Goal: Task Accomplishment & Management: Use online tool/utility

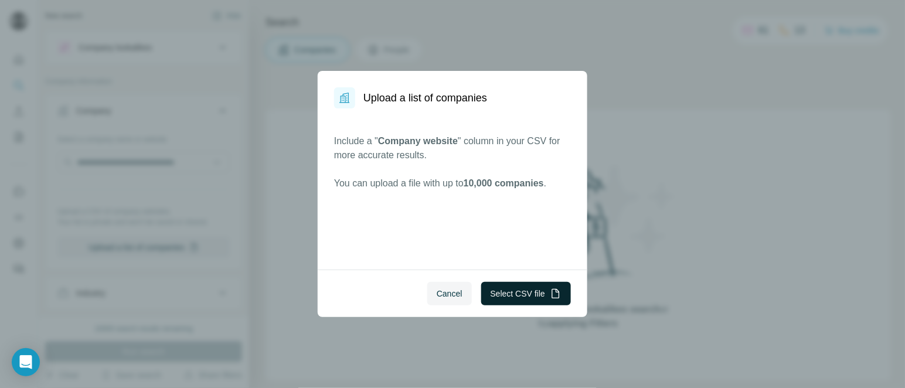
click at [510, 286] on button "Select CSV file" at bounding box center [526, 293] width 90 height 23
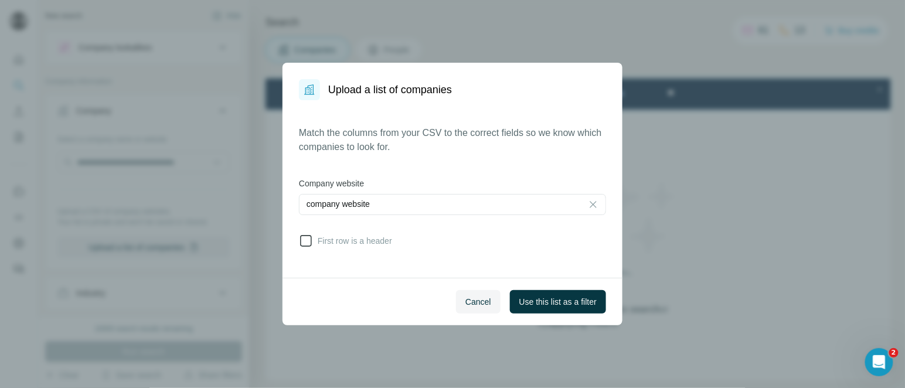
click at [392, 242] on span "First row is a header" at bounding box center [352, 241] width 79 height 12
click at [540, 298] on span "Use this list as a filter" at bounding box center [558, 302] width 77 height 12
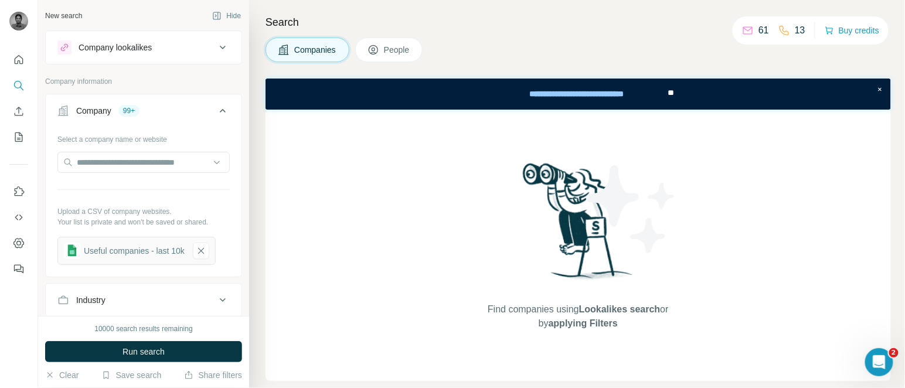
click at [411, 46] on span "People" at bounding box center [397, 50] width 27 height 12
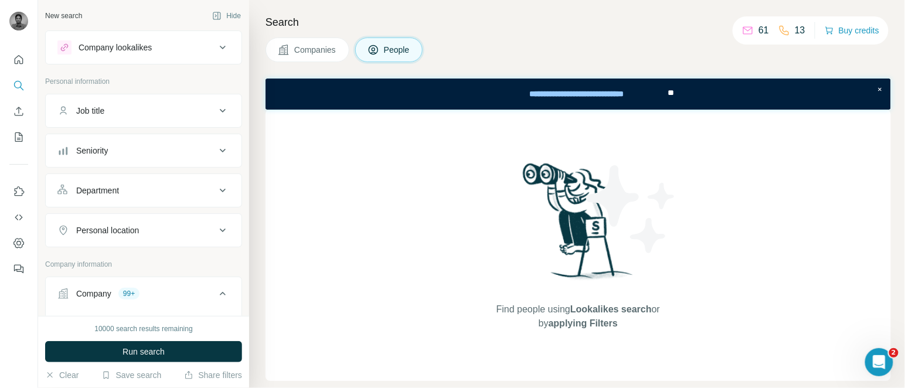
click at [110, 101] on button "Job title" at bounding box center [144, 111] width 196 height 28
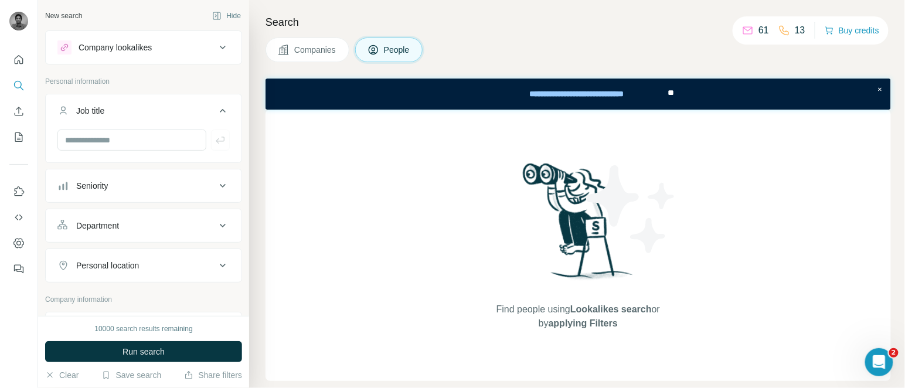
click at [125, 189] on div "Seniority" at bounding box center [136, 186] width 158 height 12
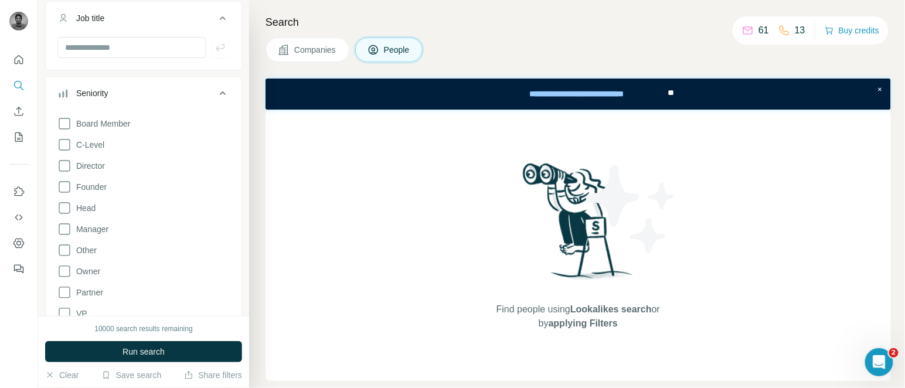
scroll to position [100, 0]
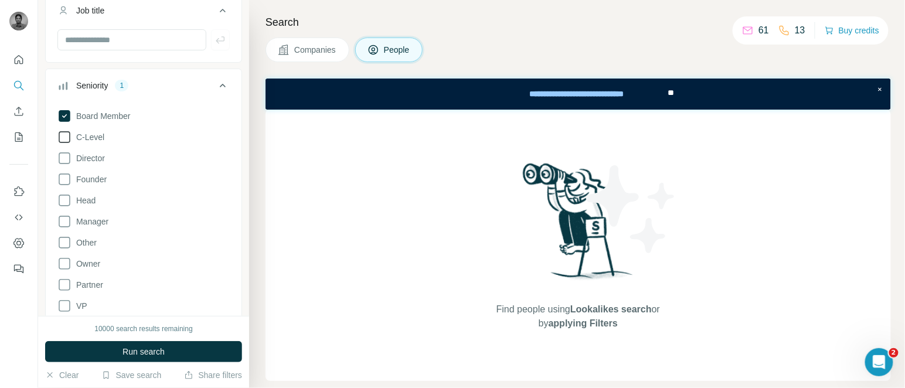
click at [90, 137] on span "C-Level" at bounding box center [88, 137] width 33 height 12
click at [90, 156] on span "Director" at bounding box center [88, 158] width 33 height 12
click at [90, 178] on span "Founder" at bounding box center [89, 180] width 35 height 12
click at [90, 199] on span "Head" at bounding box center [84, 201] width 24 height 12
click at [88, 269] on span "Owner" at bounding box center [86, 264] width 29 height 12
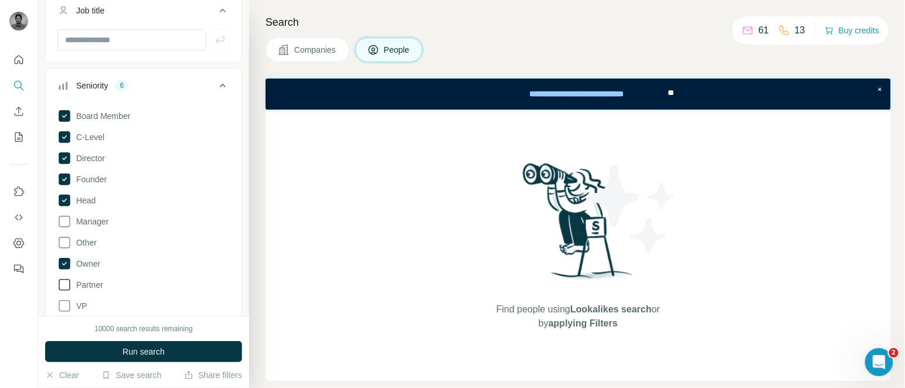
click at [89, 279] on span "Partner" at bounding box center [88, 285] width 32 height 12
click at [87, 309] on div "Board Member C-Level Director Founder Head Manager Other Owner Partner VP Clear…" at bounding box center [143, 217] width 172 height 226
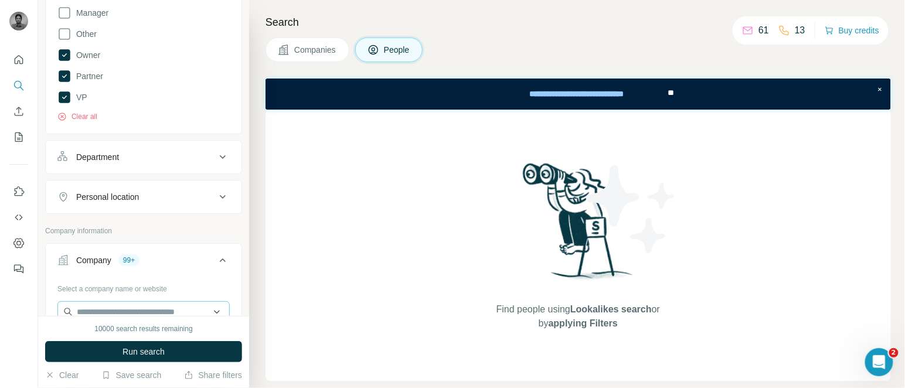
scroll to position [307, 0]
click at [149, 159] on div "Department" at bounding box center [136, 159] width 158 height 12
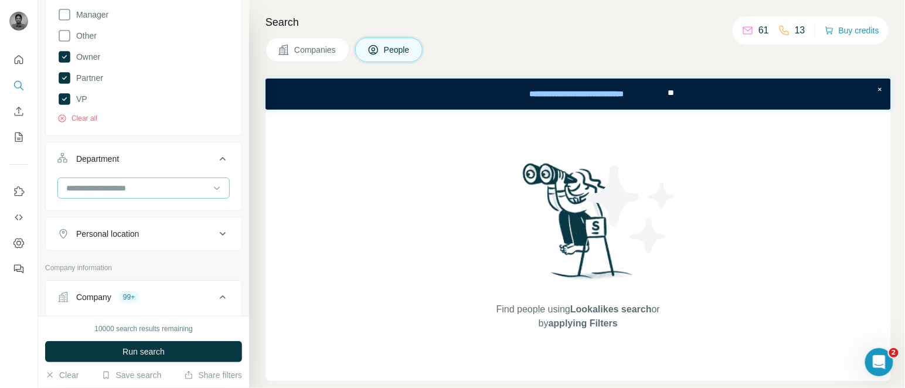
click at [111, 195] on div at bounding box center [137, 188] width 145 height 20
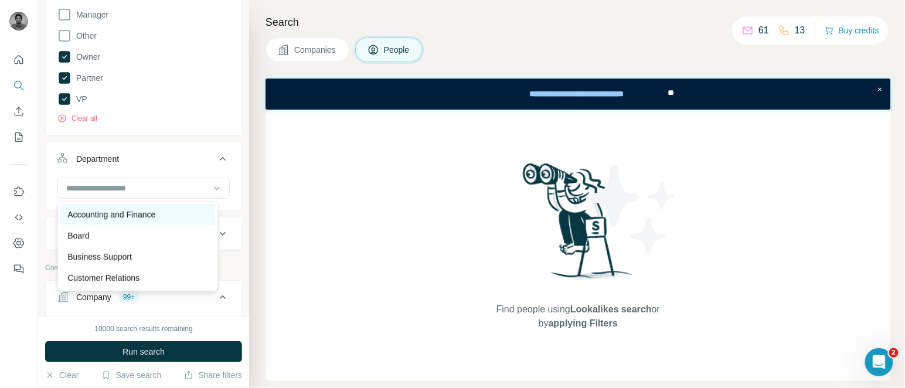
click at [105, 216] on p "Accounting and Finance" at bounding box center [111, 215] width 88 height 12
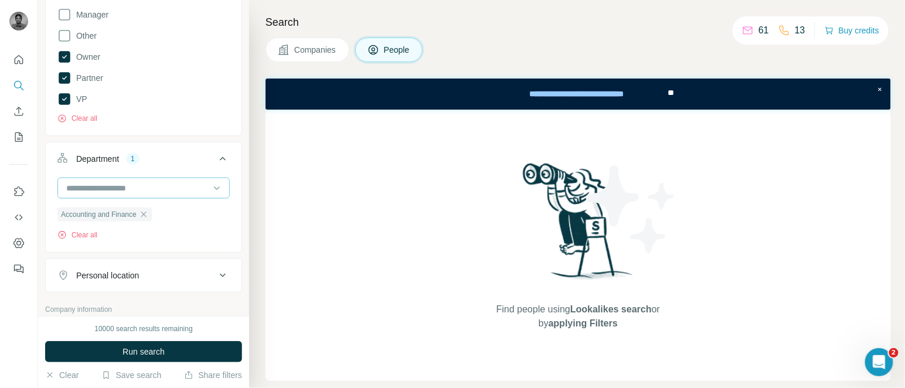
click at [118, 188] on input at bounding box center [137, 188] width 145 height 13
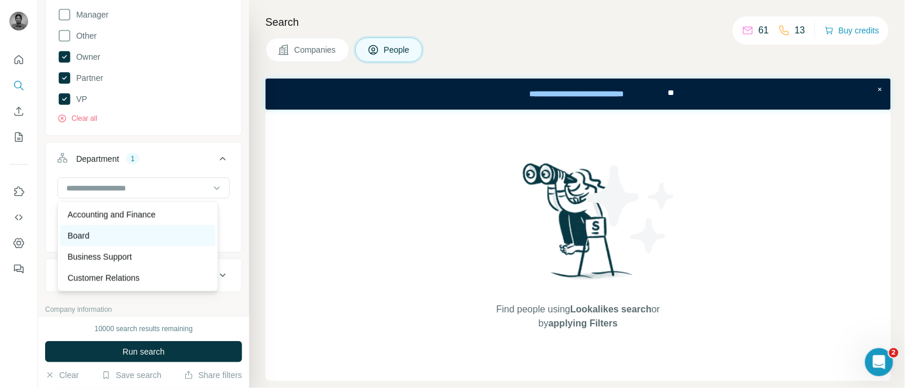
click at [113, 228] on div "Board" at bounding box center [137, 235] width 154 height 21
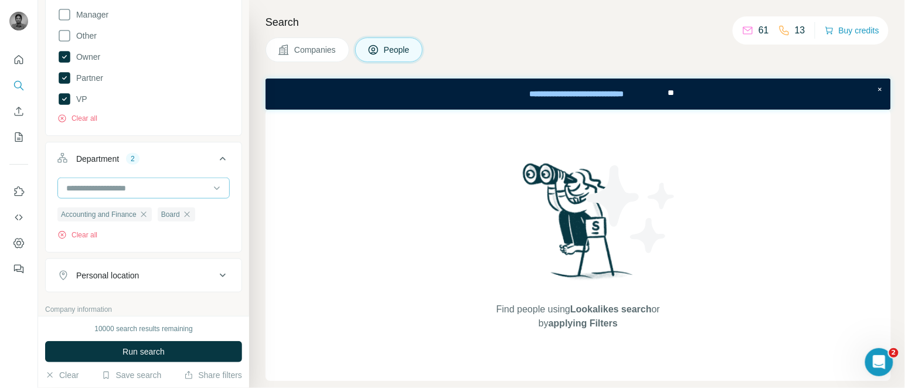
click at [116, 188] on input at bounding box center [137, 188] width 145 height 13
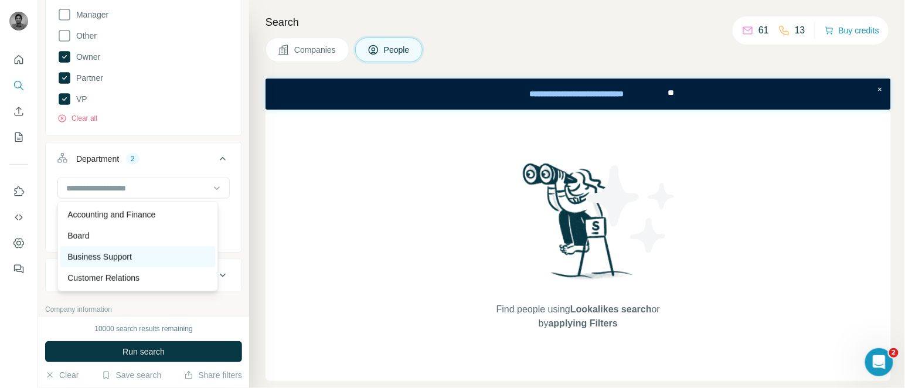
click at [125, 262] on p "Business Support" at bounding box center [99, 257] width 65 height 12
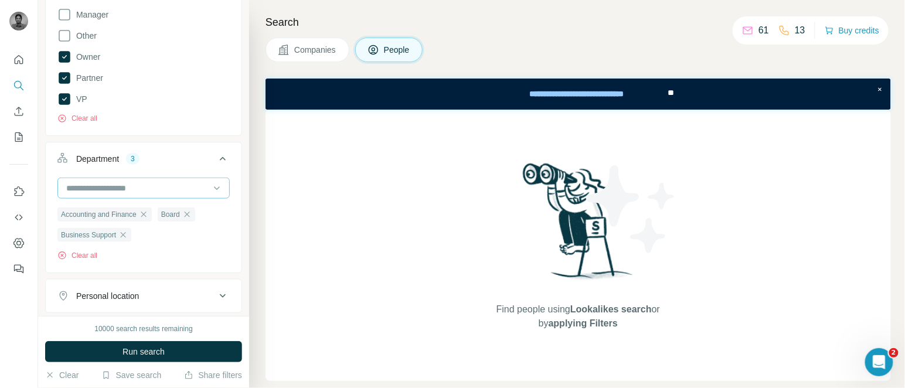
click at [140, 191] on input at bounding box center [137, 188] width 145 height 13
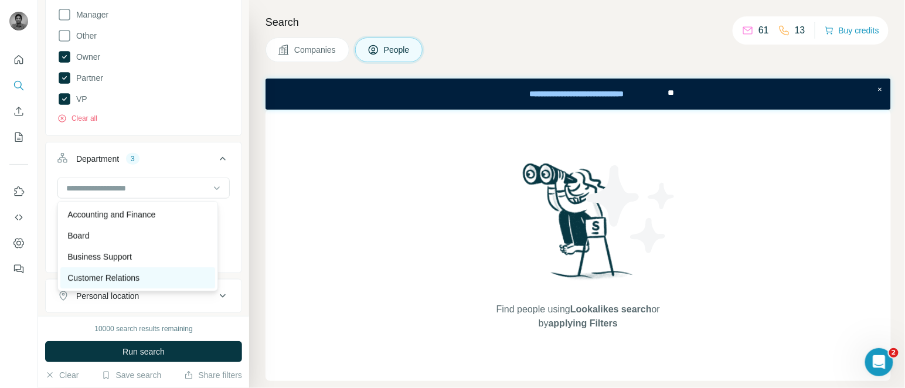
click at [140, 287] on div "Customer Relations" at bounding box center [137, 277] width 154 height 21
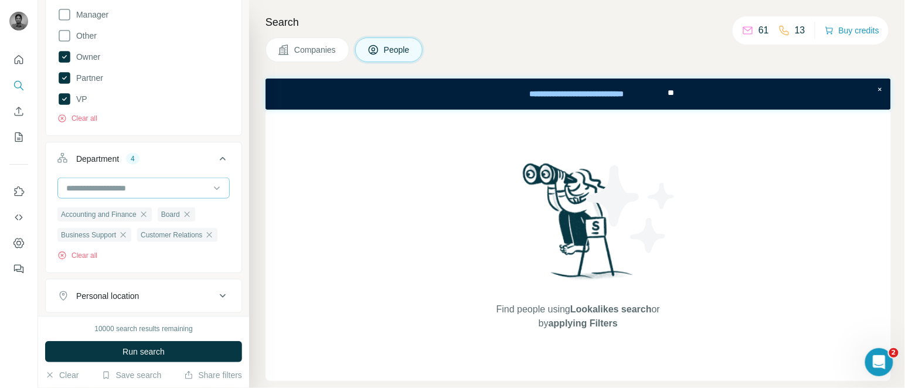
click at [140, 186] on input at bounding box center [137, 188] width 145 height 13
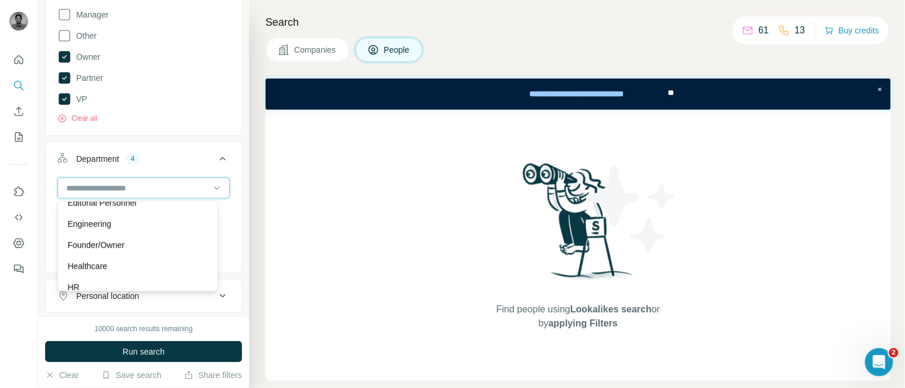
scroll to position [121, 0]
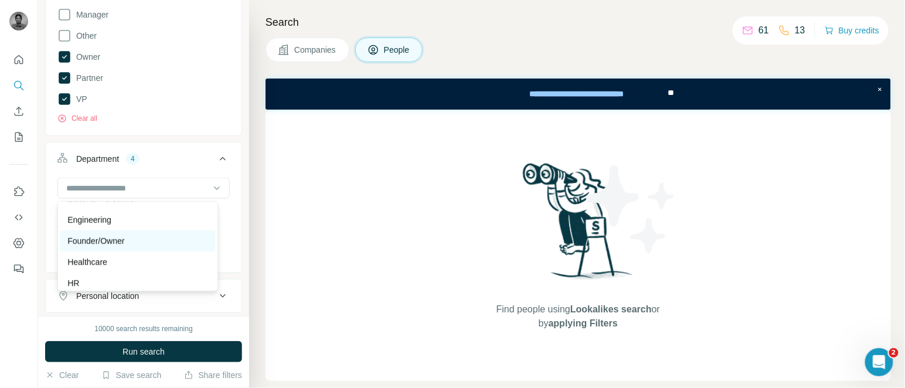
click at [134, 241] on div "Founder/Owner" at bounding box center [137, 241] width 140 height 12
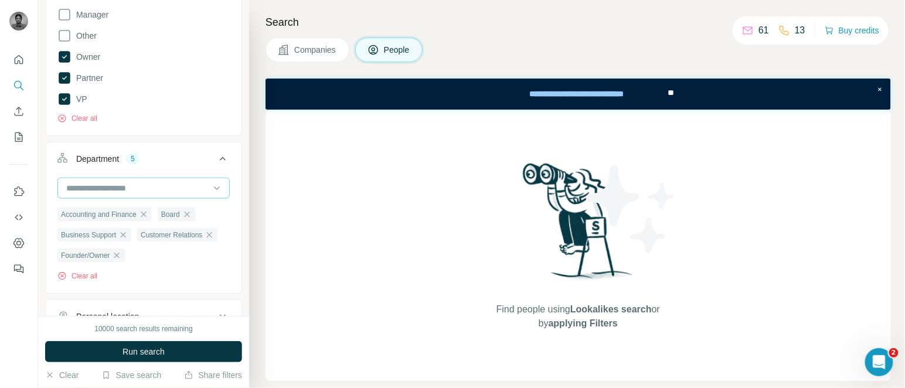
click at [144, 191] on input at bounding box center [137, 188] width 145 height 13
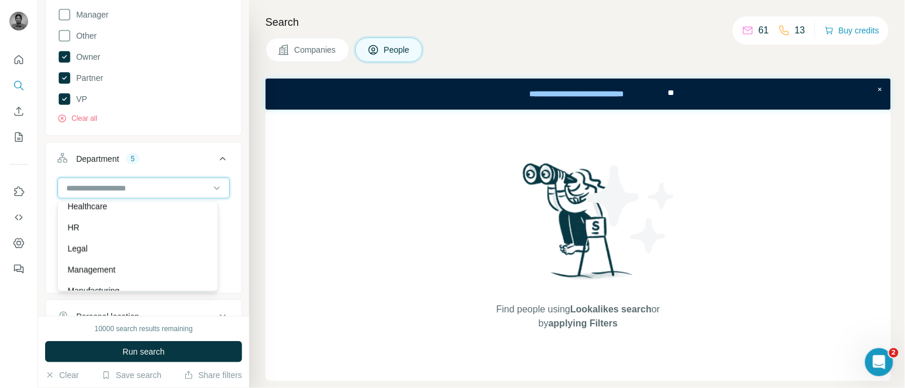
scroll to position [182, 0]
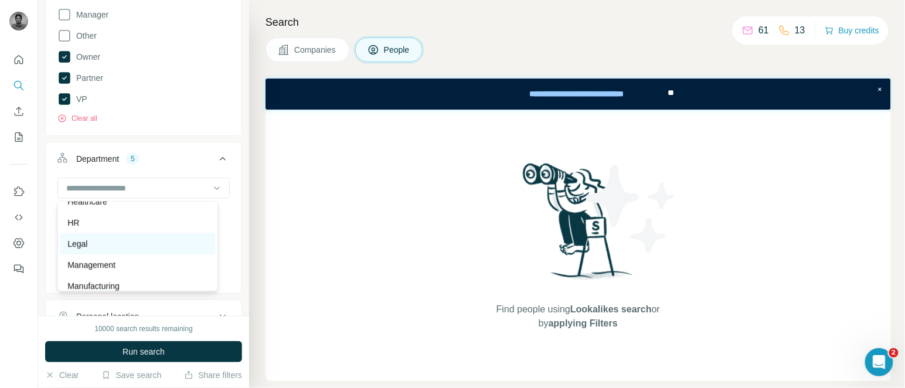
click at [94, 233] on div "Legal" at bounding box center [137, 243] width 154 height 21
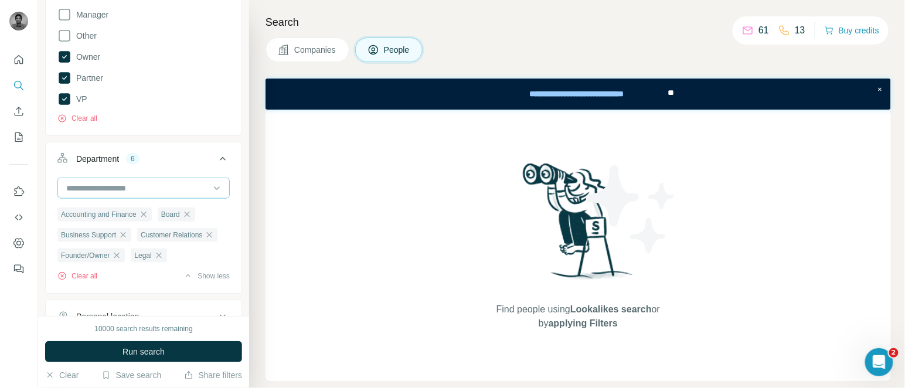
click at [117, 184] on input at bounding box center [137, 188] width 145 height 13
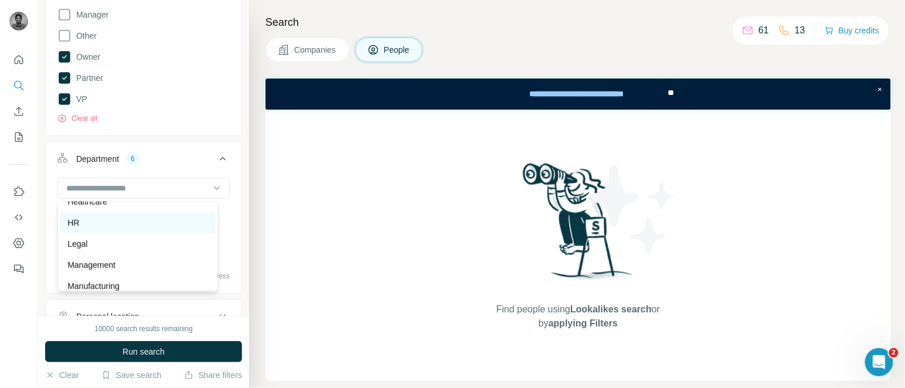
click at [89, 225] on div "HR" at bounding box center [137, 223] width 140 height 12
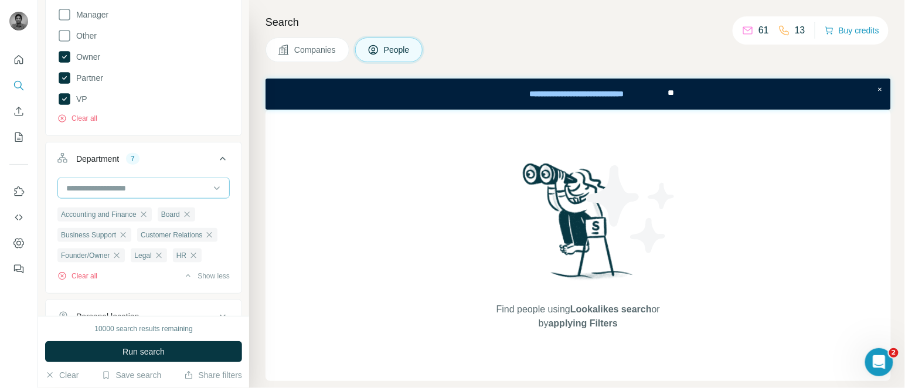
click at [107, 189] on input at bounding box center [137, 188] width 145 height 13
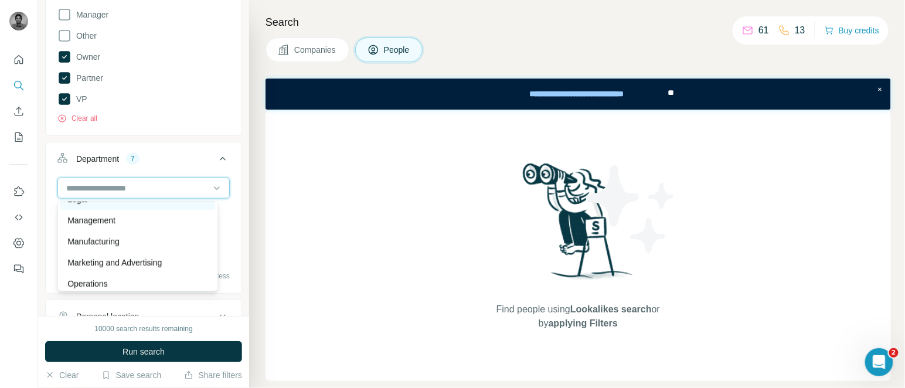
scroll to position [220, 0]
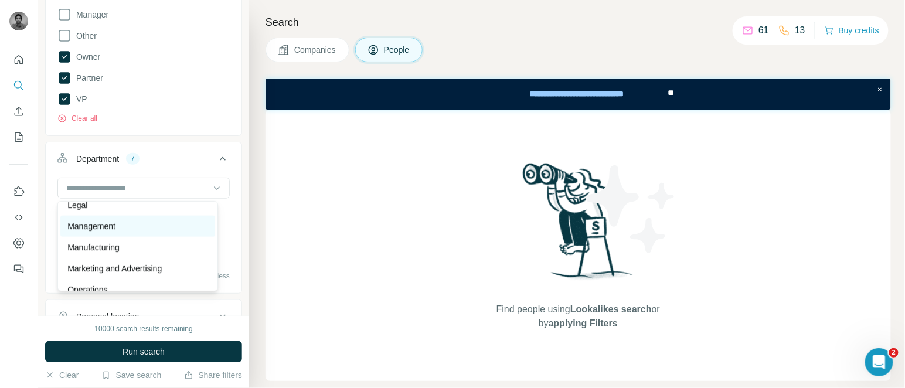
click at [109, 226] on p "Management" at bounding box center [91, 226] width 48 height 12
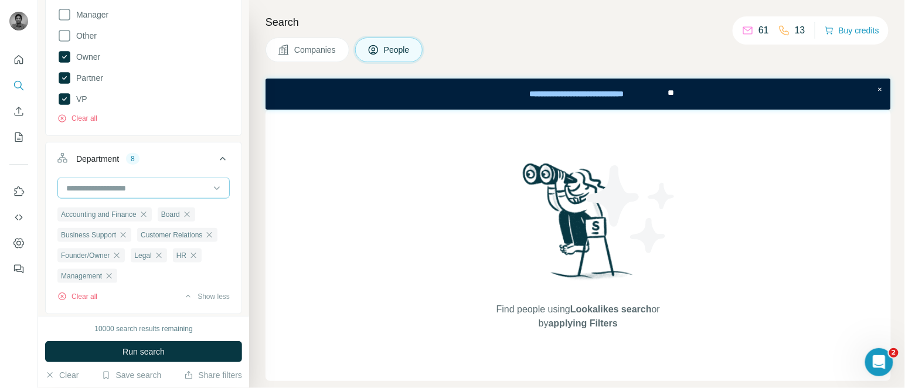
click at [126, 185] on input at bounding box center [137, 188] width 145 height 13
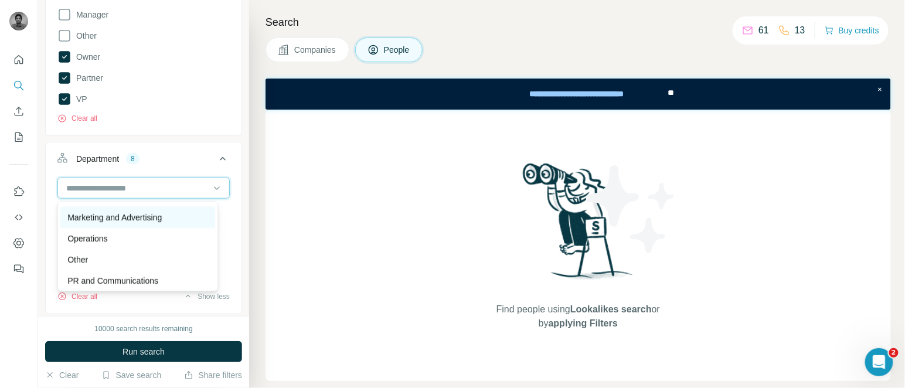
scroll to position [272, 0]
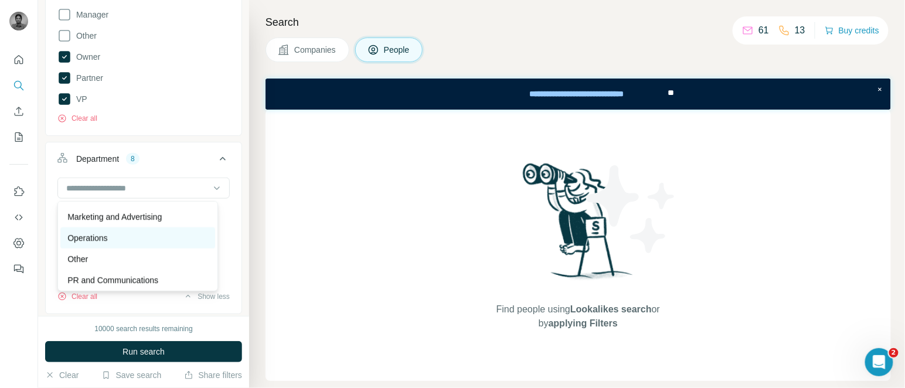
click at [97, 241] on p "Operations" at bounding box center [87, 238] width 40 height 12
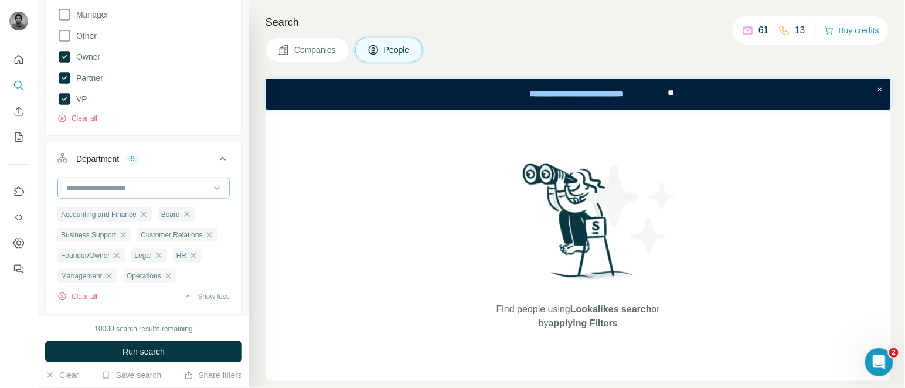
click at [110, 186] on input at bounding box center [137, 188] width 145 height 13
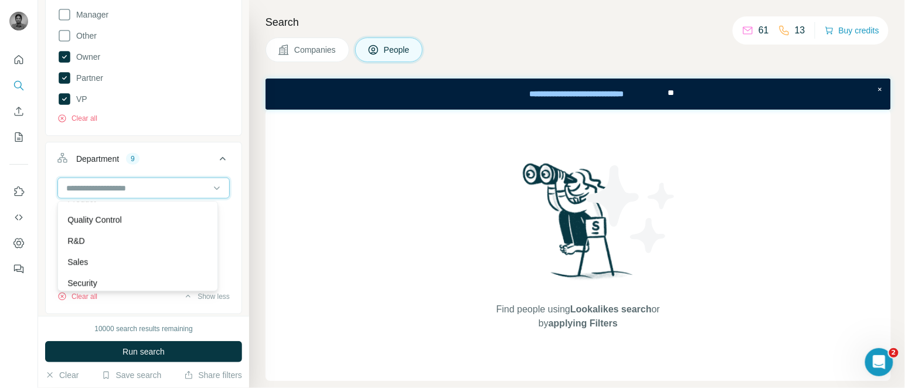
scroll to position [422, 0]
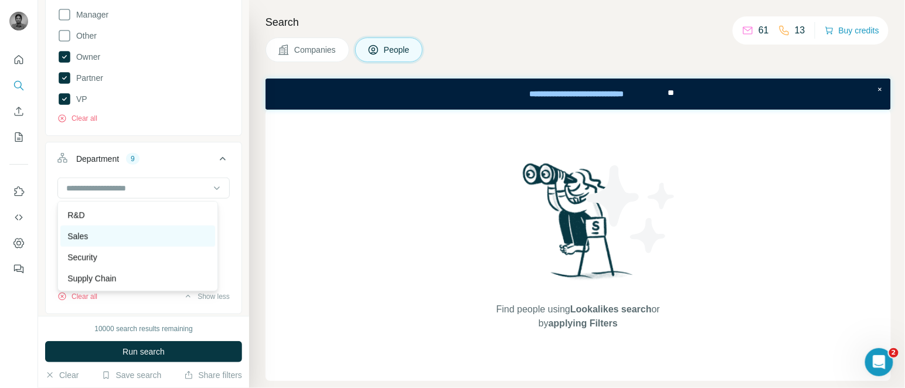
click at [145, 242] on div "Sales" at bounding box center [137, 236] width 154 height 21
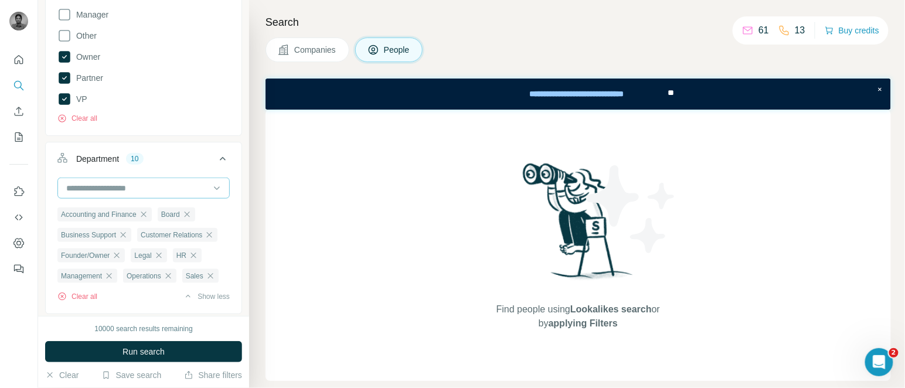
click at [158, 181] on div at bounding box center [137, 188] width 145 height 20
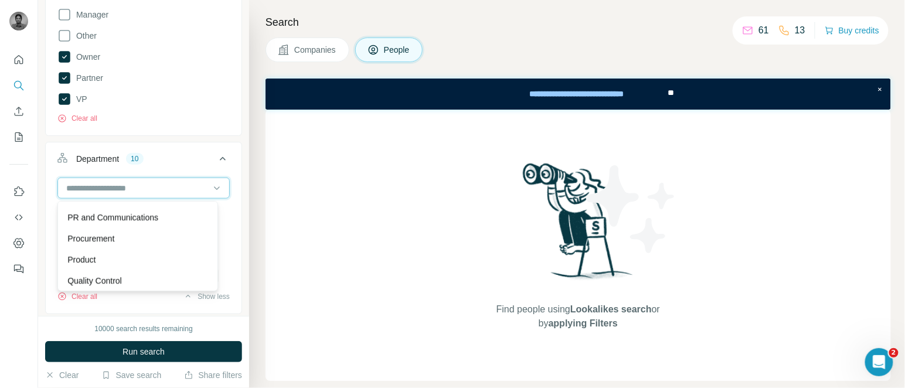
scroll to position [334, 0]
click at [130, 240] on div "Procurement" at bounding box center [137, 239] width 140 height 12
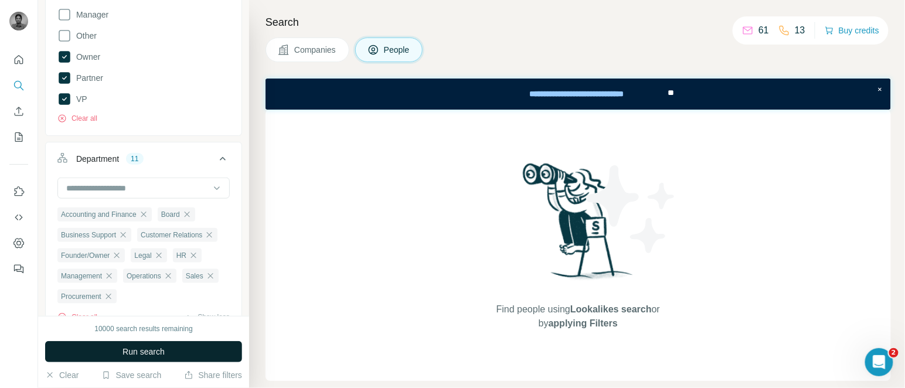
click at [156, 350] on span "Run search" at bounding box center [144, 352] width 42 height 12
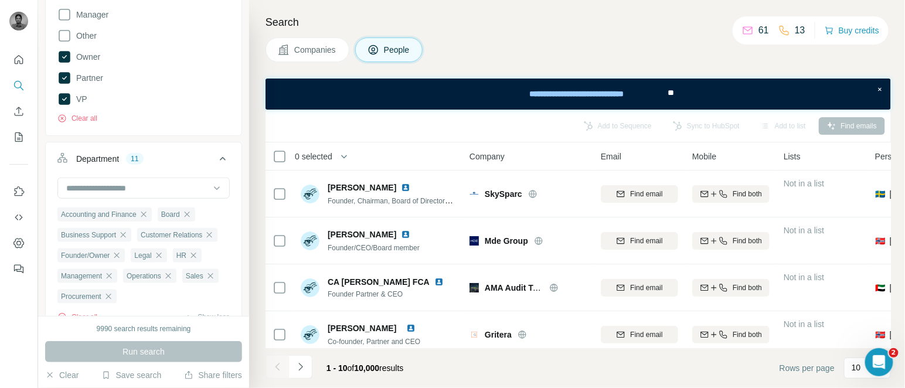
click at [320, 151] on span "0 selected" at bounding box center [314, 157] width 38 height 12
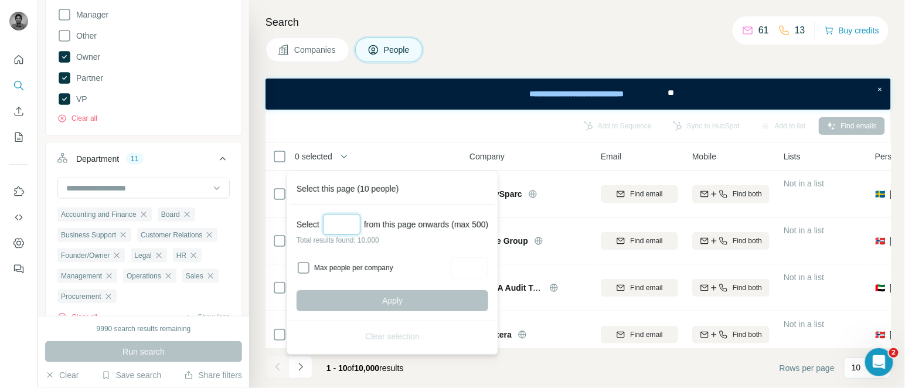
click at [345, 223] on input "Select a number (up to 500)" at bounding box center [342, 224] width 38 height 21
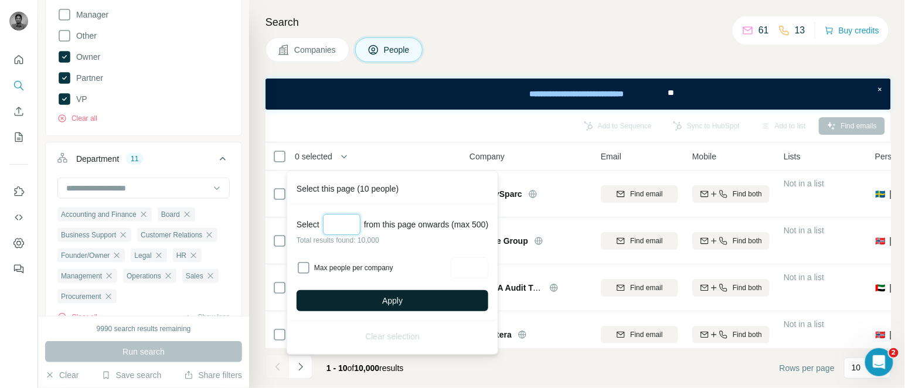
type input "***"
click at [393, 298] on span "Apply" at bounding box center [392, 301] width 21 height 12
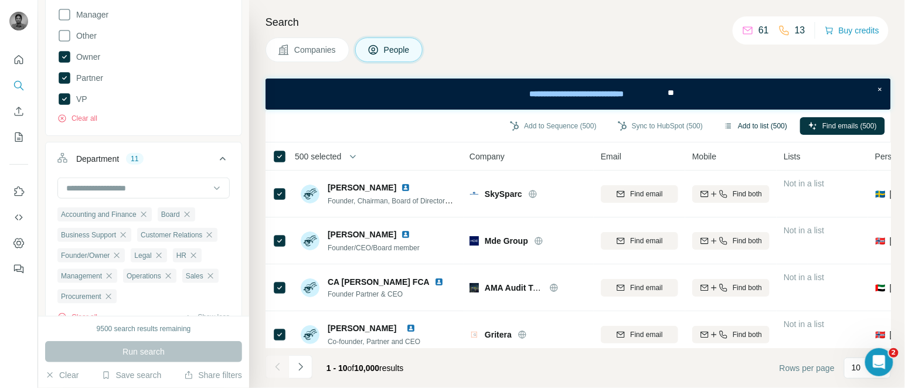
click at [738, 123] on button "Add to list (500)" at bounding box center [756, 126] width 80 height 18
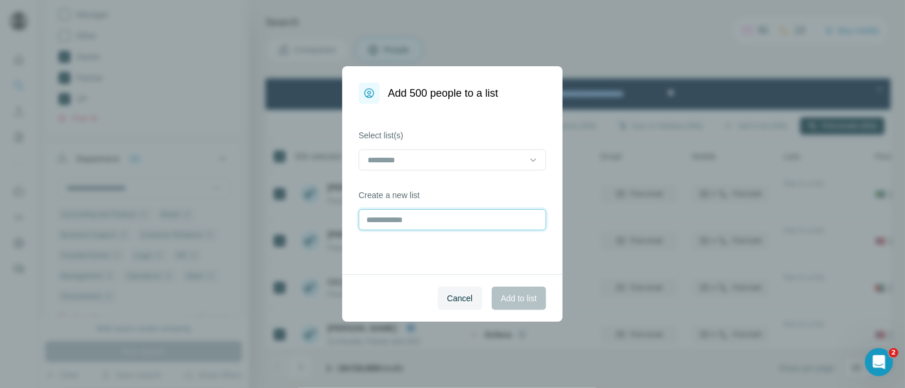
click at [403, 219] on input "text" at bounding box center [453, 219] width 188 height 21
type input "**********"
click at [521, 296] on span "Add to list" at bounding box center [519, 299] width 36 height 12
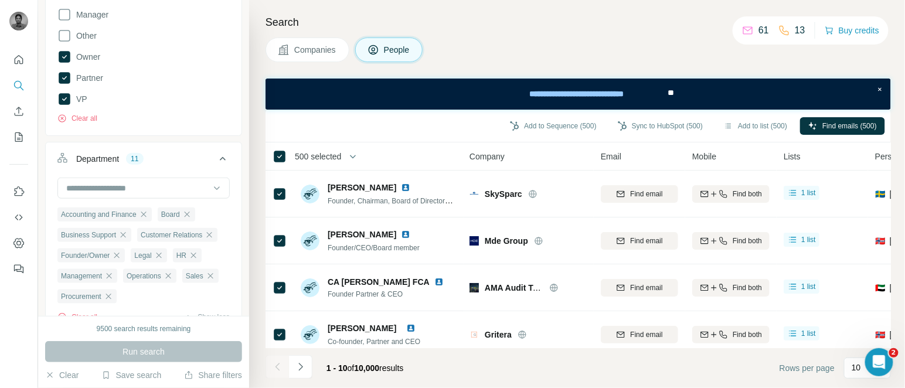
click at [314, 158] on span "500 selected" at bounding box center [318, 157] width 46 height 12
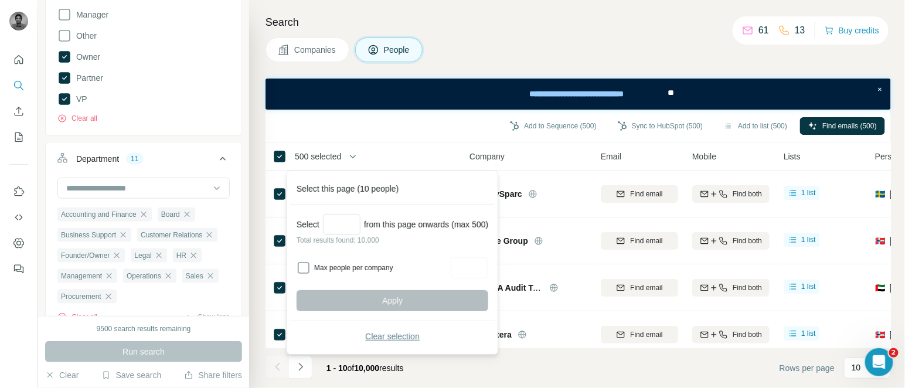
click at [379, 333] on span "Clear selection" at bounding box center [392, 337] width 55 height 12
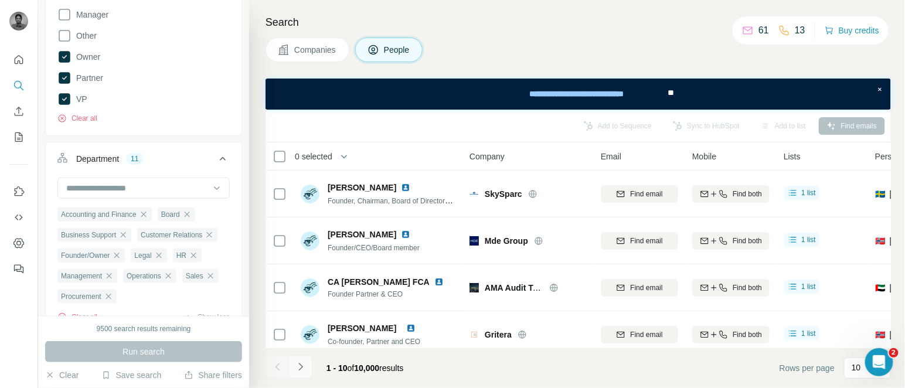
click at [303, 372] on icon "Navigate to next page" at bounding box center [301, 367] width 12 height 12
click at [303, 372] on div at bounding box center [300, 366] width 23 height 23
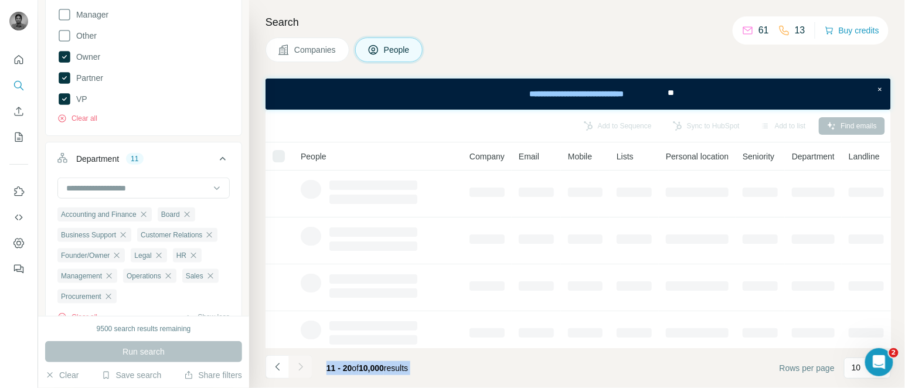
click at [303, 372] on div at bounding box center [300, 366] width 23 height 23
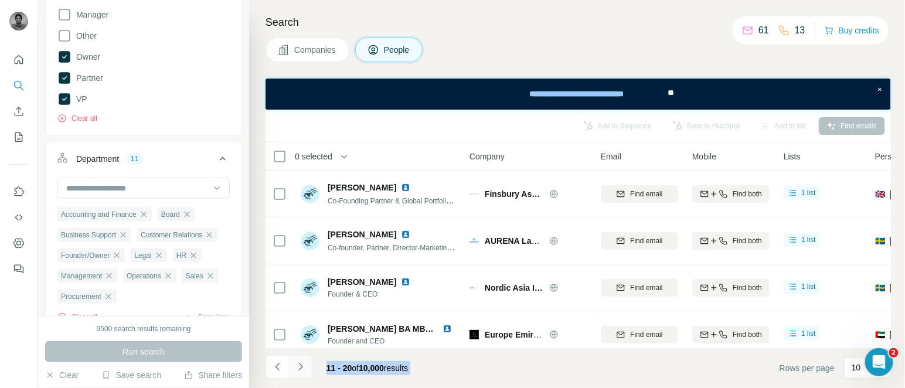
click at [303, 372] on icon "Navigate to next page" at bounding box center [301, 367] width 12 height 12
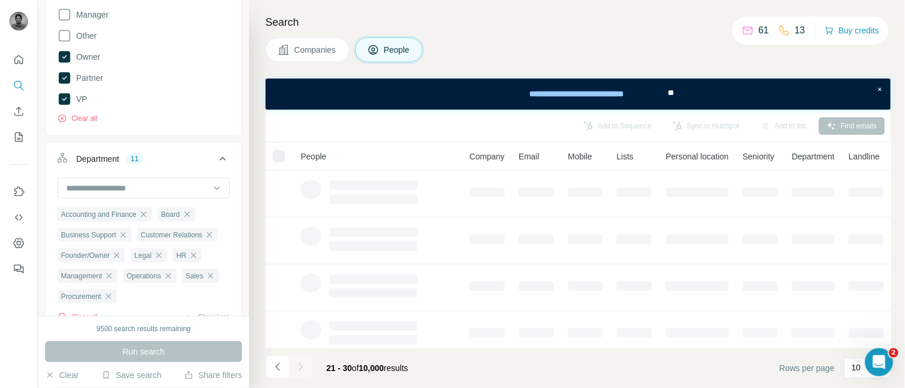
click at [303, 372] on div at bounding box center [300, 366] width 23 height 23
click at [303, 372] on icon "Navigate to next page" at bounding box center [301, 367] width 12 height 12
click at [303, 372] on div at bounding box center [300, 366] width 23 height 23
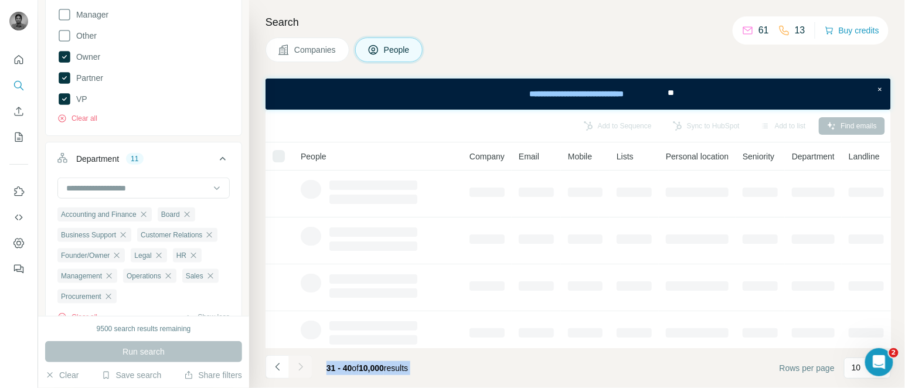
click at [303, 372] on div at bounding box center [300, 366] width 23 height 23
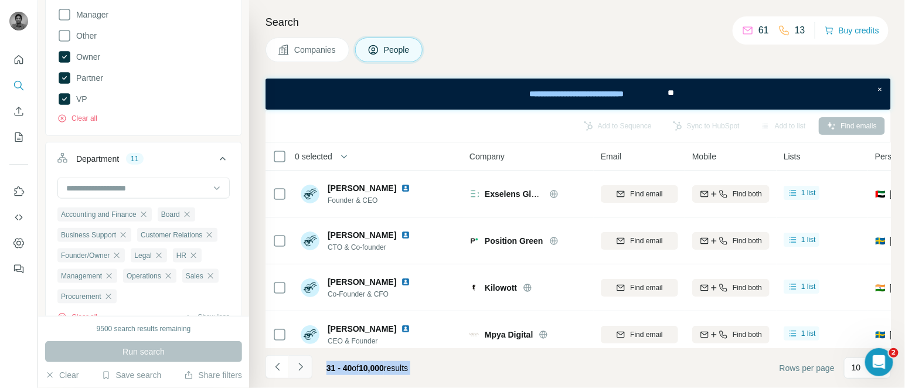
click at [303, 372] on icon "Navigate to next page" at bounding box center [301, 367] width 12 height 12
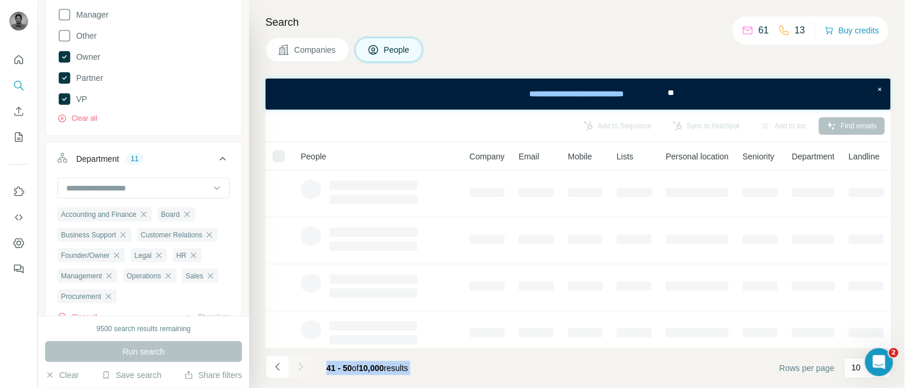
click at [303, 372] on div at bounding box center [300, 366] width 23 height 23
click at [303, 372] on icon "Navigate to next page" at bounding box center [301, 367] width 12 height 12
click at [303, 372] on div at bounding box center [300, 366] width 23 height 23
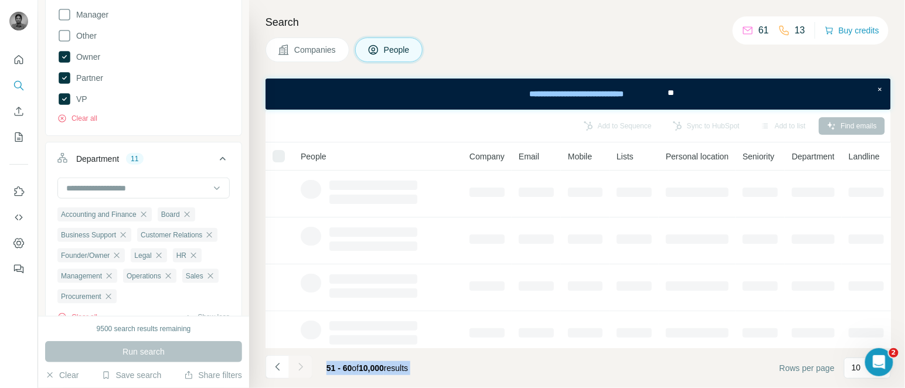
click at [303, 372] on div at bounding box center [300, 366] width 23 height 23
click at [303, 372] on icon "Navigate to next page" at bounding box center [301, 367] width 12 height 12
click at [303, 372] on div at bounding box center [300, 366] width 23 height 23
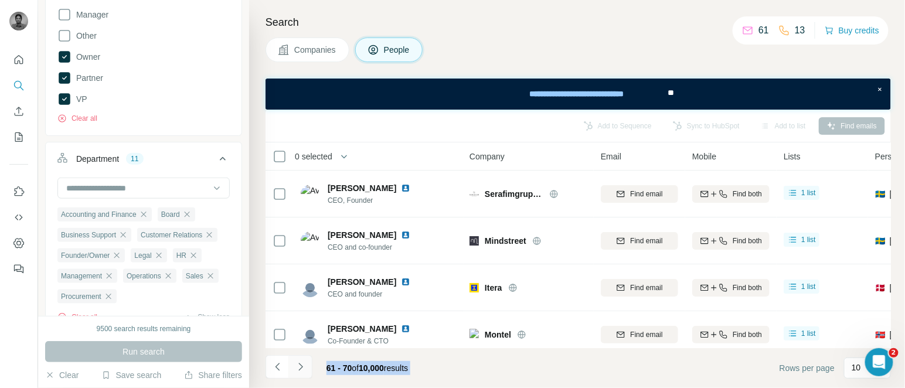
click at [303, 372] on icon "Navigate to next page" at bounding box center [301, 367] width 12 height 12
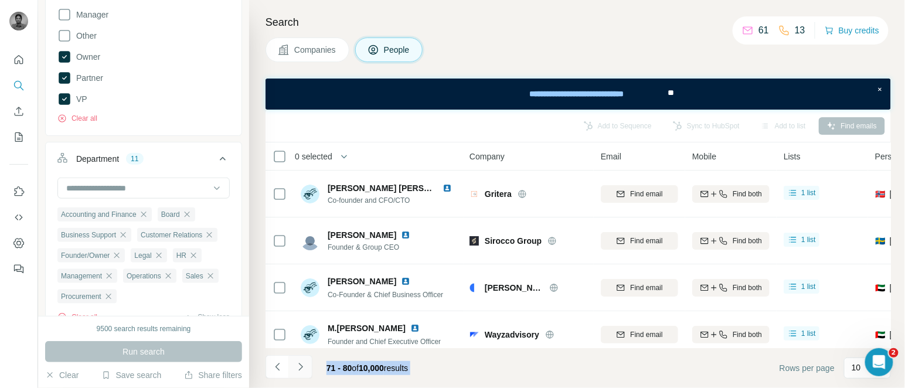
click at [305, 362] on icon "Navigate to next page" at bounding box center [301, 367] width 12 height 12
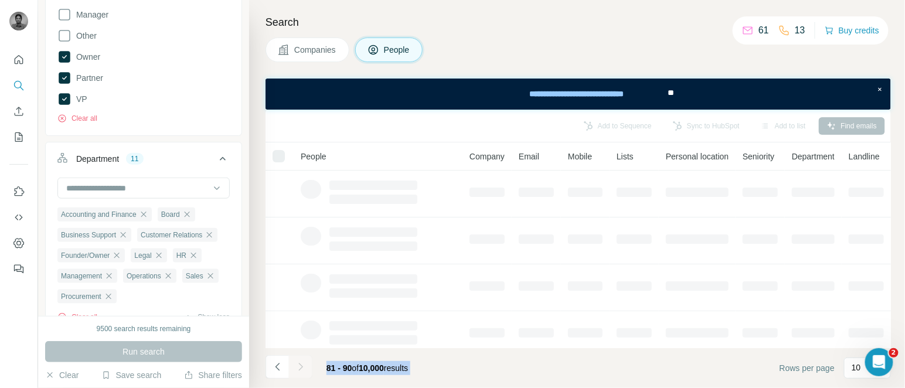
click at [305, 362] on div at bounding box center [300, 366] width 23 height 23
click at [305, 362] on icon "Navigate to next page" at bounding box center [301, 367] width 12 height 12
click at [305, 362] on div at bounding box center [300, 366] width 23 height 23
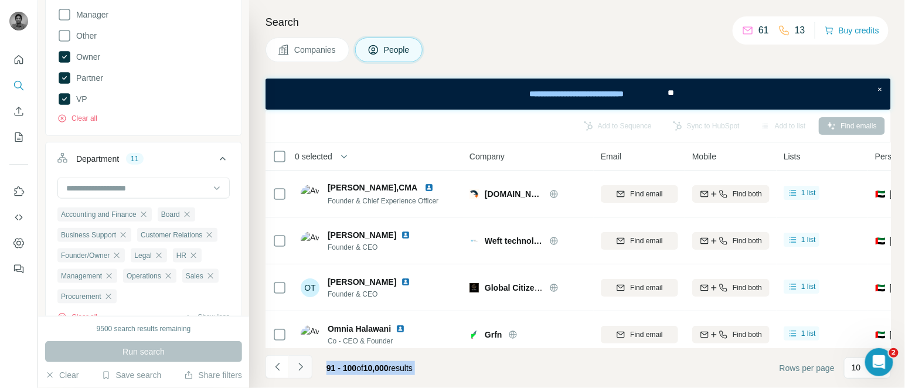
click at [305, 362] on icon "Navigate to next page" at bounding box center [301, 367] width 12 height 12
click at [305, 362] on div at bounding box center [300, 366] width 23 height 23
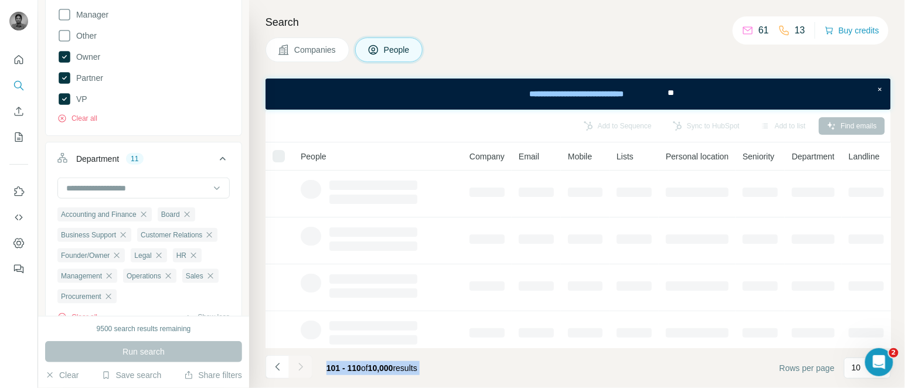
click at [305, 362] on div at bounding box center [300, 366] width 23 height 23
click at [305, 362] on icon "Navigate to next page" at bounding box center [301, 367] width 12 height 12
click at [305, 362] on div at bounding box center [300, 366] width 23 height 23
click at [305, 362] on icon "Navigate to next page" at bounding box center [301, 367] width 12 height 12
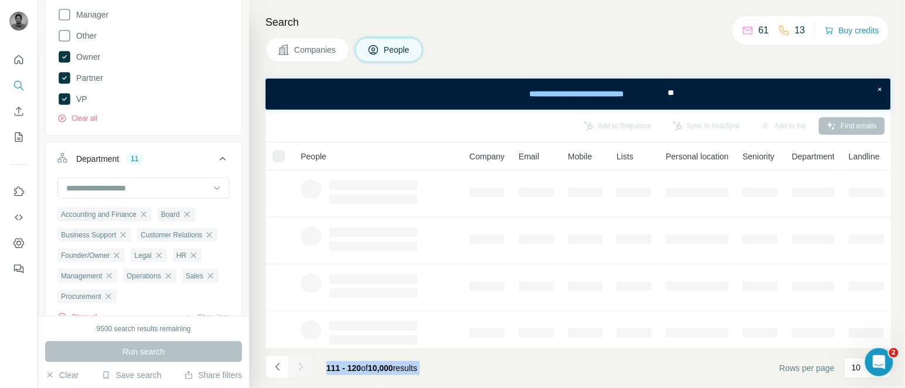
click at [305, 362] on div at bounding box center [300, 366] width 23 height 23
click at [305, 362] on icon "Navigate to next page" at bounding box center [301, 367] width 12 height 12
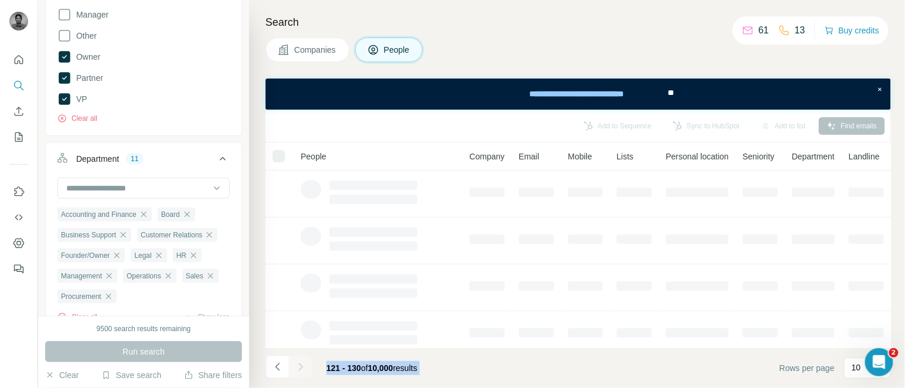
click at [305, 362] on div at bounding box center [300, 366] width 23 height 23
click at [305, 362] on icon "Navigate to next page" at bounding box center [301, 367] width 12 height 12
click at [305, 362] on div at bounding box center [300, 366] width 23 height 23
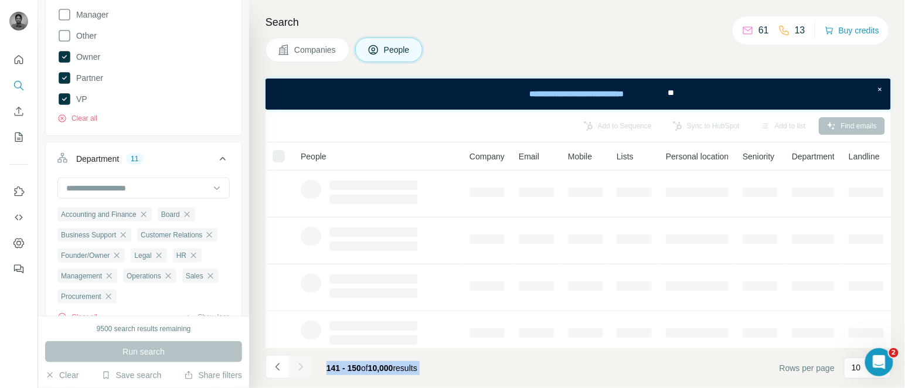
click at [305, 362] on div at bounding box center [300, 366] width 23 height 23
click at [305, 362] on icon "Navigate to next page" at bounding box center [301, 367] width 12 height 12
click at [305, 362] on div at bounding box center [300, 366] width 23 height 23
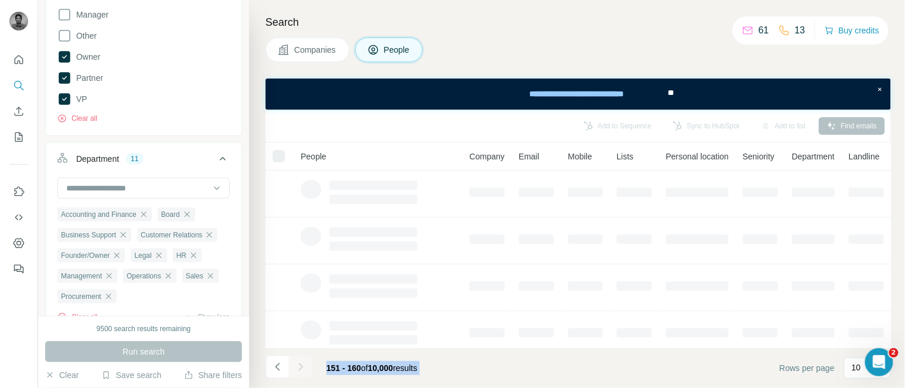
click at [305, 362] on div at bounding box center [300, 366] width 23 height 23
click at [305, 362] on icon "Navigate to next page" at bounding box center [301, 367] width 12 height 12
click at [305, 362] on div at bounding box center [300, 366] width 23 height 23
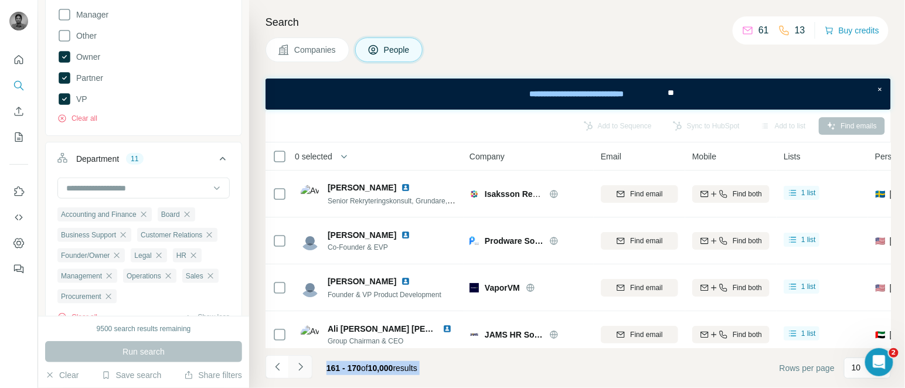
click at [305, 362] on icon "Navigate to next page" at bounding box center [301, 367] width 12 height 12
click at [305, 362] on div at bounding box center [300, 366] width 23 height 23
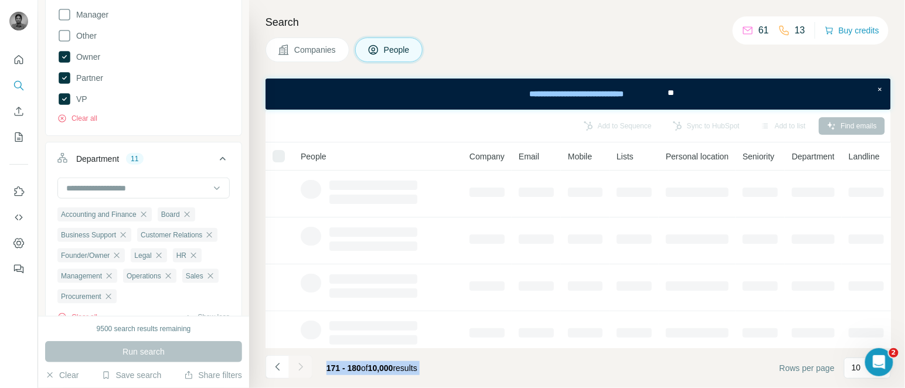
click at [305, 362] on div at bounding box center [300, 366] width 23 height 23
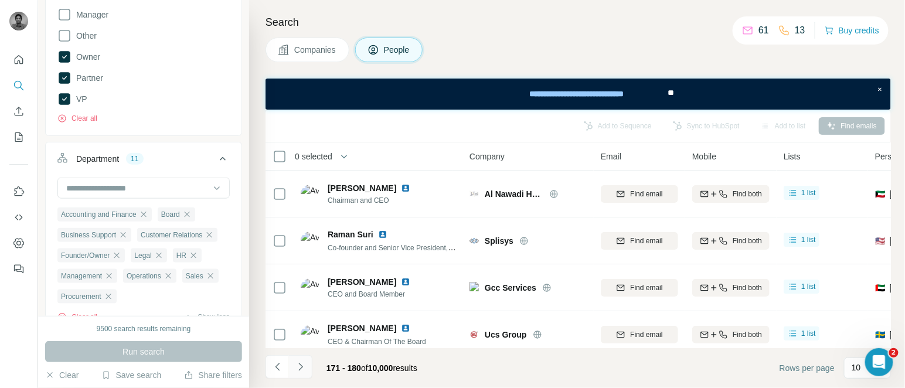
click at [305, 362] on icon "Navigate to next page" at bounding box center [301, 367] width 12 height 12
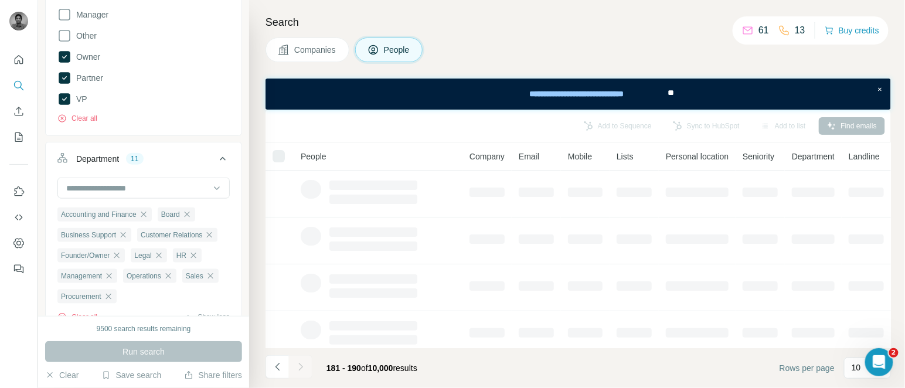
click at [305, 362] on div at bounding box center [300, 366] width 23 height 23
click at [305, 362] on icon "Navigate to next page" at bounding box center [301, 367] width 12 height 12
click at [305, 362] on div at bounding box center [300, 366] width 23 height 23
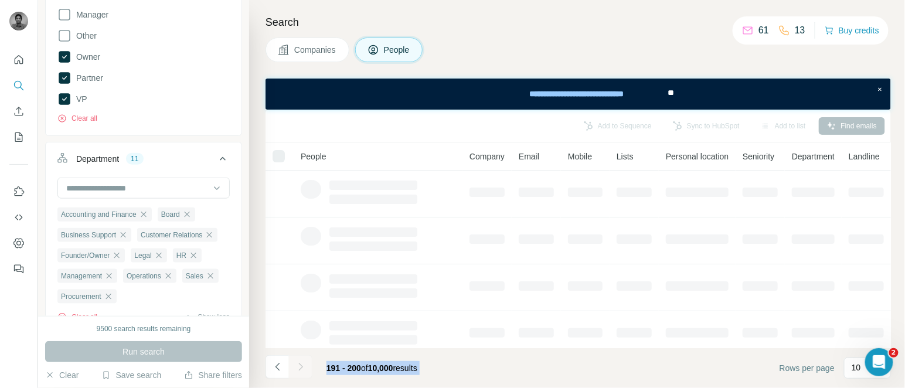
click at [305, 362] on div at bounding box center [300, 366] width 23 height 23
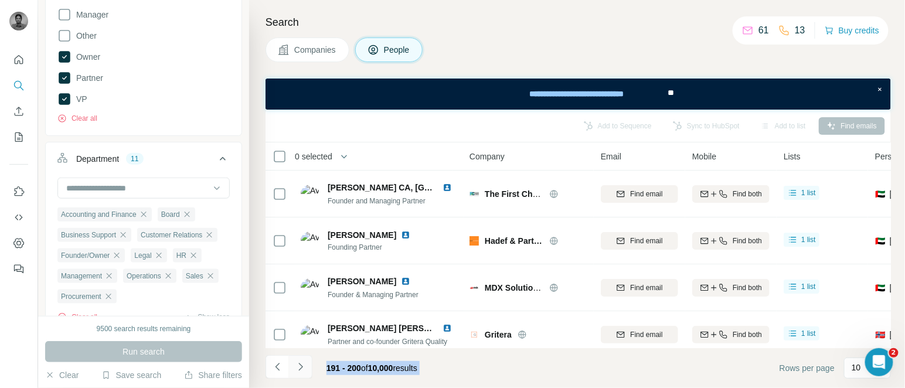
click at [305, 362] on icon "Navigate to next page" at bounding box center [301, 367] width 12 height 12
click at [305, 362] on div at bounding box center [300, 366] width 23 height 23
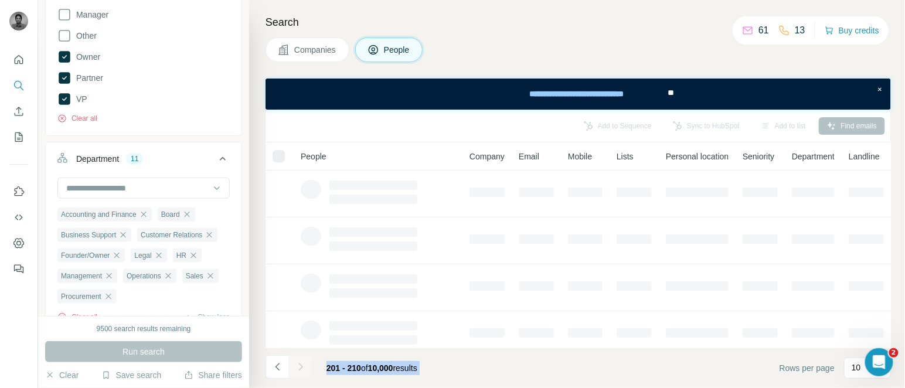
click at [305, 362] on div at bounding box center [300, 366] width 23 height 23
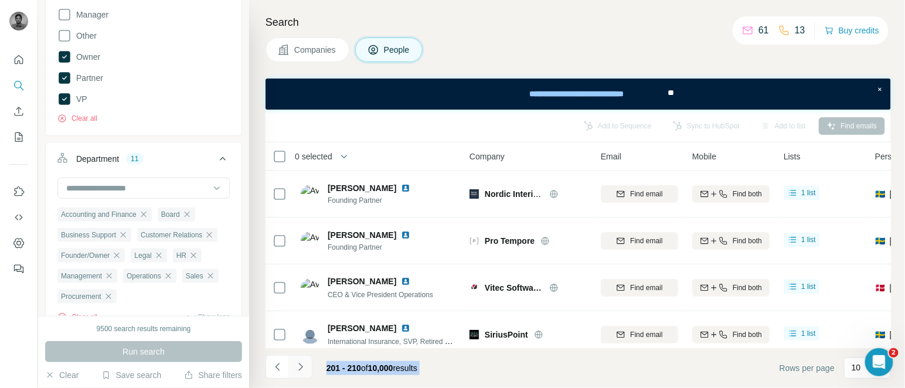
click at [305, 362] on icon "Navigate to next page" at bounding box center [301, 367] width 12 height 12
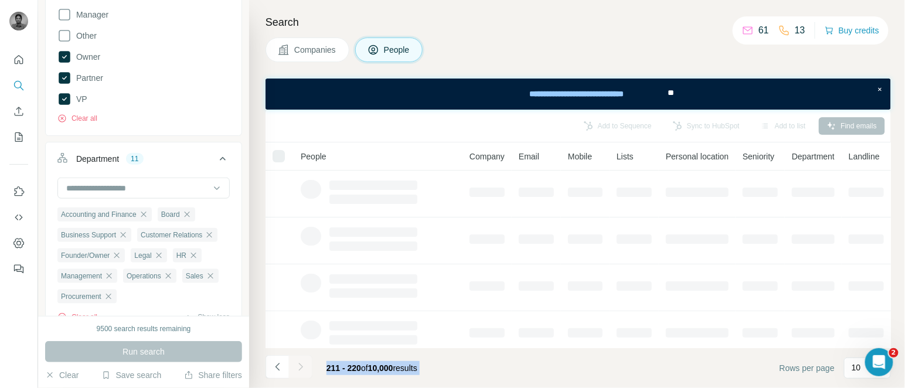
click at [305, 362] on div at bounding box center [300, 366] width 23 height 23
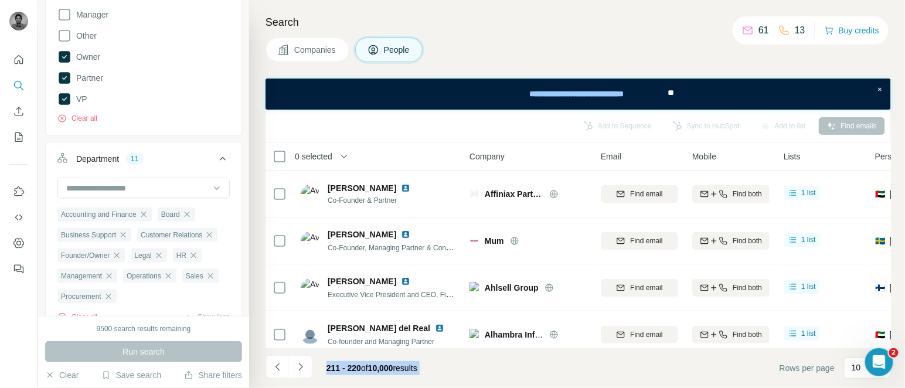
click at [305, 362] on icon "Navigate to next page" at bounding box center [301, 367] width 12 height 12
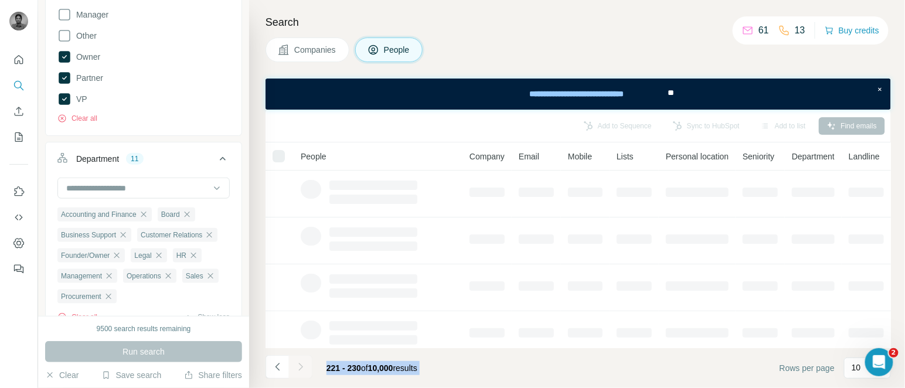
click at [305, 362] on div at bounding box center [300, 366] width 23 height 23
click at [305, 362] on icon "Navigate to next page" at bounding box center [301, 367] width 12 height 12
click at [305, 362] on div at bounding box center [300, 366] width 23 height 23
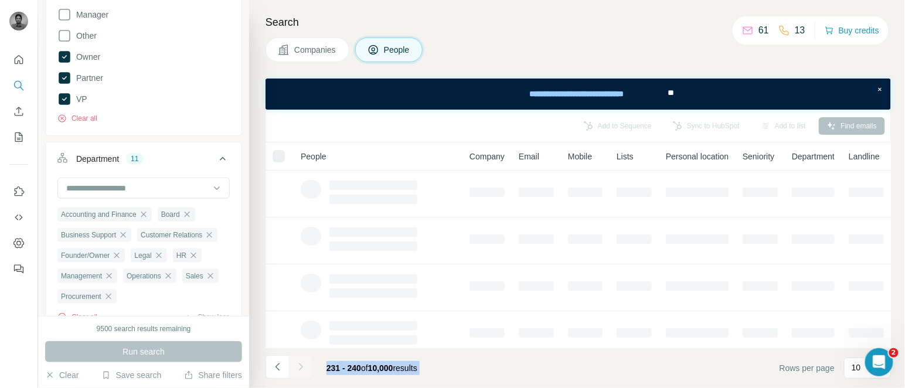
click at [305, 362] on div at bounding box center [300, 366] width 23 height 23
click at [305, 362] on icon "Navigate to next page" at bounding box center [301, 367] width 12 height 12
click at [305, 362] on div at bounding box center [300, 366] width 23 height 23
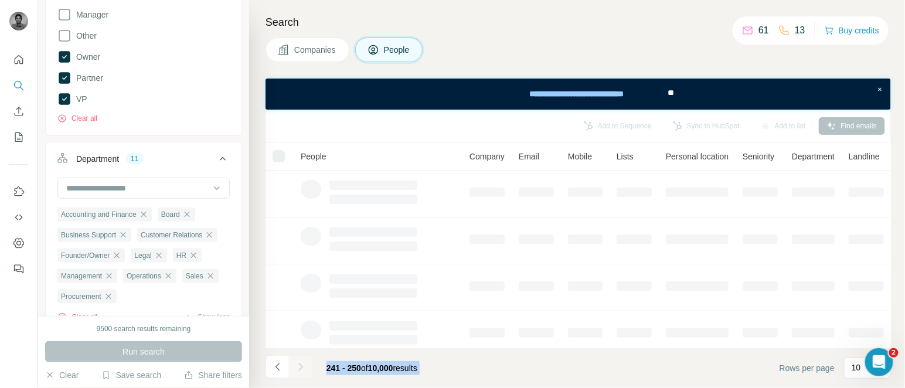
click at [305, 362] on div at bounding box center [300, 366] width 23 height 23
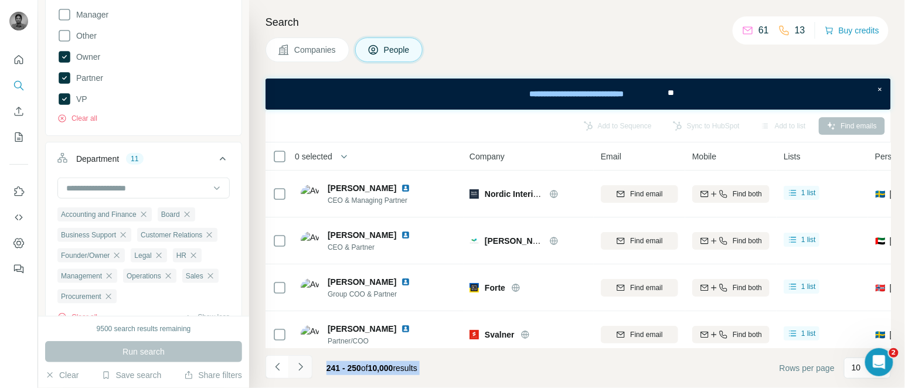
click at [305, 362] on icon "Navigate to next page" at bounding box center [301, 367] width 12 height 12
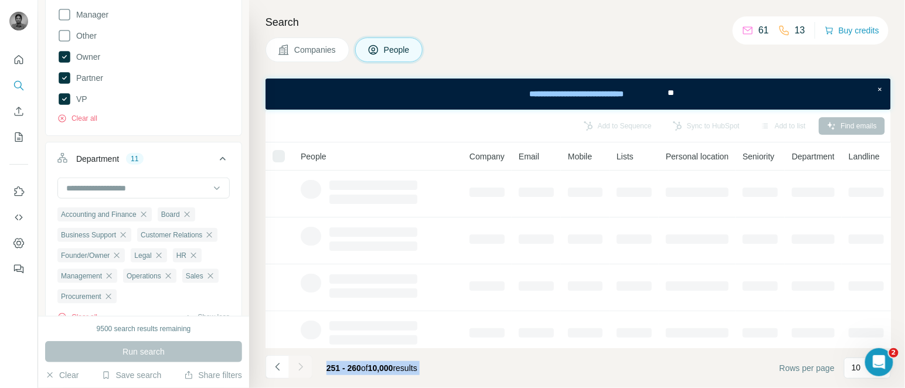
click at [305, 362] on div at bounding box center [300, 366] width 23 height 23
click at [305, 362] on icon "Navigate to next page" at bounding box center [301, 367] width 12 height 12
click at [305, 362] on div at bounding box center [300, 366] width 23 height 23
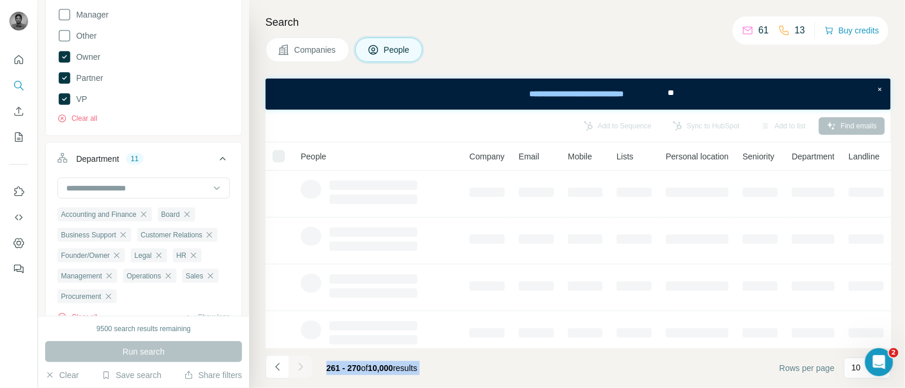
click at [305, 362] on div at bounding box center [300, 366] width 23 height 23
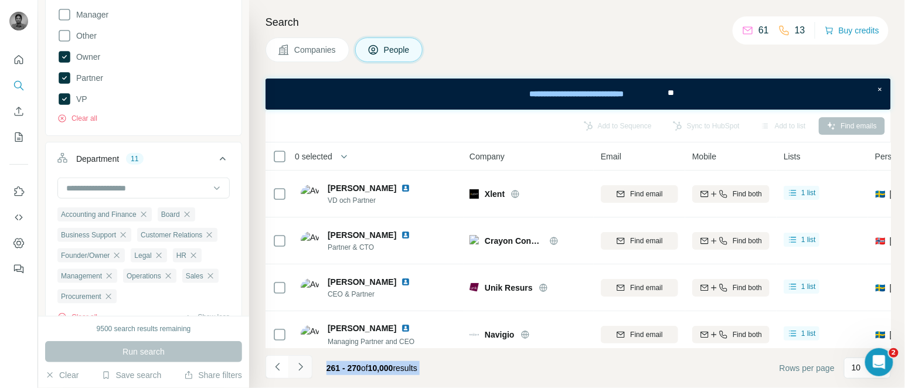
click at [305, 362] on icon "Navigate to next page" at bounding box center [301, 367] width 12 height 12
click at [305, 362] on div at bounding box center [300, 366] width 23 height 23
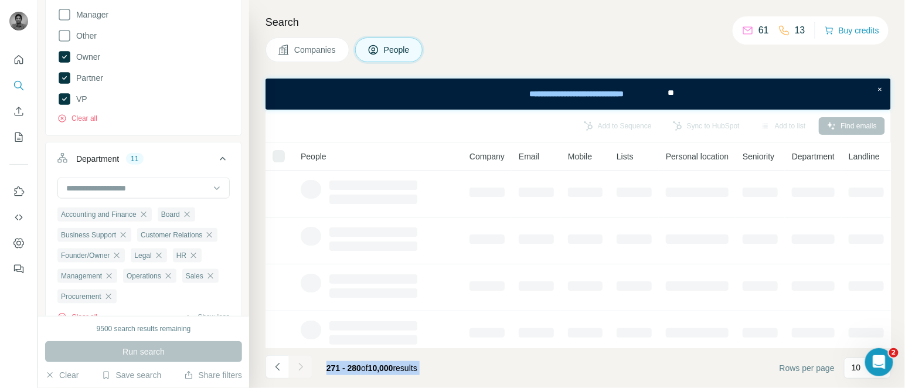
click at [305, 362] on div at bounding box center [300, 366] width 23 height 23
click at [305, 362] on icon "Navigate to next page" at bounding box center [301, 367] width 12 height 12
click at [305, 362] on div at bounding box center [300, 366] width 23 height 23
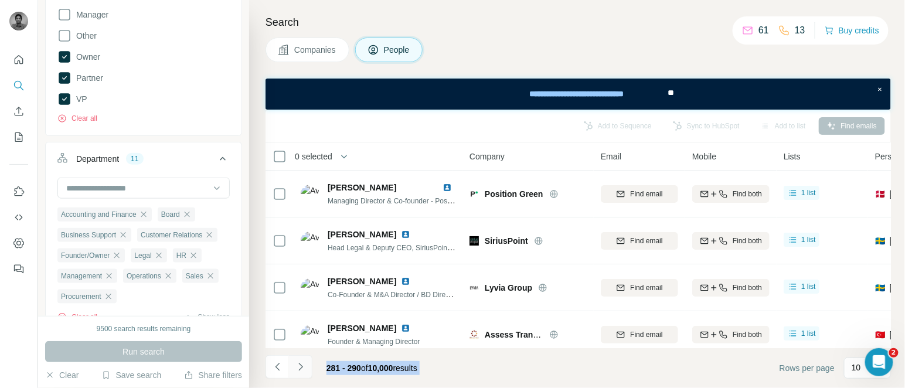
click at [305, 362] on icon "Navigate to next page" at bounding box center [301, 367] width 12 height 12
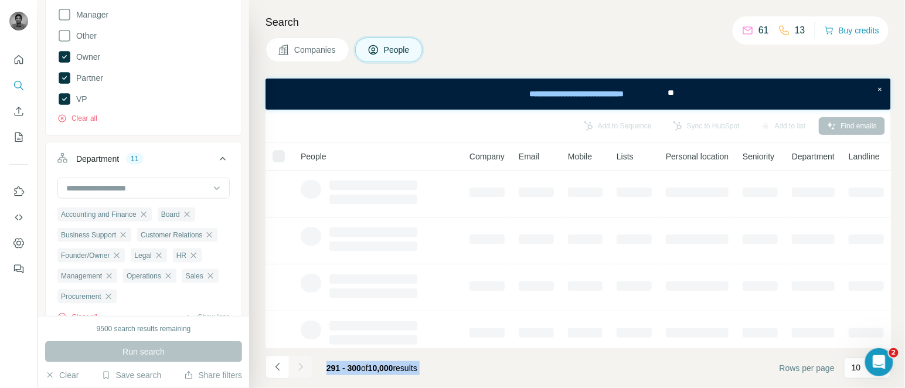
click at [305, 362] on div at bounding box center [300, 366] width 23 height 23
click at [305, 362] on icon "Navigate to next page" at bounding box center [301, 367] width 12 height 12
click at [305, 362] on div at bounding box center [300, 366] width 23 height 23
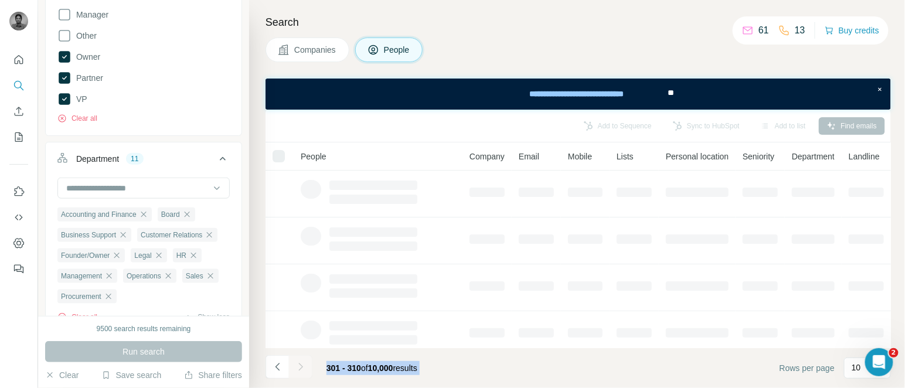
click at [305, 362] on div at bounding box center [300, 366] width 23 height 23
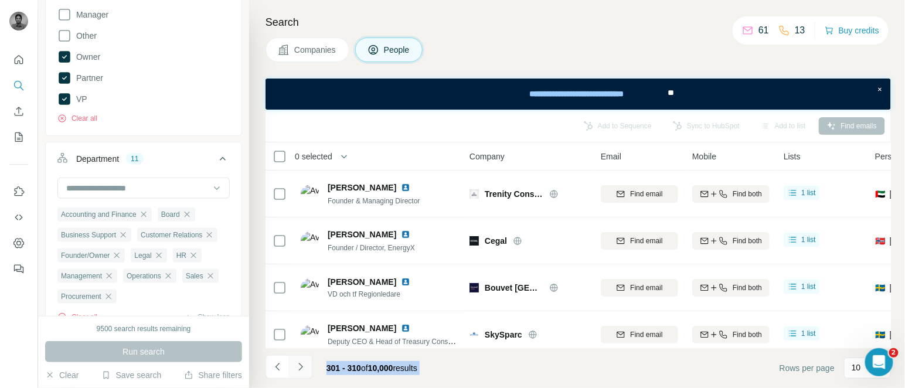
click at [305, 362] on icon "Navigate to next page" at bounding box center [301, 367] width 12 height 12
click at [305, 362] on div at bounding box center [300, 366] width 23 height 23
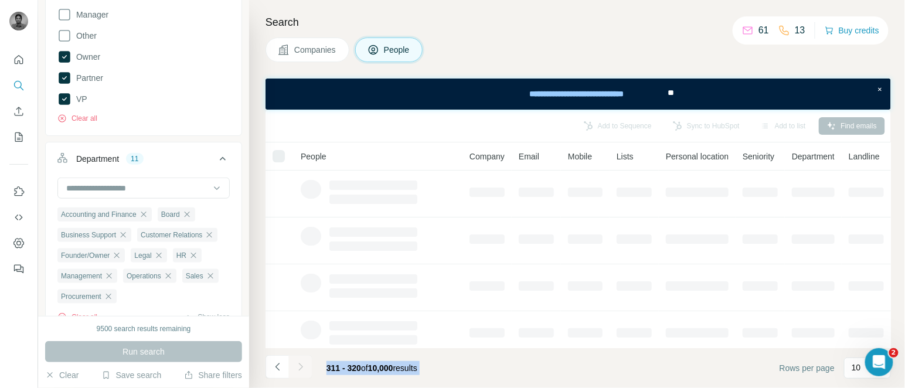
click at [305, 362] on div at bounding box center [300, 366] width 23 height 23
click at [305, 362] on icon "Navigate to next page" at bounding box center [301, 367] width 12 height 12
click at [305, 362] on div at bounding box center [300, 366] width 23 height 23
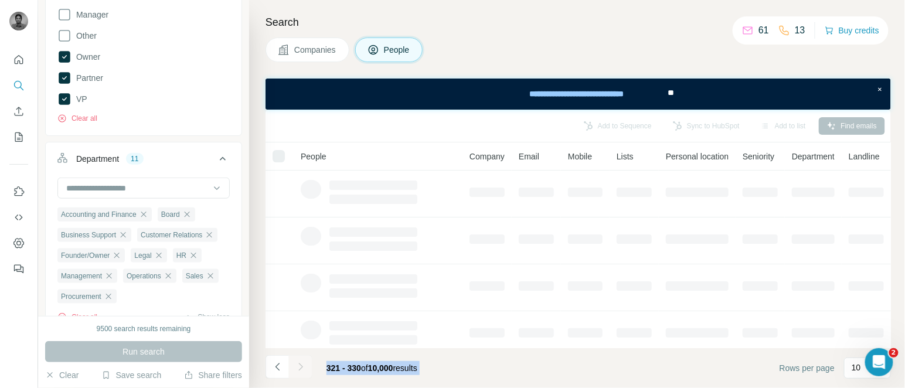
click at [305, 362] on icon "Navigate to next page" at bounding box center [301, 367] width 12 height 12
click at [305, 362] on div at bounding box center [300, 366] width 23 height 23
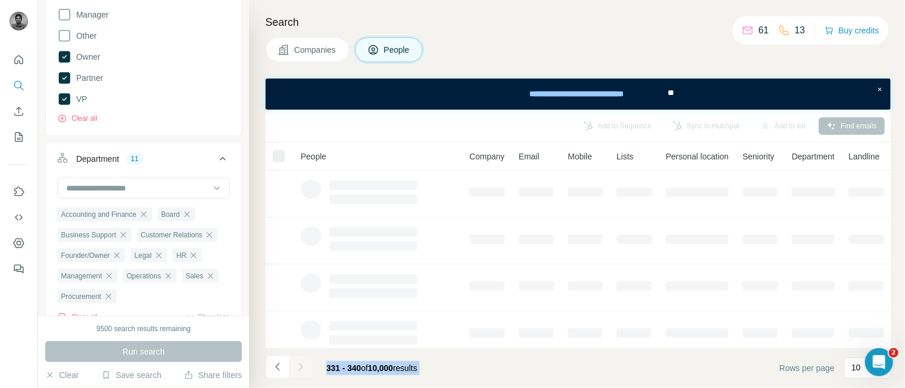
click at [305, 362] on div at bounding box center [300, 366] width 23 height 23
click at [305, 362] on icon "Navigate to next page" at bounding box center [301, 367] width 12 height 12
click at [305, 362] on div at bounding box center [300, 366] width 23 height 23
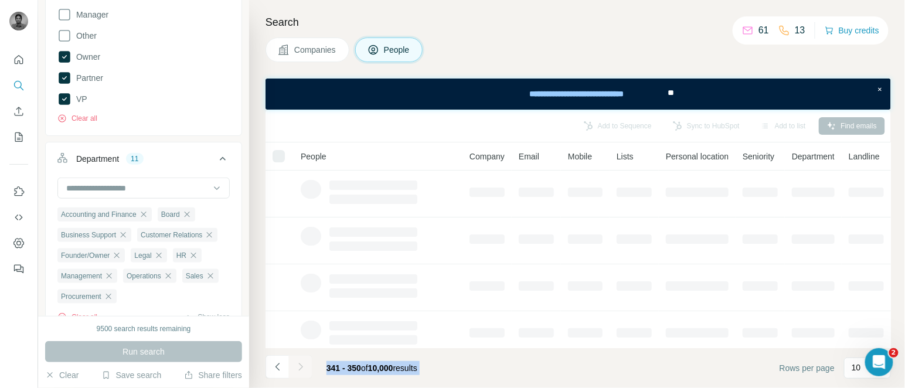
click at [305, 362] on icon "Navigate to next page" at bounding box center [301, 367] width 12 height 12
click at [305, 362] on div at bounding box center [300, 366] width 23 height 23
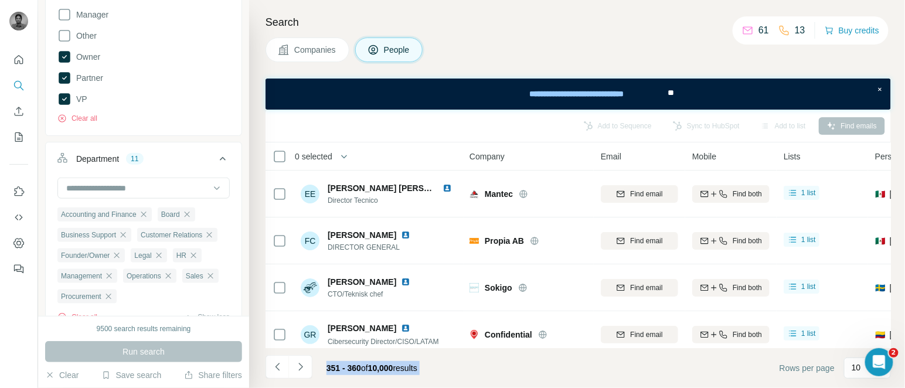
click at [305, 362] on icon "Navigate to next page" at bounding box center [301, 367] width 12 height 12
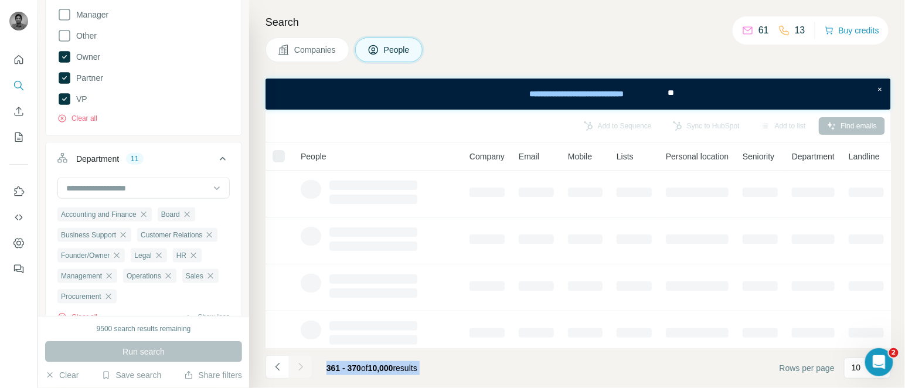
click at [305, 362] on div at bounding box center [300, 366] width 23 height 23
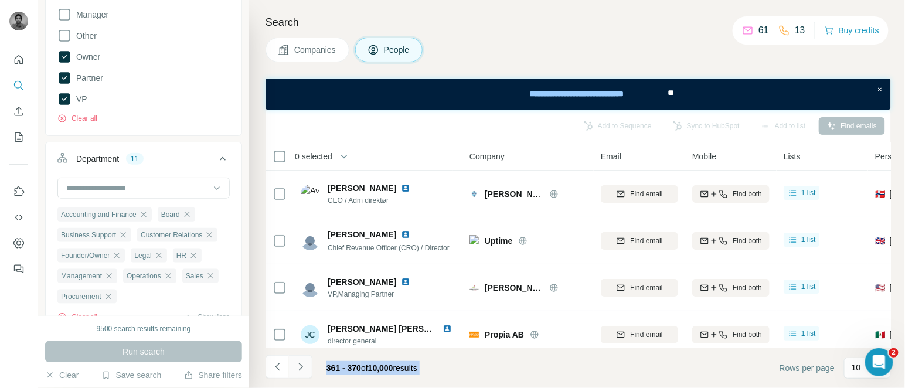
click at [305, 362] on icon "Navigate to next page" at bounding box center [301, 367] width 12 height 12
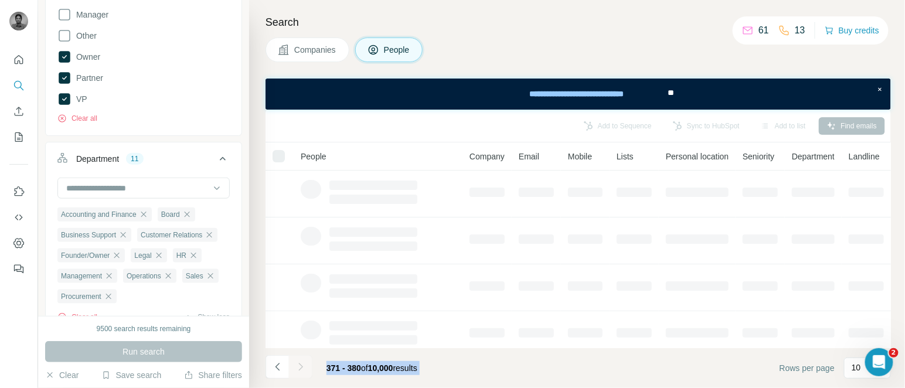
click at [305, 362] on div at bounding box center [300, 366] width 23 height 23
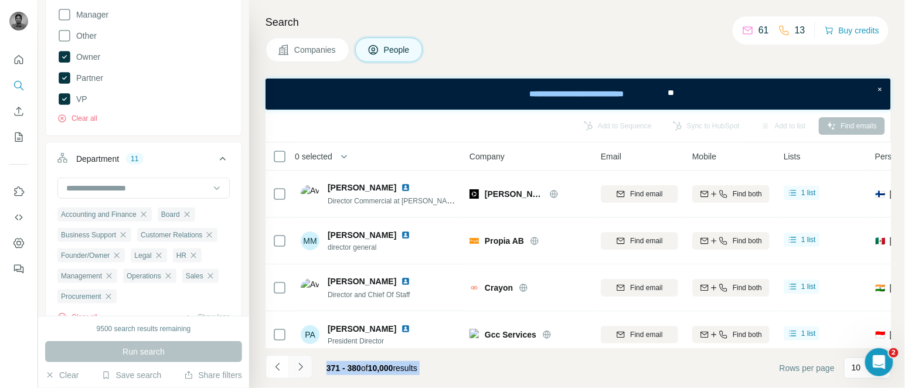
click at [305, 362] on icon "Navigate to next page" at bounding box center [301, 367] width 12 height 12
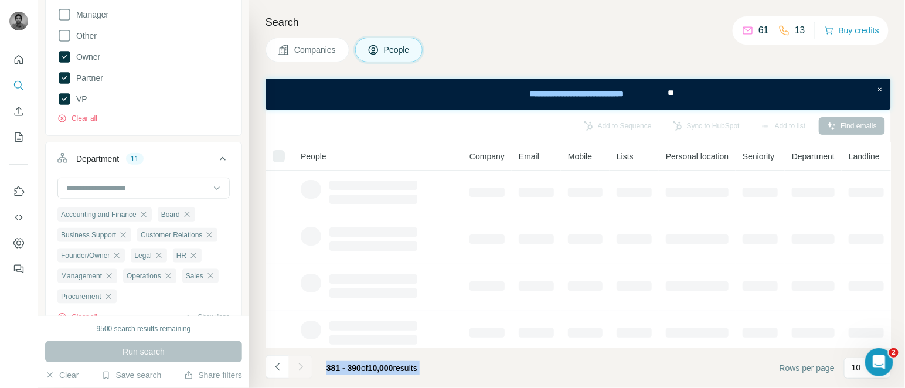
click at [305, 362] on div at bounding box center [300, 366] width 23 height 23
click at [305, 362] on icon "Navigate to next page" at bounding box center [301, 367] width 12 height 12
click at [305, 362] on div at bounding box center [300, 366] width 23 height 23
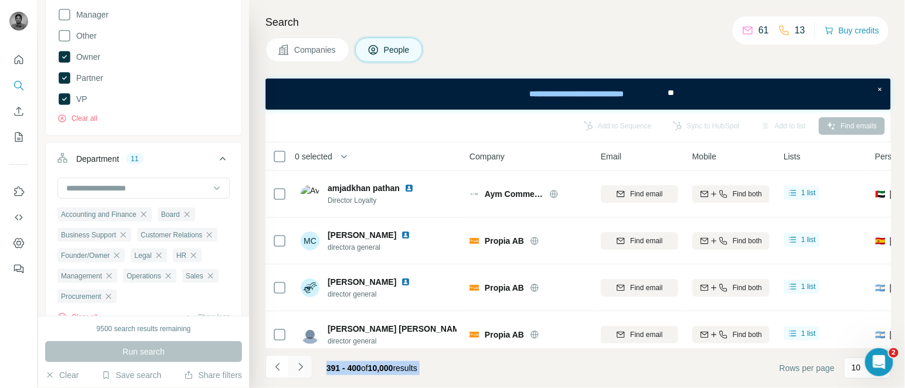
click at [305, 362] on icon "Navigate to next page" at bounding box center [301, 367] width 12 height 12
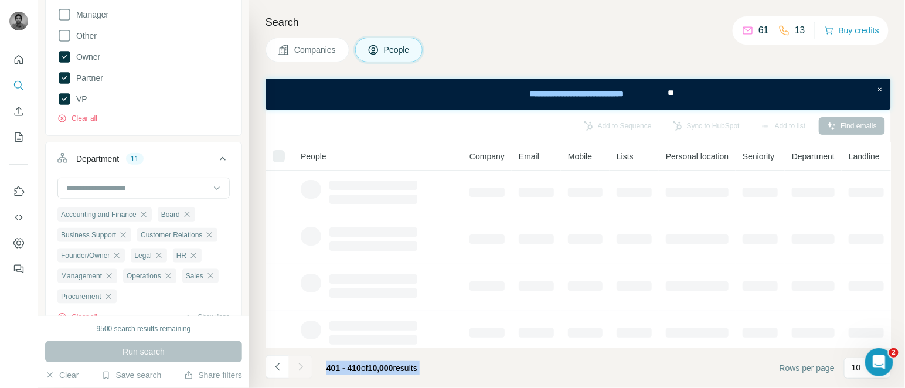
click at [305, 362] on div at bounding box center [300, 366] width 23 height 23
click at [305, 362] on icon "Navigate to next page" at bounding box center [301, 367] width 12 height 12
click at [305, 362] on div at bounding box center [300, 366] width 23 height 23
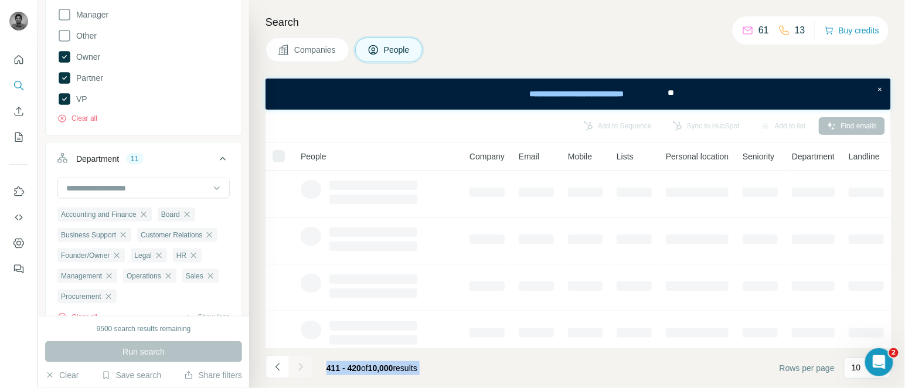
click at [305, 362] on div at bounding box center [300, 366] width 23 height 23
click at [305, 362] on icon "Navigate to next page" at bounding box center [301, 367] width 12 height 12
click at [305, 362] on div at bounding box center [300, 366] width 23 height 23
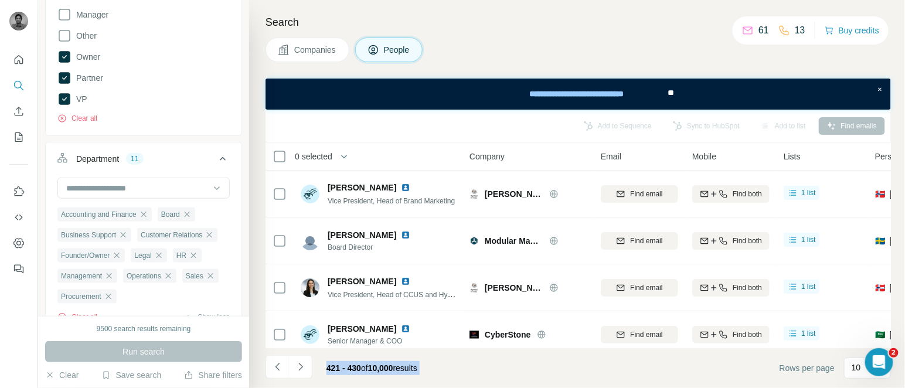
click at [305, 362] on icon "Navigate to next page" at bounding box center [301, 367] width 12 height 12
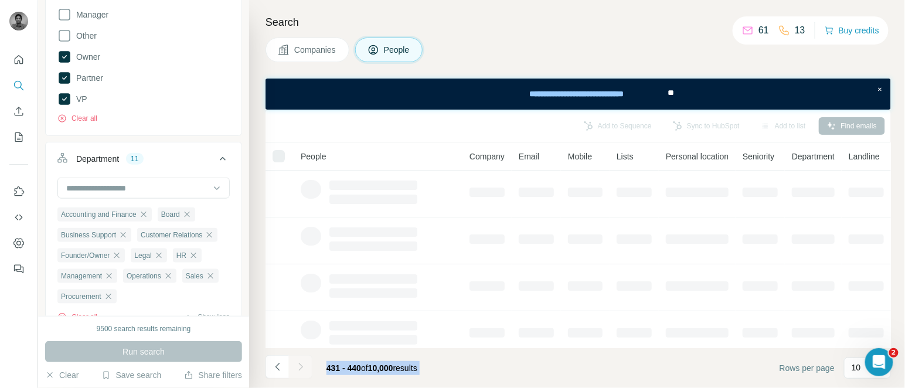
click at [305, 362] on div at bounding box center [300, 366] width 23 height 23
click at [305, 362] on icon "Navigate to next page" at bounding box center [301, 367] width 12 height 12
click at [305, 362] on div at bounding box center [300, 366] width 23 height 23
click at [305, 362] on icon "Navigate to next page" at bounding box center [301, 367] width 12 height 12
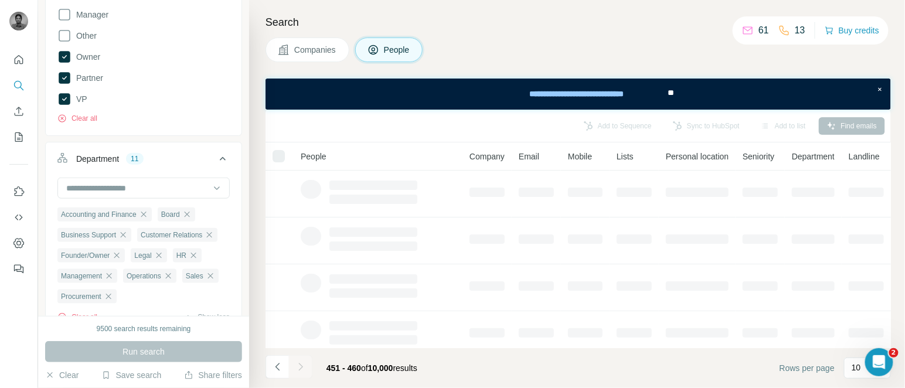
click at [305, 362] on div at bounding box center [300, 366] width 23 height 23
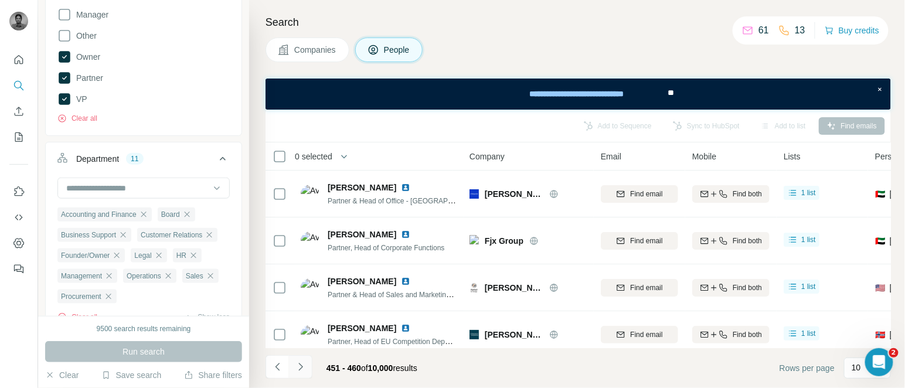
click at [305, 362] on icon "Navigate to next page" at bounding box center [301, 367] width 12 height 12
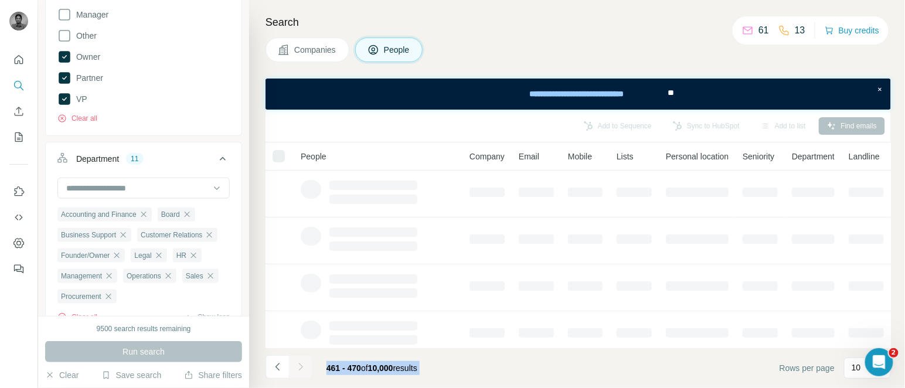
click at [305, 362] on div at bounding box center [300, 366] width 23 height 23
click at [305, 362] on icon "Navigate to next page" at bounding box center [301, 367] width 12 height 12
click at [305, 362] on div at bounding box center [300, 366] width 23 height 23
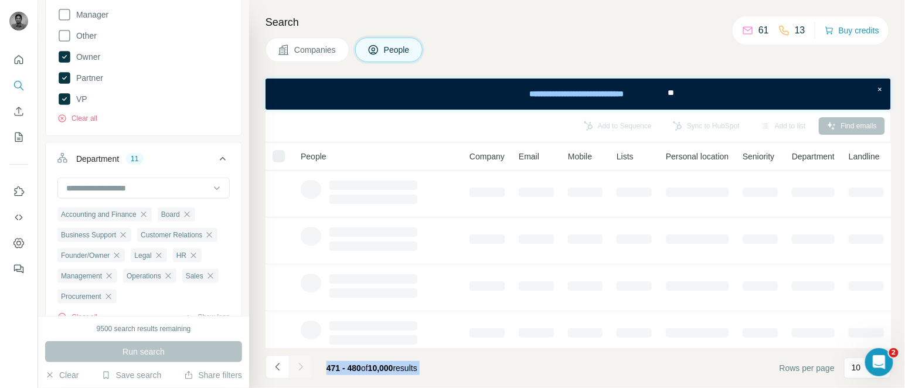
click at [305, 362] on icon "Navigate to next page" at bounding box center [301, 367] width 12 height 12
click at [305, 362] on div at bounding box center [300, 366] width 23 height 23
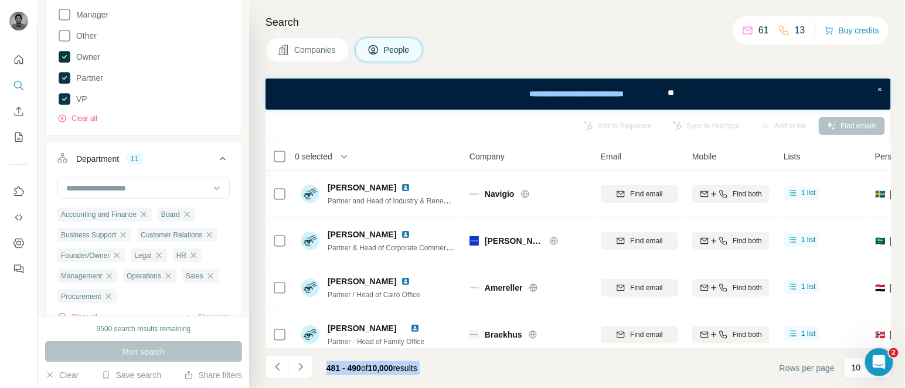
click at [305, 362] on icon "Navigate to next page" at bounding box center [301, 367] width 12 height 12
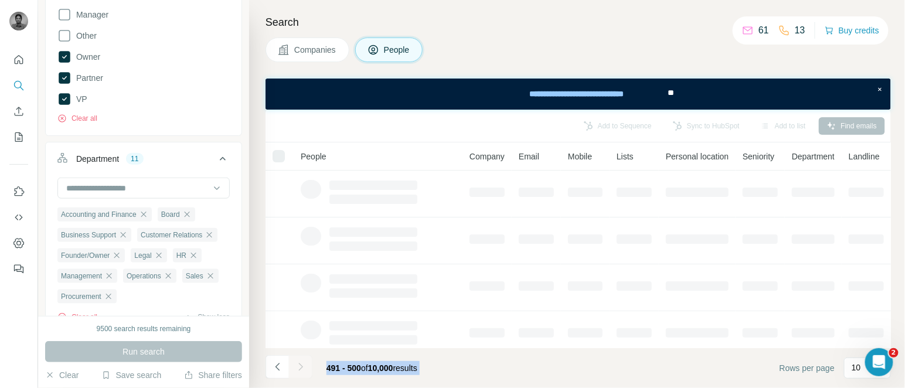
click at [305, 362] on div at bounding box center [300, 366] width 23 height 23
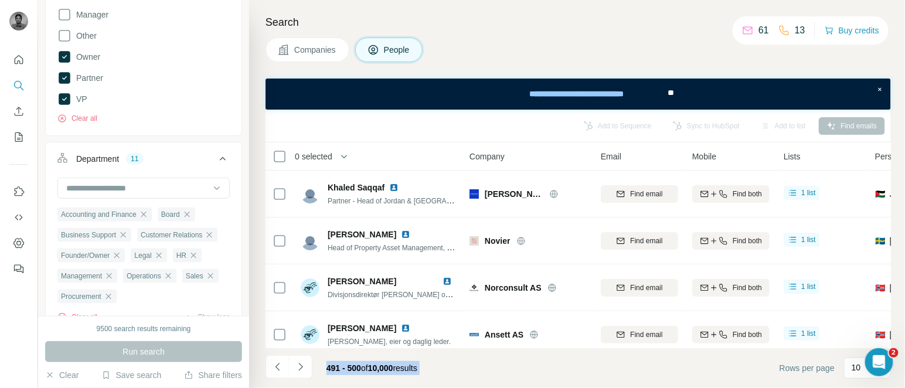
click at [305, 362] on icon "Navigate to next page" at bounding box center [301, 367] width 12 height 12
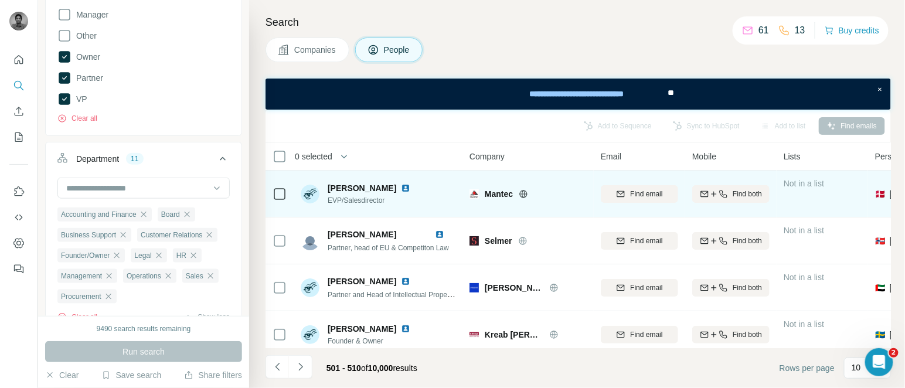
click at [324, 171] on td "[PERSON_NAME] EVP/Salesdirector" at bounding box center [379, 194] width 170 height 47
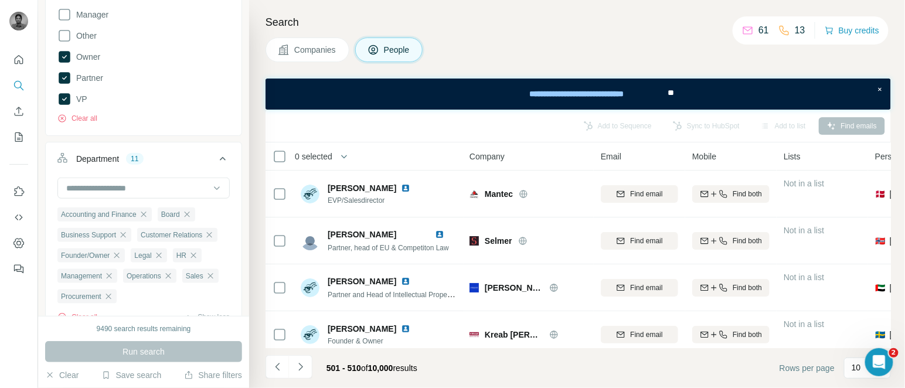
click at [317, 158] on span "0 selected" at bounding box center [314, 157] width 38 height 12
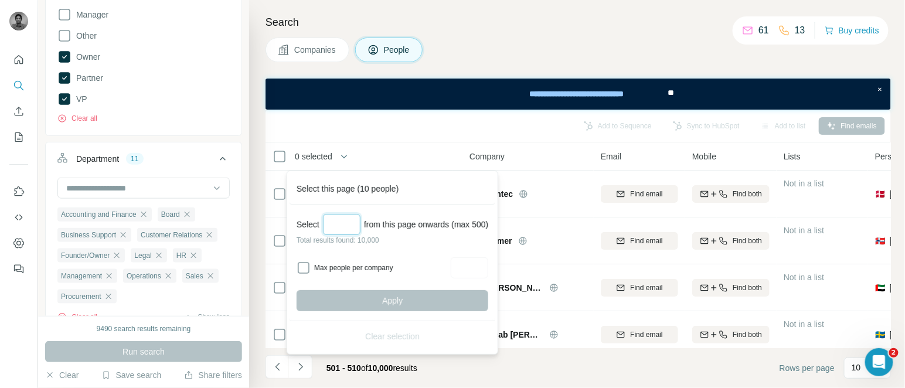
click at [346, 224] on input "Select a number (up to 500)" at bounding box center [342, 224] width 38 height 21
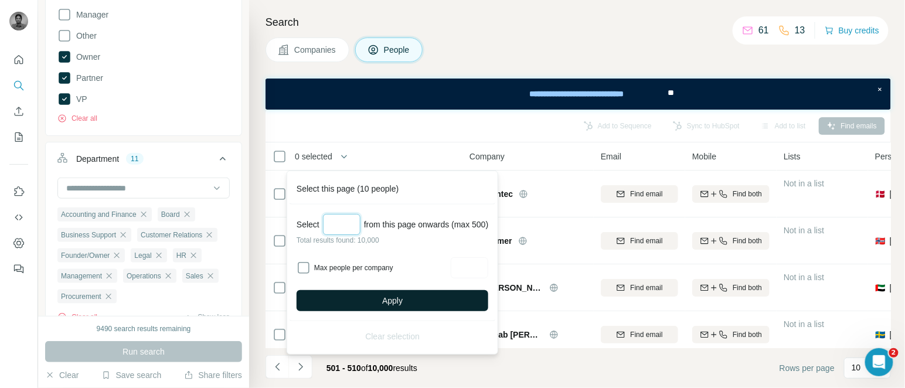
type input "***"
click at [417, 294] on button "Apply" at bounding box center [393, 300] width 192 height 21
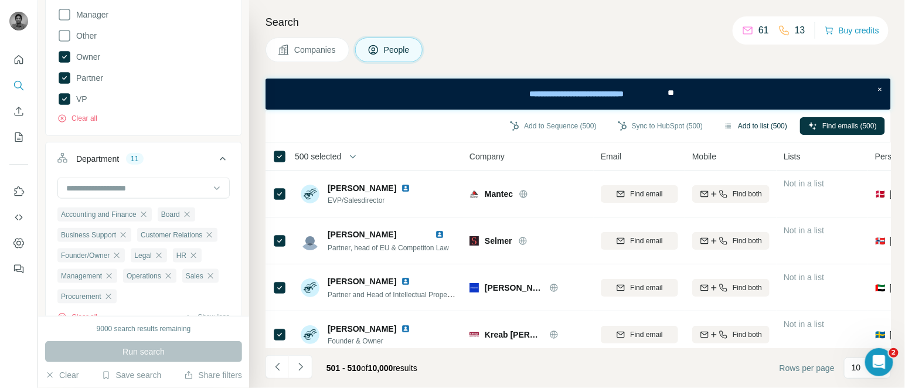
click at [746, 125] on button "Add to list (500)" at bounding box center [756, 126] width 80 height 18
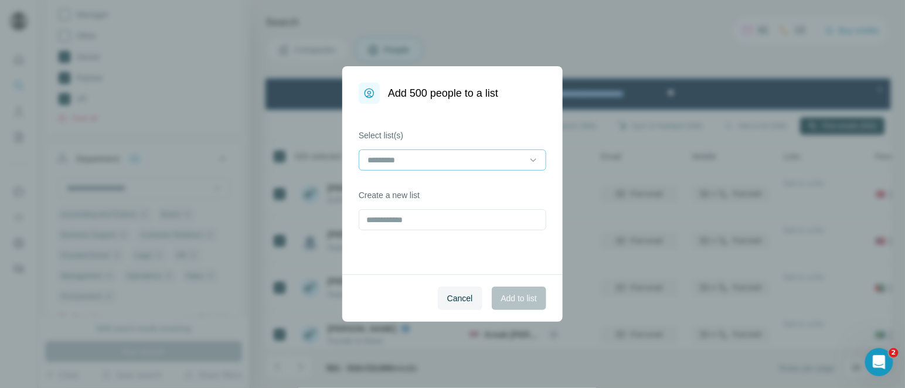
click at [411, 167] on div at bounding box center [446, 160] width 158 height 20
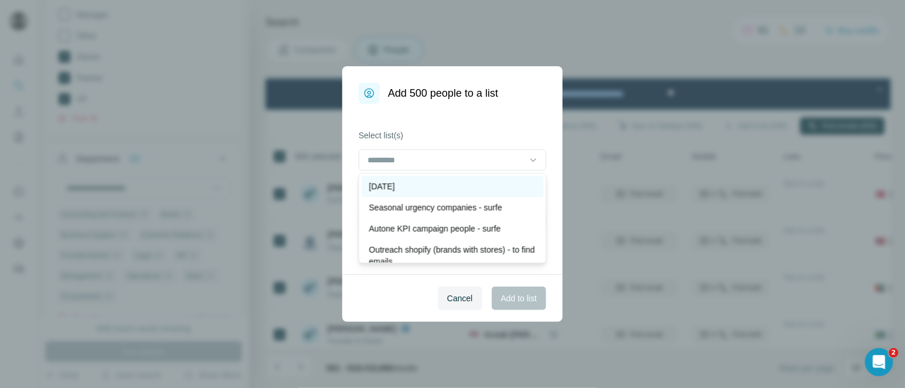
click at [395, 181] on p "[DATE]" at bounding box center [382, 187] width 26 height 12
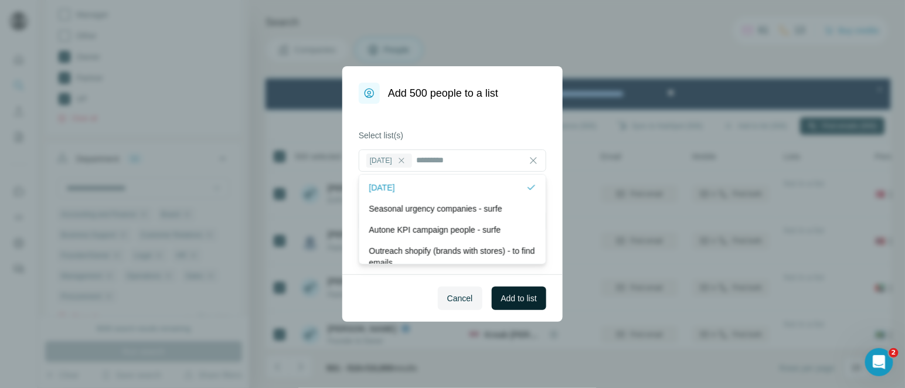
click at [525, 297] on span "Add to list" at bounding box center [519, 299] width 36 height 12
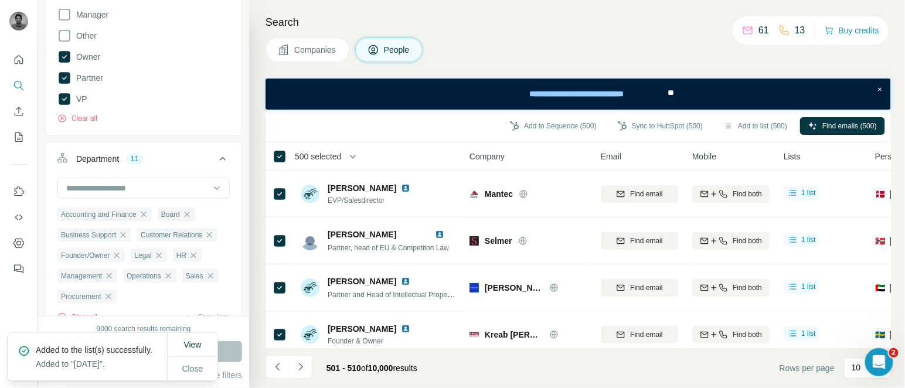
click at [324, 151] on span "500 selected" at bounding box center [318, 157] width 46 height 12
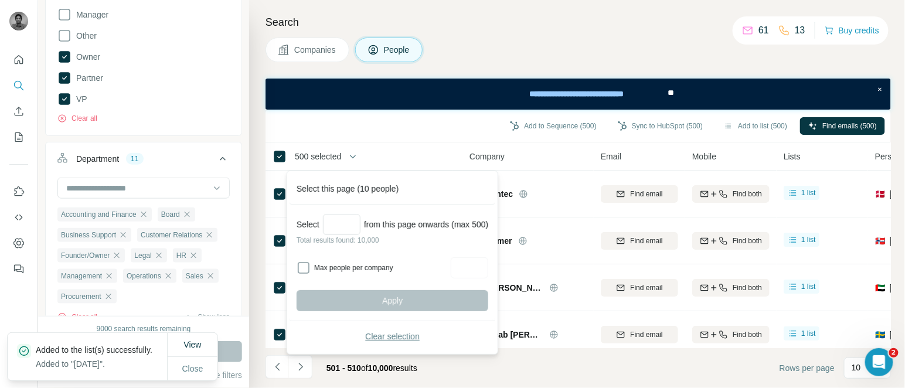
click at [391, 334] on span "Clear selection" at bounding box center [392, 337] width 55 height 12
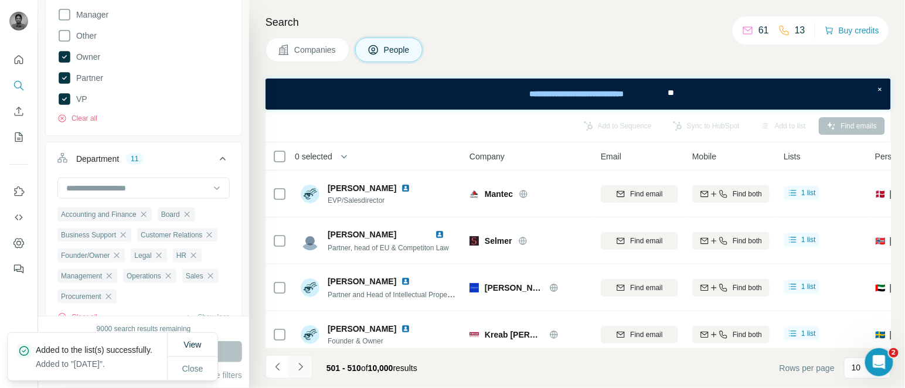
click at [307, 372] on button "Navigate to next page" at bounding box center [300, 366] width 23 height 23
click at [307, 372] on div at bounding box center [300, 366] width 23 height 23
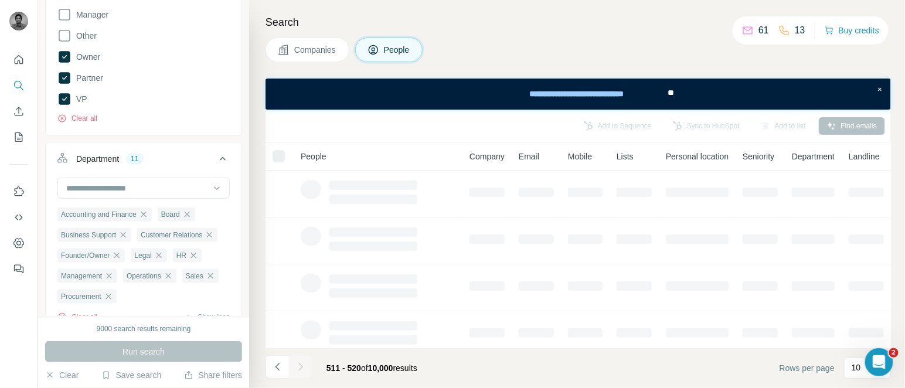
click at [294, 363] on div at bounding box center [300, 366] width 23 height 23
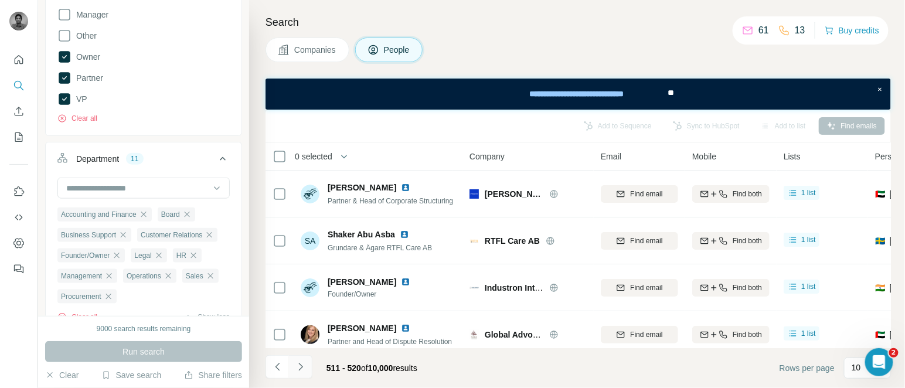
click at [301, 367] on icon "Navigate to next page" at bounding box center [300, 367] width 4 height 8
click at [301, 367] on div at bounding box center [300, 366] width 23 height 23
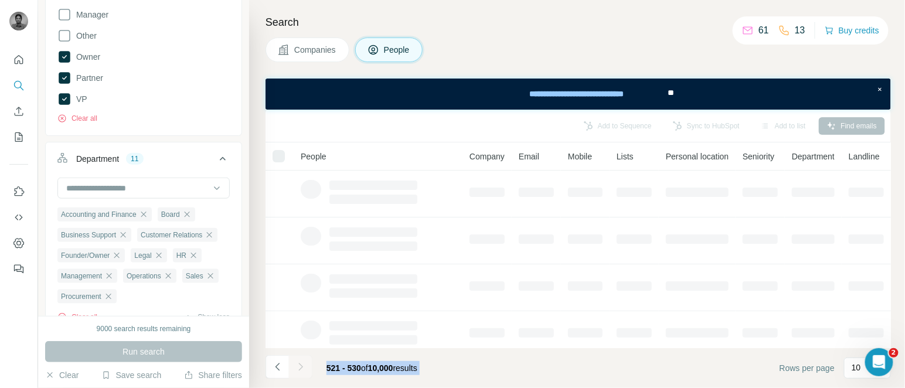
click at [301, 367] on div at bounding box center [300, 366] width 23 height 23
click at [301, 367] on icon "Navigate to next page" at bounding box center [300, 367] width 4 height 8
click at [301, 367] on div at bounding box center [300, 366] width 23 height 23
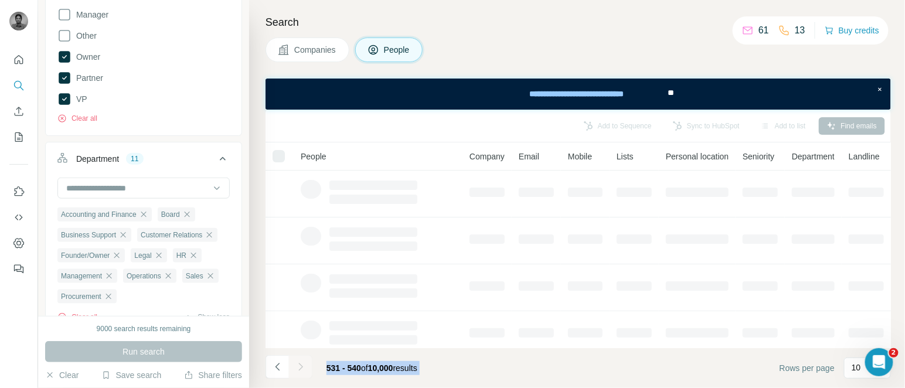
click at [301, 367] on div at bounding box center [300, 366] width 23 height 23
click at [301, 367] on icon "Navigate to next page" at bounding box center [300, 367] width 4 height 8
click at [301, 367] on div at bounding box center [300, 366] width 23 height 23
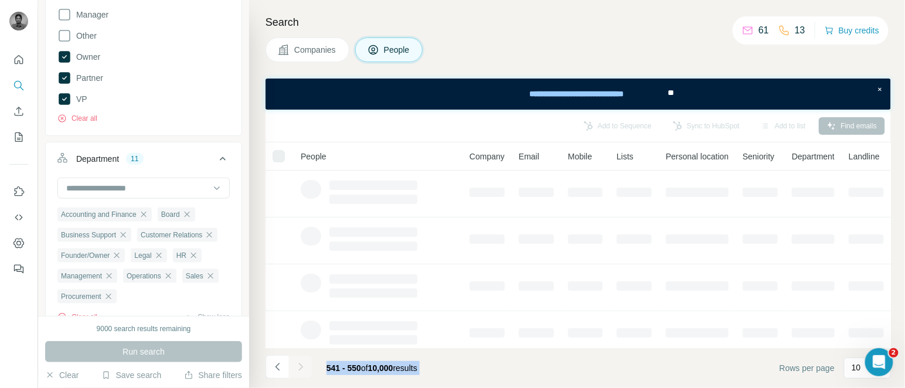
click at [301, 367] on div at bounding box center [300, 366] width 23 height 23
click at [301, 367] on icon "Navigate to next page" at bounding box center [300, 367] width 4 height 8
click at [301, 367] on div at bounding box center [300, 366] width 23 height 23
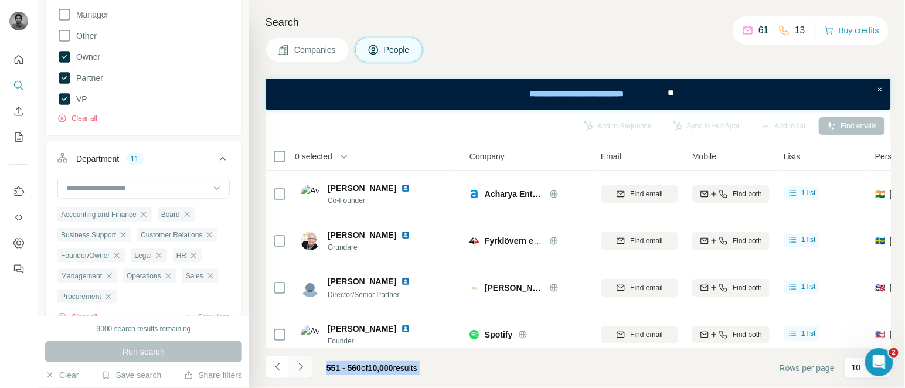
click at [301, 367] on icon "Navigate to next page" at bounding box center [300, 367] width 4 height 8
click at [301, 367] on div at bounding box center [300, 366] width 23 height 23
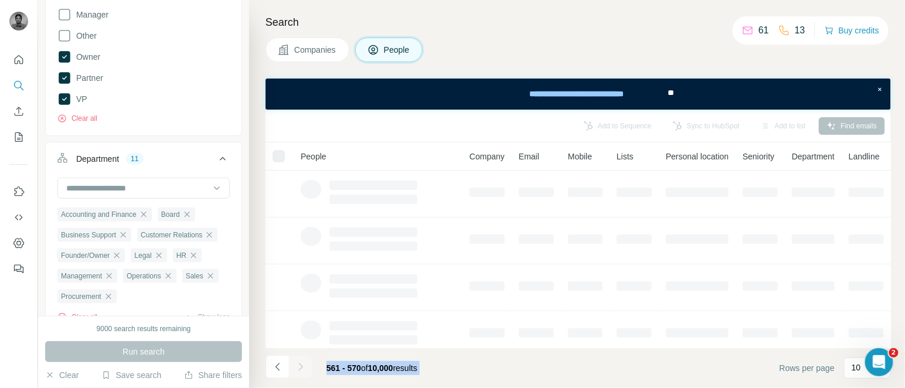
click at [301, 367] on div at bounding box center [300, 366] width 23 height 23
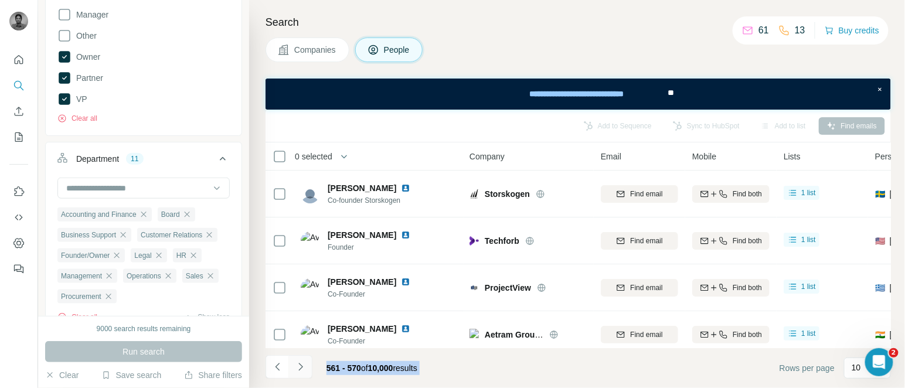
click at [301, 367] on icon "Navigate to next page" at bounding box center [300, 367] width 4 height 8
click at [301, 367] on div at bounding box center [300, 366] width 23 height 23
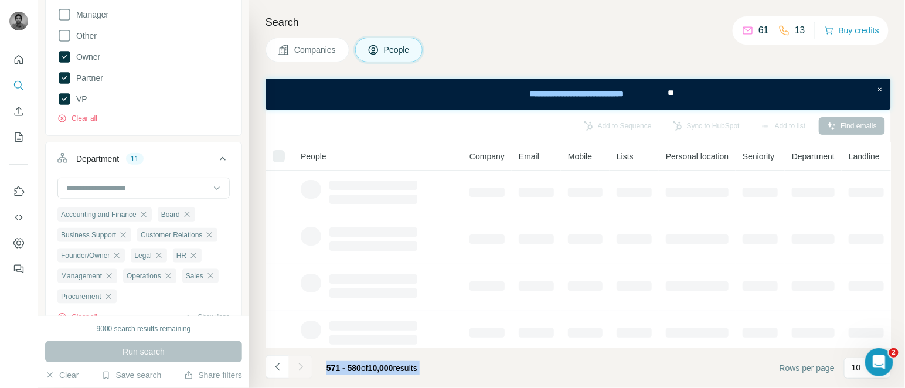
click at [301, 367] on div at bounding box center [300, 366] width 23 height 23
click at [301, 367] on icon "Navigate to next page" at bounding box center [300, 367] width 4 height 8
click at [301, 367] on div at bounding box center [300, 366] width 23 height 23
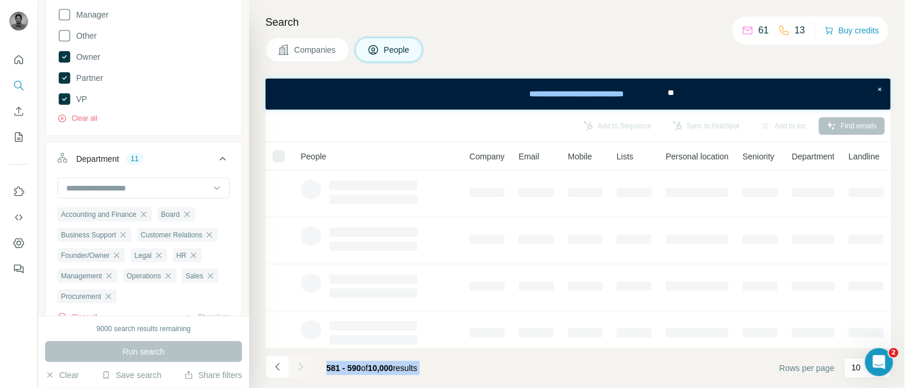
click at [301, 367] on div at bounding box center [300, 366] width 23 height 23
click at [301, 367] on icon "Navigate to next page" at bounding box center [300, 367] width 4 height 8
click at [301, 367] on div at bounding box center [300, 366] width 23 height 23
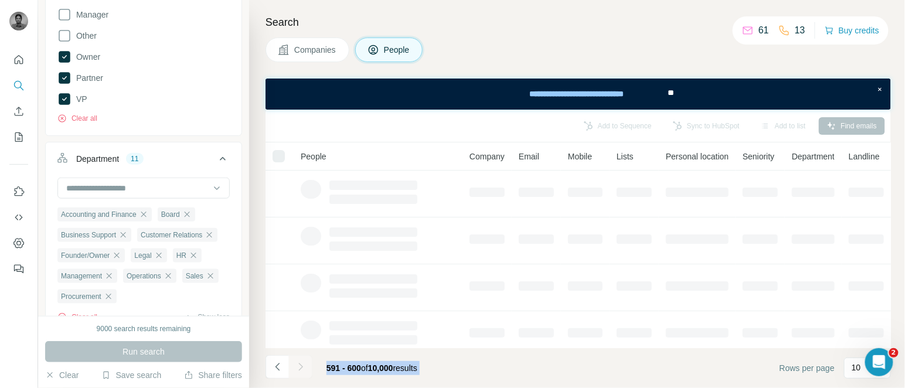
click at [301, 367] on icon "Navigate to next page" at bounding box center [300, 367] width 4 height 8
click at [301, 367] on div at bounding box center [300, 366] width 23 height 23
click at [301, 367] on icon "Navigate to next page" at bounding box center [300, 367] width 4 height 8
click at [301, 367] on div at bounding box center [300, 366] width 23 height 23
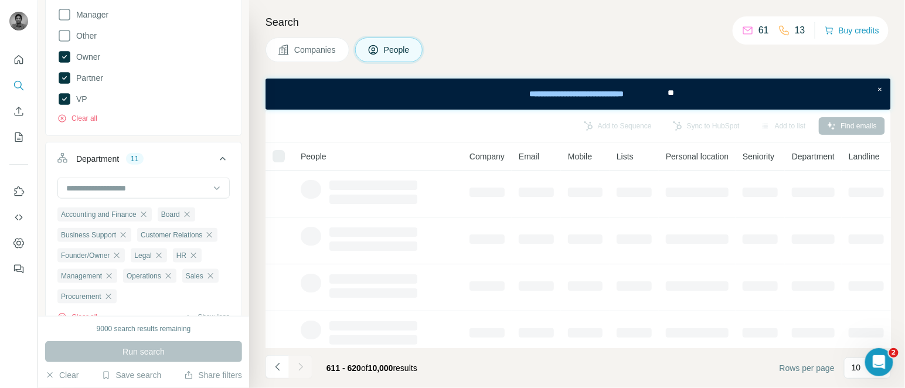
click at [301, 367] on icon "Navigate to next page" at bounding box center [300, 367] width 4 height 8
click at [301, 367] on div at bounding box center [300, 366] width 23 height 23
click at [301, 367] on icon "Navigate to next page" at bounding box center [300, 367] width 4 height 8
click at [301, 367] on div at bounding box center [300, 366] width 23 height 23
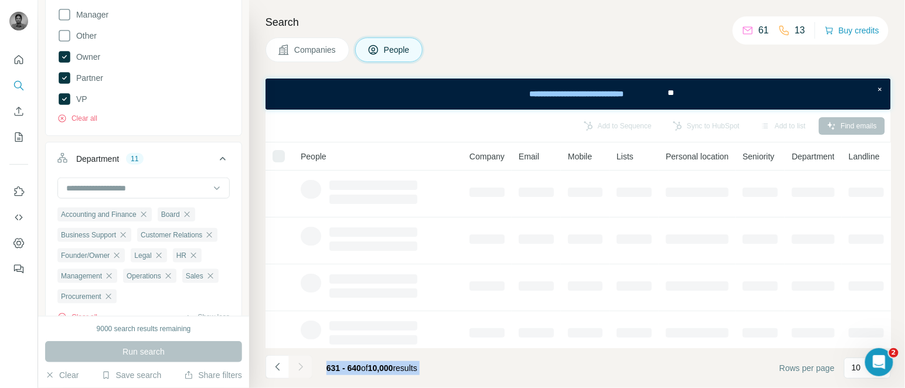
click at [301, 367] on icon "Navigate to next page" at bounding box center [300, 367] width 4 height 8
click at [301, 367] on div at bounding box center [300, 366] width 23 height 23
click at [301, 367] on icon "Navigate to next page" at bounding box center [300, 367] width 4 height 8
click at [301, 367] on div at bounding box center [300, 366] width 23 height 23
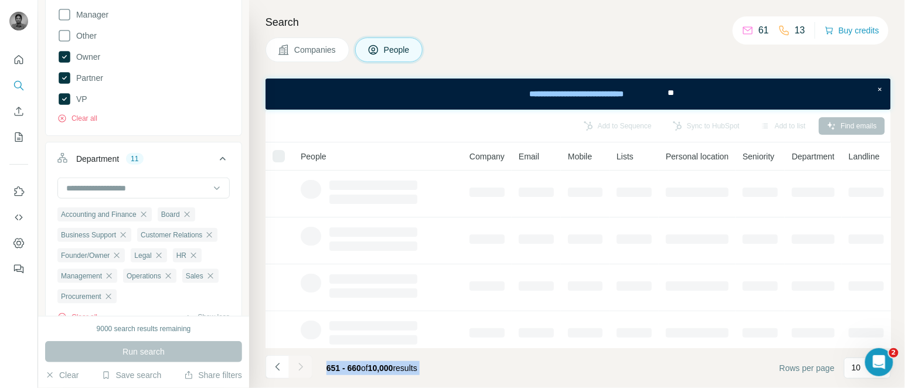
click at [301, 367] on div at bounding box center [300, 366] width 23 height 23
click at [301, 367] on icon "Navigate to next page" at bounding box center [300, 367] width 4 height 8
click at [301, 367] on div at bounding box center [300, 366] width 23 height 23
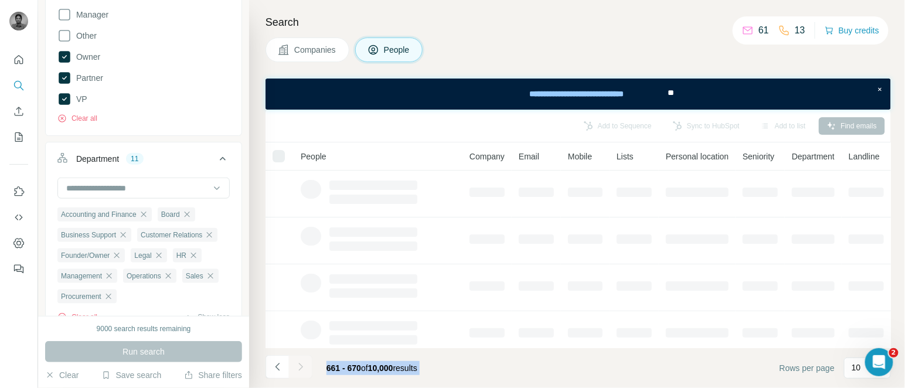
click at [301, 367] on div at bounding box center [300, 366] width 23 height 23
click at [301, 367] on icon "Navigate to next page" at bounding box center [300, 367] width 4 height 8
click at [301, 367] on div at bounding box center [300, 366] width 23 height 23
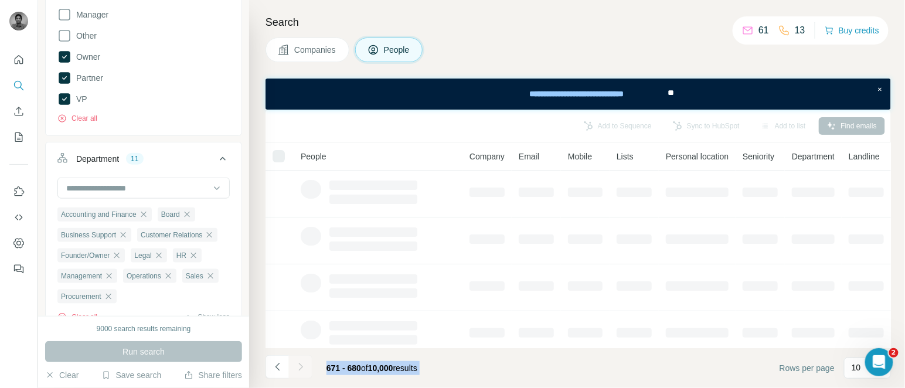
click at [301, 367] on div at bounding box center [300, 366] width 23 height 23
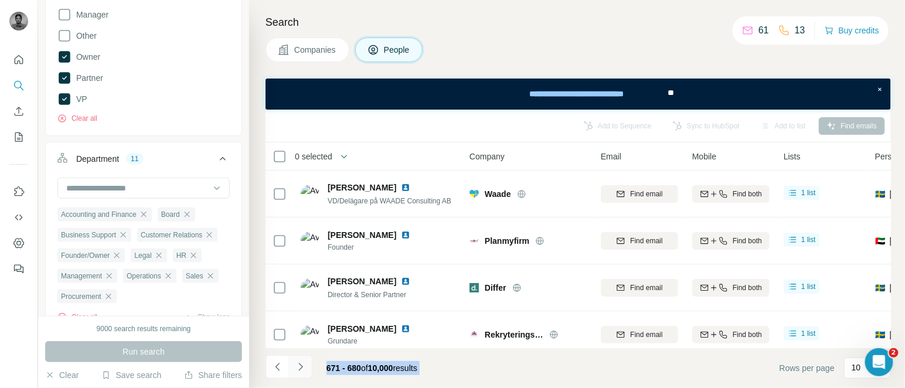
click at [301, 367] on icon "Navigate to next page" at bounding box center [300, 367] width 4 height 8
click at [301, 367] on div at bounding box center [300, 366] width 23 height 23
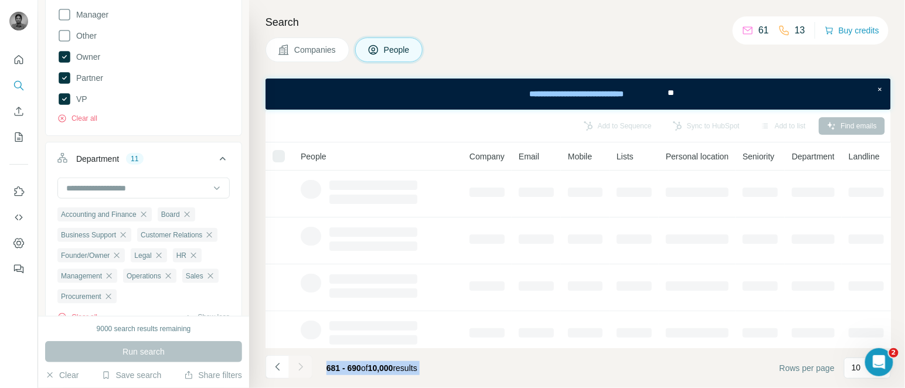
click at [301, 367] on div at bounding box center [300, 366] width 23 height 23
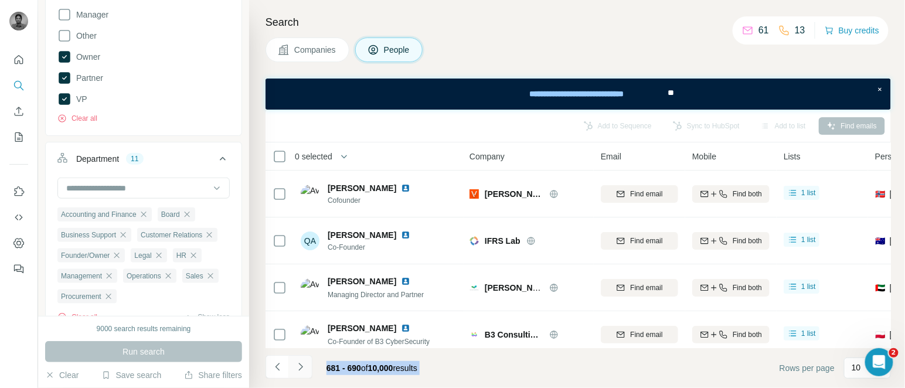
click at [301, 367] on icon "Navigate to next page" at bounding box center [300, 367] width 4 height 8
click at [301, 367] on div at bounding box center [300, 366] width 23 height 23
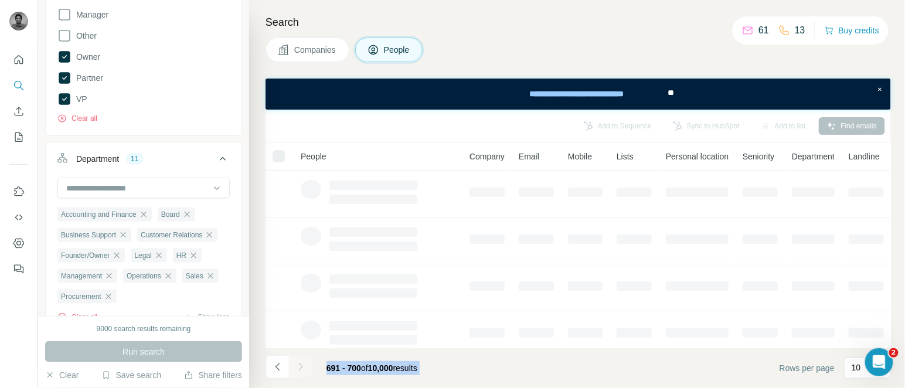
click at [301, 367] on div at bounding box center [300, 366] width 23 height 23
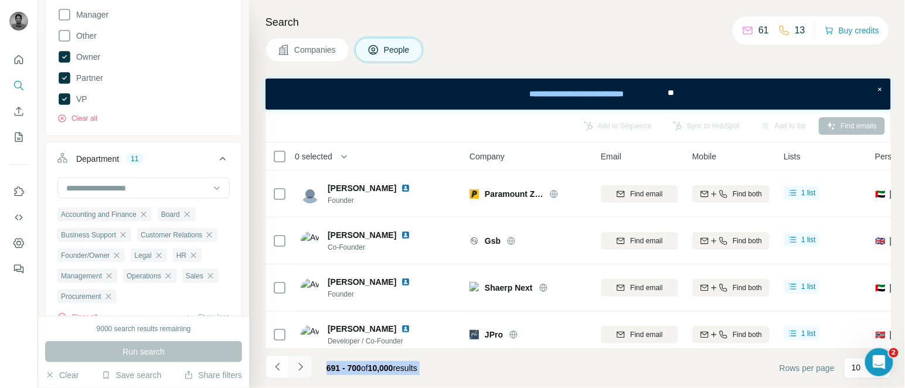
click at [301, 367] on icon "Navigate to next page" at bounding box center [300, 367] width 4 height 8
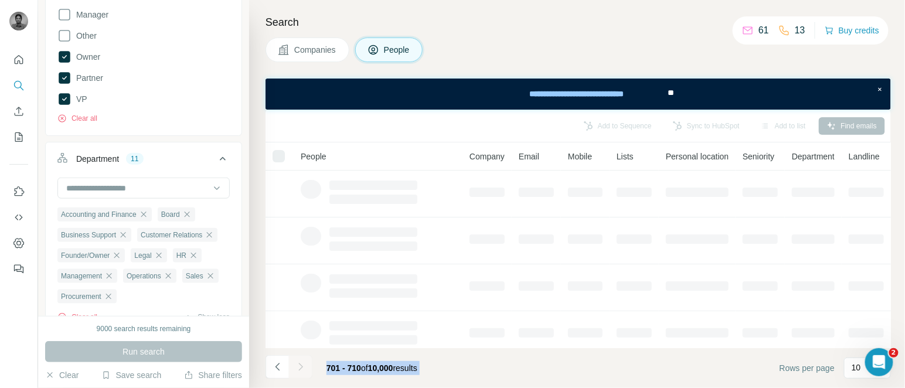
click at [301, 367] on div at bounding box center [300, 366] width 23 height 23
click at [301, 367] on icon "Navigate to next page" at bounding box center [300, 367] width 4 height 8
click at [301, 367] on div at bounding box center [300, 366] width 23 height 23
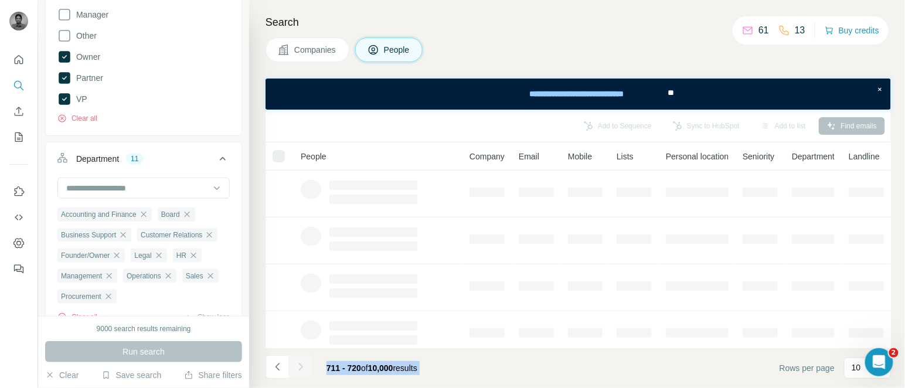
click at [301, 367] on icon "Navigate to next page" at bounding box center [300, 367] width 4 height 8
click at [301, 367] on div at bounding box center [300, 366] width 23 height 23
click at [301, 367] on icon "Navigate to next page" at bounding box center [300, 367] width 4 height 8
click at [301, 367] on div at bounding box center [300, 366] width 23 height 23
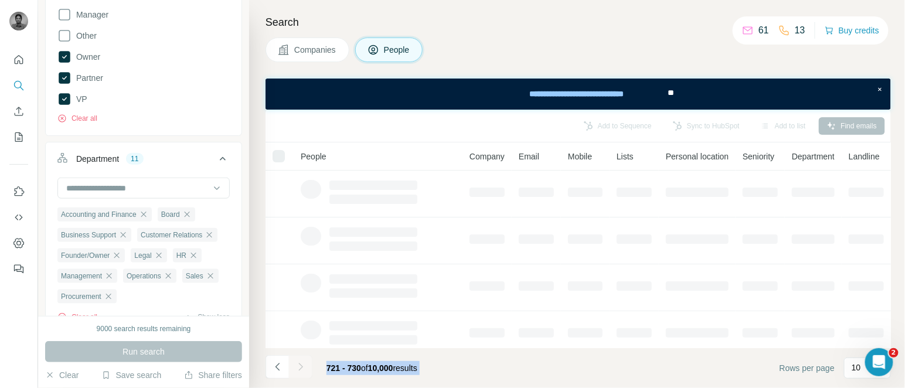
click at [301, 367] on div at bounding box center [300, 366] width 23 height 23
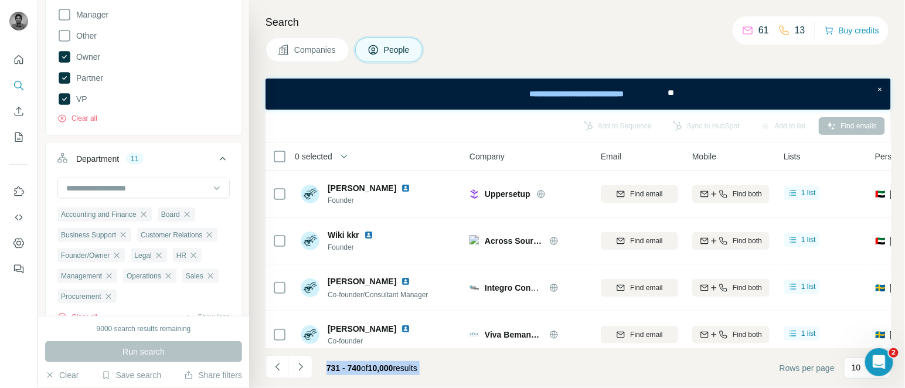
click at [301, 367] on icon "Navigate to next page" at bounding box center [300, 367] width 4 height 8
click at [301, 367] on div at bounding box center [300, 366] width 23 height 23
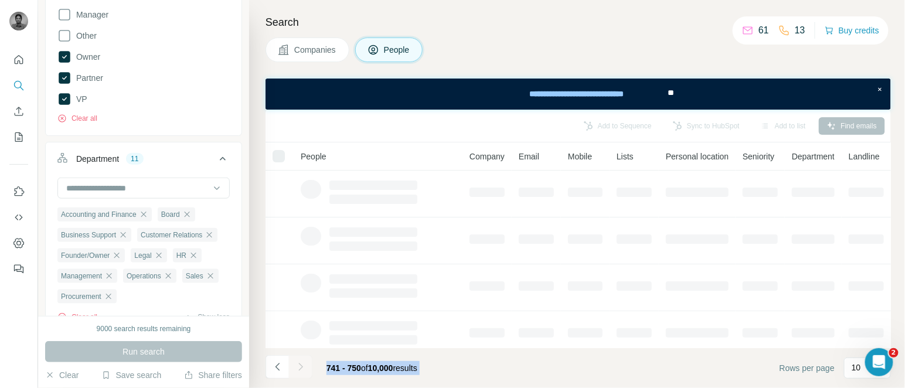
click at [301, 367] on div at bounding box center [300, 366] width 23 height 23
click at [301, 367] on icon "Navigate to next page" at bounding box center [300, 367] width 4 height 8
click at [301, 367] on div at bounding box center [300, 366] width 23 height 23
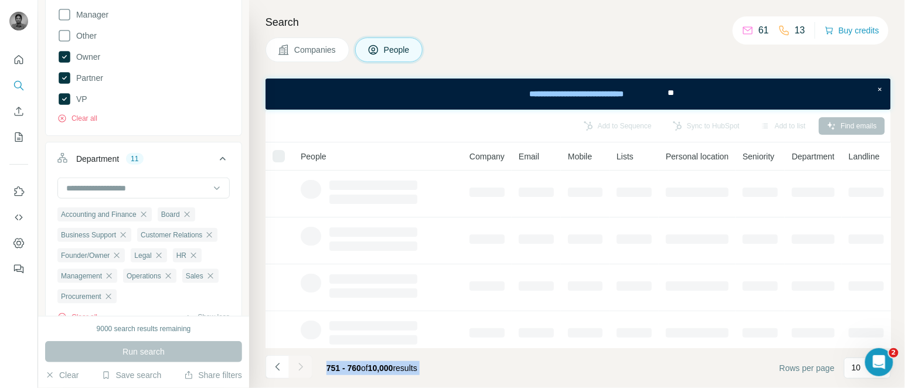
click at [301, 367] on div at bounding box center [300, 366] width 23 height 23
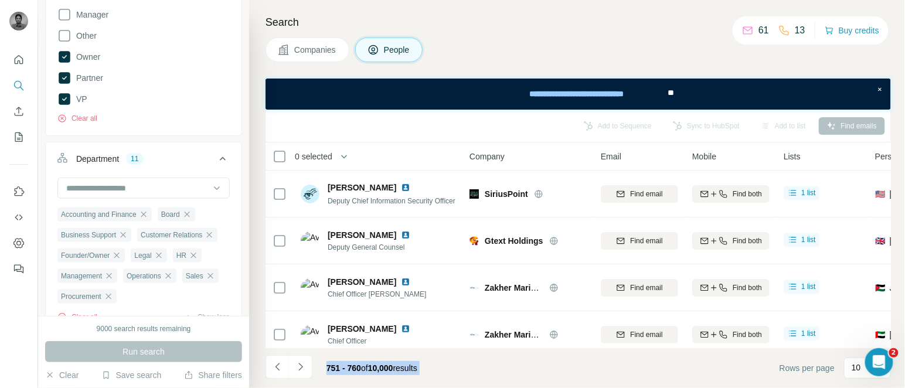
click at [301, 367] on icon "Navigate to next page" at bounding box center [300, 367] width 4 height 8
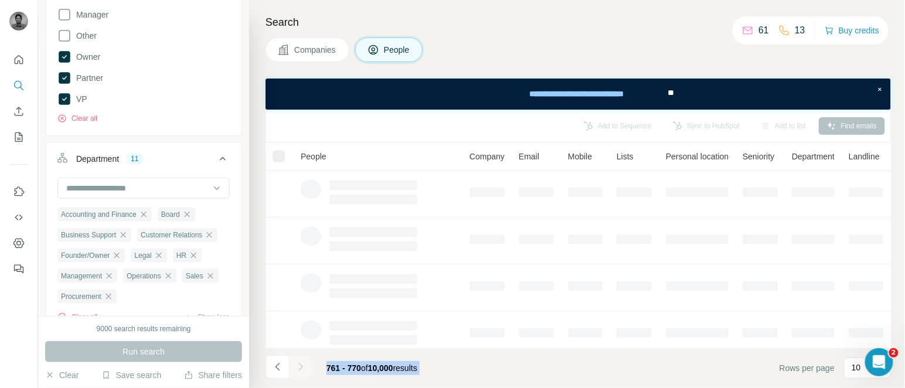
click at [301, 367] on div at bounding box center [300, 366] width 23 height 23
click at [301, 367] on icon "Navigate to next page" at bounding box center [300, 367] width 4 height 8
click at [301, 367] on div at bounding box center [300, 366] width 23 height 23
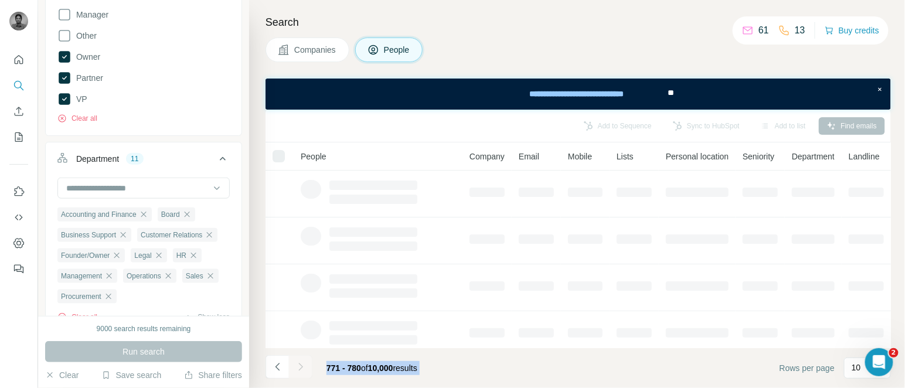
click at [301, 367] on div at bounding box center [300, 366] width 23 height 23
click at [301, 367] on icon "Navigate to next page" at bounding box center [300, 367] width 4 height 8
click at [301, 367] on div at bounding box center [300, 366] width 23 height 23
click at [301, 367] on icon "Navigate to next page" at bounding box center [300, 367] width 4 height 8
click at [301, 367] on div at bounding box center [300, 366] width 23 height 23
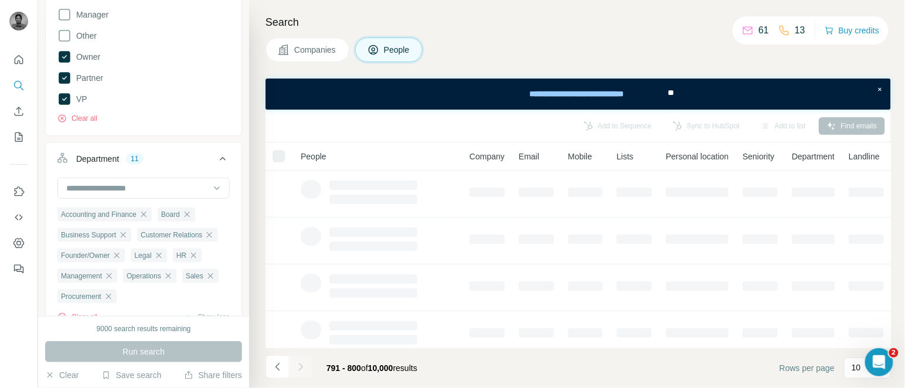
click at [301, 367] on icon "Navigate to next page" at bounding box center [300, 367] width 4 height 8
click at [301, 367] on div at bounding box center [300, 366] width 23 height 23
click at [301, 367] on icon "Navigate to next page" at bounding box center [300, 367] width 4 height 8
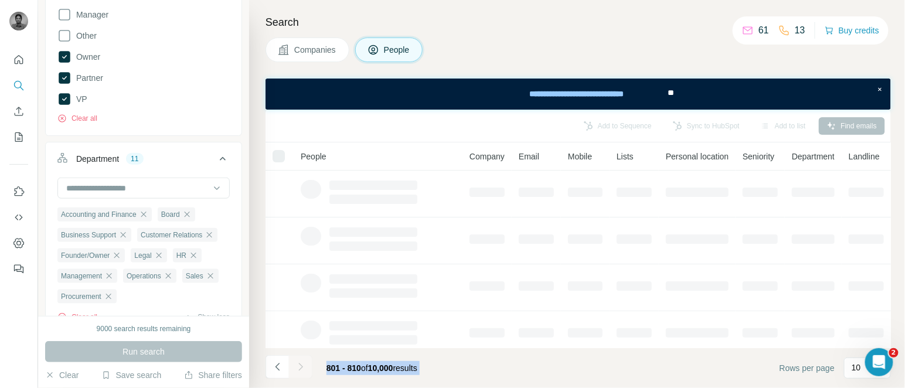
click at [301, 367] on div at bounding box center [300, 366] width 23 height 23
click at [301, 367] on icon "Navigate to next page" at bounding box center [300, 367] width 4 height 8
click at [301, 367] on div at bounding box center [300, 366] width 23 height 23
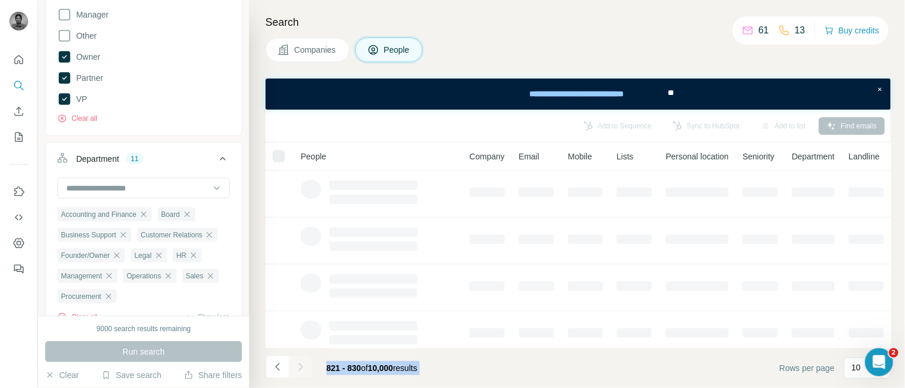
click at [301, 367] on div at bounding box center [300, 366] width 23 height 23
click at [301, 367] on icon "Navigate to next page" at bounding box center [300, 367] width 4 height 8
click at [301, 367] on div at bounding box center [300, 366] width 23 height 23
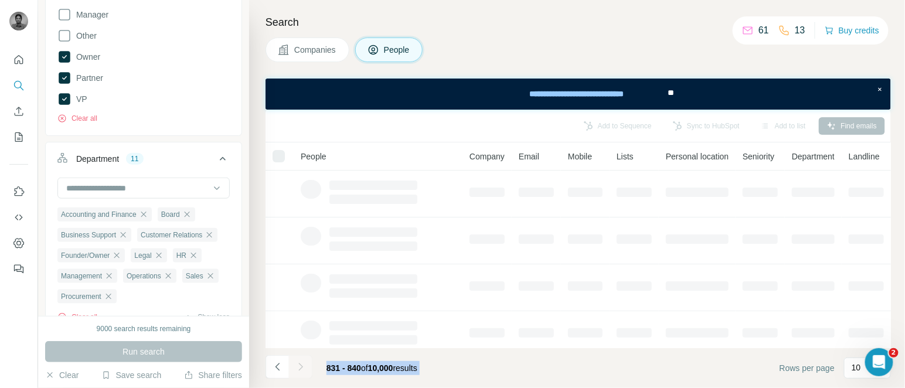
click at [301, 367] on div at bounding box center [300, 366] width 23 height 23
click at [301, 367] on icon "Navigate to next page" at bounding box center [300, 367] width 4 height 8
click at [301, 367] on div at bounding box center [300, 366] width 23 height 23
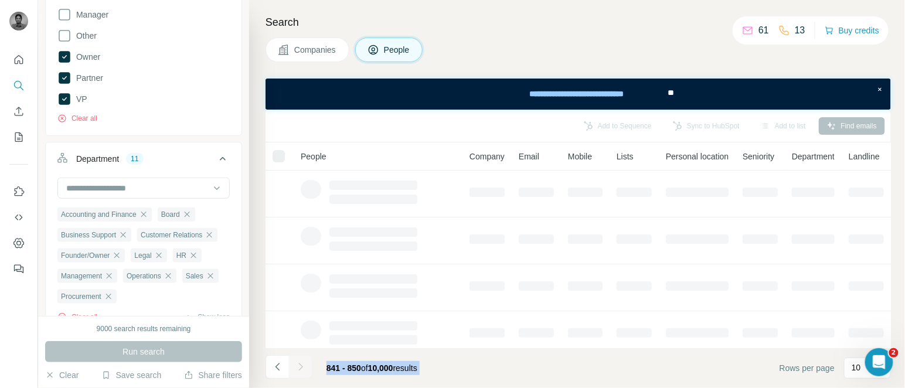
click at [301, 367] on icon "Navigate to next page" at bounding box center [300, 367] width 4 height 8
click at [301, 367] on div at bounding box center [300, 366] width 23 height 23
click at [301, 367] on icon "Navigate to next page" at bounding box center [300, 367] width 4 height 8
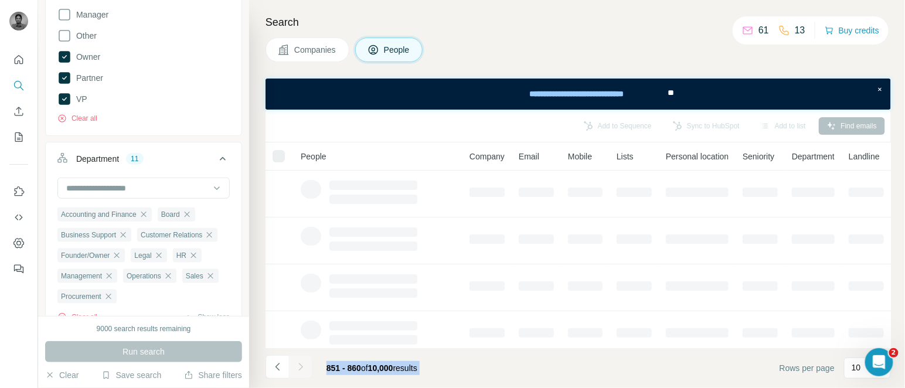
click at [301, 367] on div at bounding box center [300, 366] width 23 height 23
click at [301, 367] on icon "Navigate to next page" at bounding box center [300, 367] width 4 height 8
click at [301, 367] on div at bounding box center [300, 366] width 23 height 23
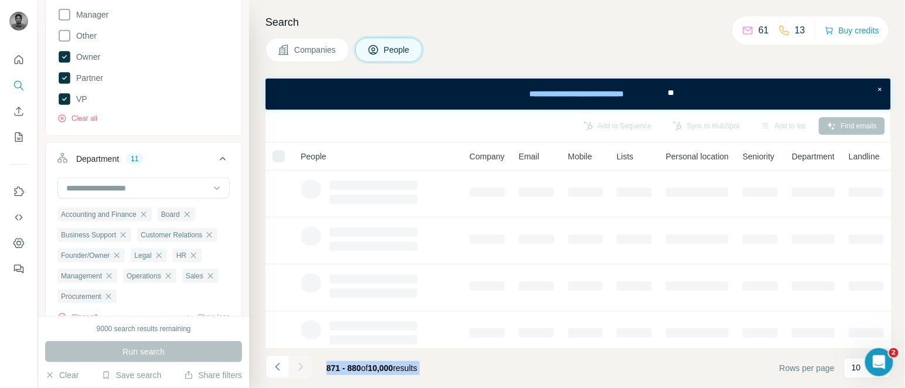
click at [301, 367] on div at bounding box center [300, 366] width 23 height 23
click at [301, 367] on icon "Navigate to next page" at bounding box center [300, 367] width 4 height 8
click at [301, 367] on div at bounding box center [300, 366] width 23 height 23
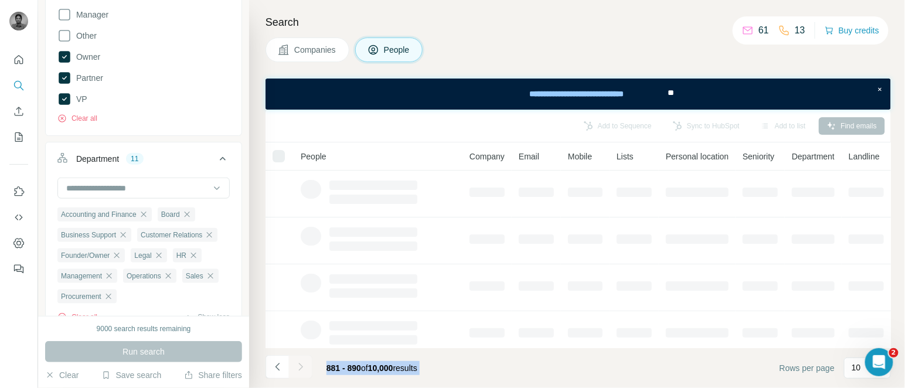
click at [301, 367] on div at bounding box center [300, 366] width 23 height 23
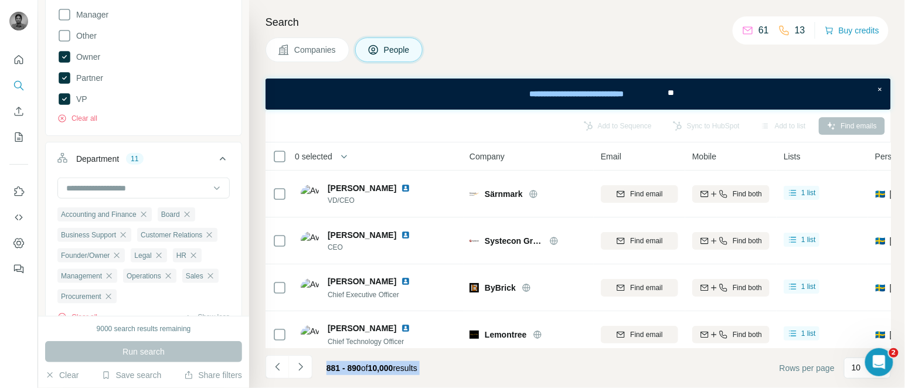
click at [301, 367] on div at bounding box center [300, 366] width 23 height 23
click at [301, 367] on icon "Navigate to next page" at bounding box center [300, 367] width 4 height 8
click at [301, 367] on div at bounding box center [300, 366] width 23 height 23
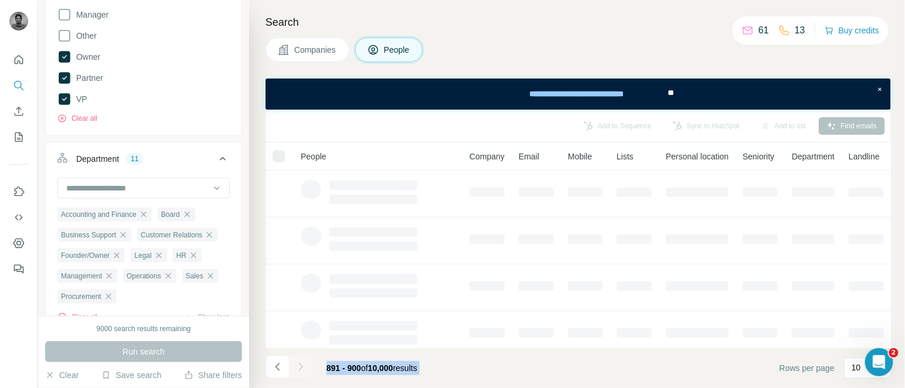
click at [301, 367] on div at bounding box center [300, 366] width 23 height 23
click at [301, 367] on icon "Navigate to next page" at bounding box center [300, 367] width 4 height 8
click at [301, 367] on div at bounding box center [300, 366] width 23 height 23
click at [301, 367] on icon "Navigate to next page" at bounding box center [300, 367] width 4 height 8
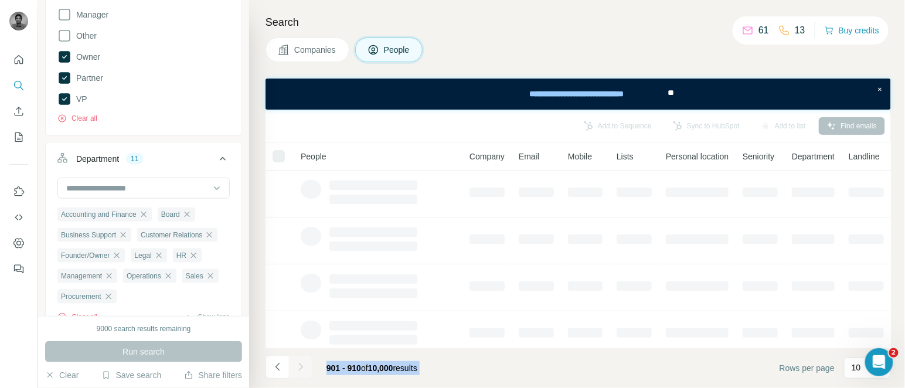
click at [301, 367] on div at bounding box center [300, 366] width 23 height 23
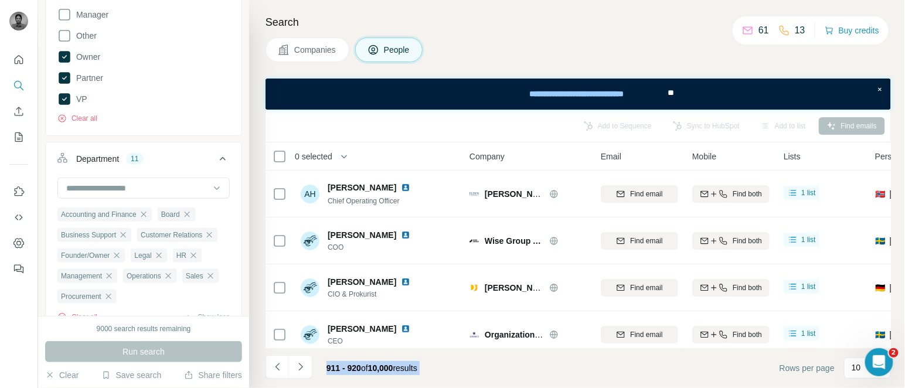
click at [301, 367] on icon "Navigate to next page" at bounding box center [300, 367] width 4 height 8
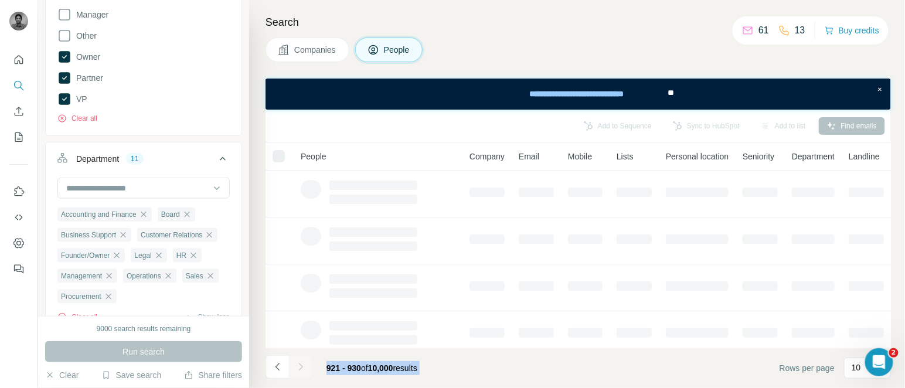
click at [301, 367] on div at bounding box center [300, 366] width 23 height 23
click at [301, 367] on icon "Navigate to next page" at bounding box center [300, 367] width 4 height 8
click at [301, 367] on div at bounding box center [300, 366] width 23 height 23
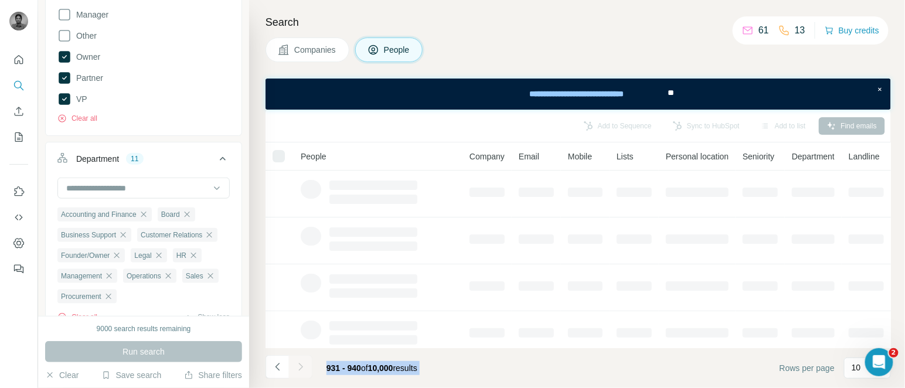
click at [301, 367] on div at bounding box center [300, 366] width 23 height 23
click at [301, 367] on icon "Navigate to next page" at bounding box center [300, 367] width 4 height 8
click at [301, 367] on div at bounding box center [300, 366] width 23 height 23
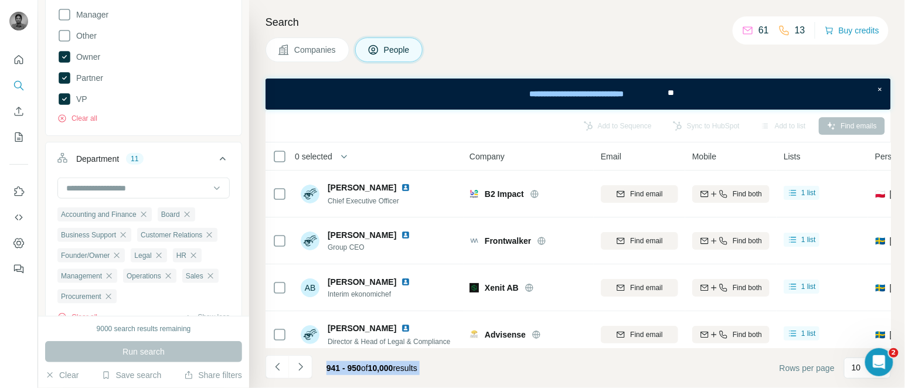
click at [301, 367] on icon "Navigate to next page" at bounding box center [300, 367] width 4 height 8
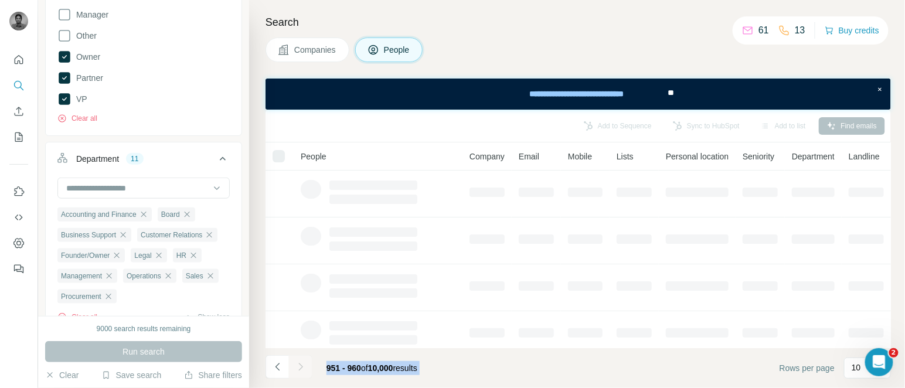
click at [301, 367] on div at bounding box center [300, 366] width 23 height 23
click at [301, 367] on icon "Navigate to next page" at bounding box center [300, 367] width 4 height 8
click at [301, 367] on div at bounding box center [300, 366] width 23 height 23
click at [301, 367] on icon "Navigate to next page" at bounding box center [300, 367] width 4 height 8
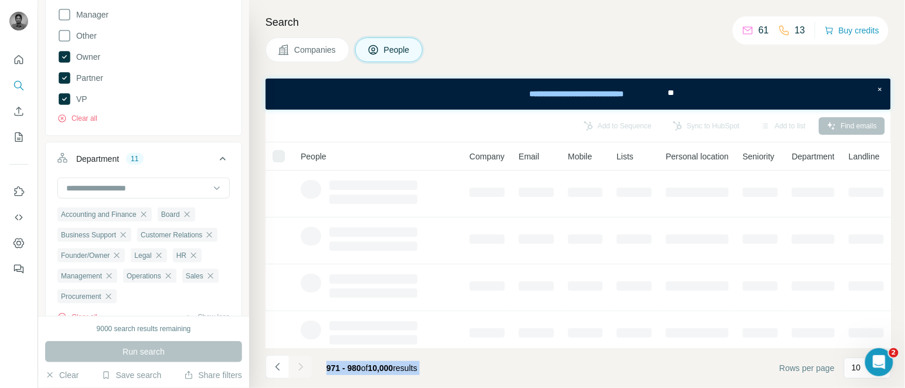
click at [301, 367] on div at bounding box center [300, 366] width 23 height 23
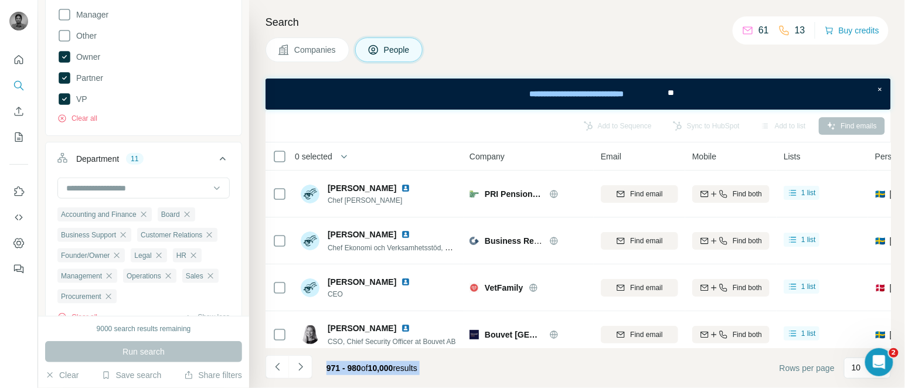
click at [301, 367] on icon "Navigate to next page" at bounding box center [300, 367] width 4 height 8
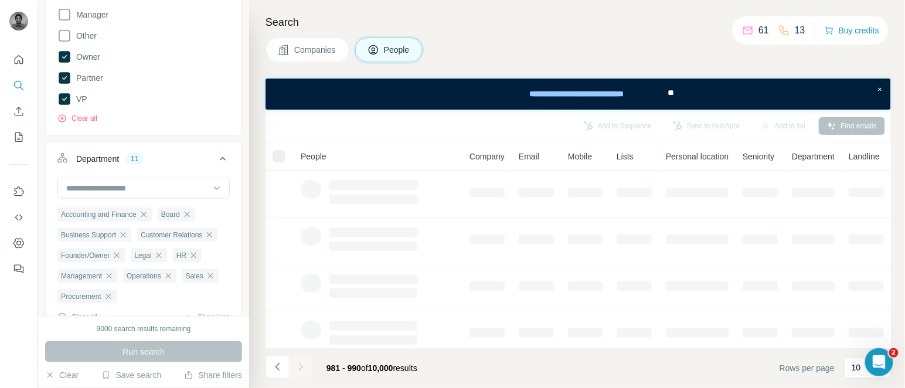
click at [301, 367] on div at bounding box center [300, 366] width 23 height 23
click at [301, 367] on icon "Navigate to next page" at bounding box center [300, 367] width 4 height 8
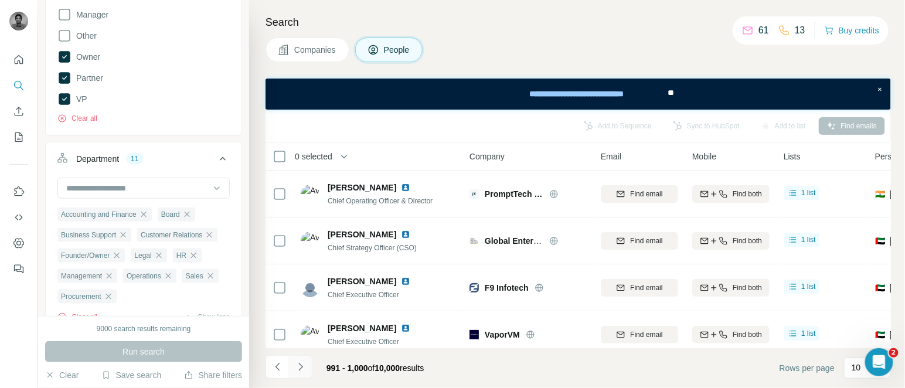
click at [301, 367] on icon "Navigate to next page" at bounding box center [300, 367] width 4 height 8
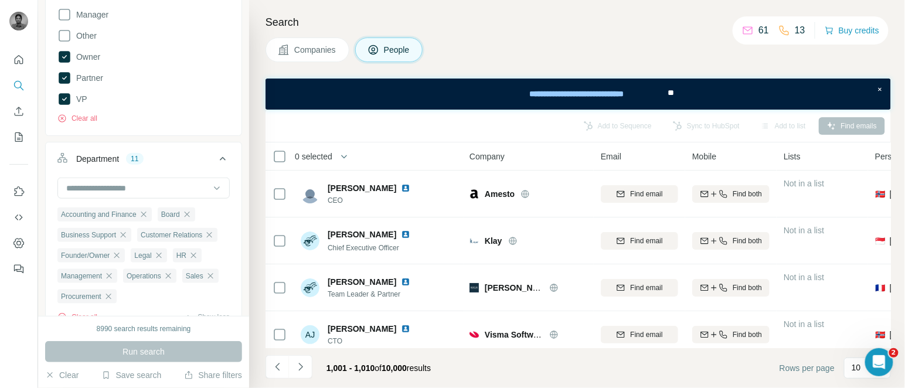
click at [333, 154] on span "0 selected" at bounding box center [314, 157] width 38 height 12
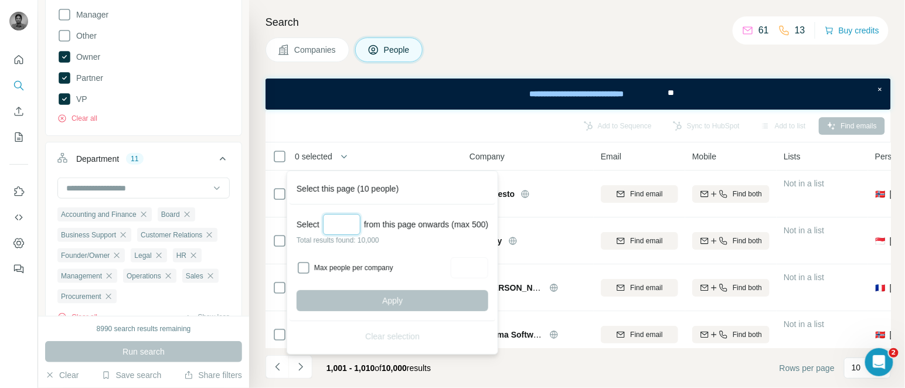
click at [340, 216] on input "Select a number (up to 500)" at bounding box center [342, 224] width 38 height 21
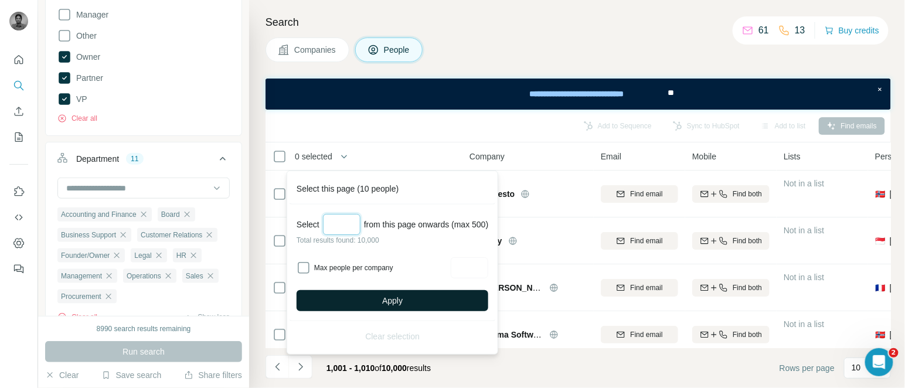
type input "***"
click at [365, 290] on button "Apply" at bounding box center [393, 300] width 192 height 21
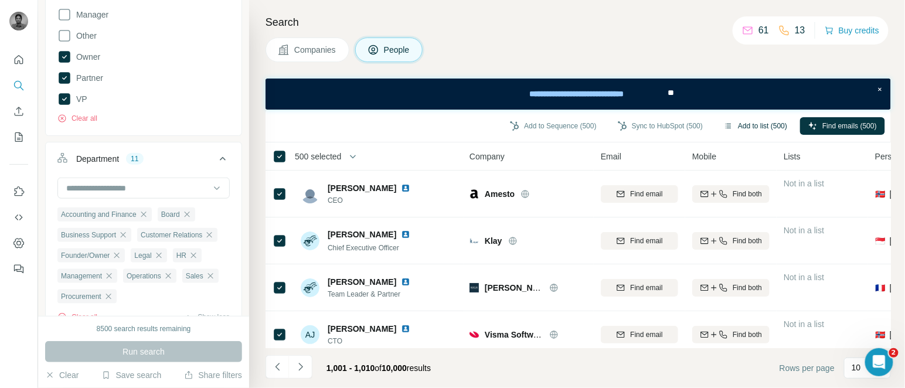
click at [757, 124] on button "Add to list (500)" at bounding box center [756, 126] width 80 height 18
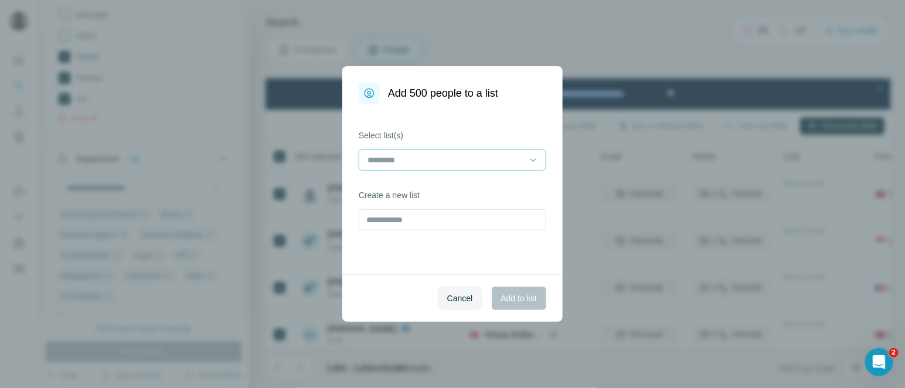
click at [439, 157] on input at bounding box center [446, 160] width 158 height 13
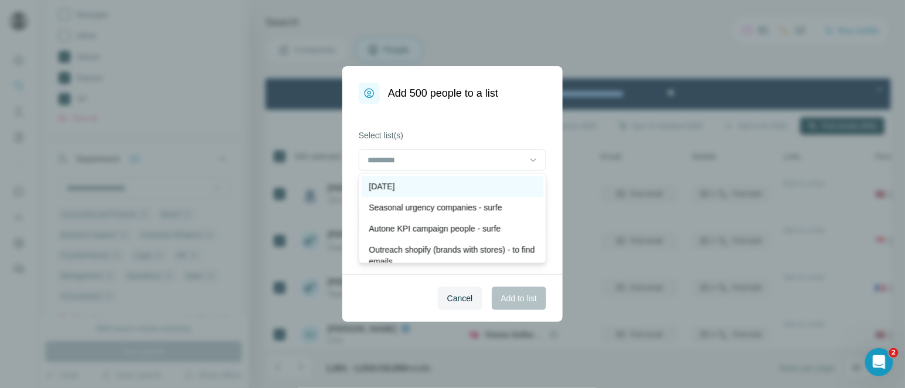
click at [419, 185] on div "[DATE]" at bounding box center [453, 187] width 168 height 12
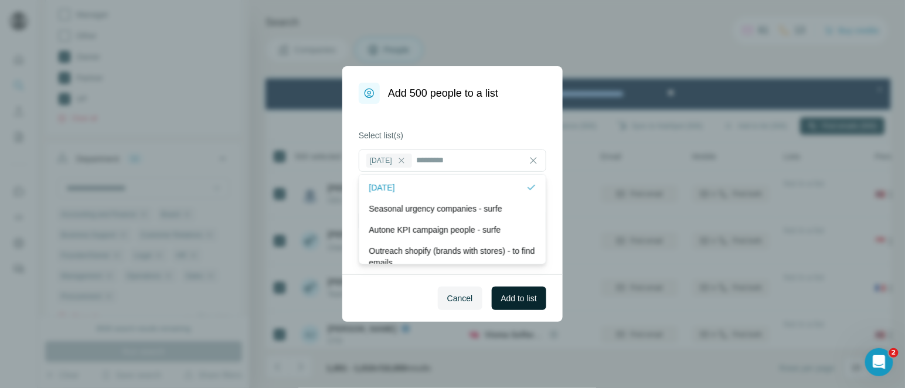
click at [527, 297] on span "Add to list" at bounding box center [519, 299] width 36 height 12
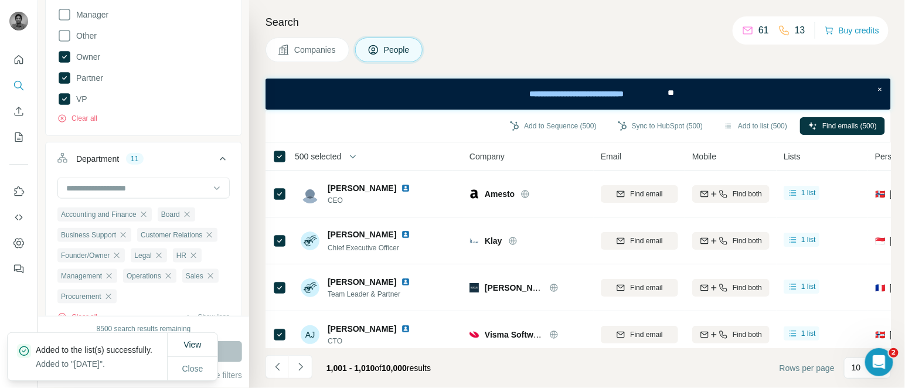
click at [330, 157] on span "500 selected" at bounding box center [318, 157] width 46 height 12
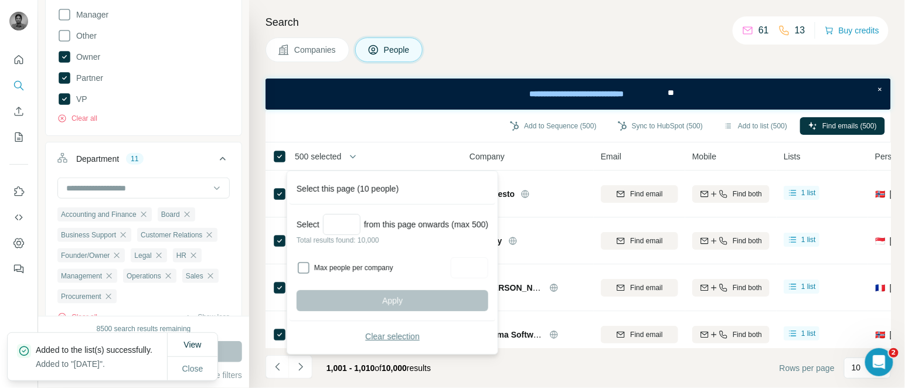
click at [394, 337] on span "Clear selection" at bounding box center [392, 337] width 55 height 12
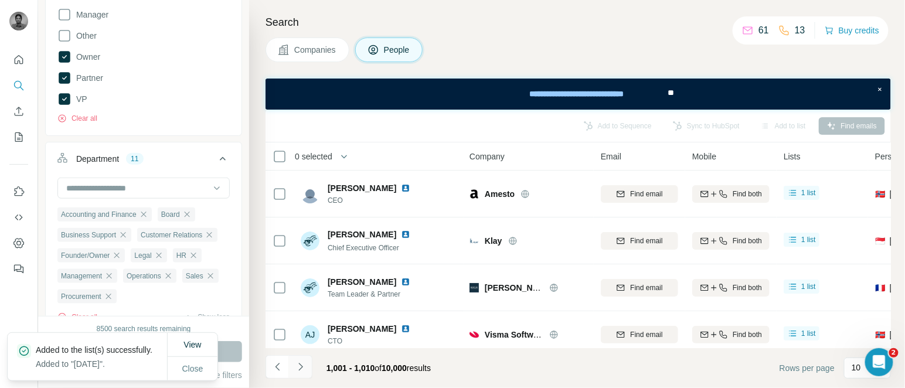
click at [301, 367] on icon "Navigate to next page" at bounding box center [300, 367] width 4 height 8
click at [301, 367] on div at bounding box center [300, 366] width 23 height 23
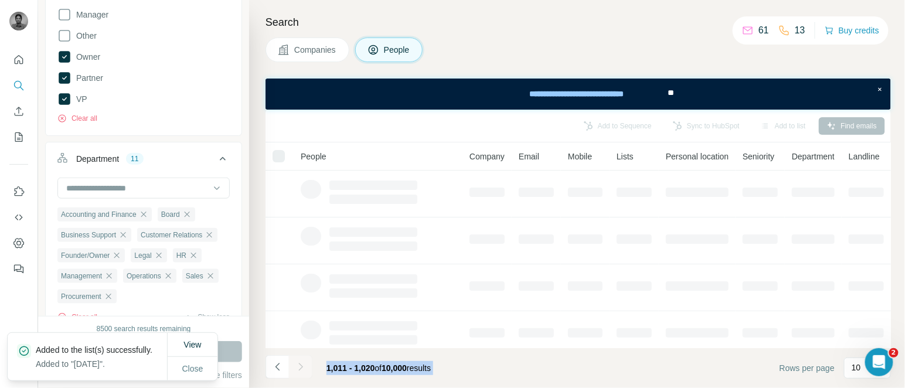
click at [301, 367] on div at bounding box center [300, 366] width 23 height 23
click at [301, 367] on icon "Navigate to next page" at bounding box center [300, 367] width 4 height 8
click at [301, 367] on div at bounding box center [300, 366] width 23 height 23
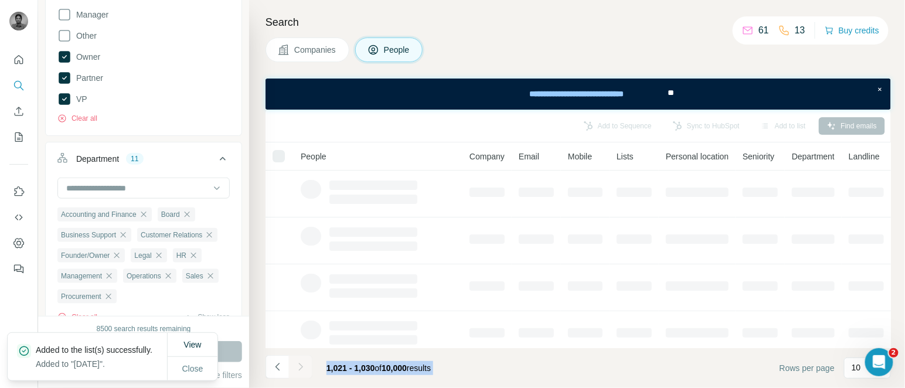
click at [301, 367] on div at bounding box center [300, 366] width 23 height 23
click at [301, 367] on icon "Navigate to next page" at bounding box center [300, 367] width 4 height 8
click at [301, 367] on div at bounding box center [300, 366] width 23 height 23
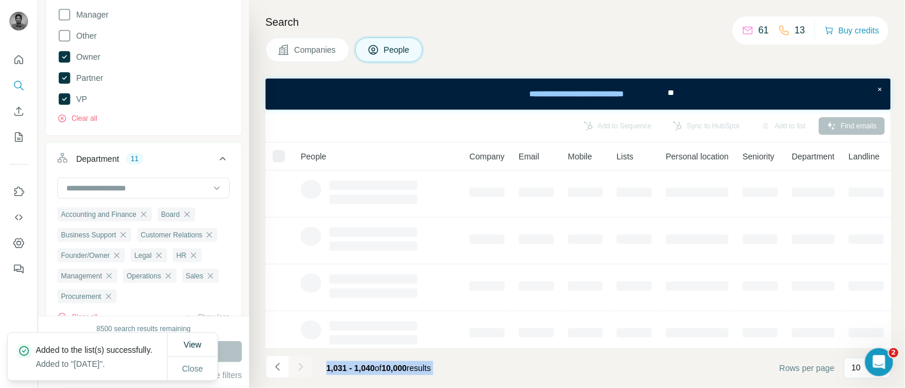
click at [301, 367] on icon "Navigate to next page" at bounding box center [300, 367] width 4 height 8
click at [301, 367] on div at bounding box center [300, 366] width 23 height 23
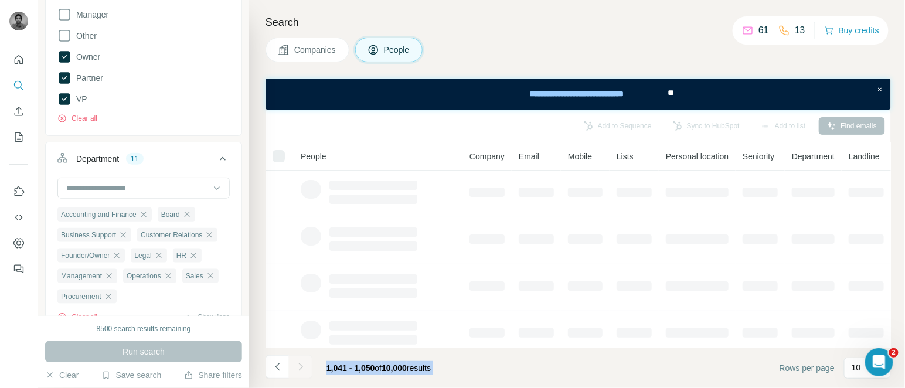
click at [301, 367] on div at bounding box center [300, 366] width 23 height 23
click at [301, 367] on icon "Navigate to next page" at bounding box center [300, 367] width 4 height 8
click at [301, 367] on div at bounding box center [300, 366] width 23 height 23
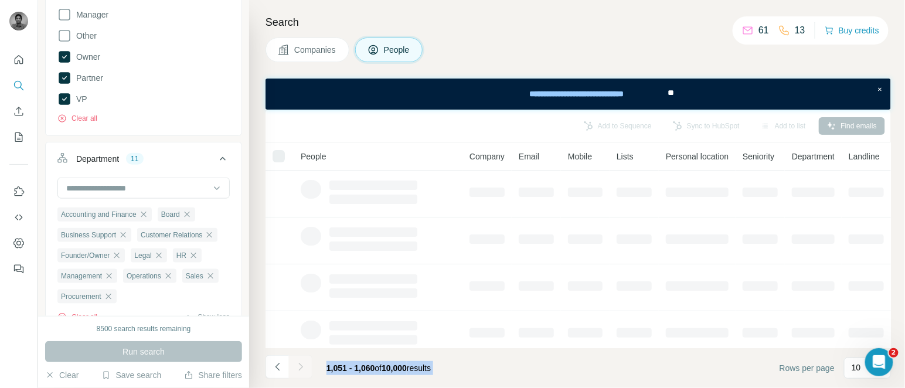
click at [301, 367] on icon "Navigate to next page" at bounding box center [300, 367] width 4 height 8
click at [301, 367] on div at bounding box center [300, 366] width 23 height 23
click at [301, 367] on icon "Navigate to next page" at bounding box center [300, 367] width 4 height 8
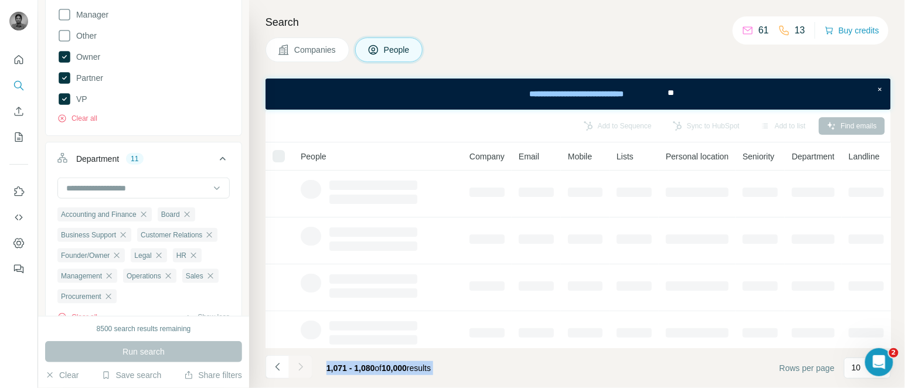
click at [301, 367] on div at bounding box center [300, 366] width 23 height 23
click at [301, 367] on icon "Navigate to next page" at bounding box center [300, 367] width 4 height 8
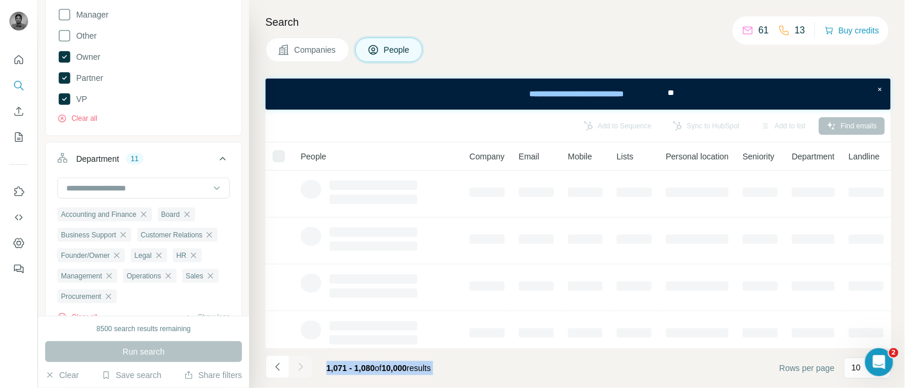
click at [301, 367] on div at bounding box center [300, 366] width 23 height 23
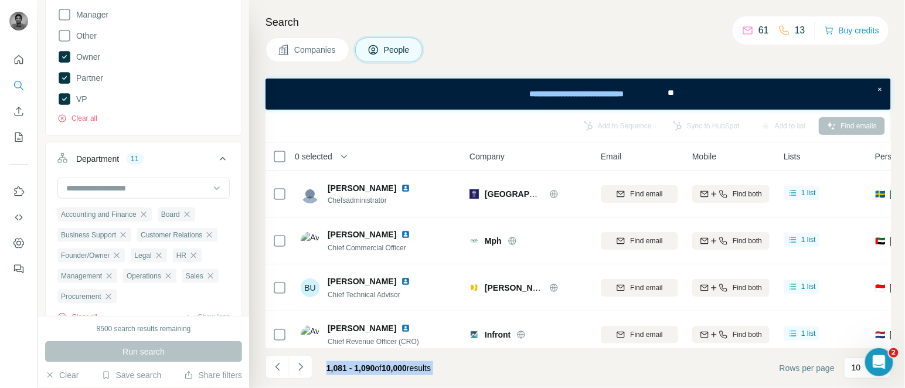
click at [301, 367] on icon "Navigate to next page" at bounding box center [300, 367] width 4 height 8
click at [301, 367] on div at bounding box center [300, 366] width 23 height 23
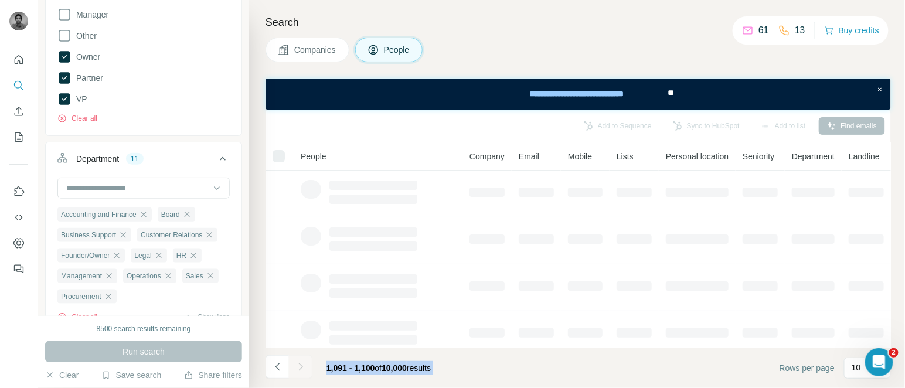
click at [301, 367] on div at bounding box center [300, 366] width 23 height 23
click at [301, 367] on icon "Navigate to next page" at bounding box center [300, 367] width 4 height 8
click at [301, 367] on div at bounding box center [300, 366] width 23 height 23
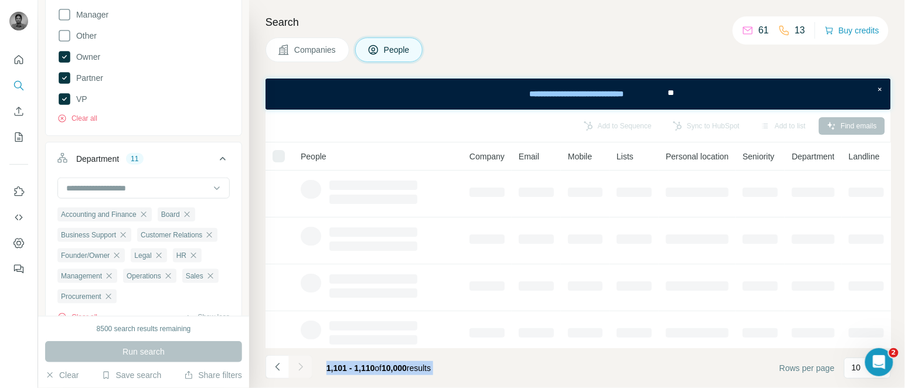
click at [301, 367] on icon "Navigate to next page" at bounding box center [300, 367] width 4 height 8
click at [301, 367] on div at bounding box center [300, 366] width 23 height 23
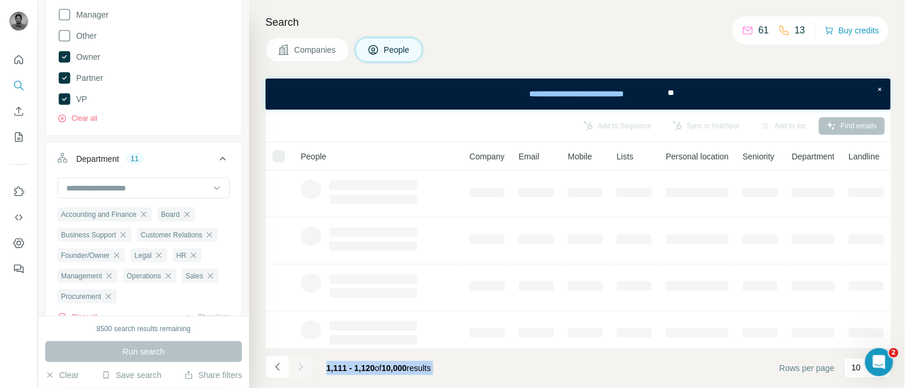
click at [301, 367] on div at bounding box center [300, 366] width 23 height 23
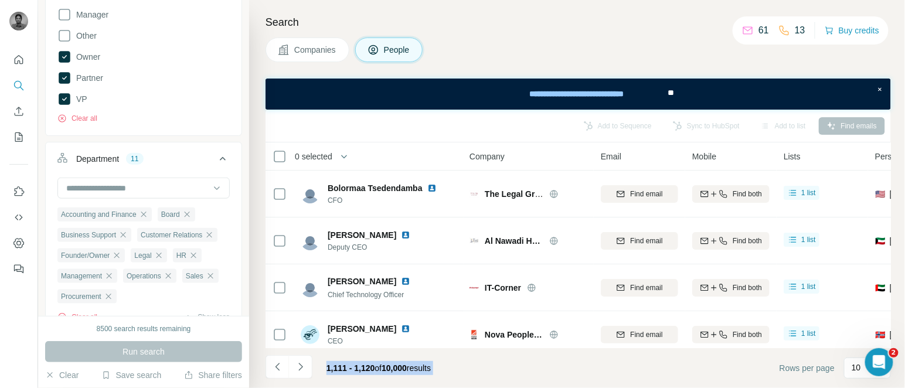
click at [301, 367] on icon "Navigate to next page" at bounding box center [300, 367] width 4 height 8
click at [301, 367] on div at bounding box center [300, 366] width 23 height 23
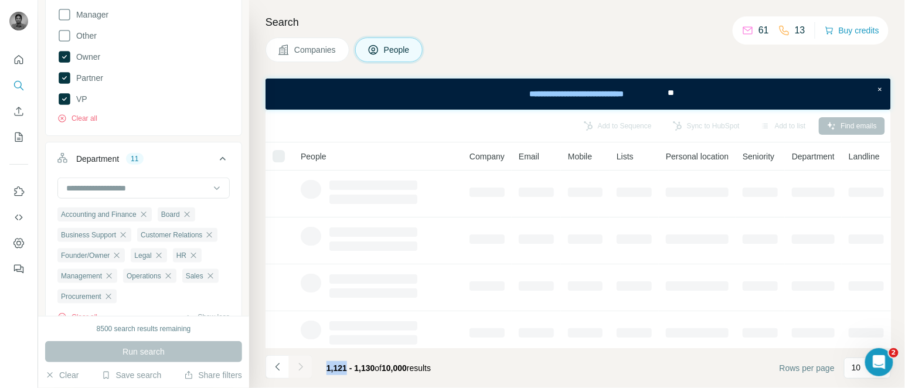
click at [301, 367] on div at bounding box center [300, 366] width 23 height 23
click at [301, 367] on icon "Navigate to next page" at bounding box center [300, 367] width 4 height 8
click at [301, 367] on div at bounding box center [300, 366] width 23 height 23
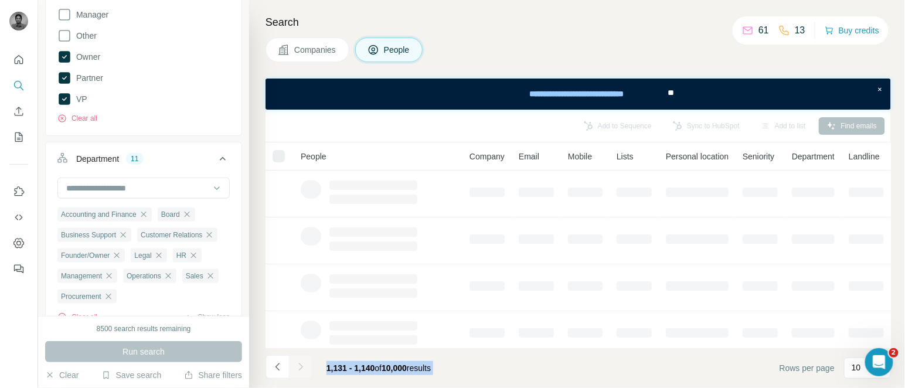
click at [301, 367] on div at bounding box center [300, 366] width 23 height 23
click at [301, 367] on icon "Navigate to next page" at bounding box center [300, 367] width 4 height 8
click at [301, 367] on div at bounding box center [300, 366] width 23 height 23
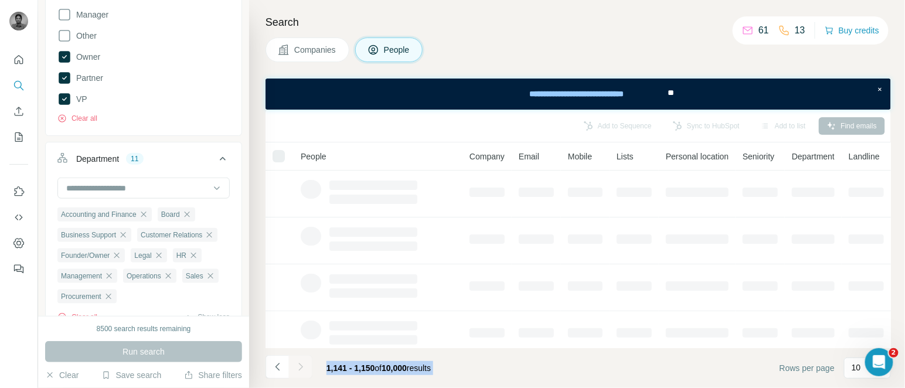
click at [301, 367] on icon "Navigate to next page" at bounding box center [300, 367] width 4 height 8
click at [301, 367] on div at bounding box center [300, 366] width 23 height 23
click at [301, 367] on icon "Navigate to next page" at bounding box center [300, 367] width 4 height 8
click at [301, 367] on div at bounding box center [300, 366] width 23 height 23
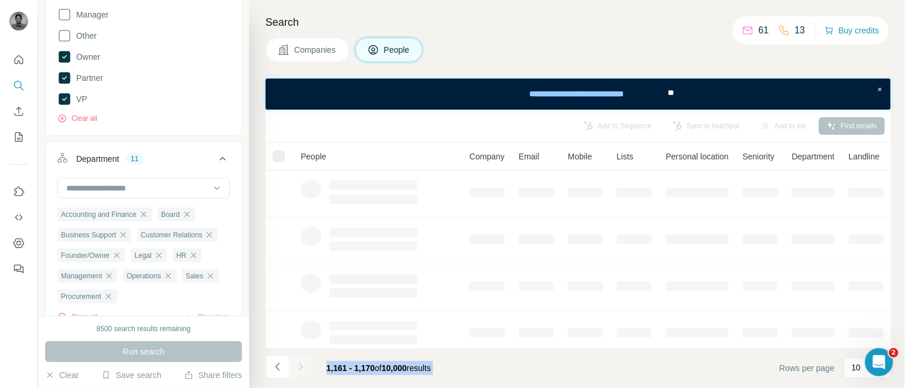
click at [301, 367] on div at bounding box center [300, 366] width 23 height 23
click at [301, 367] on icon "Navigate to next page" at bounding box center [300, 367] width 4 height 8
click at [301, 367] on div at bounding box center [300, 366] width 23 height 23
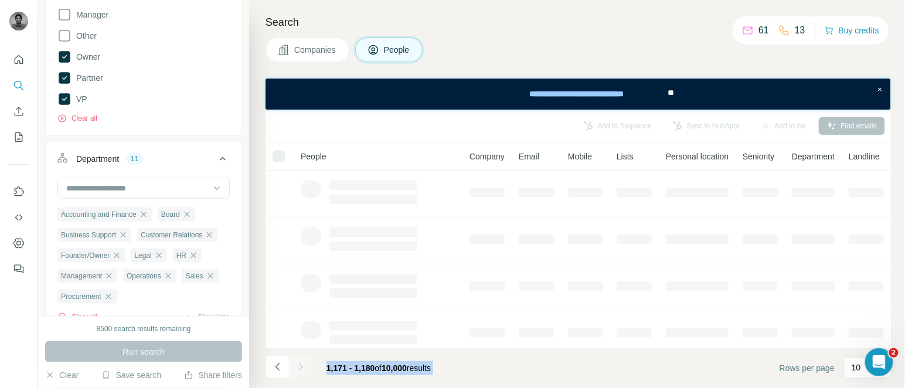
click at [301, 367] on div at bounding box center [300, 366] width 23 height 23
click at [301, 367] on icon "Navigate to next page" at bounding box center [300, 367] width 4 height 8
click at [301, 367] on div at bounding box center [300, 366] width 23 height 23
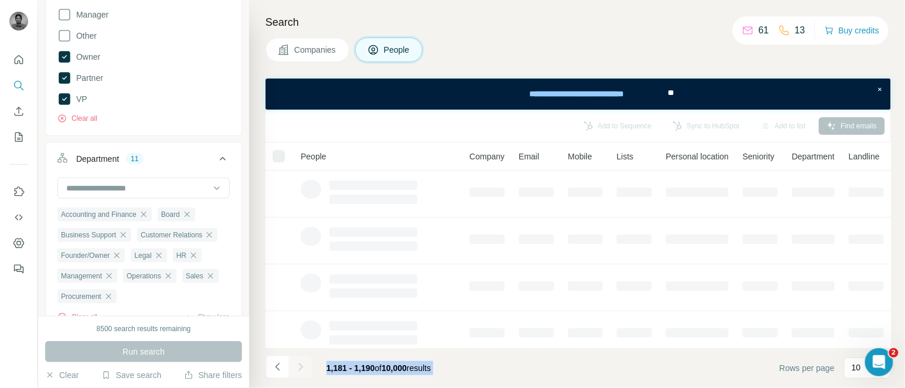
click at [301, 367] on icon "Navigate to next page" at bounding box center [300, 367] width 4 height 8
click at [301, 367] on div at bounding box center [300, 366] width 23 height 23
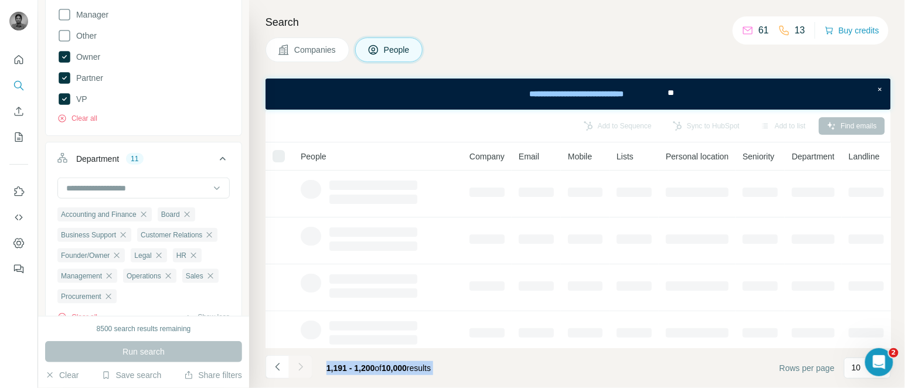
click at [301, 367] on icon "Navigate to next page" at bounding box center [300, 367] width 4 height 8
click at [301, 367] on div at bounding box center [300, 366] width 23 height 23
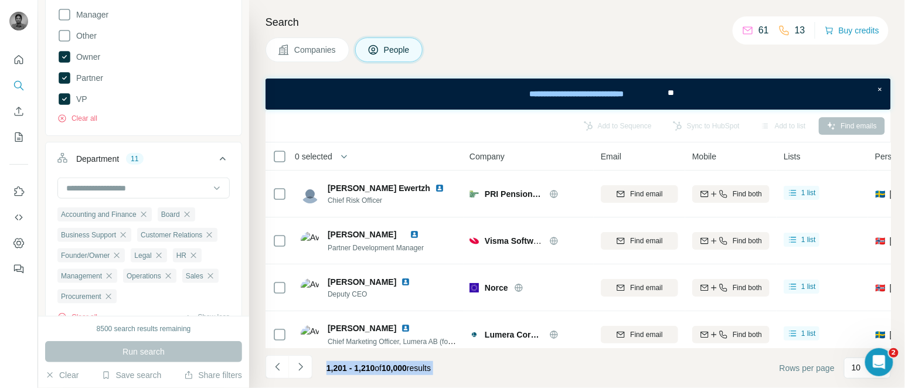
click at [301, 367] on icon "Navigate to next page" at bounding box center [300, 367] width 4 height 8
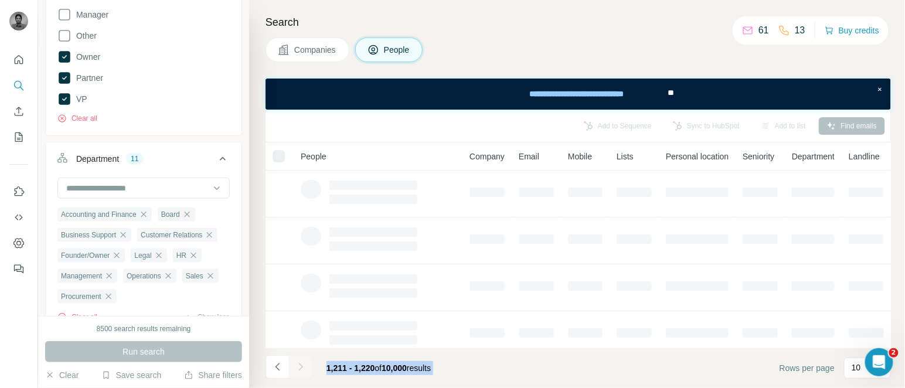
click at [301, 367] on div at bounding box center [300, 366] width 23 height 23
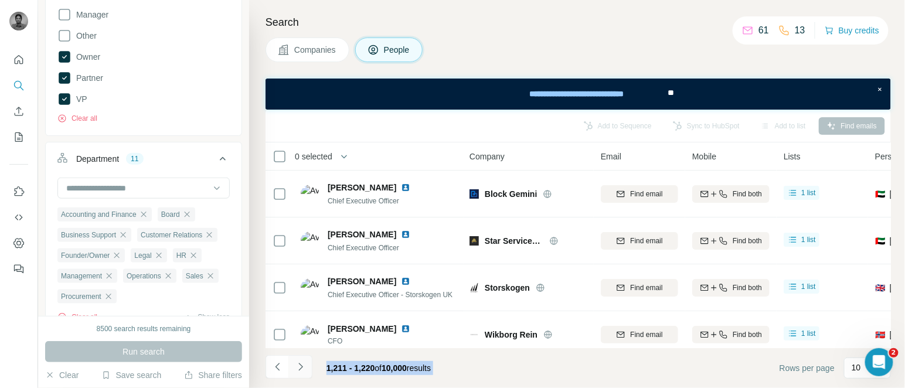
click at [301, 367] on icon "Navigate to next page" at bounding box center [300, 367] width 4 height 8
click at [301, 367] on div at bounding box center [300, 366] width 23 height 23
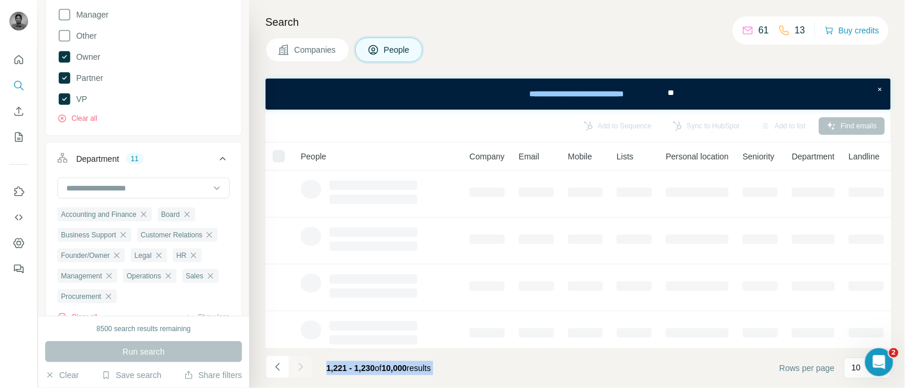
click at [301, 367] on div at bounding box center [300, 366] width 23 height 23
click at [301, 367] on icon "Navigate to next page" at bounding box center [300, 367] width 4 height 8
click at [301, 367] on div at bounding box center [300, 366] width 23 height 23
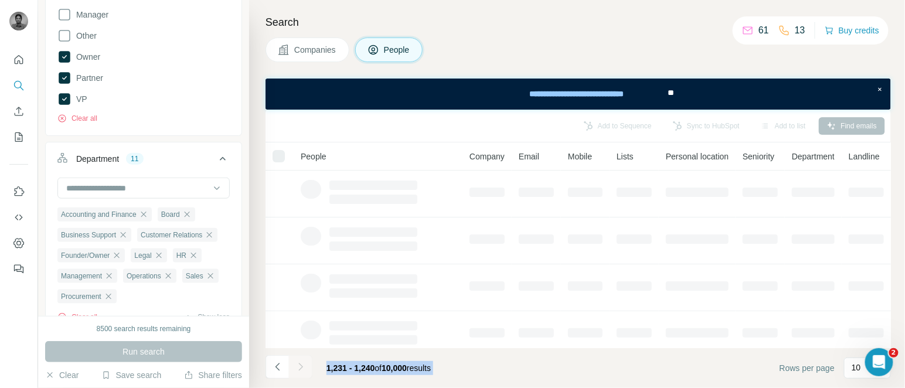
click at [301, 367] on div at bounding box center [300, 366] width 23 height 23
click at [301, 367] on icon "Navigate to next page" at bounding box center [300, 367] width 4 height 8
click at [301, 367] on div at bounding box center [300, 366] width 23 height 23
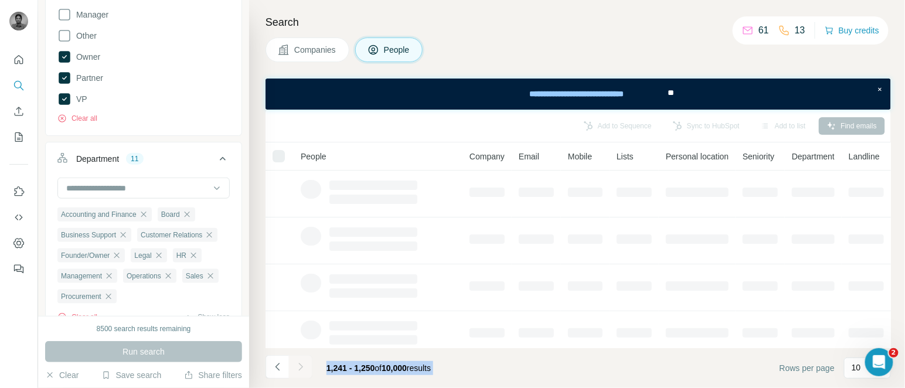
click at [301, 367] on icon "Navigate to next page" at bounding box center [300, 367] width 4 height 8
click at [301, 367] on div at bounding box center [300, 366] width 23 height 23
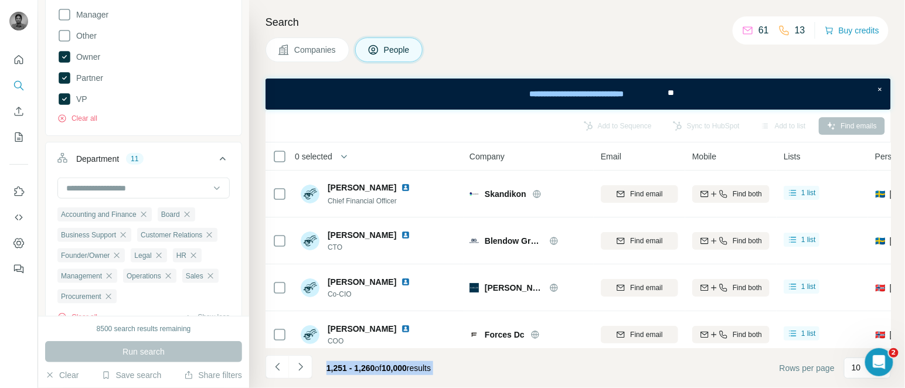
click at [301, 367] on icon "Navigate to next page" at bounding box center [300, 367] width 4 height 8
click at [301, 367] on div at bounding box center [300, 366] width 23 height 23
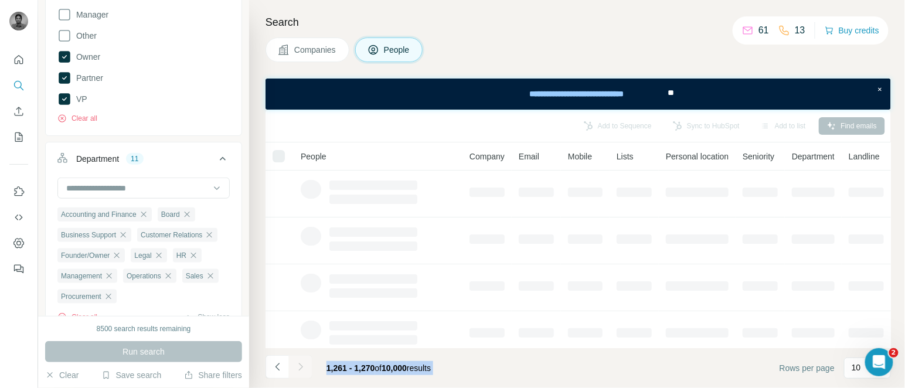
click at [301, 367] on div at bounding box center [300, 366] width 23 height 23
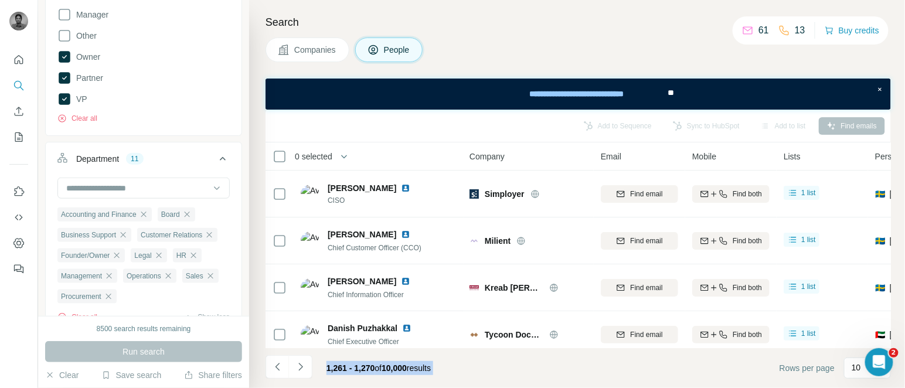
click at [301, 367] on icon "Navigate to next page" at bounding box center [300, 367] width 4 height 8
click at [301, 367] on div at bounding box center [300, 366] width 23 height 23
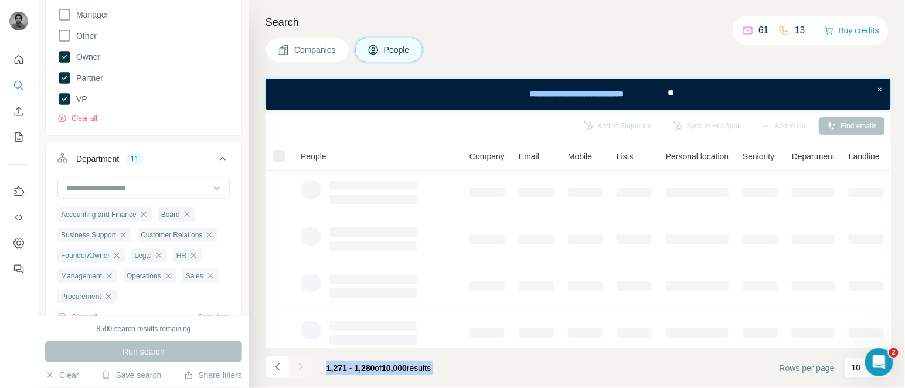
click at [301, 367] on div at bounding box center [300, 366] width 23 height 23
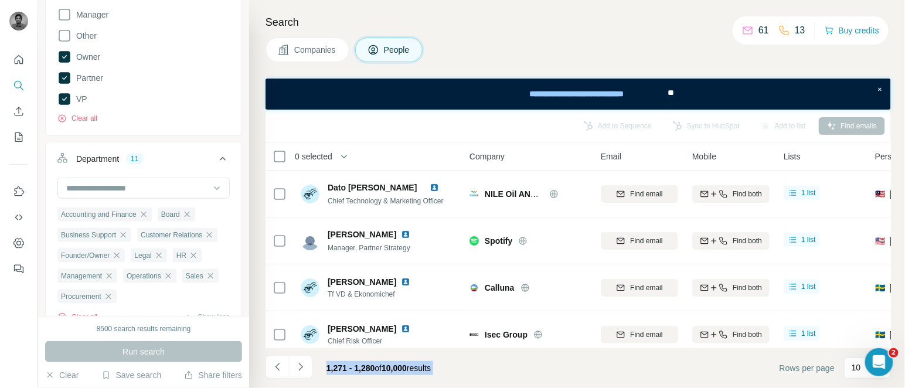
click at [301, 367] on icon "Navigate to next page" at bounding box center [300, 367] width 4 height 8
click at [301, 367] on div at bounding box center [300, 366] width 23 height 23
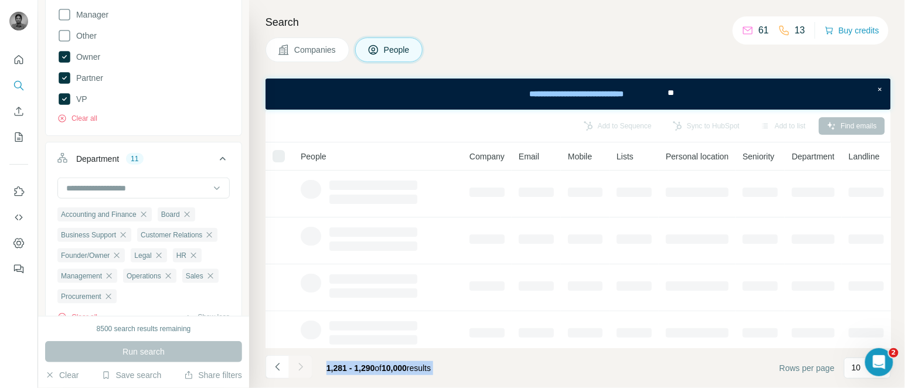
click at [301, 367] on div at bounding box center [300, 366] width 23 height 23
click at [301, 367] on icon "Navigate to next page" at bounding box center [300, 367] width 4 height 8
click at [301, 367] on div at bounding box center [300, 366] width 23 height 23
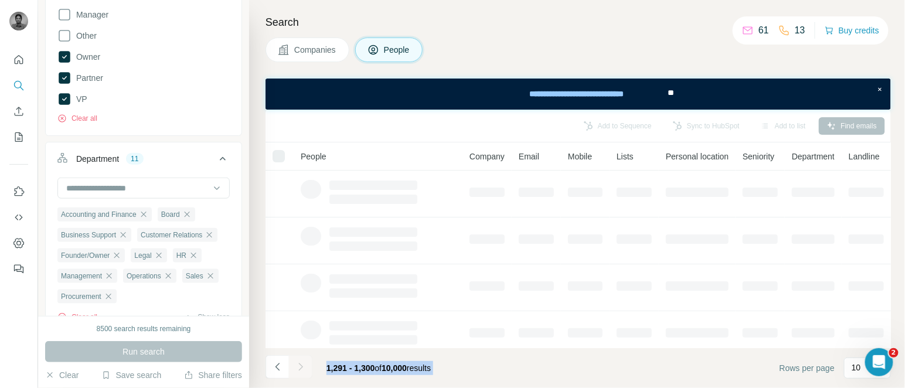
click at [301, 367] on div at bounding box center [300, 366] width 23 height 23
click at [301, 367] on icon "Navigate to next page" at bounding box center [300, 367] width 4 height 8
click at [301, 367] on div at bounding box center [300, 366] width 23 height 23
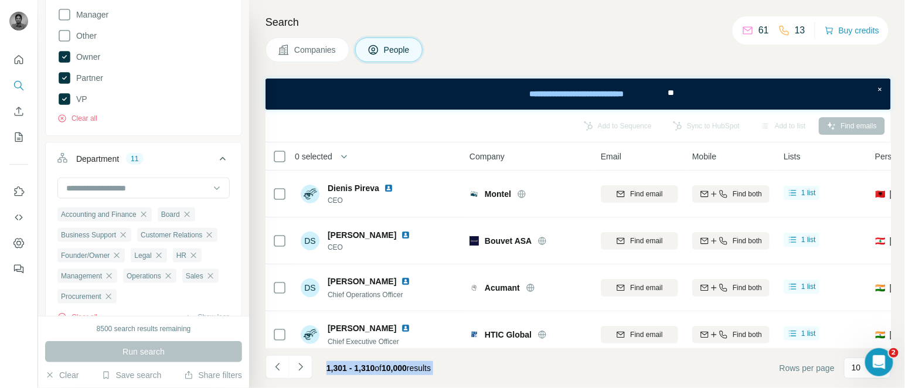
click at [301, 367] on icon "Navigate to next page" at bounding box center [300, 367] width 4 height 8
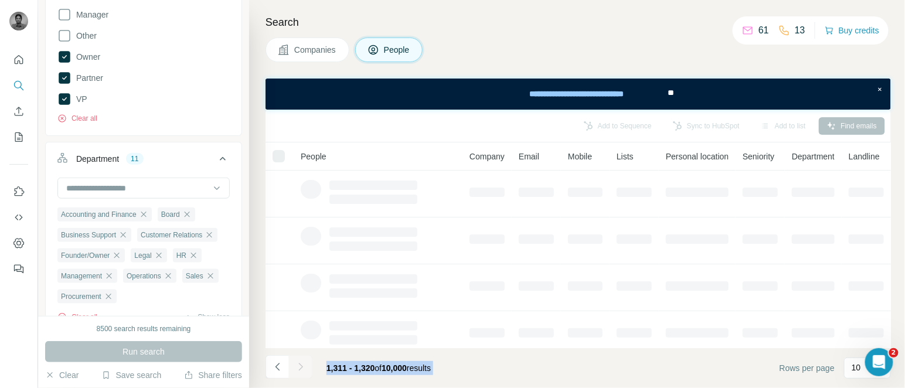
click at [301, 367] on div at bounding box center [300, 366] width 23 height 23
click at [301, 367] on icon "Navigate to next page" at bounding box center [300, 367] width 4 height 8
click at [301, 367] on div at bounding box center [300, 366] width 23 height 23
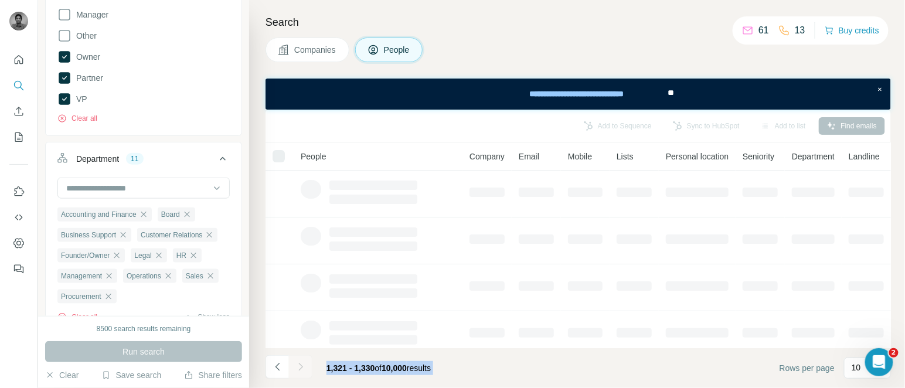
click at [301, 367] on div at bounding box center [300, 366] width 23 height 23
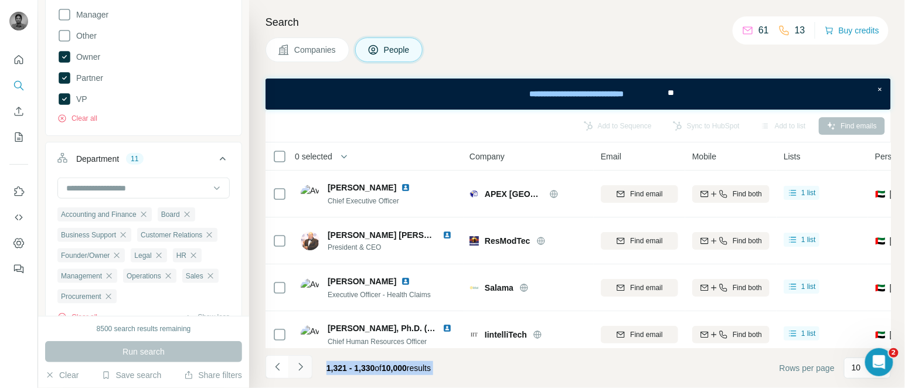
click at [301, 367] on icon "Navigate to next page" at bounding box center [300, 367] width 4 height 8
click at [301, 367] on div at bounding box center [300, 366] width 23 height 23
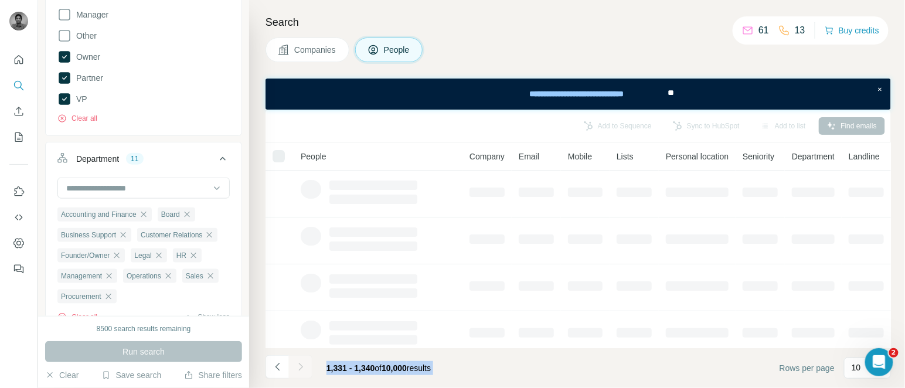
click at [301, 367] on div at bounding box center [300, 366] width 23 height 23
click at [301, 367] on icon "Navigate to next page" at bounding box center [300, 367] width 4 height 8
click at [301, 367] on div at bounding box center [300, 366] width 23 height 23
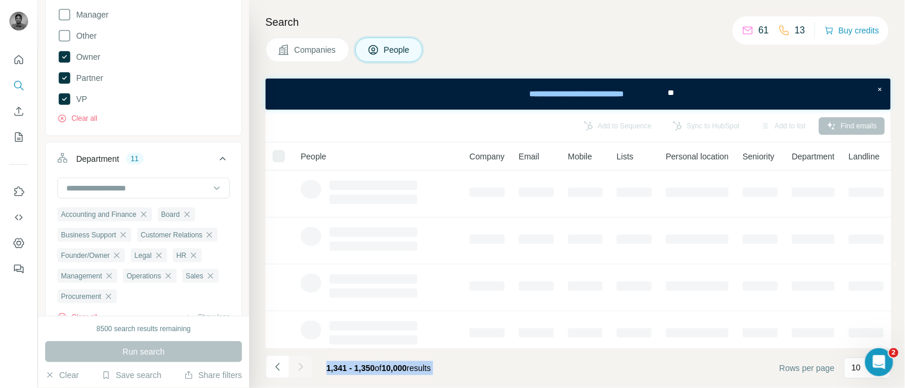
click at [301, 367] on div at bounding box center [300, 366] width 23 height 23
click at [301, 367] on icon "Navigate to next page" at bounding box center [300, 367] width 4 height 8
click at [301, 367] on div at bounding box center [300, 366] width 23 height 23
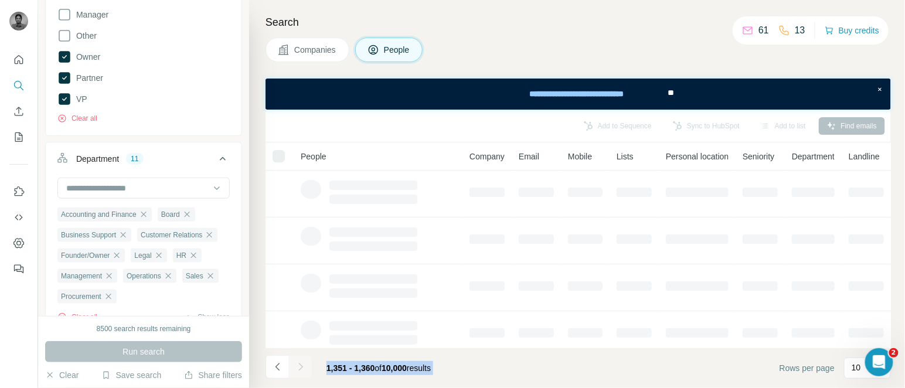
click at [301, 367] on icon "Navigate to next page" at bounding box center [300, 367] width 4 height 8
click at [301, 367] on div at bounding box center [300, 366] width 23 height 23
click at [301, 367] on icon "Navigate to next page" at bounding box center [300, 367] width 4 height 8
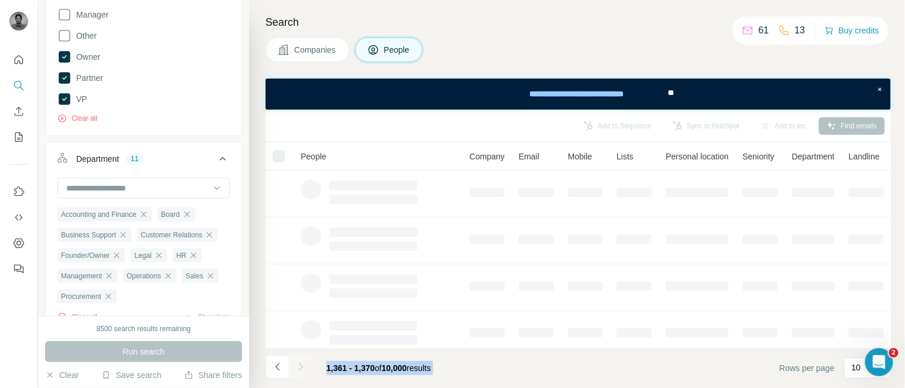
click at [301, 367] on div at bounding box center [300, 366] width 23 height 23
click at [301, 367] on icon "Navigate to next page" at bounding box center [300, 367] width 4 height 8
click at [301, 367] on div at bounding box center [300, 366] width 23 height 23
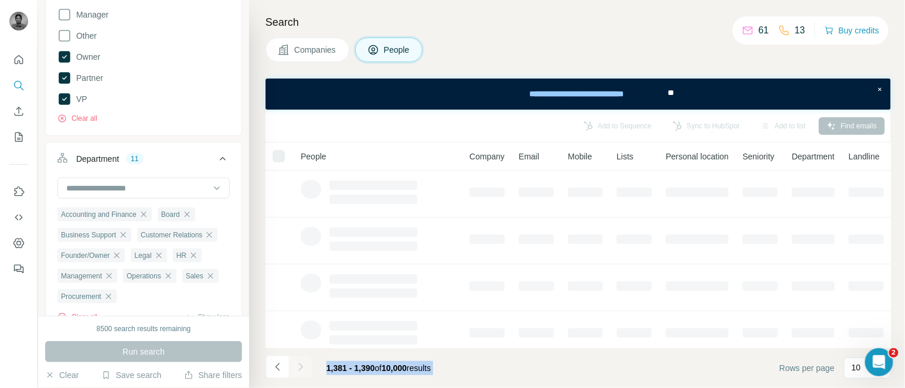
click at [301, 367] on div at bounding box center [300, 366] width 23 height 23
click at [301, 367] on icon "Navigate to next page" at bounding box center [300, 367] width 4 height 8
click at [301, 367] on div at bounding box center [300, 366] width 23 height 23
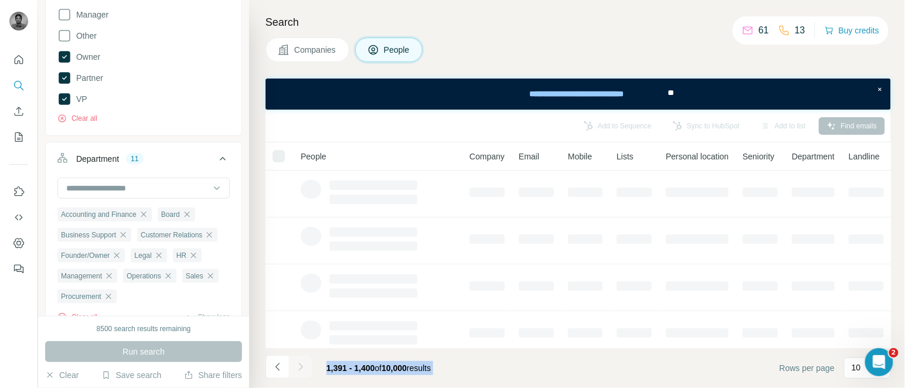
click at [301, 367] on icon "Navigate to next page" at bounding box center [300, 367] width 4 height 8
click at [301, 367] on div at bounding box center [300, 366] width 23 height 23
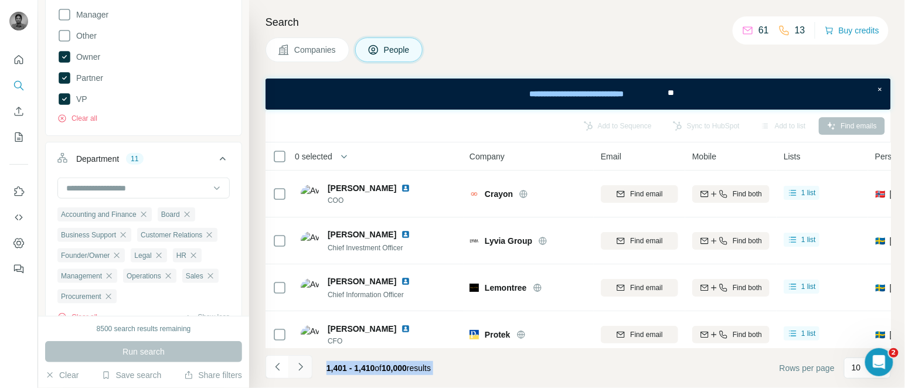
click at [301, 367] on icon "Navigate to next page" at bounding box center [300, 367] width 4 height 8
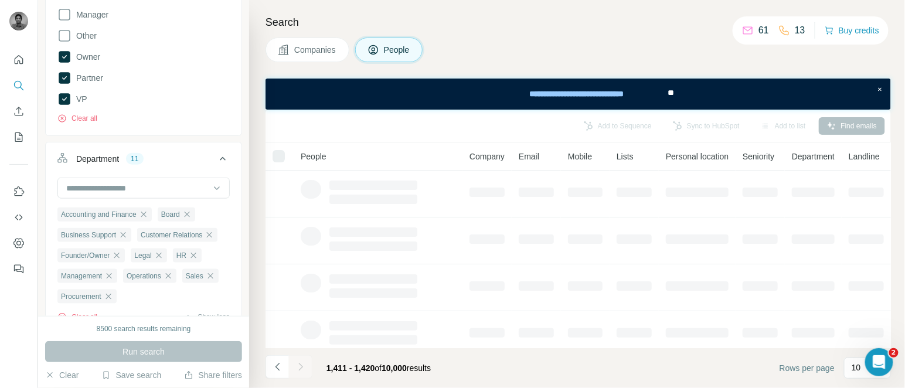
click at [301, 367] on div at bounding box center [300, 366] width 23 height 23
click at [301, 367] on icon "Navigate to next page" at bounding box center [300, 367] width 4 height 8
click at [301, 367] on div at bounding box center [300, 366] width 23 height 23
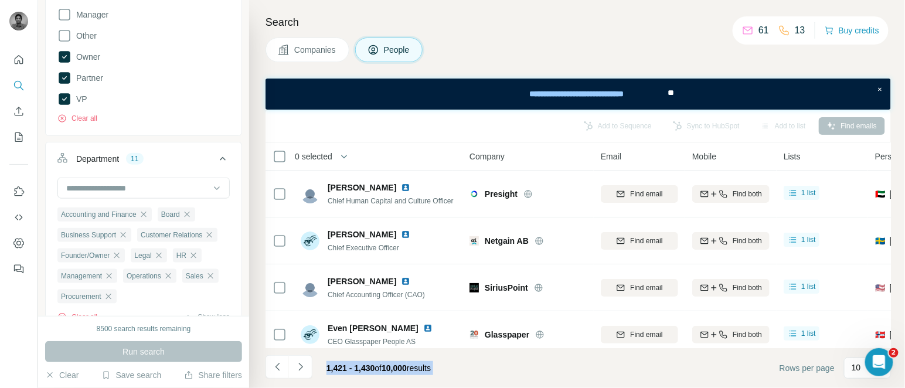
click at [301, 367] on icon "Navigate to next page" at bounding box center [300, 367] width 4 height 8
click at [301, 367] on div at bounding box center [300, 366] width 23 height 23
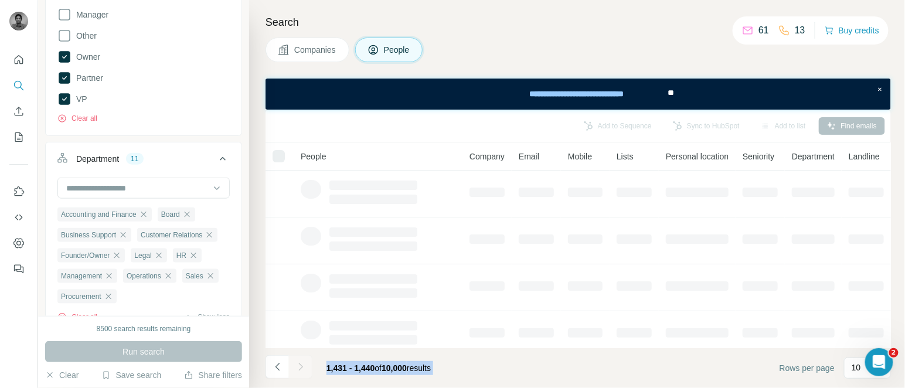
click at [301, 367] on div at bounding box center [300, 366] width 23 height 23
click at [301, 367] on icon "Navigate to next page" at bounding box center [300, 367] width 4 height 8
click at [301, 367] on div at bounding box center [300, 366] width 23 height 23
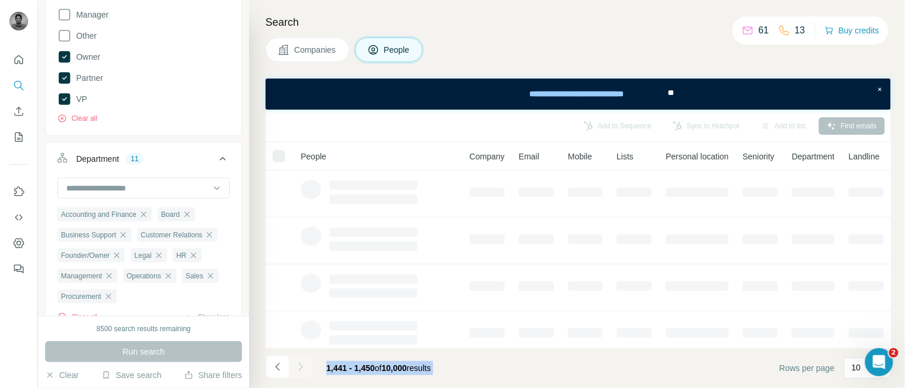
click at [301, 367] on div at bounding box center [300, 366] width 23 height 23
click at [301, 367] on icon "Navigate to next page" at bounding box center [300, 367] width 4 height 8
click at [301, 367] on div at bounding box center [300, 366] width 23 height 23
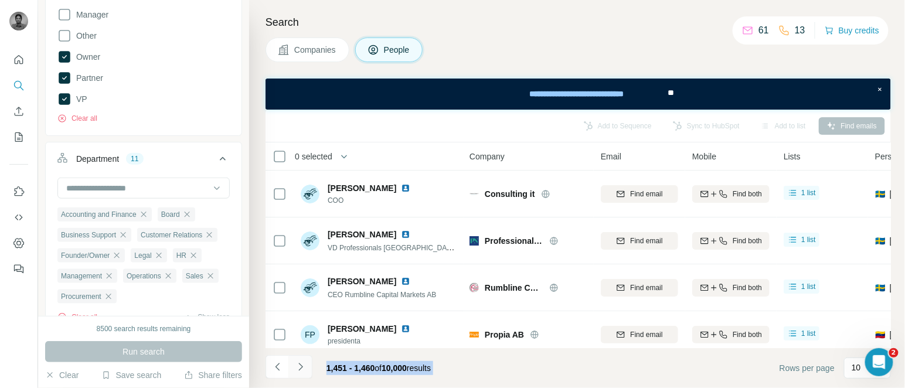
click at [301, 367] on icon "Navigate to next page" at bounding box center [300, 367] width 4 height 8
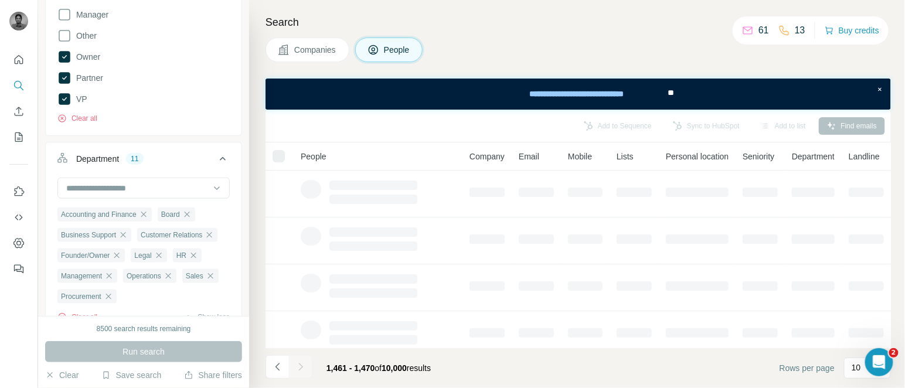
click at [301, 367] on div at bounding box center [300, 366] width 23 height 23
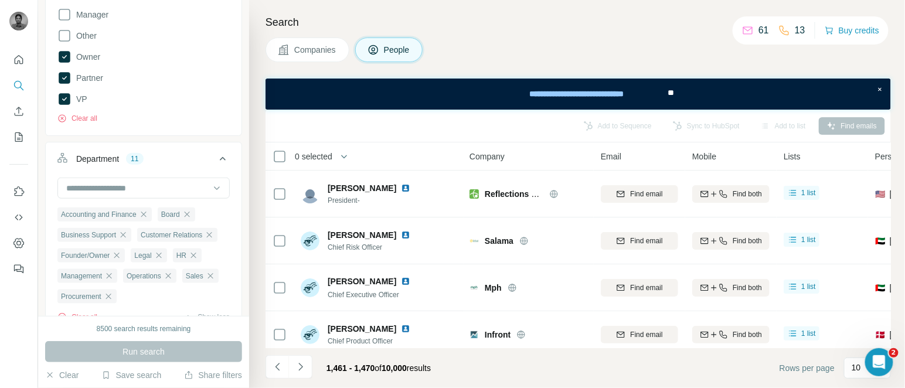
click at [301, 367] on icon "Navigate to next page" at bounding box center [300, 367] width 4 height 8
click at [301, 367] on div at bounding box center [300, 366] width 23 height 23
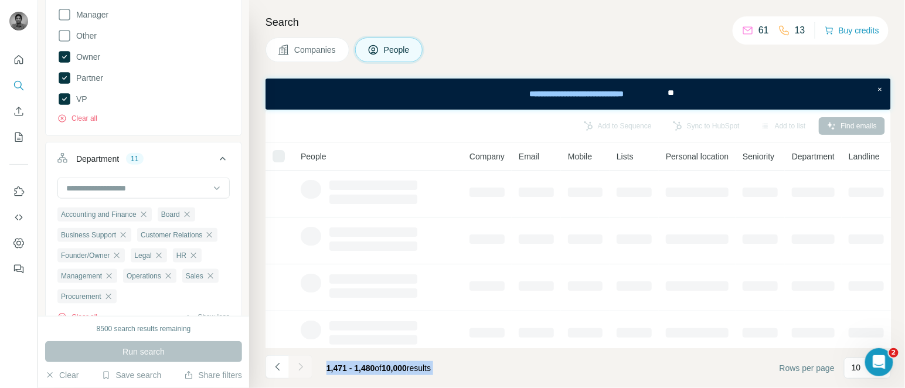
click at [301, 367] on div at bounding box center [300, 366] width 23 height 23
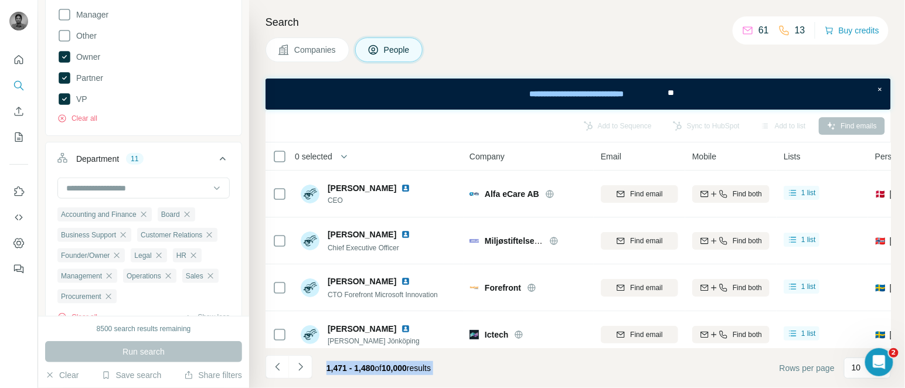
click at [301, 367] on icon "Navigate to next page" at bounding box center [300, 367] width 4 height 8
click at [301, 367] on div at bounding box center [300, 366] width 23 height 23
click at [301, 367] on icon "Navigate to next page" at bounding box center [300, 367] width 4 height 8
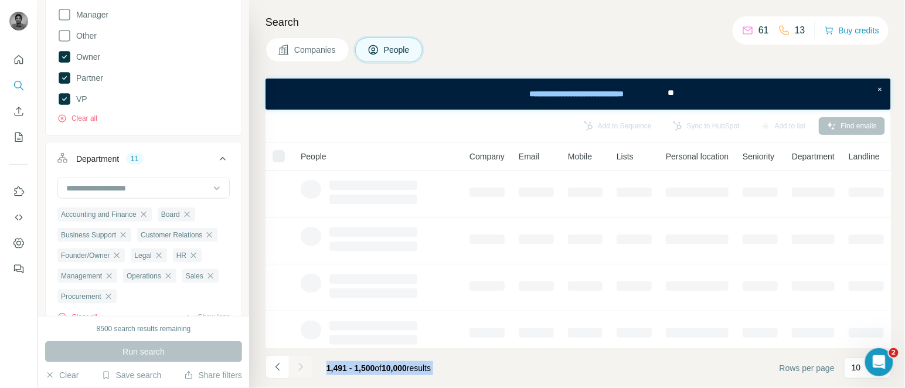
click at [301, 367] on icon "Navigate to next page" at bounding box center [300, 367] width 4 height 8
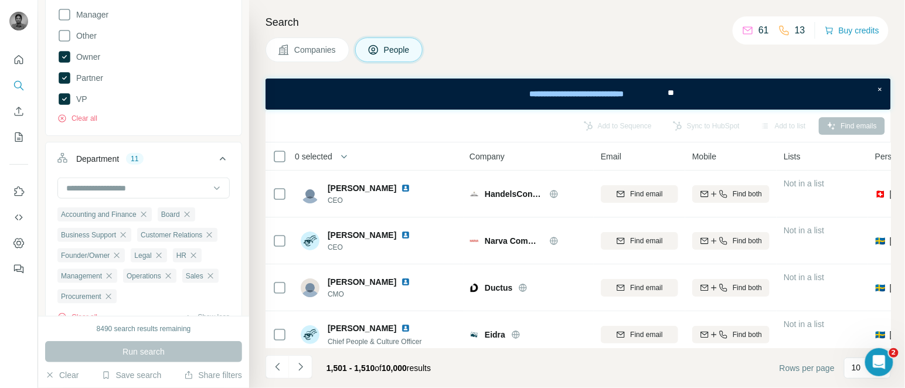
click at [320, 149] on span "0 selected" at bounding box center [321, 156] width 69 height 23
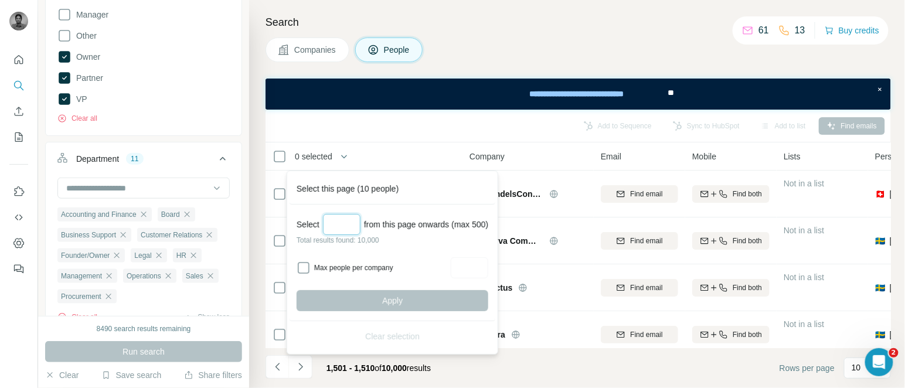
click at [338, 233] on input "Select a number (up to 500)" at bounding box center [342, 224] width 38 height 21
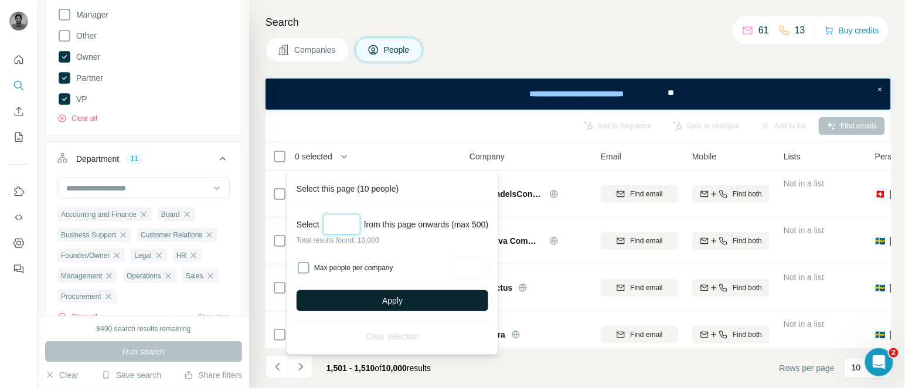
type input "***"
click at [411, 295] on button "Apply" at bounding box center [393, 300] width 192 height 21
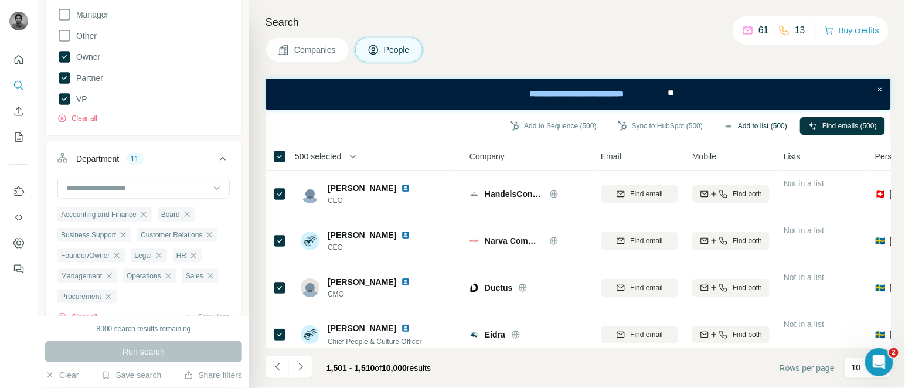
click at [752, 123] on button "Add to list (500)" at bounding box center [756, 126] width 80 height 18
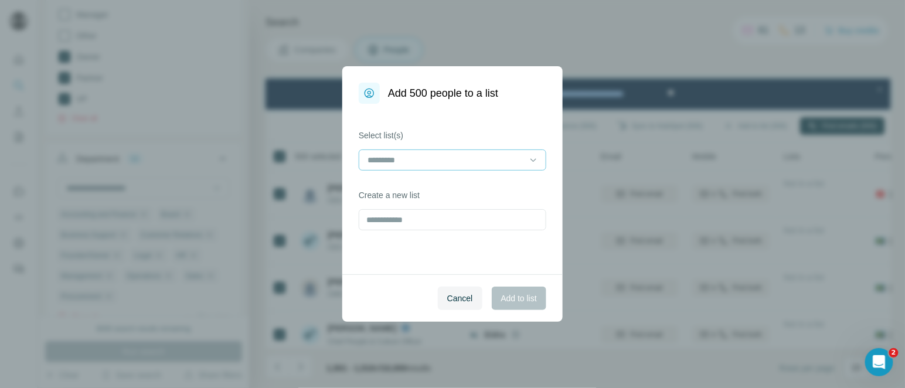
click at [421, 165] on input at bounding box center [446, 160] width 158 height 13
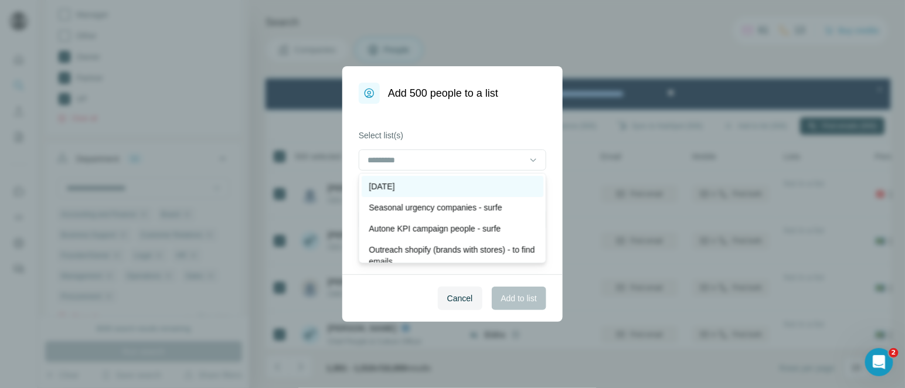
click at [426, 186] on div "[DATE]" at bounding box center [453, 187] width 168 height 12
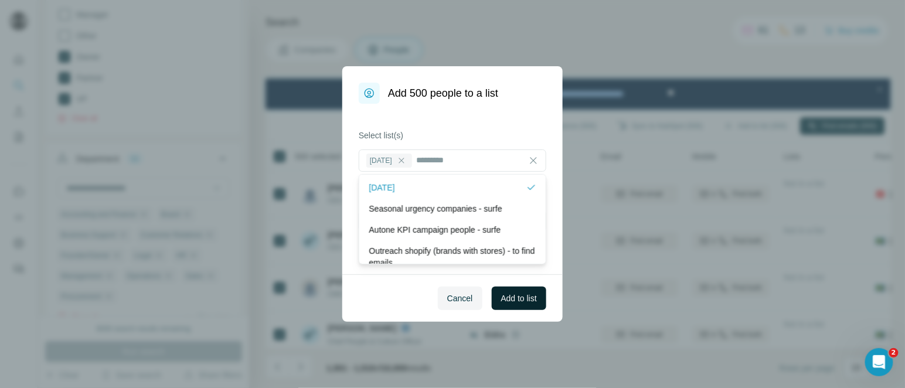
click at [524, 290] on button "Add to list" at bounding box center [519, 298] width 55 height 23
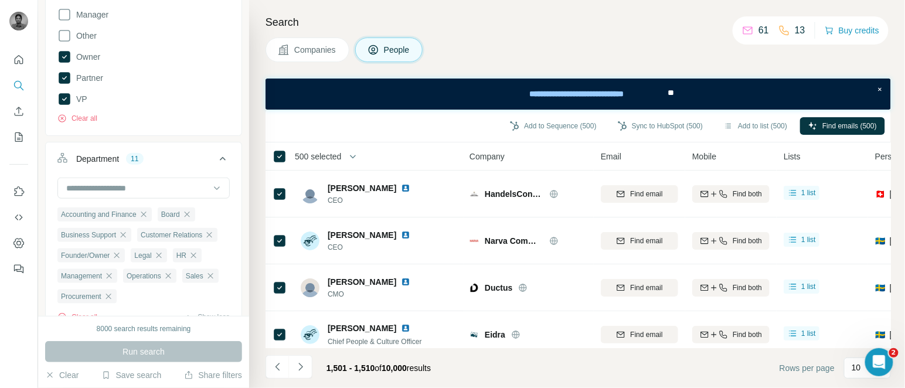
click at [316, 160] on span "500 selected" at bounding box center [318, 157] width 46 height 12
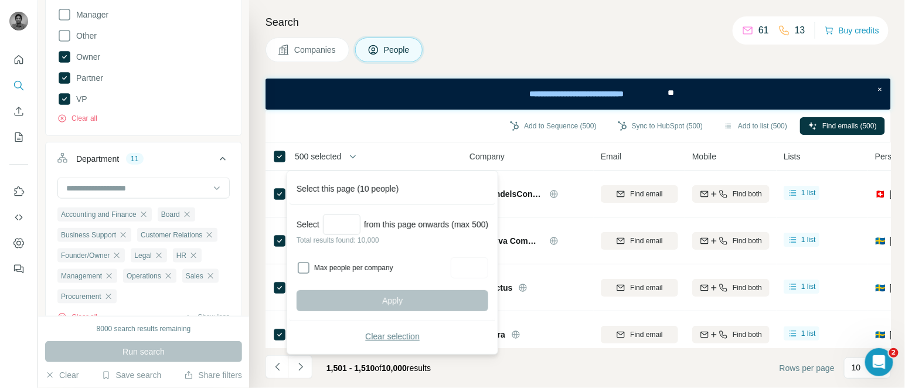
click at [401, 331] on span "Clear selection" at bounding box center [392, 337] width 55 height 12
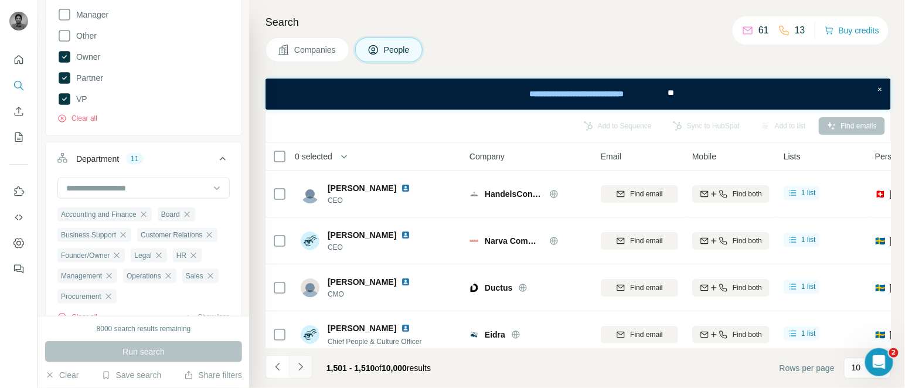
click at [297, 364] on icon "Navigate to next page" at bounding box center [301, 367] width 12 height 12
click at [297, 364] on div at bounding box center [300, 366] width 23 height 23
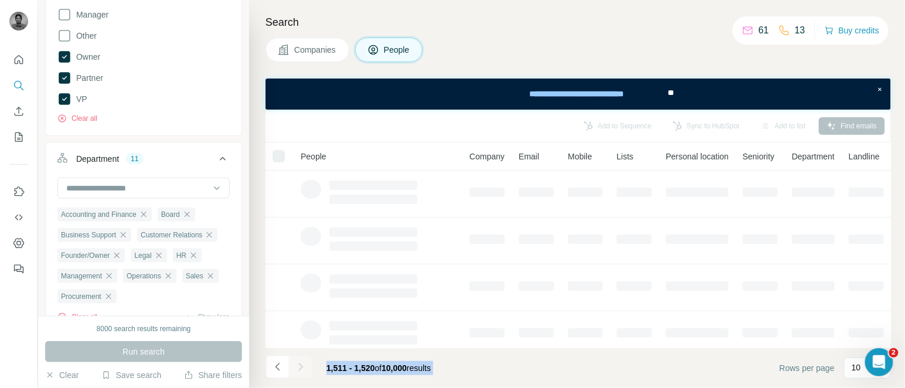
click at [297, 364] on div at bounding box center [300, 366] width 23 height 23
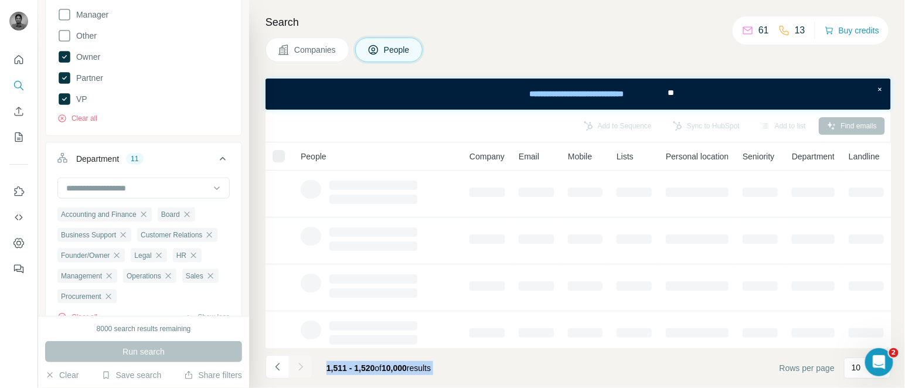
click at [297, 364] on div at bounding box center [300, 366] width 23 height 23
click at [297, 364] on icon "Navigate to next page" at bounding box center [301, 367] width 12 height 12
click at [297, 364] on div at bounding box center [300, 366] width 23 height 23
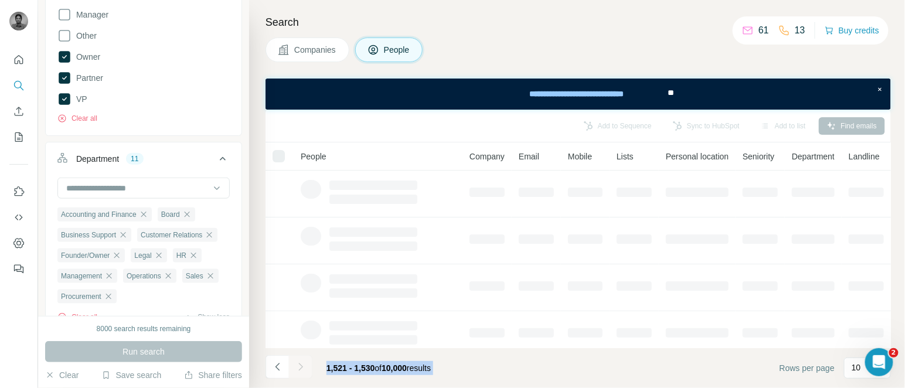
click at [297, 364] on icon "Navigate to next page" at bounding box center [301, 367] width 12 height 12
click at [297, 364] on div at bounding box center [300, 366] width 23 height 23
click at [297, 364] on icon "Navigate to next page" at bounding box center [301, 367] width 12 height 12
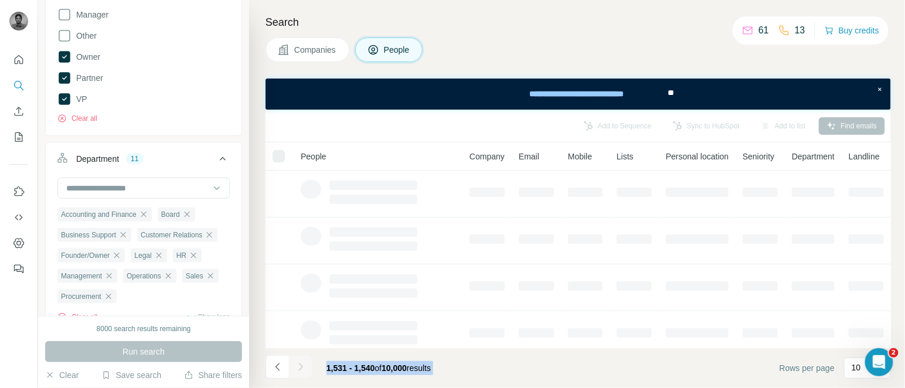
click at [297, 364] on div at bounding box center [300, 366] width 23 height 23
click at [297, 364] on icon "Navigate to next page" at bounding box center [301, 367] width 12 height 12
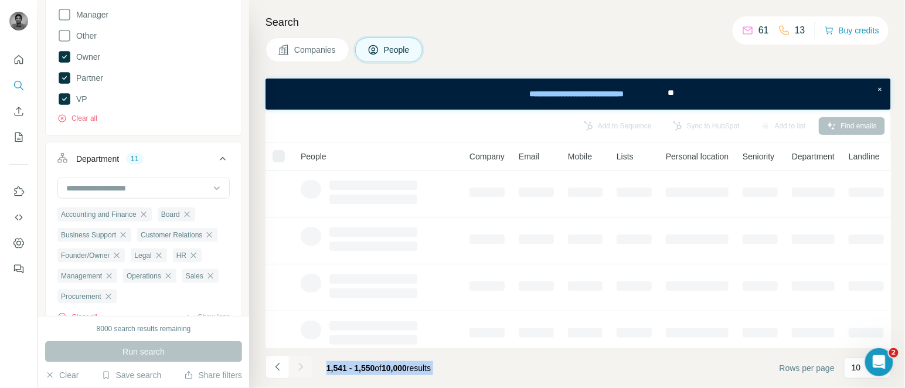
click at [297, 364] on div at bounding box center [300, 366] width 23 height 23
click at [297, 364] on icon "Navigate to next page" at bounding box center [301, 367] width 12 height 12
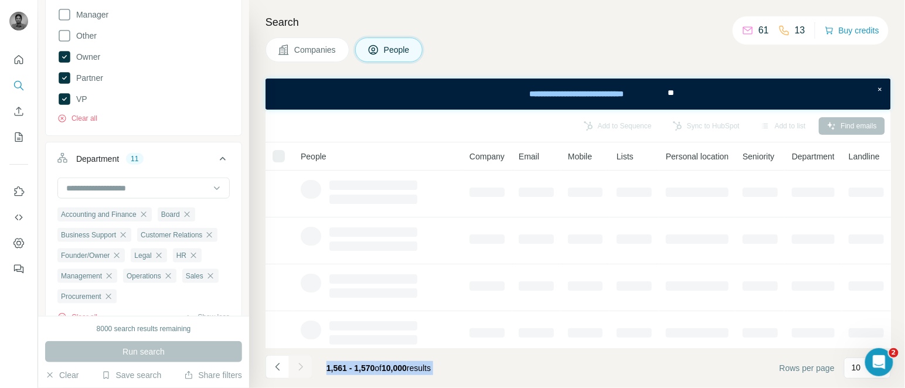
click at [297, 364] on div at bounding box center [300, 366] width 23 height 23
click at [297, 364] on icon "Navigate to next page" at bounding box center [301, 367] width 12 height 12
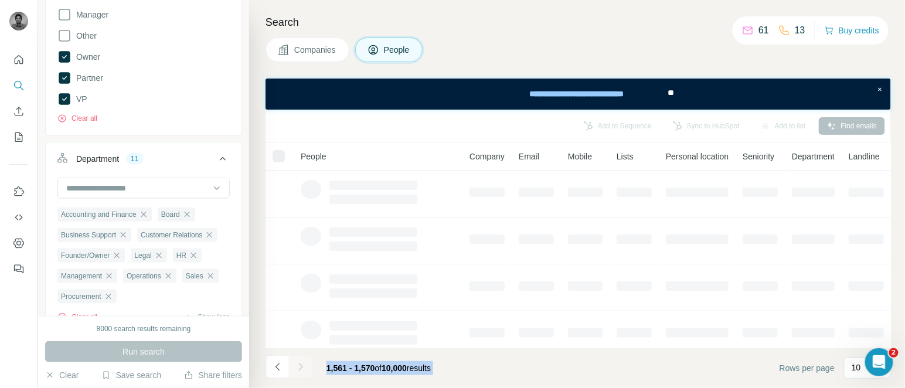
click at [297, 364] on div at bounding box center [300, 366] width 23 height 23
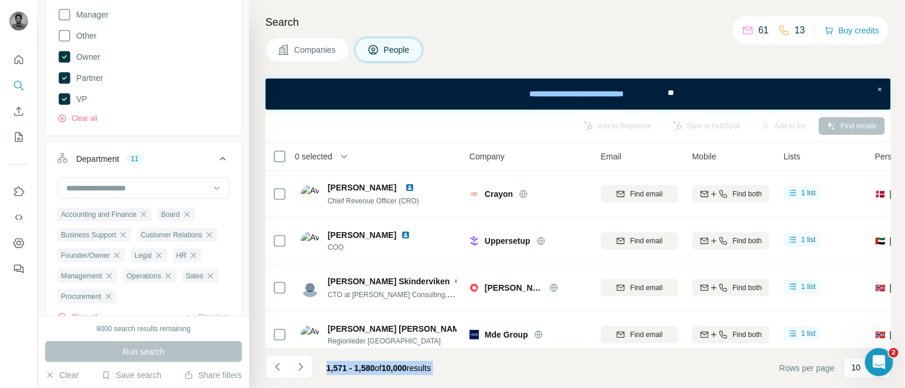
click at [297, 364] on icon "Navigate to next page" at bounding box center [301, 367] width 12 height 12
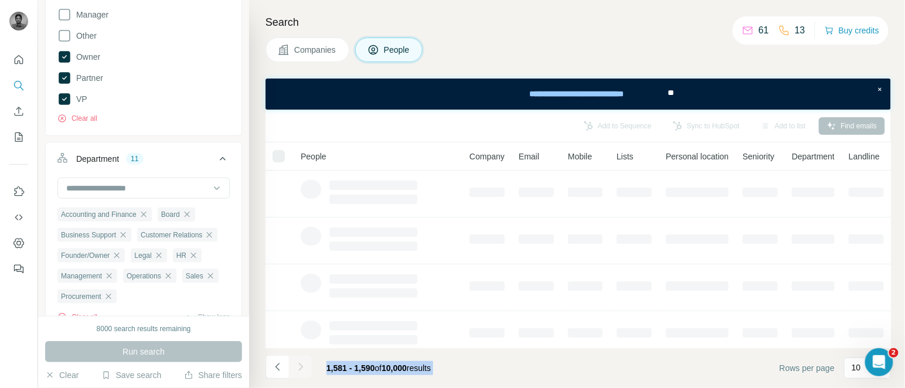
click at [297, 364] on div at bounding box center [300, 366] width 23 height 23
click at [297, 364] on icon "Navigate to next page" at bounding box center [301, 367] width 12 height 12
click at [297, 364] on div at bounding box center [300, 366] width 23 height 23
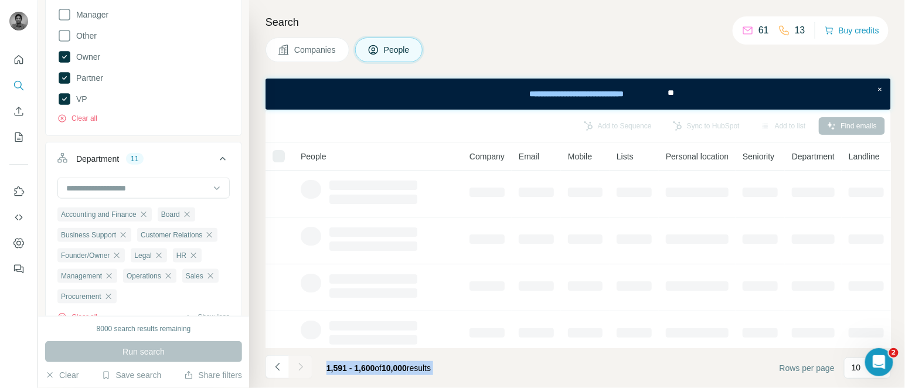
click at [297, 364] on div at bounding box center [300, 366] width 23 height 23
click at [297, 364] on icon "Navigate to next page" at bounding box center [301, 367] width 12 height 12
click at [297, 364] on div at bounding box center [300, 366] width 23 height 23
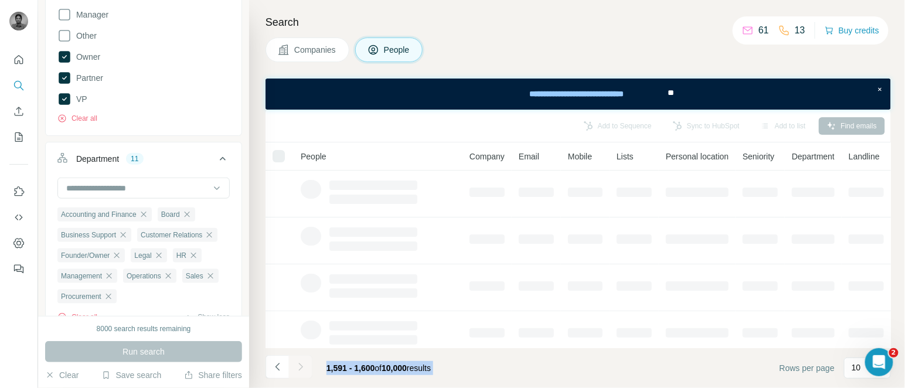
click at [297, 364] on div at bounding box center [300, 366] width 23 height 23
click at [297, 364] on icon "Navigate to next page" at bounding box center [301, 367] width 12 height 12
click at [297, 364] on div at bounding box center [300, 366] width 23 height 23
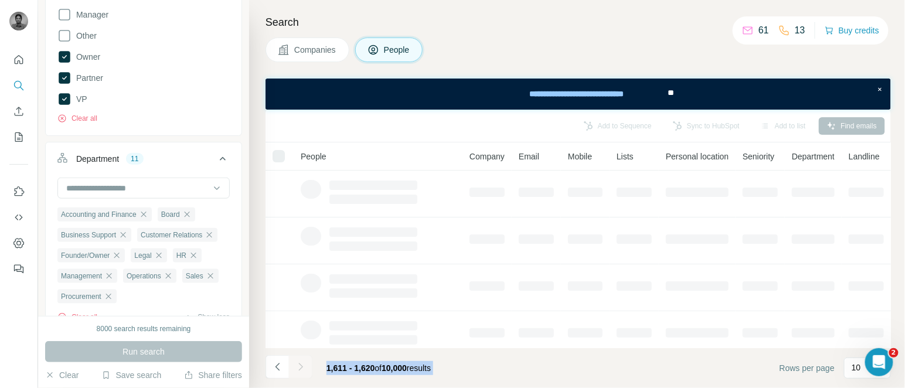
click at [297, 364] on div at bounding box center [300, 366] width 23 height 23
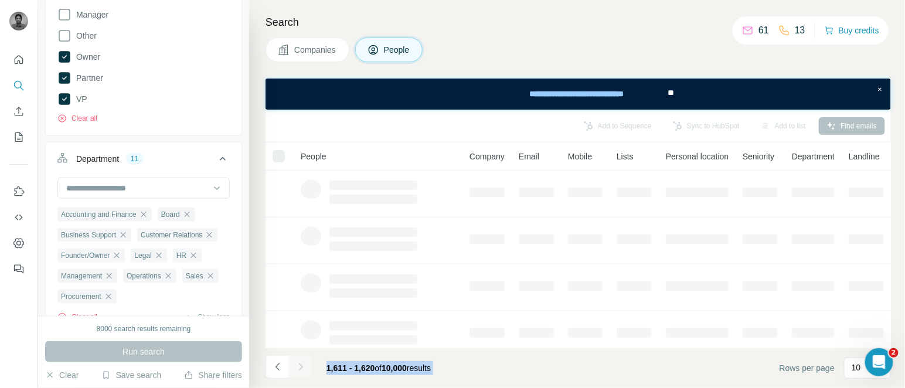
click at [297, 364] on icon "Navigate to next page" at bounding box center [301, 367] width 12 height 12
click at [297, 364] on div at bounding box center [300, 366] width 23 height 23
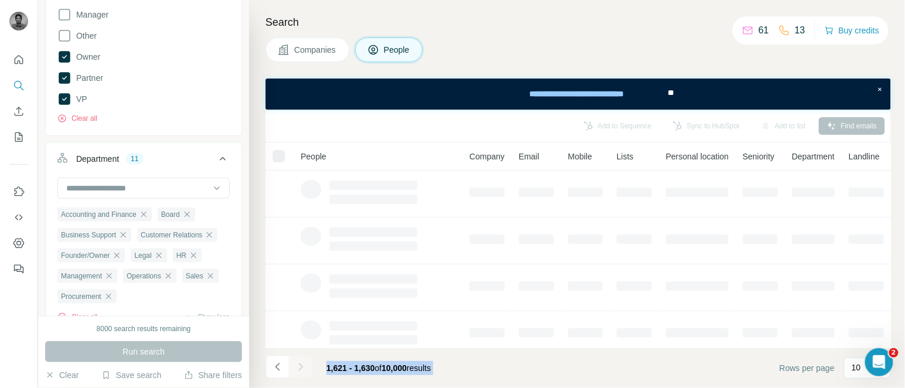
click at [297, 364] on div at bounding box center [300, 366] width 23 height 23
click at [297, 364] on icon "Navigate to next page" at bounding box center [301, 367] width 12 height 12
click at [297, 364] on div at bounding box center [300, 366] width 23 height 23
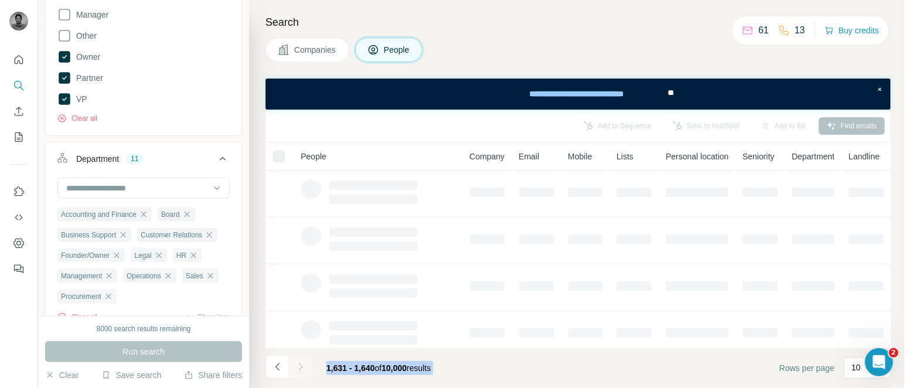
click at [297, 364] on div at bounding box center [300, 366] width 23 height 23
click at [297, 364] on icon "Navigate to next page" at bounding box center [301, 367] width 12 height 12
click at [297, 364] on div at bounding box center [300, 366] width 23 height 23
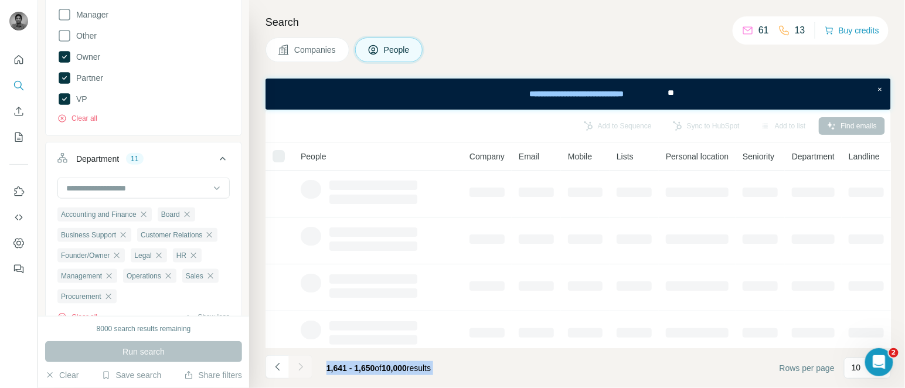
click at [297, 364] on icon "Navigate to next page" at bounding box center [301, 367] width 12 height 12
click at [297, 364] on div at bounding box center [300, 366] width 23 height 23
click at [297, 364] on icon "Navigate to next page" at bounding box center [301, 367] width 12 height 12
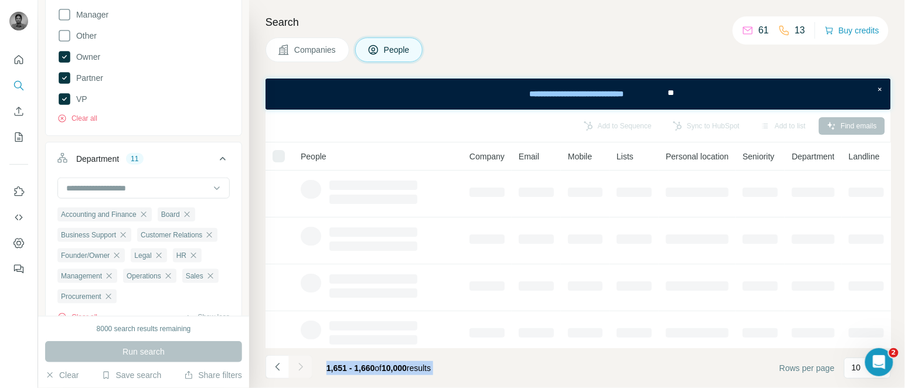
click at [297, 364] on div at bounding box center [300, 366] width 23 height 23
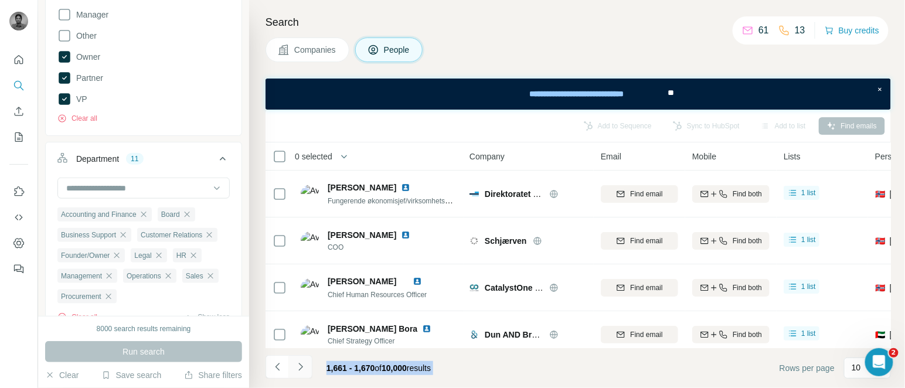
click at [297, 364] on icon "Navigate to next page" at bounding box center [301, 367] width 12 height 12
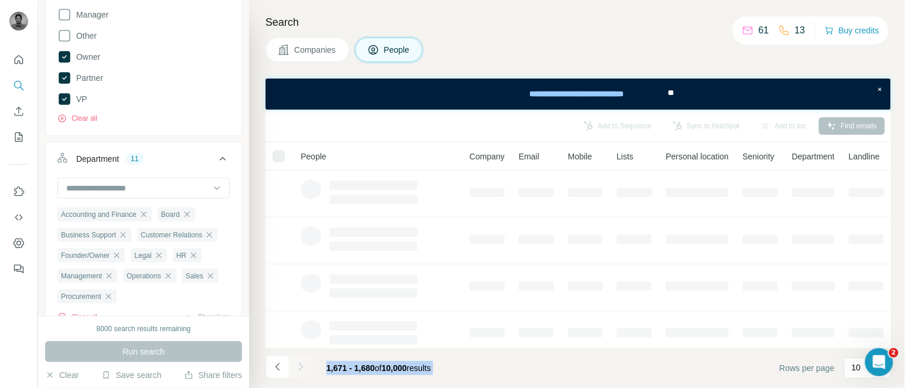
click at [297, 364] on div at bounding box center [300, 366] width 23 height 23
click at [297, 364] on icon "Navigate to next page" at bounding box center [301, 367] width 12 height 12
click at [297, 364] on div at bounding box center [300, 366] width 23 height 23
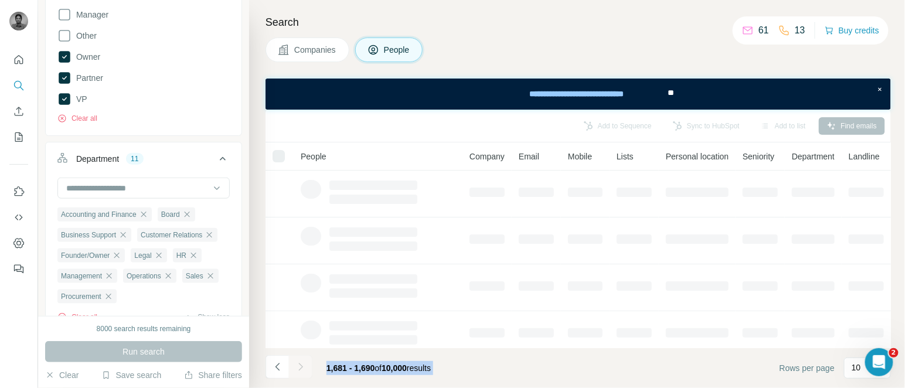
click at [297, 364] on div at bounding box center [300, 366] width 23 height 23
click at [297, 364] on icon "Navigate to next page" at bounding box center [301, 367] width 12 height 12
click at [297, 364] on div at bounding box center [300, 366] width 23 height 23
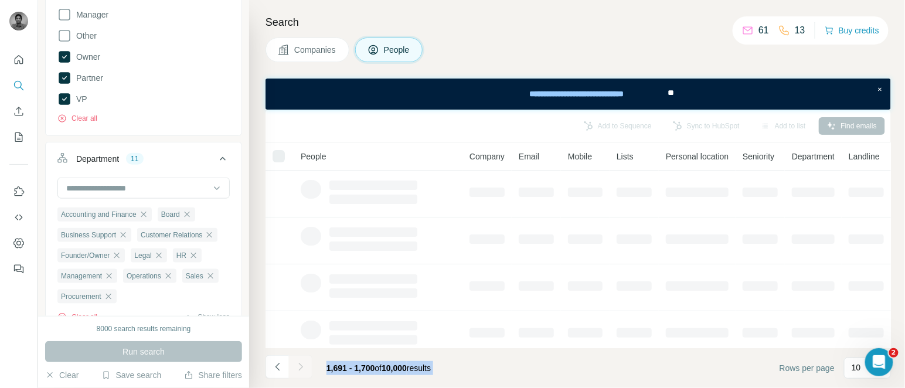
click at [297, 364] on div at bounding box center [300, 366] width 23 height 23
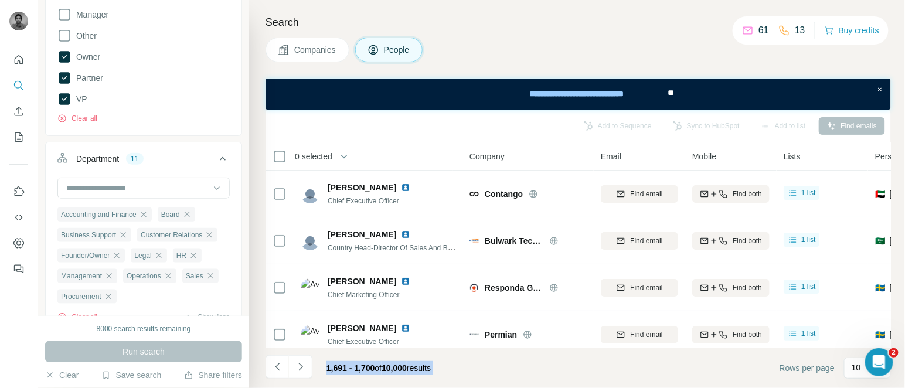
click at [297, 364] on icon "Navigate to next page" at bounding box center [301, 367] width 12 height 12
click at [297, 364] on div at bounding box center [300, 366] width 23 height 23
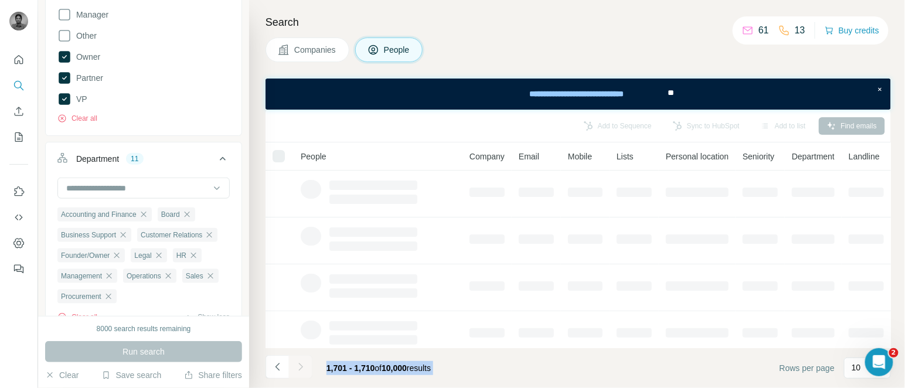
click at [297, 364] on div at bounding box center [300, 366] width 23 height 23
click at [297, 364] on icon "Navigate to next page" at bounding box center [301, 367] width 12 height 12
click at [297, 364] on div at bounding box center [300, 366] width 23 height 23
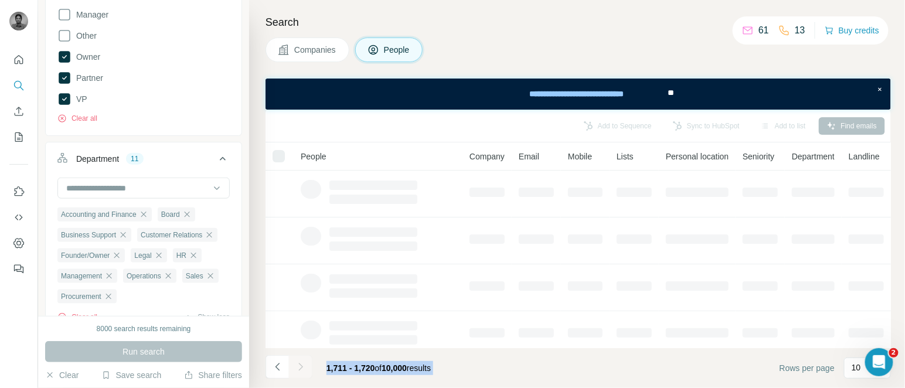
click at [297, 364] on div at bounding box center [300, 366] width 23 height 23
click at [297, 364] on icon "Navigate to next page" at bounding box center [301, 367] width 12 height 12
click at [297, 364] on div at bounding box center [300, 366] width 23 height 23
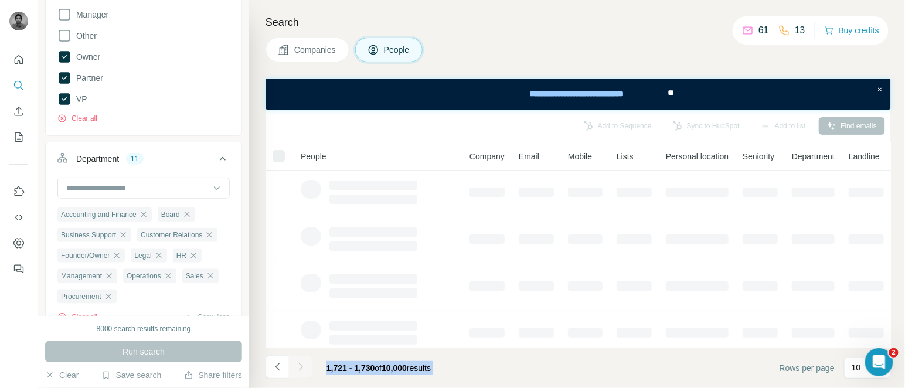
click at [297, 364] on div at bounding box center [300, 366] width 23 height 23
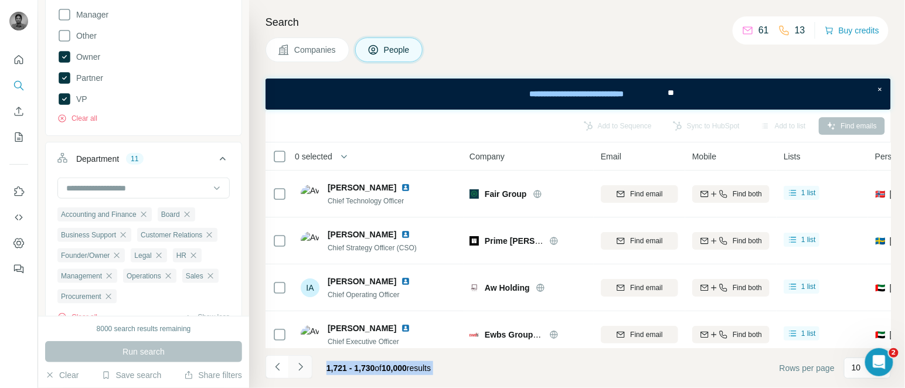
click at [297, 364] on icon "Navigate to next page" at bounding box center [301, 367] width 12 height 12
click at [297, 364] on div at bounding box center [300, 366] width 23 height 23
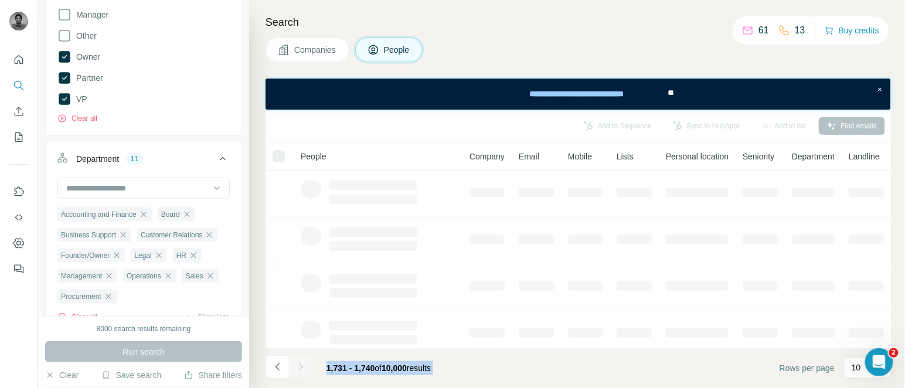
click at [297, 364] on div at bounding box center [300, 366] width 23 height 23
click at [297, 364] on icon "Navigate to next page" at bounding box center [301, 367] width 12 height 12
click at [297, 364] on div at bounding box center [300, 366] width 23 height 23
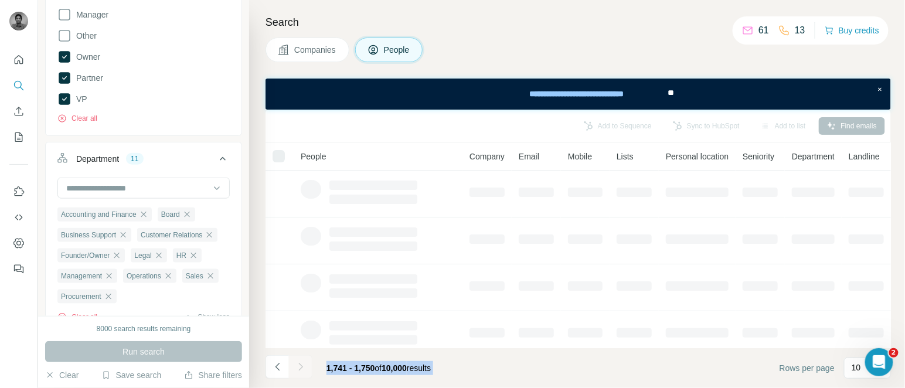
click at [297, 364] on div at bounding box center [300, 366] width 23 height 23
click at [297, 364] on icon "Navigate to next page" at bounding box center [301, 367] width 12 height 12
click at [297, 364] on div at bounding box center [300, 366] width 23 height 23
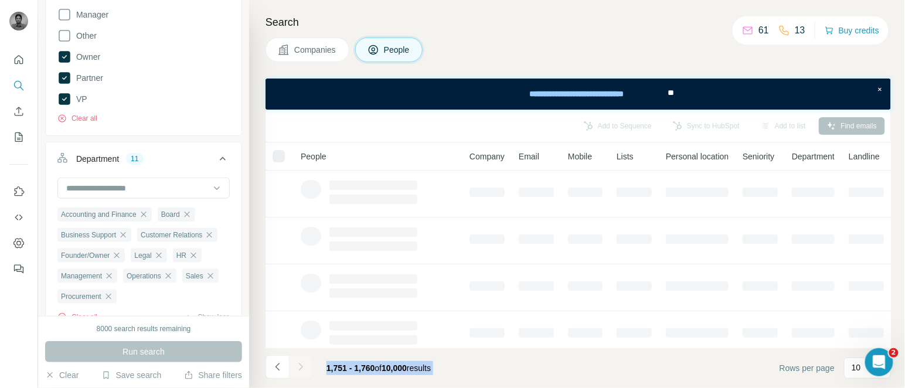
click at [297, 364] on div at bounding box center [300, 366] width 23 height 23
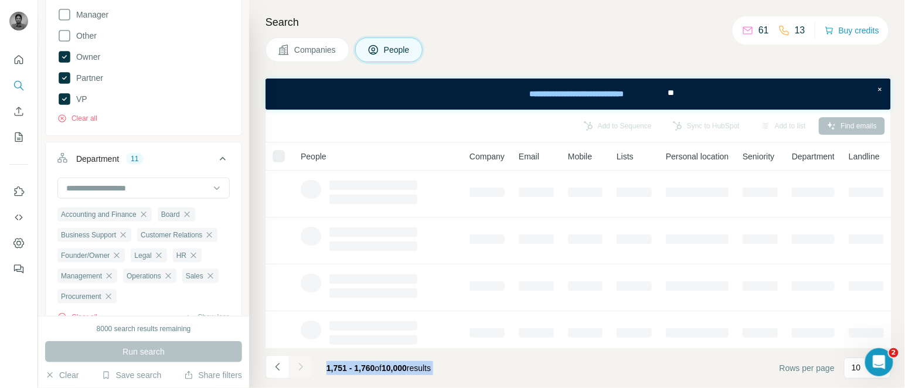
click at [297, 364] on icon "Navigate to next page" at bounding box center [301, 367] width 12 height 12
click at [297, 364] on div at bounding box center [300, 366] width 23 height 23
click at [297, 364] on icon "Navigate to next page" at bounding box center [301, 367] width 12 height 12
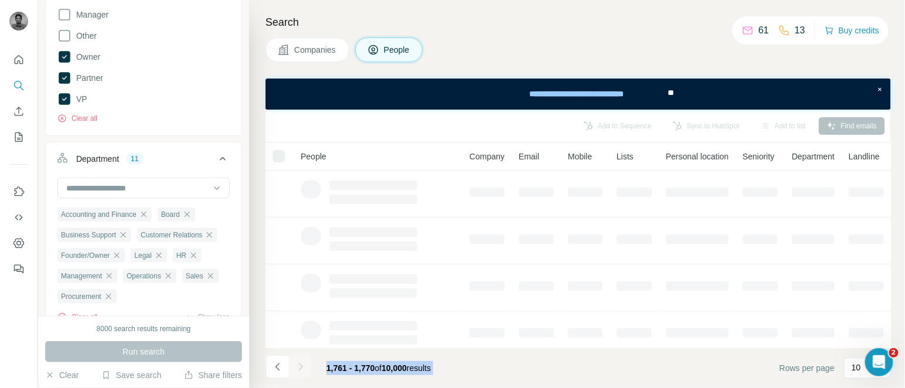
click at [297, 364] on div at bounding box center [300, 366] width 23 height 23
click
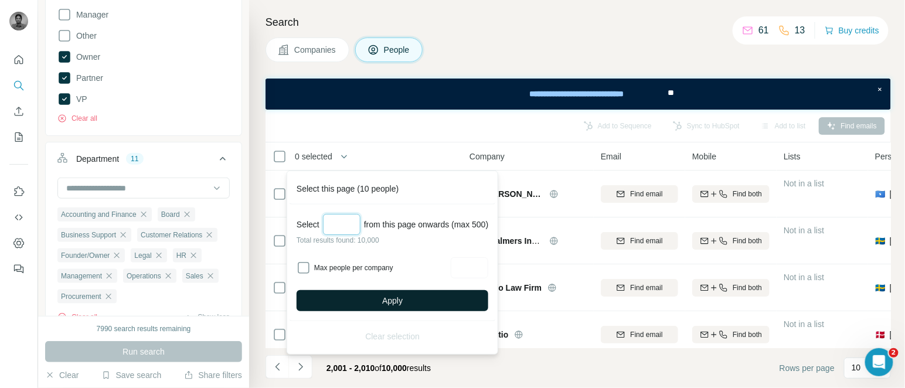
type input "***"
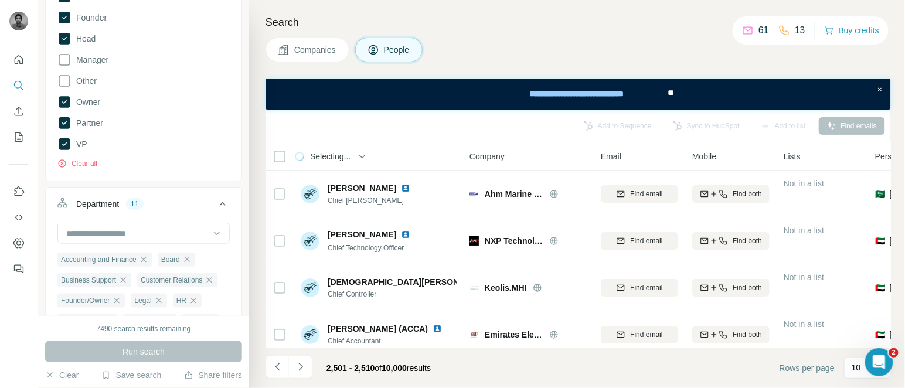
scroll to position [270, 0]
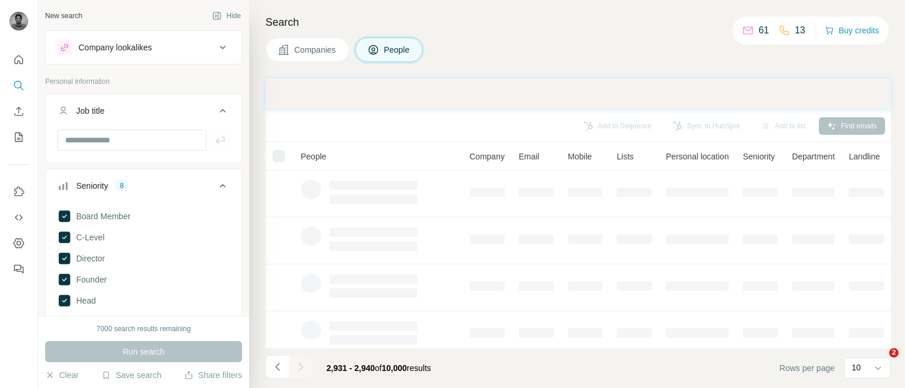
click at [299, 367] on div at bounding box center [300, 366] width 23 height 23
drag, startPoint x: 0, startPoint y: 0, endPoint x: 299, endPoint y: 367, distance: 473.5
click at [299, 367] on div at bounding box center [300, 366] width 23 height 23
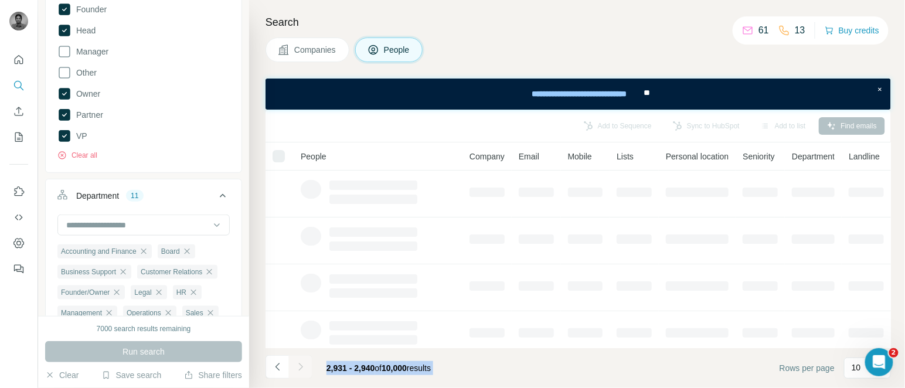
click at [299, 367] on div at bounding box center [300, 366] width 23 height 23
click at [299, 367] on icon "Navigate to next page" at bounding box center [301, 367] width 12 height 12
click at [299, 367] on div at bounding box center [300, 366] width 23 height 23
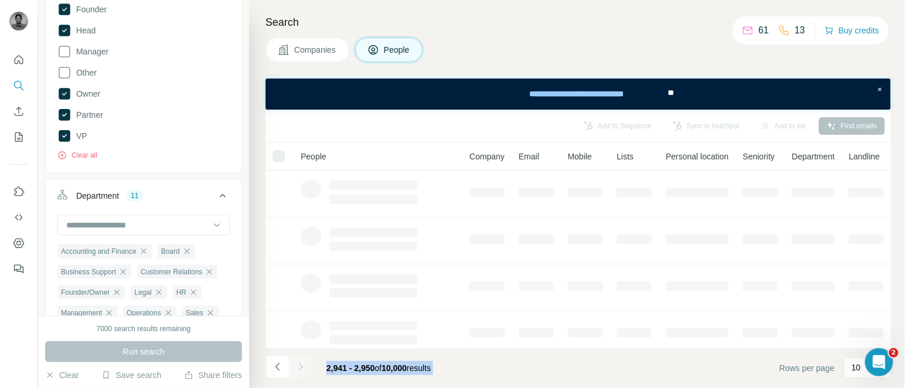
click at [299, 367] on div at bounding box center [300, 366] width 23 height 23
click at [299, 367] on icon "Navigate to next page" at bounding box center [301, 367] width 12 height 12
click at [299, 367] on div at bounding box center [300, 366] width 23 height 23
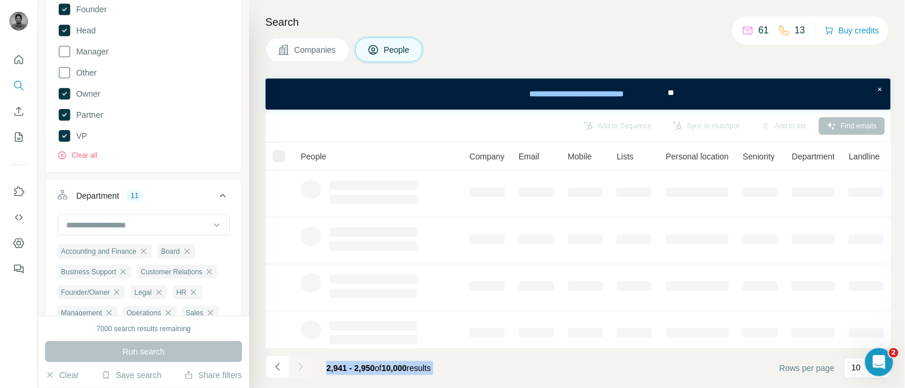
click at [299, 367] on div at bounding box center [300, 366] width 23 height 23
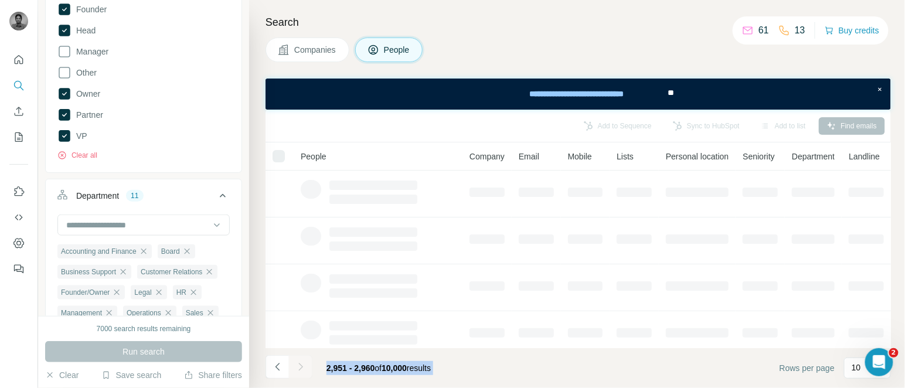
click at [299, 367] on div at bounding box center [300, 366] width 23 height 23
click at [299, 367] on icon "Navigate to next page" at bounding box center [301, 367] width 12 height 12
click at [299, 367] on div at bounding box center [300, 366] width 23 height 23
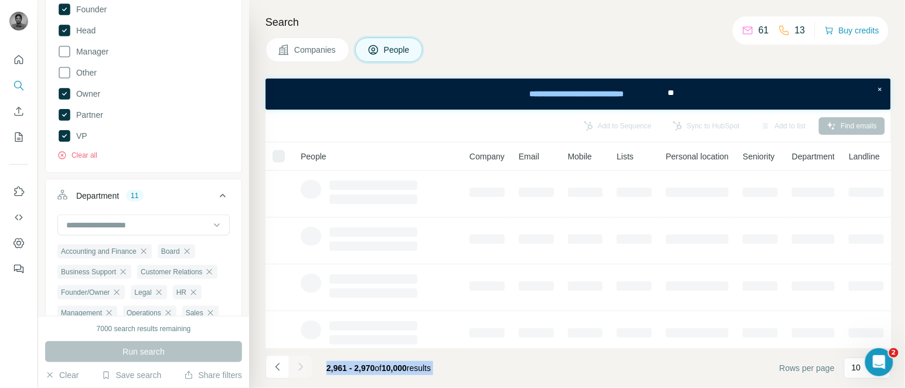
click at [299, 367] on div at bounding box center [300, 366] width 23 height 23
click at [299, 367] on icon "Navigate to next page" at bounding box center [301, 367] width 12 height 12
click at [299, 367] on div at bounding box center [300, 366] width 23 height 23
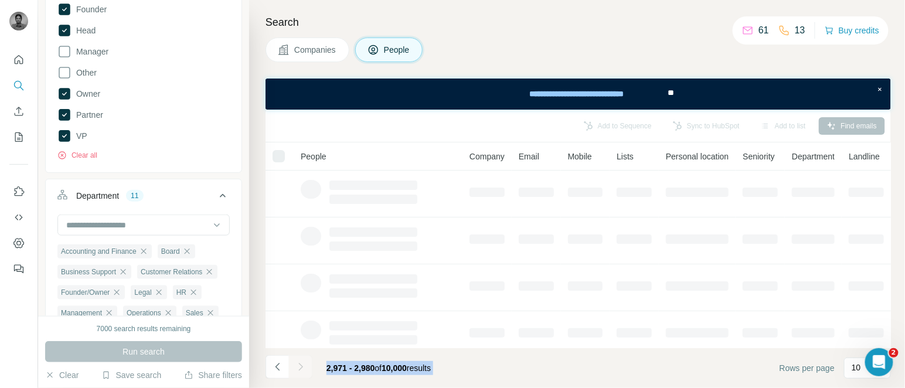
click at [299, 367] on div at bounding box center [300, 366] width 23 height 23
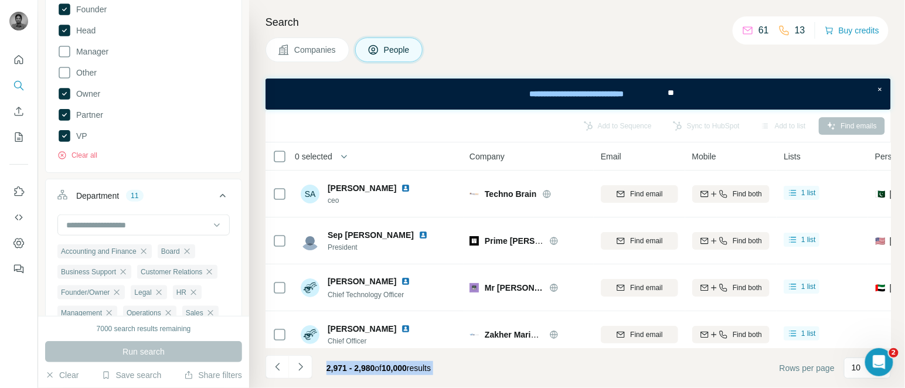
click at [299, 367] on icon "Navigate to next page" at bounding box center [301, 367] width 12 height 12
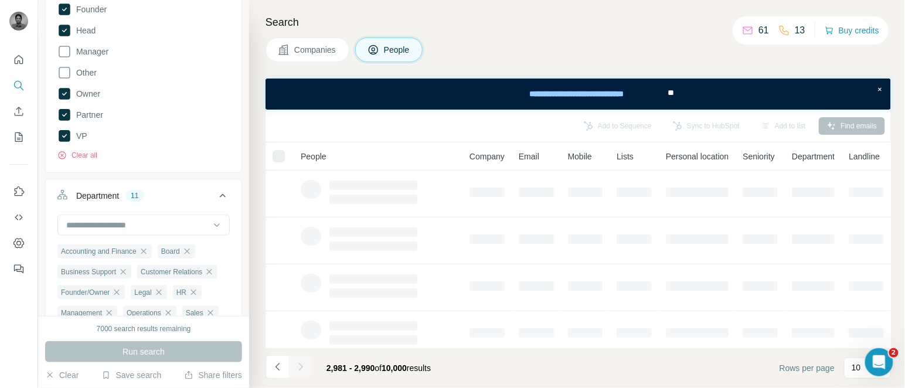
click at [299, 367] on div at bounding box center [300, 366] width 23 height 23
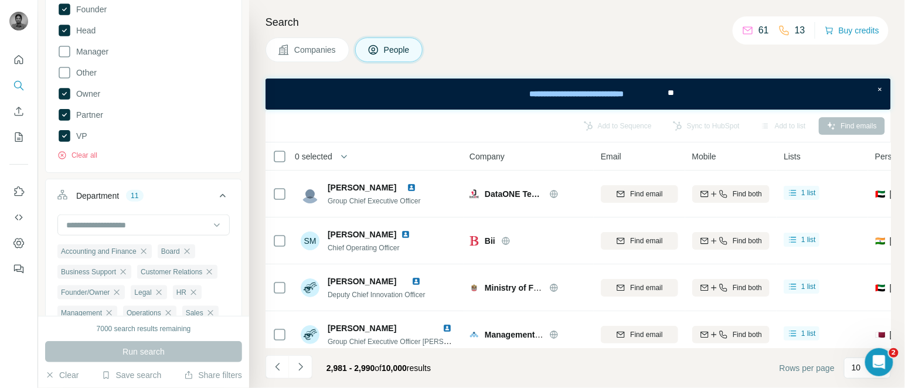
click at [299, 367] on icon "Navigate to next page" at bounding box center [301, 367] width 12 height 12
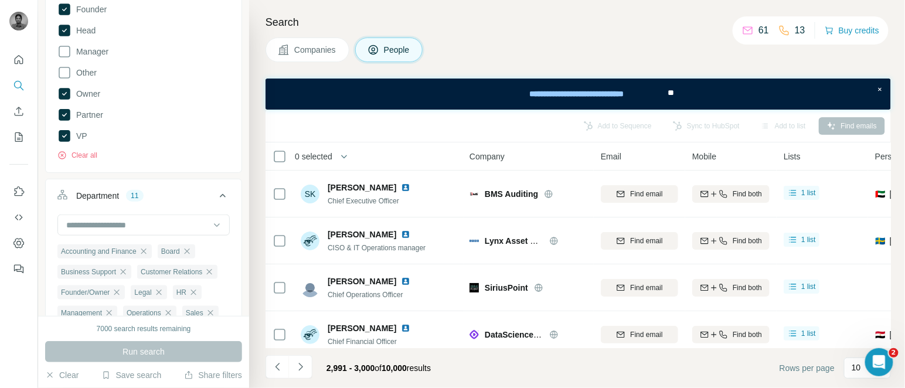
click at [299, 367] on icon "Navigate to next page" at bounding box center [301, 367] width 12 height 12
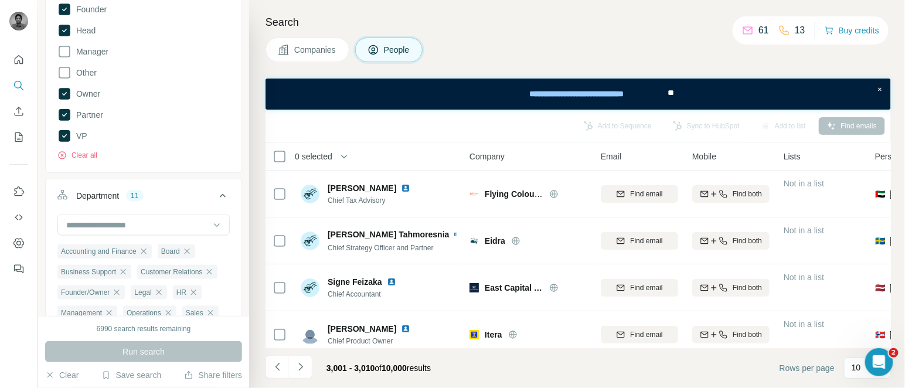
click at [319, 155] on span "0 selected" at bounding box center [314, 157] width 38 height 12
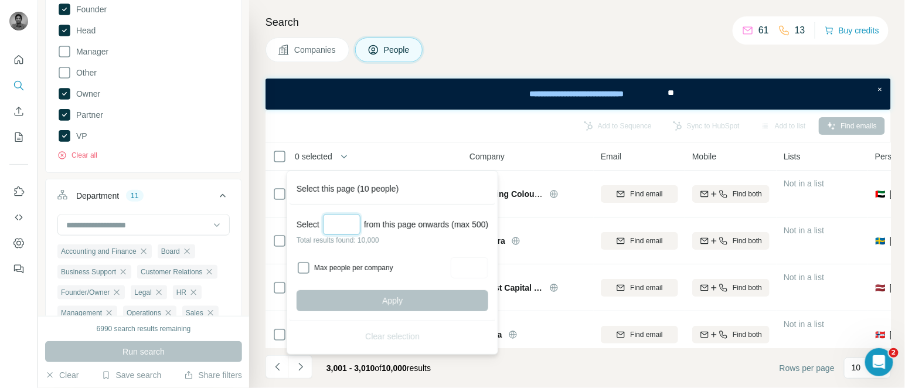
click at [347, 225] on input "Select a number (up to 500)" at bounding box center [342, 224] width 38 height 21
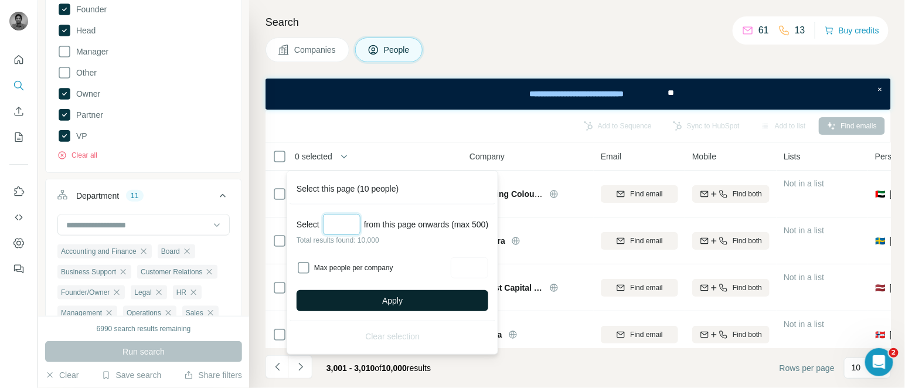
type input "***"
click at [391, 295] on span "Apply" at bounding box center [392, 301] width 21 height 12
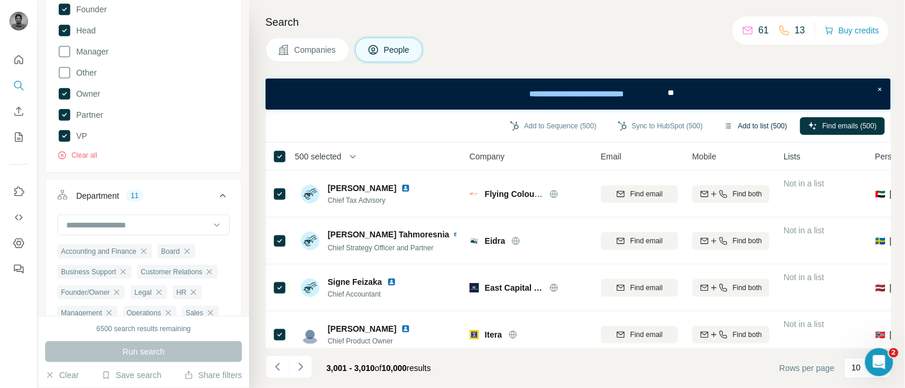
click at [735, 127] on button "Add to list (500)" at bounding box center [756, 126] width 80 height 18
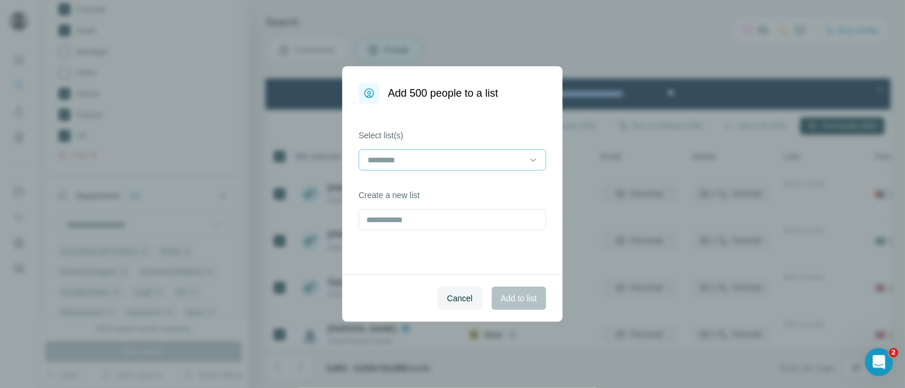
click at [454, 154] on input at bounding box center [446, 160] width 158 height 13
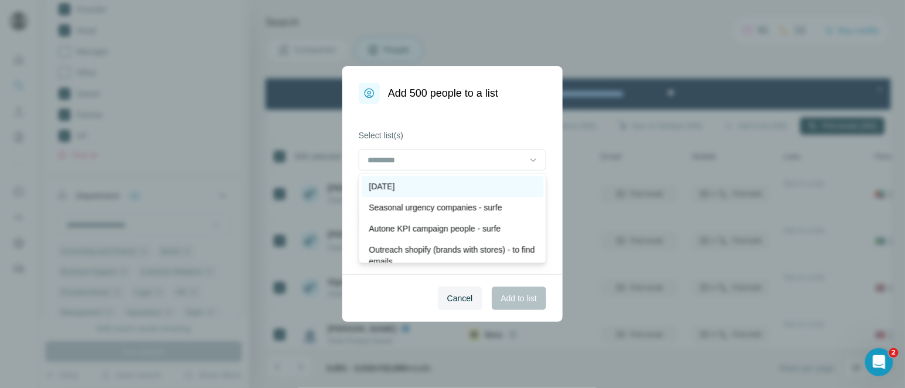
click at [448, 186] on div "[DATE]" at bounding box center [453, 187] width 168 height 12
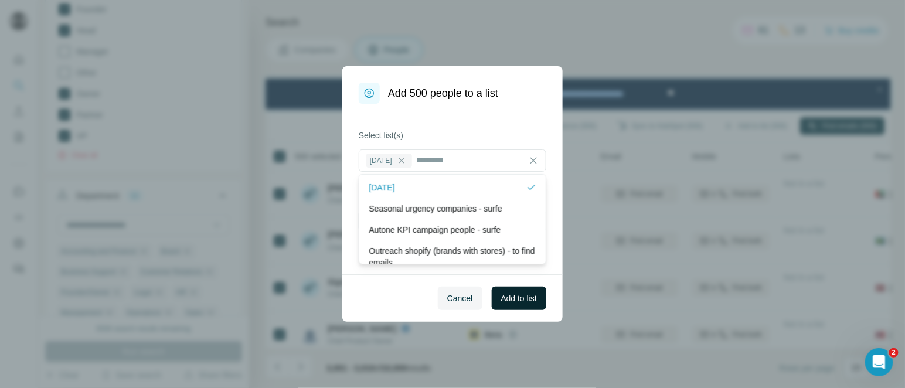
click at [524, 303] on span "Add to list" at bounding box center [519, 299] width 36 height 12
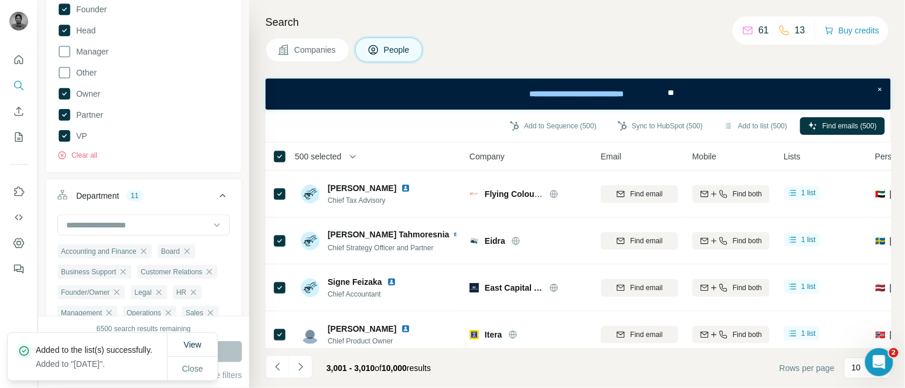
click at [328, 160] on span "500 selected" at bounding box center [318, 157] width 46 height 12
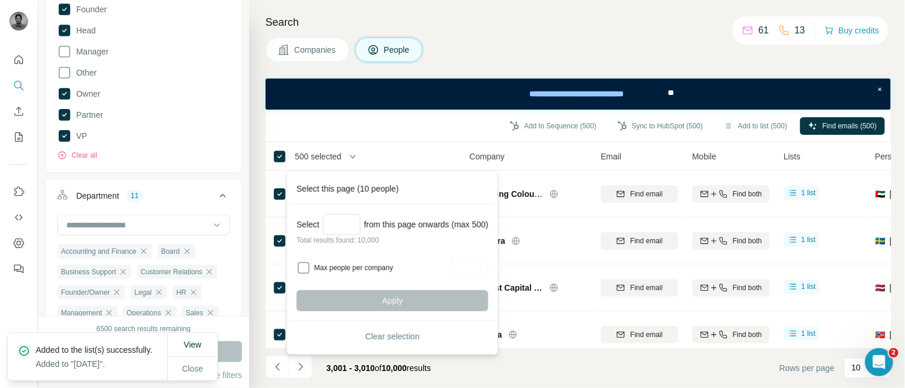
drag, startPoint x: 391, startPoint y: 329, endPoint x: 491, endPoint y: 368, distance: 107.7
click at [391, 329] on button "Clear selection" at bounding box center [393, 336] width 192 height 21
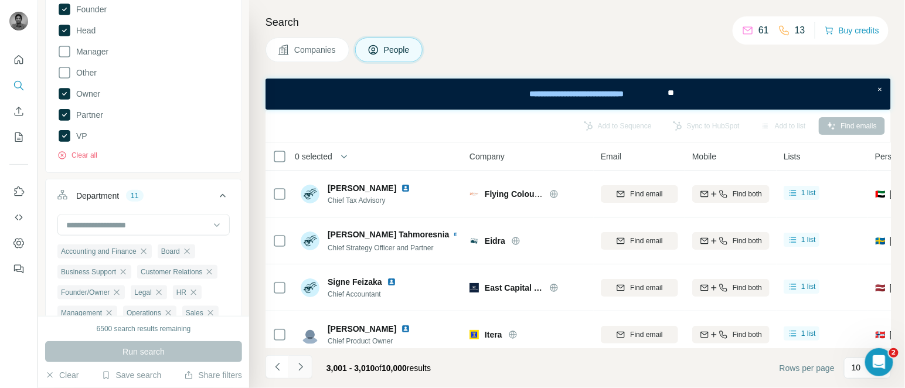
click at [297, 365] on icon "Navigate to next page" at bounding box center [301, 367] width 12 height 12
click at [297, 365] on div at bounding box center [300, 366] width 23 height 23
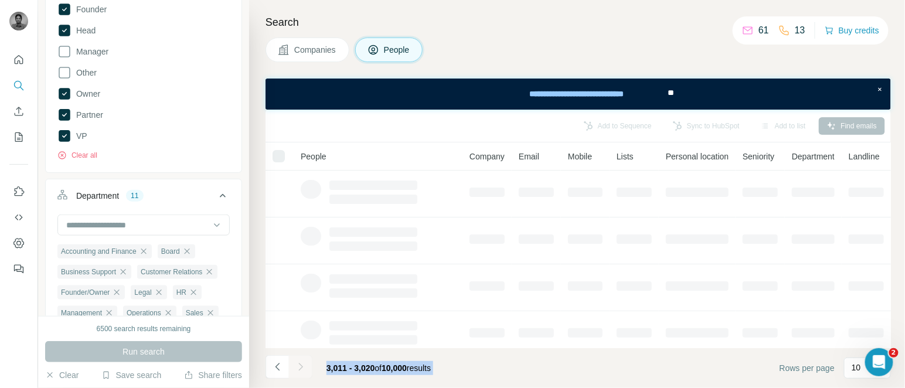
click at [297, 365] on div at bounding box center [300, 366] width 23 height 23
click at [297, 365] on icon "Navigate to next page" at bounding box center [301, 367] width 12 height 12
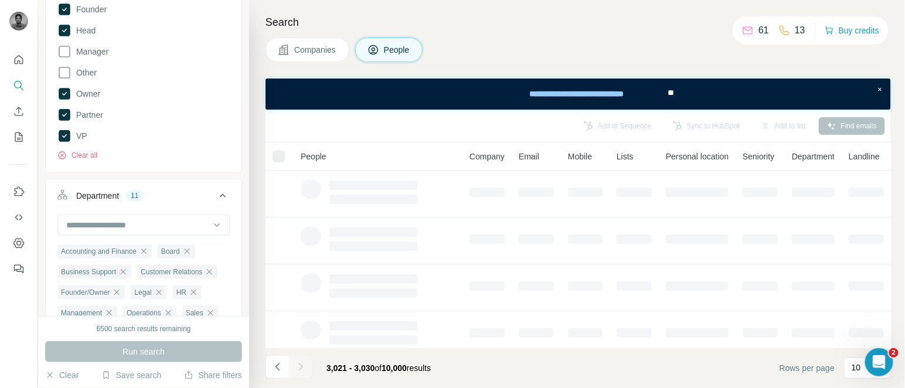
click at [297, 365] on div at bounding box center [300, 366] width 23 height 23
click at [297, 365] on icon "Navigate to next page" at bounding box center [301, 367] width 12 height 12
click at [297, 365] on div at bounding box center [300, 366] width 23 height 23
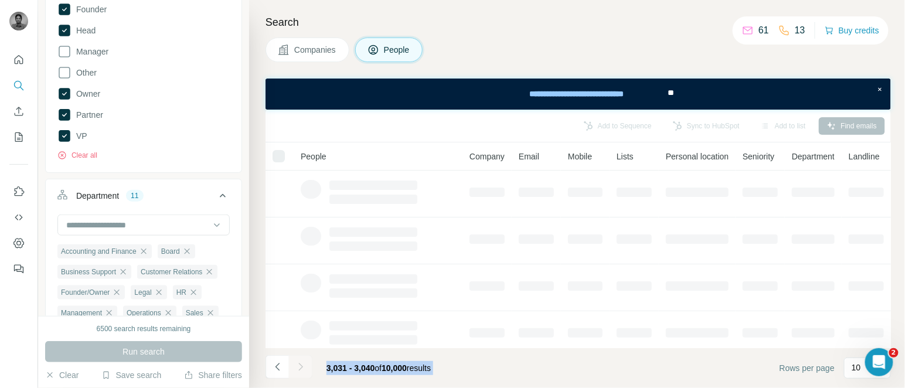
click at [297, 365] on div at bounding box center [300, 366] width 23 height 23
click at [297, 365] on icon "Navigate to next page" at bounding box center [301, 367] width 12 height 12
click at [297, 365] on div at bounding box center [300, 366] width 23 height 23
click at [297, 365] on icon "Navigate to next page" at bounding box center [301, 367] width 12 height 12
click at [297, 365] on div at bounding box center [300, 366] width 23 height 23
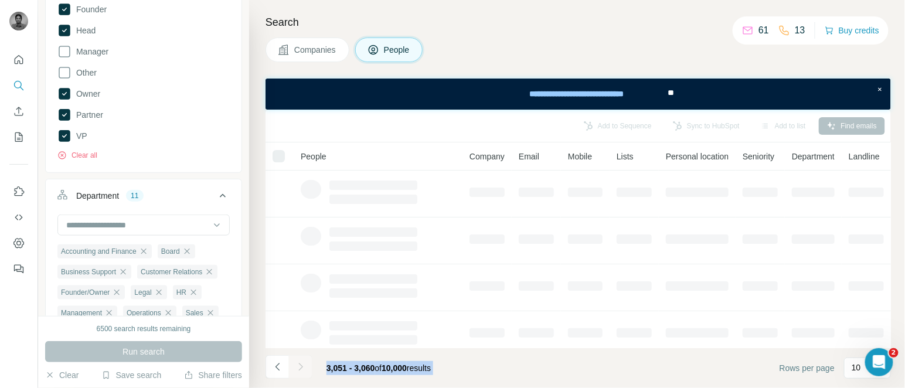
click at [297, 365] on div at bounding box center [300, 366] width 23 height 23
click at [297, 365] on icon "Navigate to next page" at bounding box center [301, 367] width 12 height 12
click at [297, 365] on div at bounding box center [300, 366] width 23 height 23
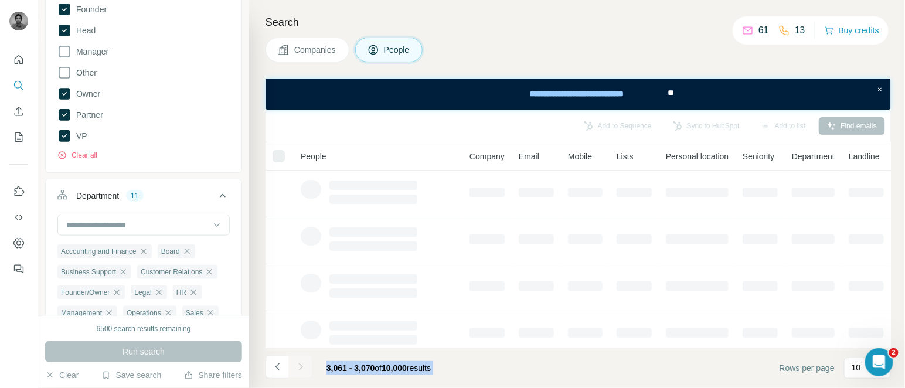
click at [297, 365] on div at bounding box center [300, 366] width 23 height 23
click at [297, 365] on icon "Navigate to next page" at bounding box center [301, 367] width 12 height 12
click at [297, 365] on div at bounding box center [300, 366] width 23 height 23
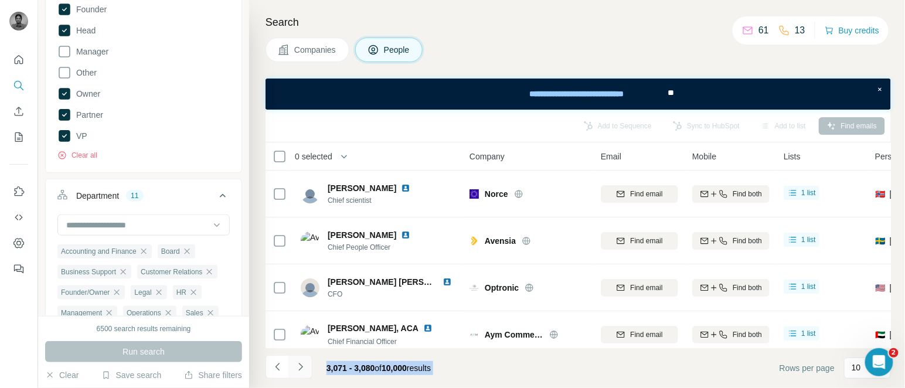
click at [297, 365] on icon "Navigate to next page" at bounding box center [301, 367] width 12 height 12
click at [297, 365] on div at bounding box center [300, 366] width 23 height 23
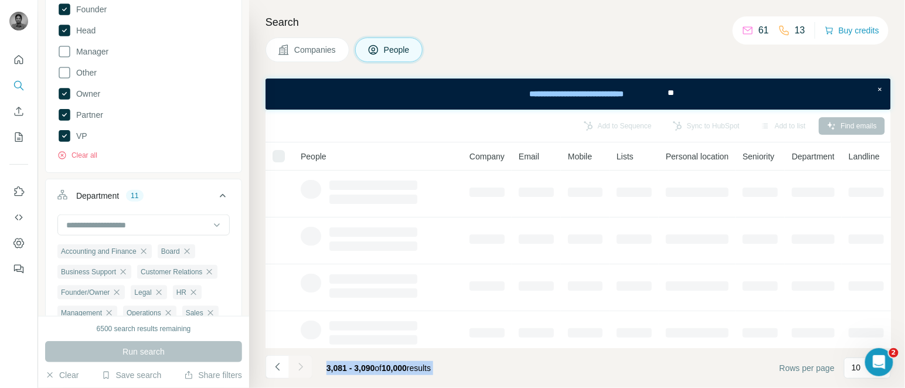
click at [297, 365] on div at bounding box center [300, 366] width 23 height 23
click at [297, 365] on icon "Navigate to next page" at bounding box center [301, 367] width 12 height 12
click at [297, 365] on div at bounding box center [300, 366] width 23 height 23
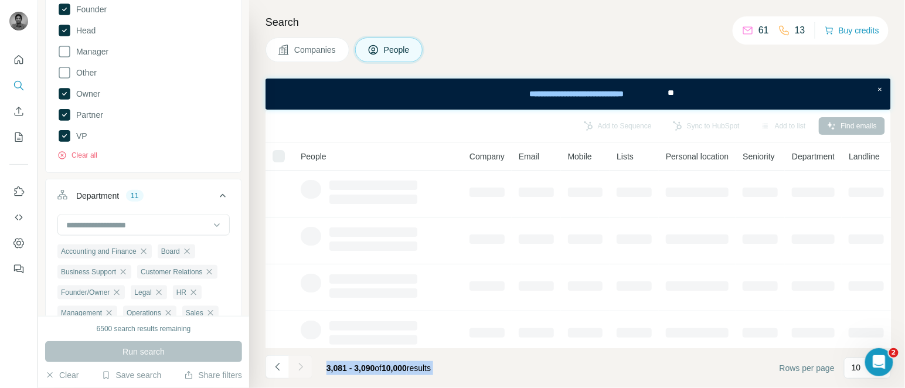
click at [297, 365] on div at bounding box center [300, 366] width 23 height 23
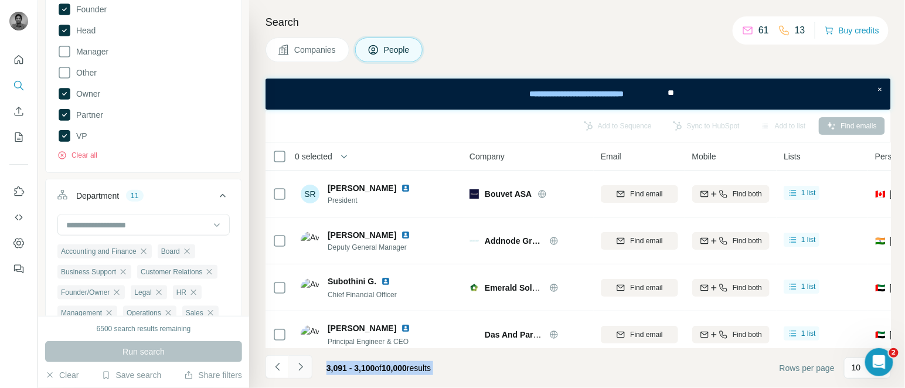
click at [297, 365] on icon "Navigate to next page" at bounding box center [301, 367] width 12 height 12
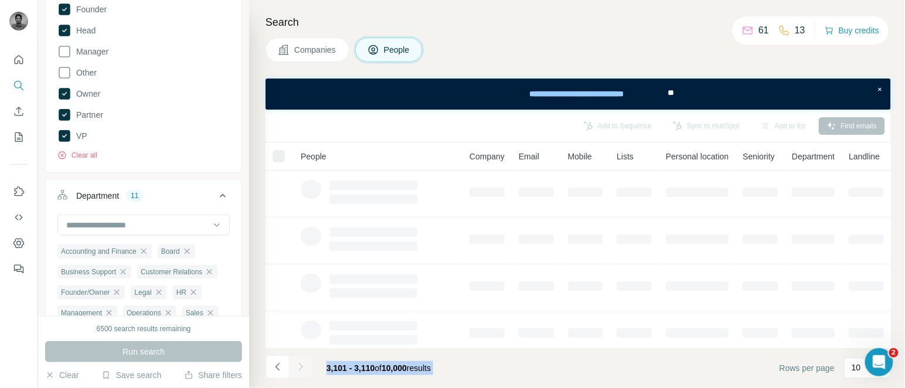
click at [297, 365] on div at bounding box center [300, 366] width 23 height 23
click at [297, 365] on icon "Navigate to next page" at bounding box center [301, 367] width 12 height 12
click at [297, 365] on div at bounding box center [300, 366] width 23 height 23
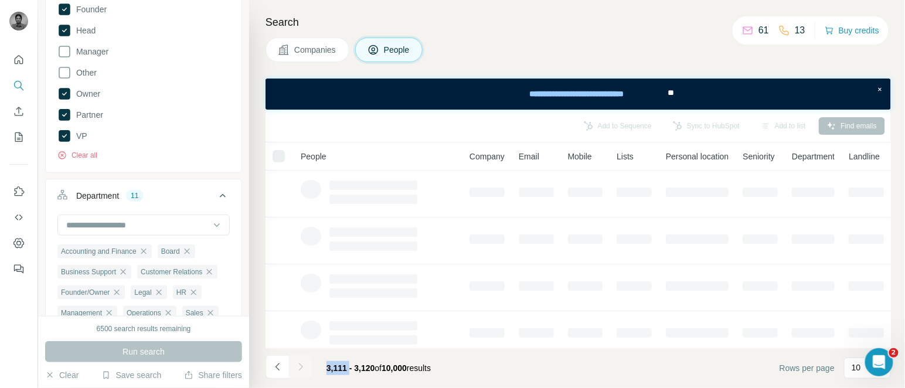
click at [297, 365] on div at bounding box center [300, 366] width 23 height 23
click at [297, 365] on icon "Navigate to next page" at bounding box center [301, 367] width 12 height 12
click at [297, 365] on div at bounding box center [300, 366] width 23 height 23
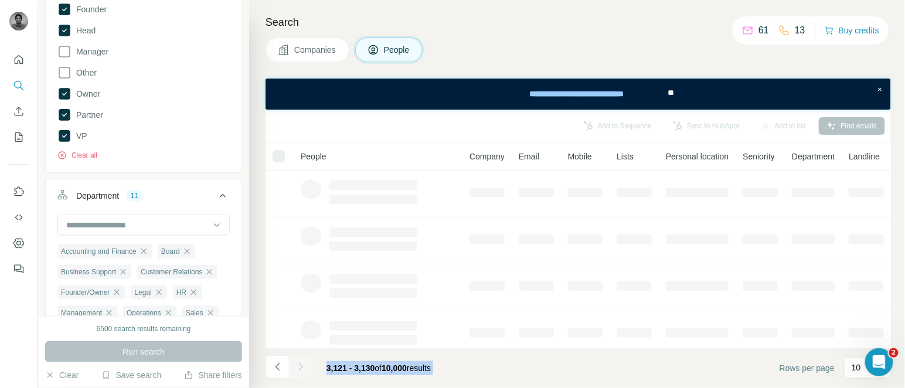
click at [297, 365] on div at bounding box center [300, 366] width 23 height 23
click at [297, 365] on icon "Navigate to next page" at bounding box center [301, 367] width 12 height 12
click at [297, 365] on div at bounding box center [300, 366] width 23 height 23
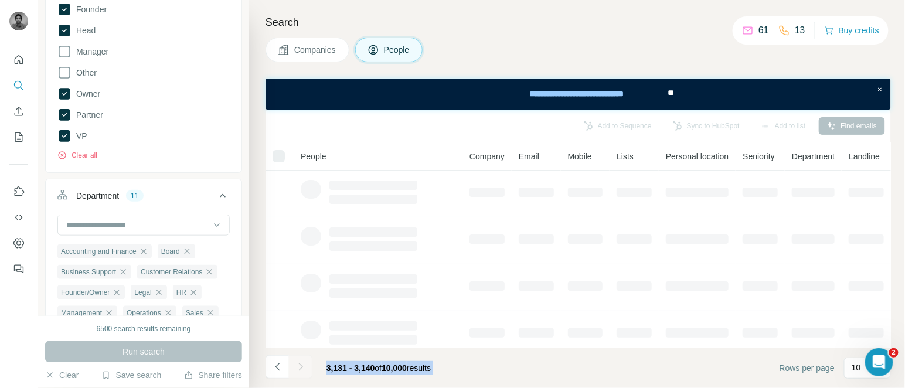
click at [297, 365] on div at bounding box center [300, 366] width 23 height 23
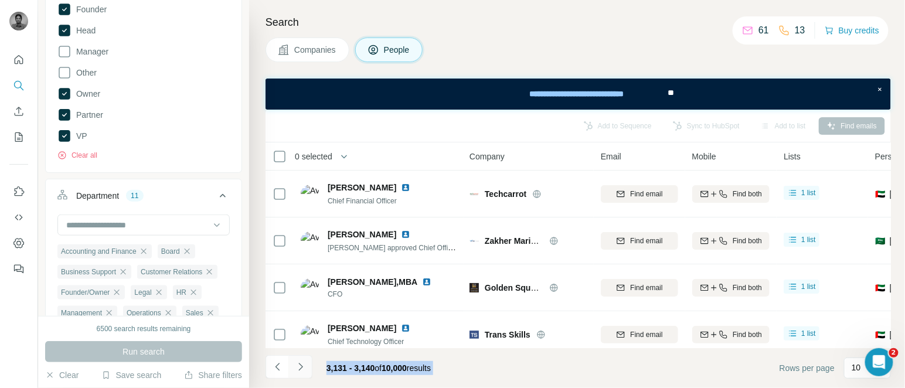
click at [297, 365] on icon "Navigate to next page" at bounding box center [301, 367] width 12 height 12
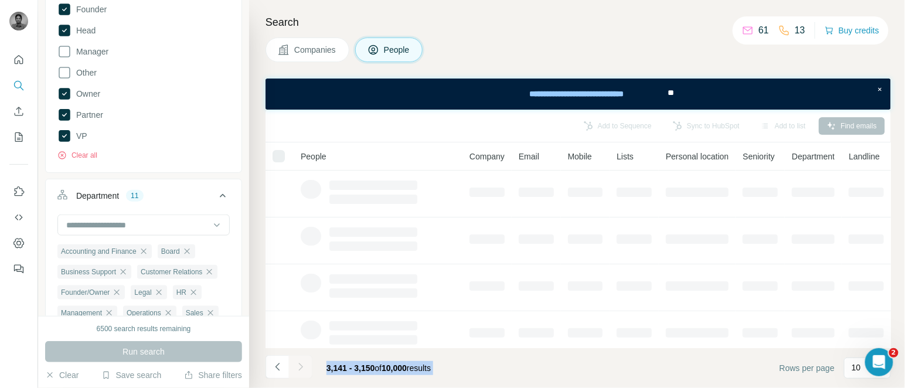
click at [297, 365] on div at bounding box center [300, 366] width 23 height 23
click at [297, 365] on icon "Navigate to next page" at bounding box center [301, 367] width 12 height 12
click at [297, 365] on div at bounding box center [300, 366] width 23 height 23
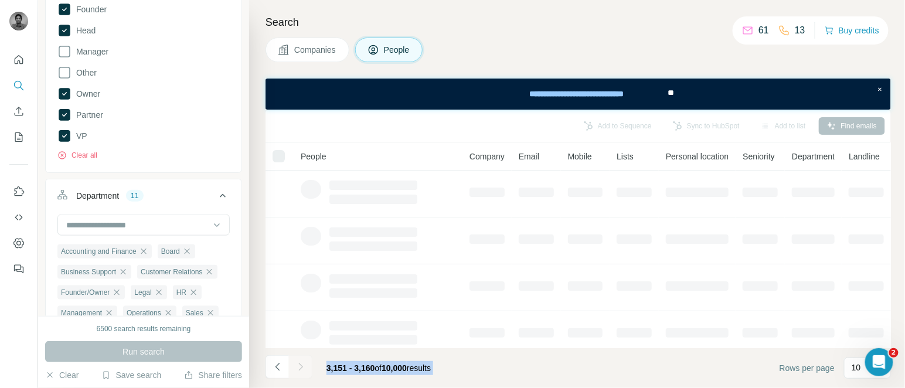
click at [297, 365] on div at bounding box center [300, 366] width 23 height 23
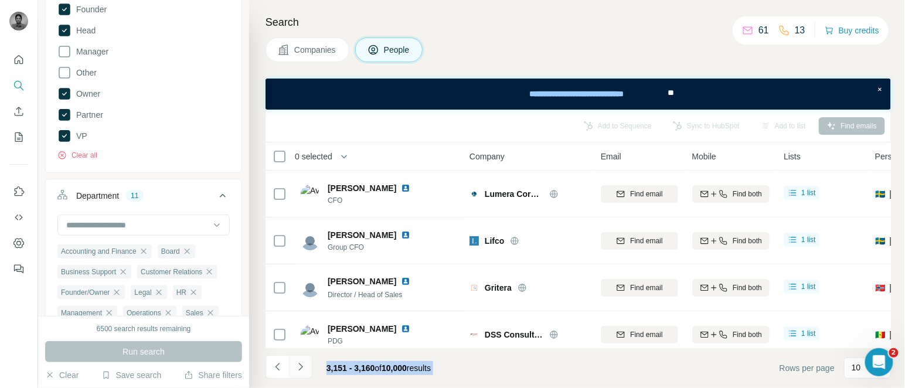
click at [297, 365] on icon "Navigate to next page" at bounding box center [301, 367] width 12 height 12
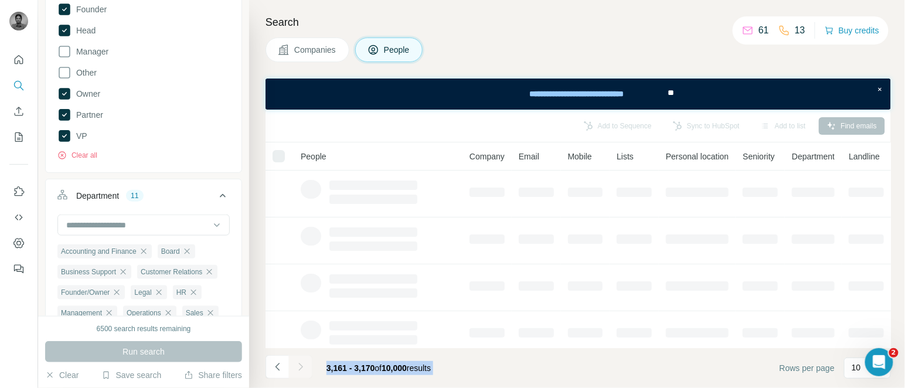
click at [297, 365] on div at bounding box center [300, 366] width 23 height 23
click at [297, 365] on icon "Navigate to next page" at bounding box center [301, 367] width 12 height 12
click at [297, 365] on div at bounding box center [300, 366] width 23 height 23
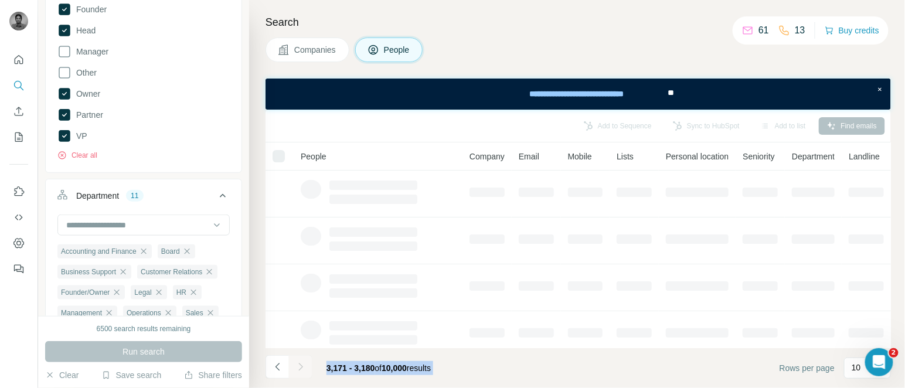
click at [297, 365] on div at bounding box center [300, 366] width 23 height 23
click at [297, 365] on icon "Navigate to next page" at bounding box center [301, 367] width 12 height 12
click at [297, 365] on div at bounding box center [300, 366] width 23 height 23
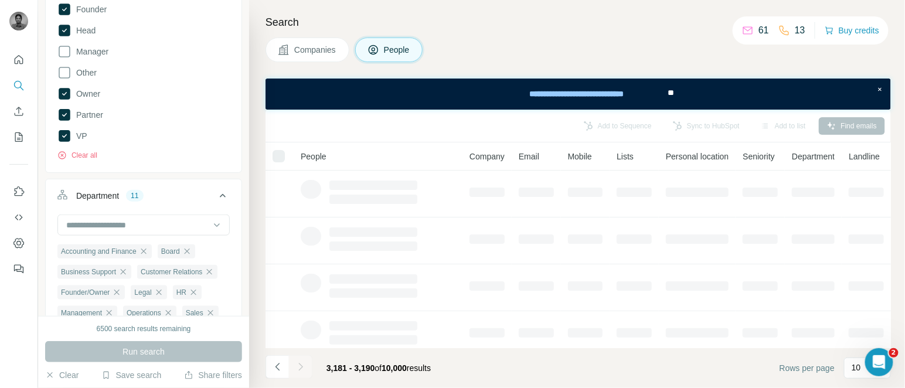
click at [297, 365] on div at bounding box center [300, 366] width 23 height 23
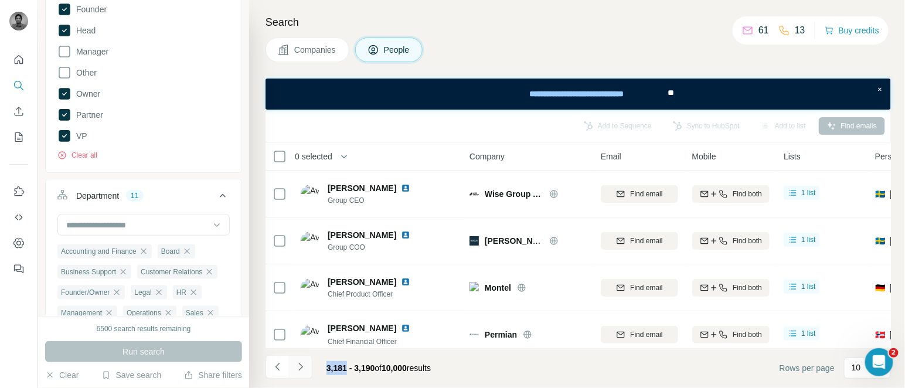
click at [297, 365] on icon "Navigate to next page" at bounding box center [301, 367] width 12 height 12
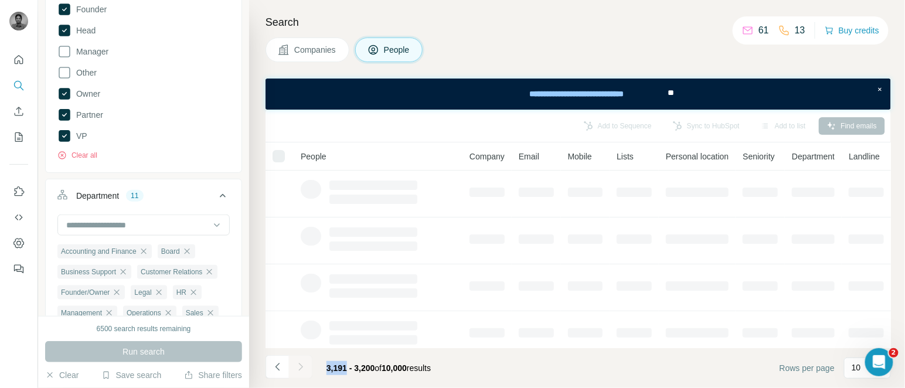
click at [297, 365] on div at bounding box center [300, 366] width 23 height 23
click at [297, 365] on icon "Navigate to next page" at bounding box center [301, 367] width 12 height 12
click at [297, 365] on div at bounding box center [300, 366] width 23 height 23
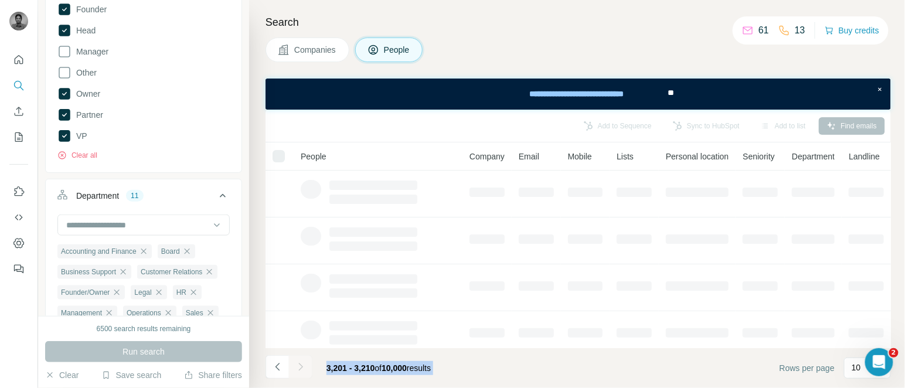
click at [297, 365] on div at bounding box center [300, 366] width 23 height 23
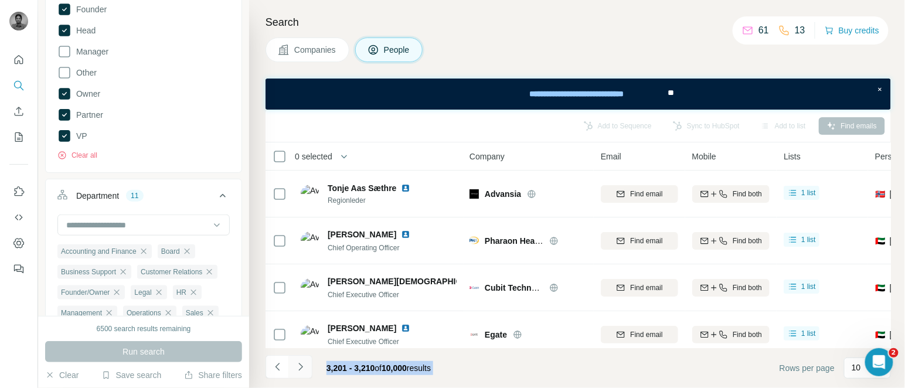
click at [297, 365] on icon "Navigate to next page" at bounding box center [301, 367] width 12 height 12
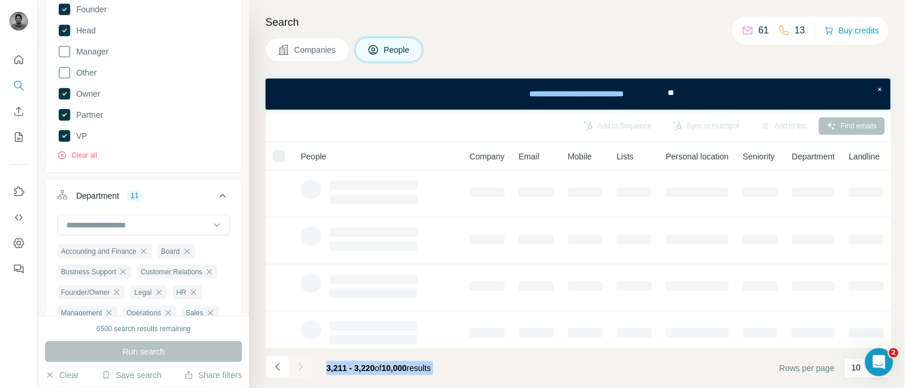
click at [297, 365] on div at bounding box center [300, 366] width 23 height 23
click at [297, 365] on icon "Navigate to next page" at bounding box center [301, 367] width 12 height 12
click at [297, 365] on div at bounding box center [300, 366] width 23 height 23
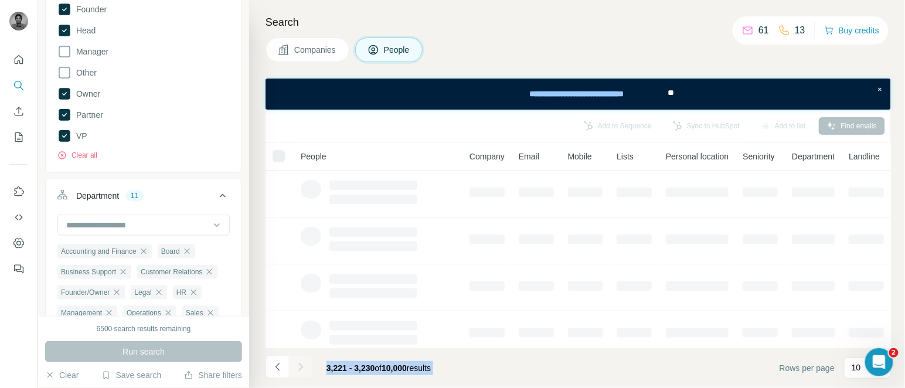
click at [297, 365] on div at bounding box center [300, 366] width 23 height 23
click at [297, 365] on icon "Navigate to next page" at bounding box center [301, 367] width 12 height 12
click at [297, 365] on div at bounding box center [300, 366] width 23 height 23
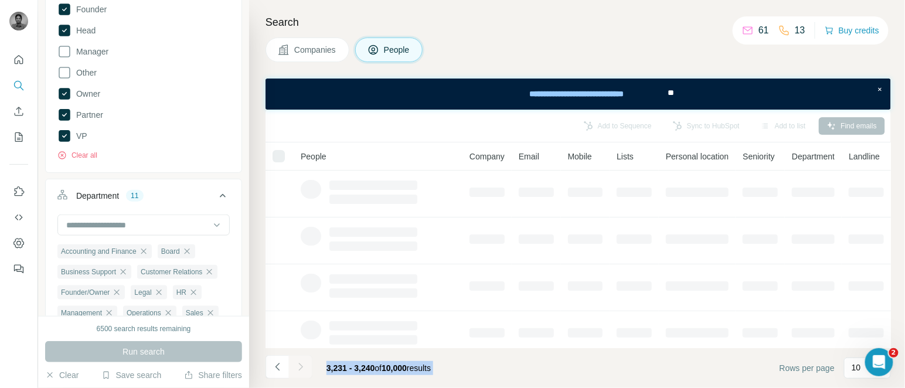
click at [297, 365] on div at bounding box center [300, 366] width 23 height 23
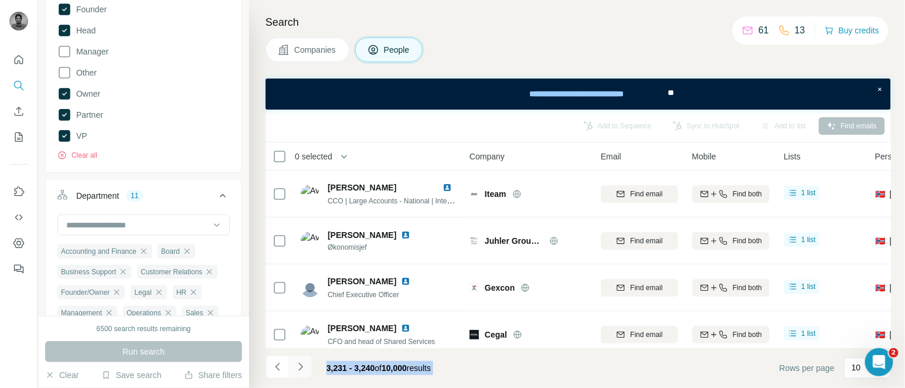
click at [297, 365] on icon "Navigate to next page" at bounding box center [301, 367] width 12 height 12
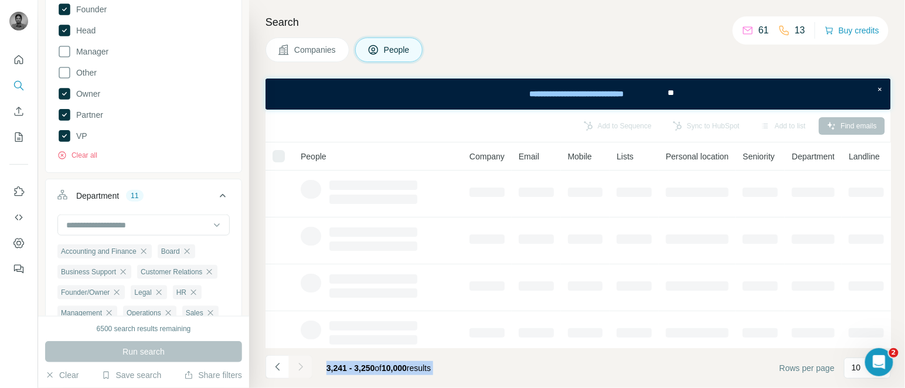
click at [297, 365] on div at bounding box center [300, 366] width 23 height 23
click at [297, 365] on icon "Navigate to next page" at bounding box center [301, 367] width 12 height 12
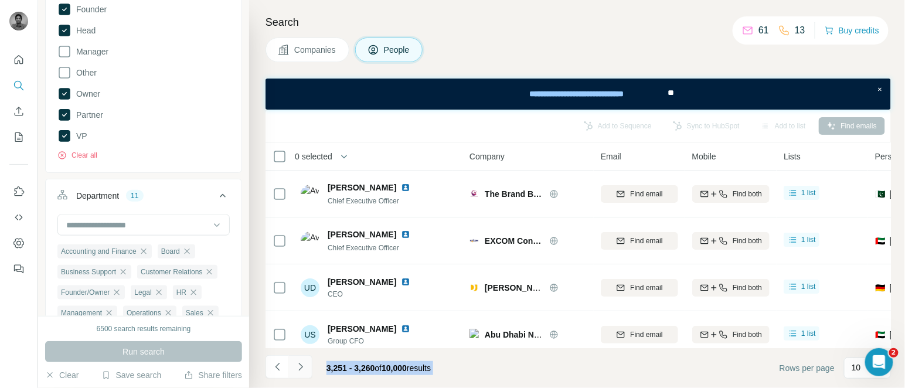
click at [297, 365] on icon "Navigate to next page" at bounding box center [301, 367] width 12 height 12
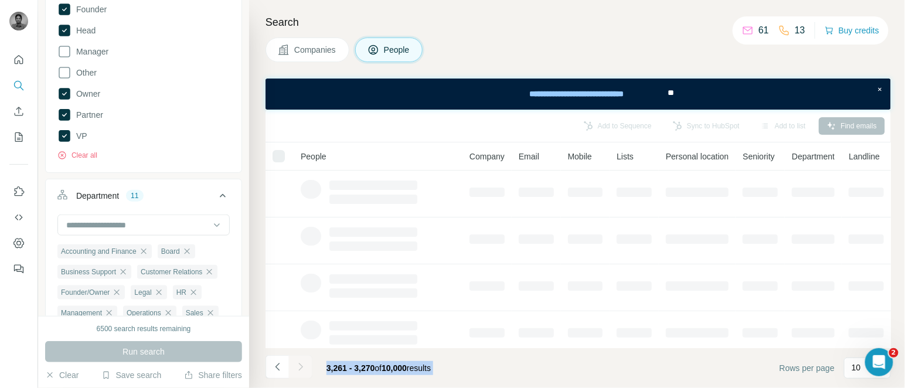
click at [297, 365] on div at bounding box center [300, 366] width 23 height 23
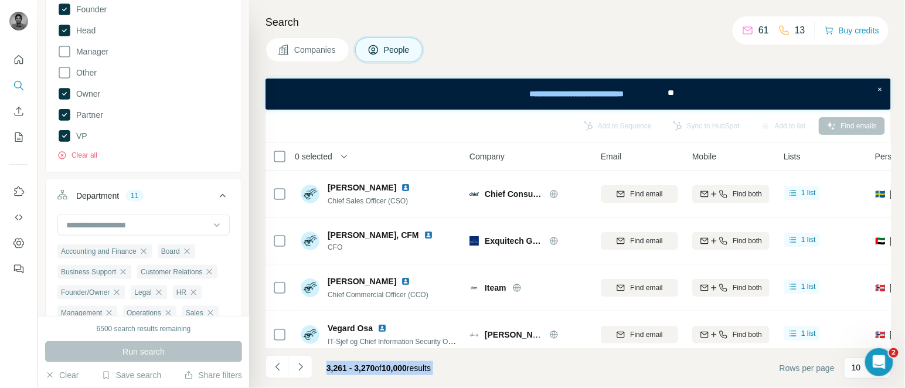
click at [297, 365] on icon "Navigate to next page" at bounding box center [301, 367] width 12 height 12
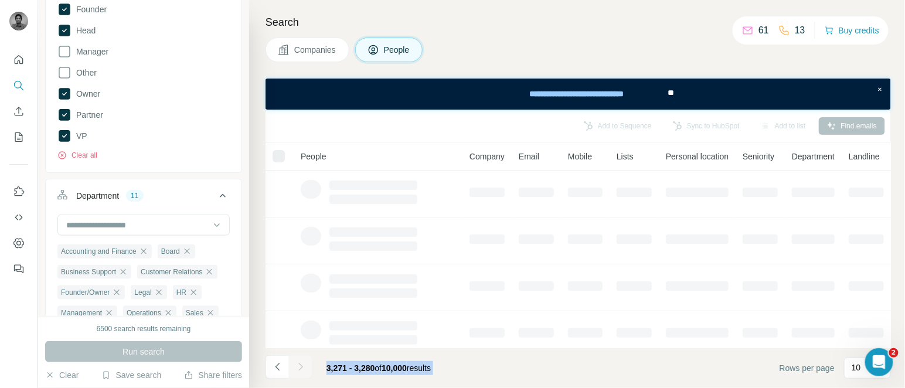
click at [297, 365] on div at bounding box center [300, 366] width 23 height 23
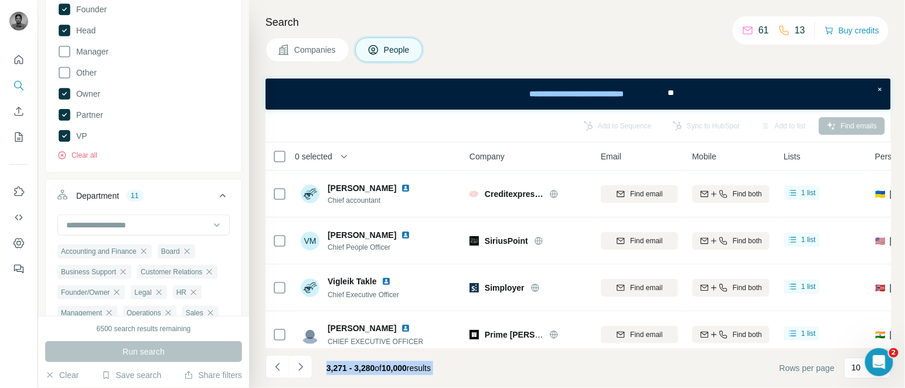
click at [297, 365] on icon "Navigate to next page" at bounding box center [301, 367] width 12 height 12
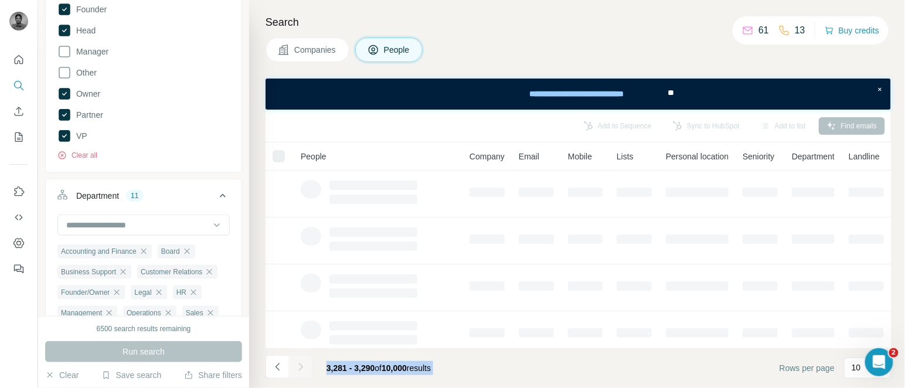
click at [297, 365] on div at bounding box center [300, 366] width 23 height 23
click at [297, 365] on icon "Navigate to next page" at bounding box center [301, 367] width 12 height 12
click at [297, 365] on div at bounding box center [300, 366] width 23 height 23
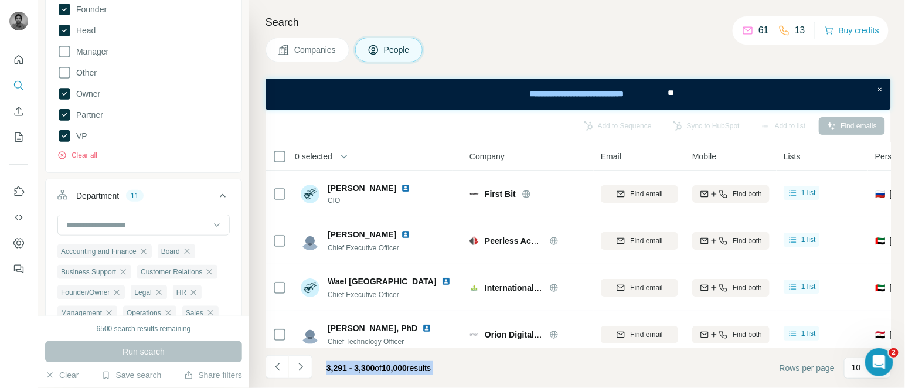
click at [297, 365] on icon "Navigate to next page" at bounding box center [301, 367] width 12 height 12
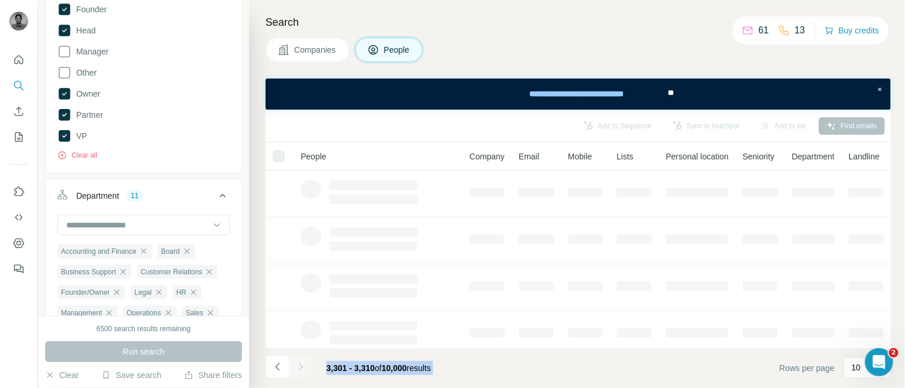
click at [297, 365] on div at bounding box center [300, 366] width 23 height 23
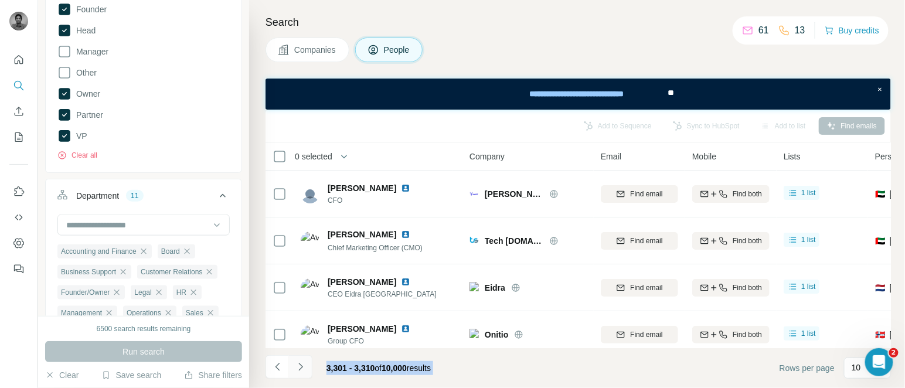
click at [297, 365] on icon "Navigate to next page" at bounding box center [301, 367] width 12 height 12
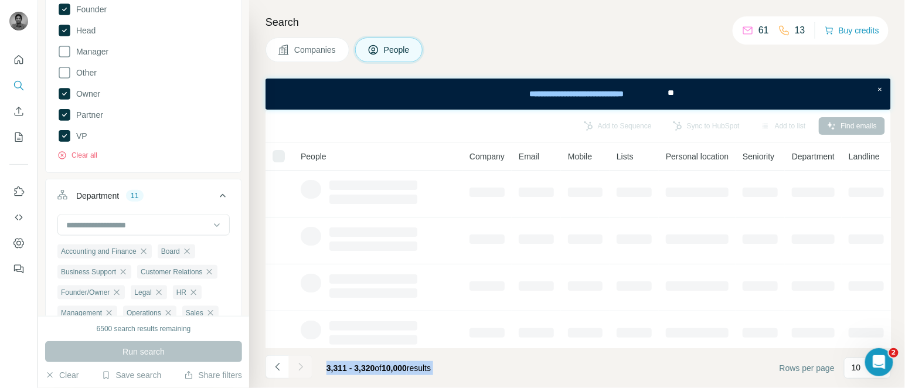
click at [297, 365] on div at bounding box center [300, 366] width 23 height 23
click at [297, 365] on icon "Navigate to next page" at bounding box center [301, 367] width 12 height 12
click at [297, 365] on div at bounding box center [300, 366] width 23 height 23
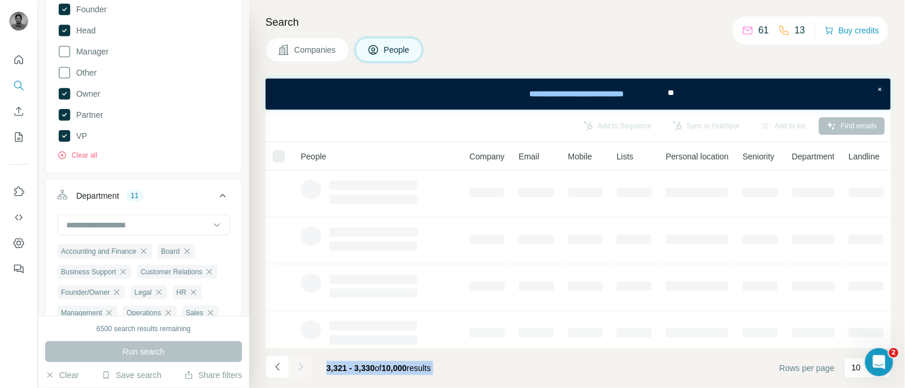
click at [297, 365] on icon "Navigate to next page" at bounding box center [301, 367] width 12 height 12
click at [297, 365] on div at bounding box center [300, 366] width 23 height 23
click at [297, 365] on icon "Navigate to next page" at bounding box center [301, 367] width 12 height 12
click at [297, 365] on div at bounding box center [300, 366] width 23 height 23
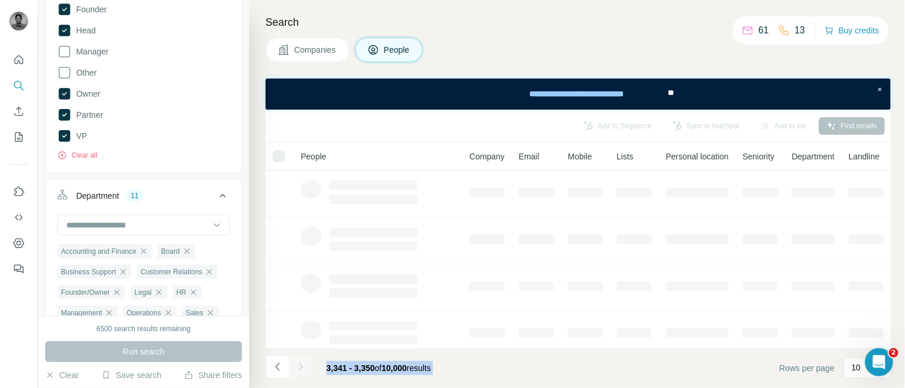
click at [297, 365] on div at bounding box center [300, 366] width 23 height 23
click at [297, 365] on icon "Navigate to next page" at bounding box center [301, 367] width 12 height 12
click at [297, 365] on div at bounding box center [300, 366] width 23 height 23
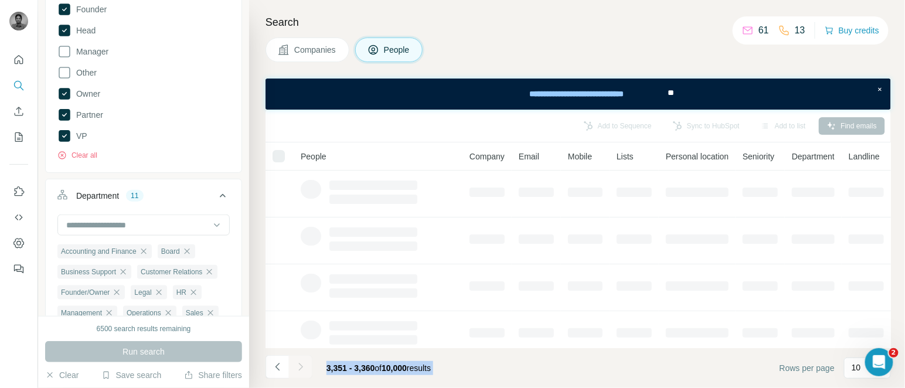
click at [297, 365] on div at bounding box center [300, 366] width 23 height 23
click at [297, 365] on icon "Navigate to next page" at bounding box center [301, 367] width 12 height 12
click at [297, 365] on div at bounding box center [300, 366] width 23 height 23
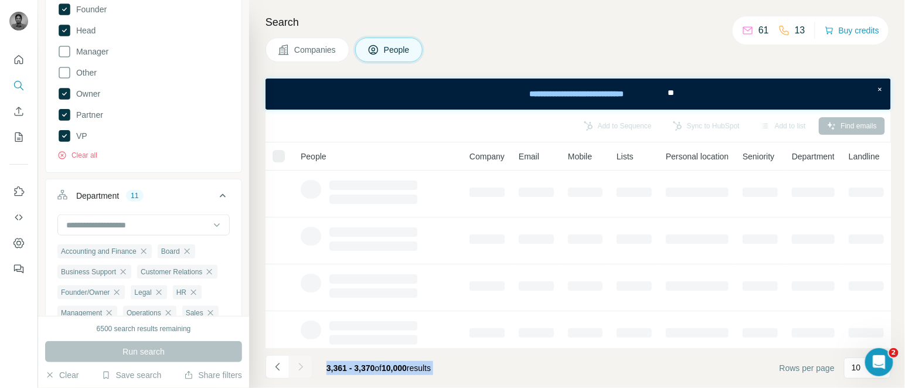
click at [297, 365] on div at bounding box center [300, 366] width 23 height 23
click at [297, 365] on icon "Navigate to next page" at bounding box center [301, 367] width 12 height 12
click at [297, 365] on div at bounding box center [300, 366] width 23 height 23
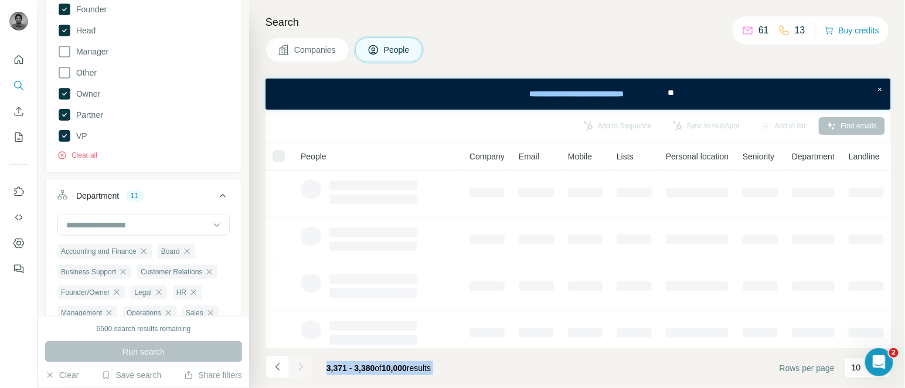
click at [297, 365] on icon "Navigate to next page" at bounding box center [301, 367] width 12 height 12
click at [297, 365] on div at bounding box center [300, 366] width 23 height 23
click at [297, 365] on icon "Navigate to next page" at bounding box center [301, 367] width 12 height 12
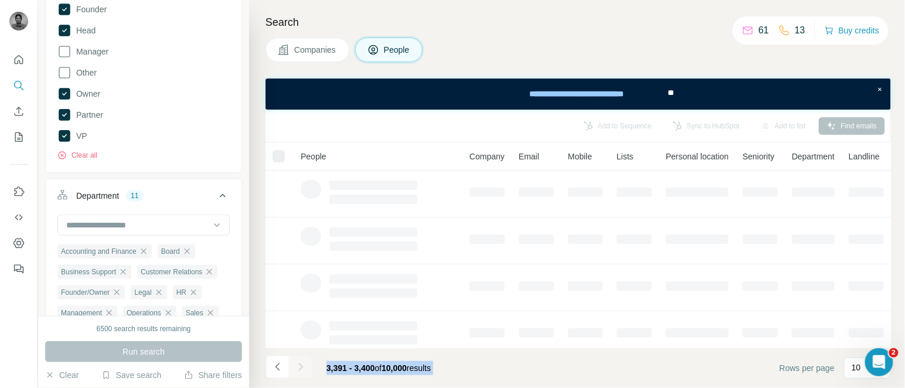
click at [297, 365] on div at bounding box center [300, 366] width 23 height 23
click at [297, 365] on icon "Navigate to next page" at bounding box center [301, 367] width 12 height 12
click at [297, 365] on div at bounding box center [300, 366] width 23 height 23
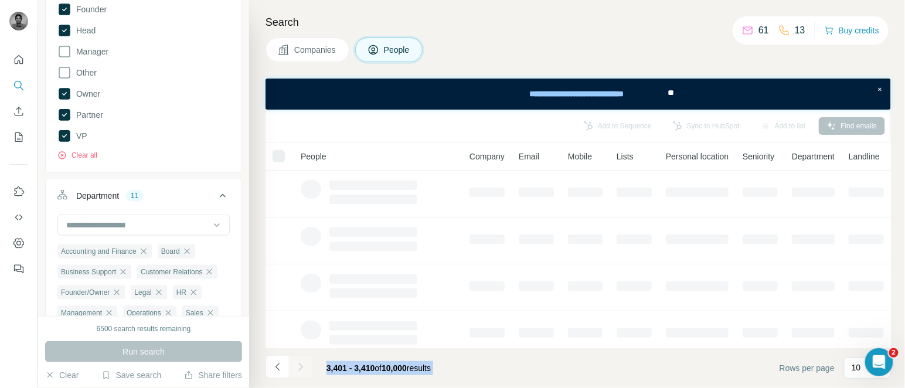
click at [297, 365] on div at bounding box center [300, 366] width 23 height 23
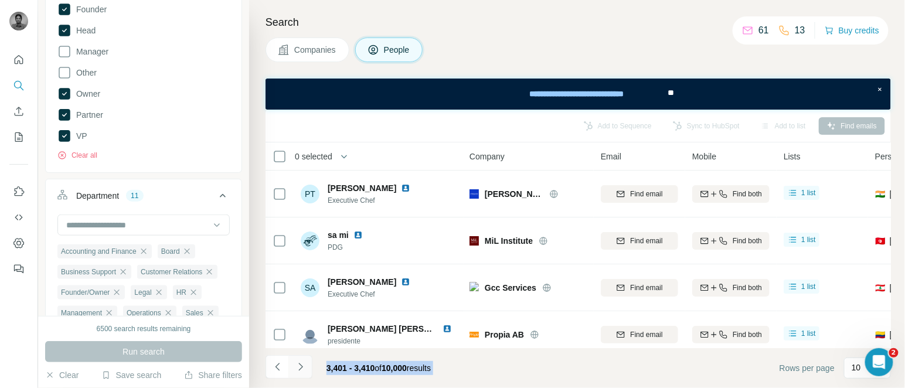
click at [297, 365] on icon "Navigate to next page" at bounding box center [301, 367] width 12 height 12
click at [297, 365] on div at bounding box center [300, 366] width 23 height 23
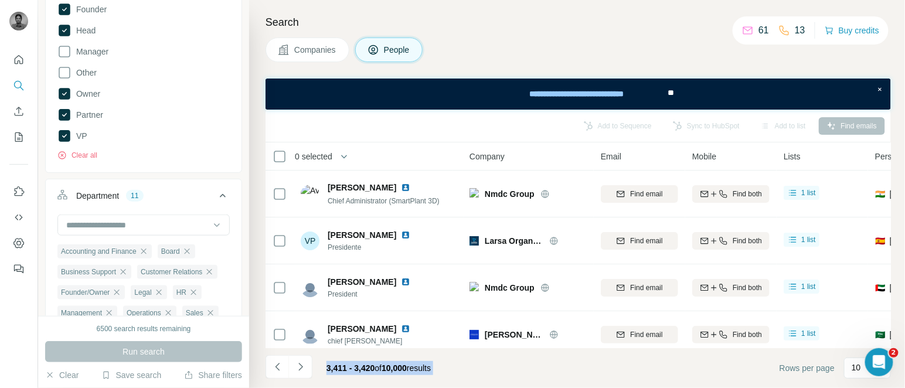
click at [297, 365] on icon "Navigate to next page" at bounding box center [301, 367] width 12 height 12
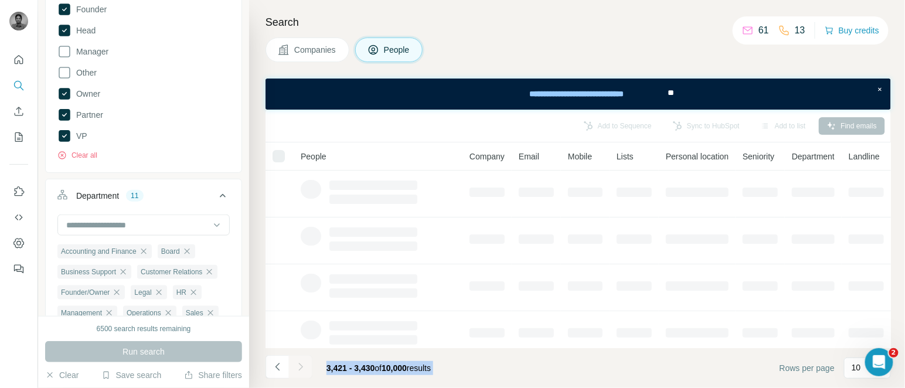
click at [297, 365] on div at bounding box center [300, 366] width 23 height 23
click at [297, 365] on icon "Navigate to next page" at bounding box center [301, 367] width 12 height 12
click at [297, 365] on div at bounding box center [300, 366] width 23 height 23
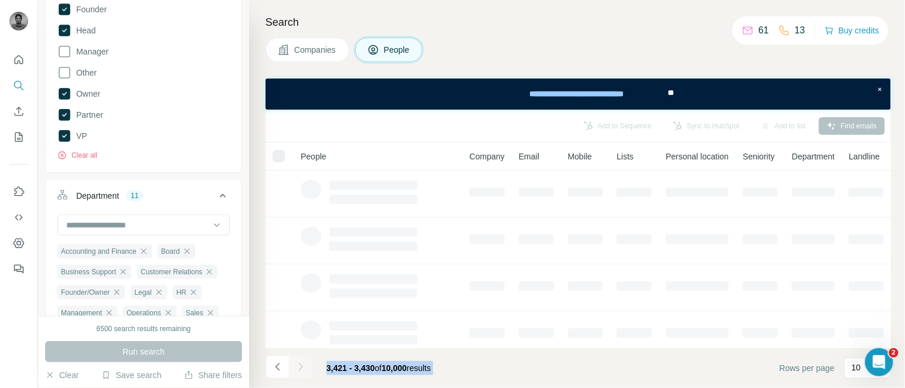
click at [297, 365] on div at bounding box center [300, 366] width 23 height 23
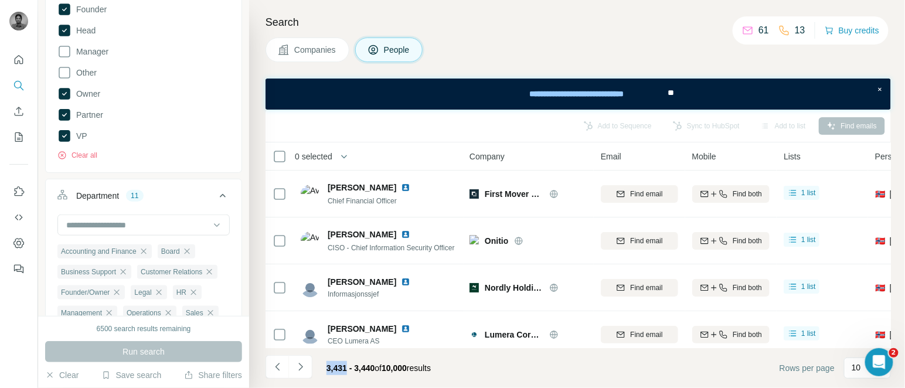
click at [297, 365] on icon "Navigate to next page" at bounding box center [301, 367] width 12 height 12
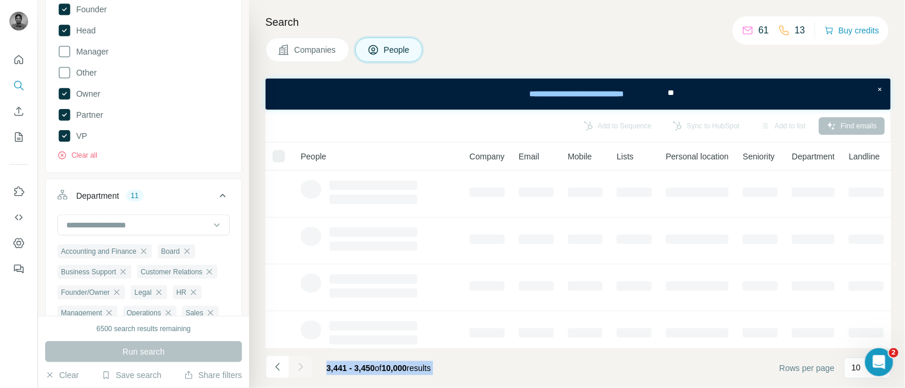
click at [297, 365] on div at bounding box center [300, 366] width 23 height 23
click at [297, 365] on icon "Navigate to next page" at bounding box center [301, 367] width 12 height 12
click at [297, 365] on div at bounding box center [300, 366] width 23 height 23
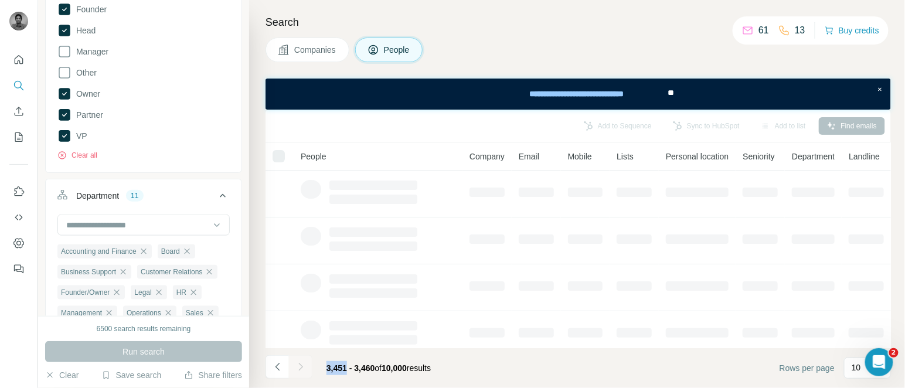
click at [297, 365] on icon "Navigate to next page" at bounding box center [301, 367] width 12 height 12
click at [297, 365] on div at bounding box center [300, 366] width 23 height 23
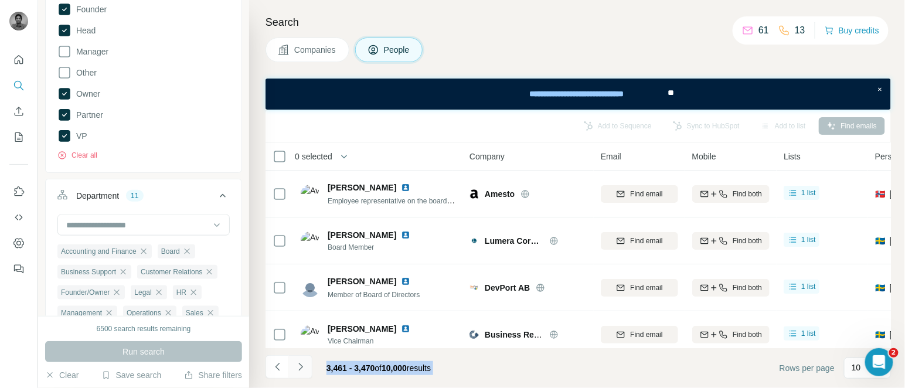
click at [297, 365] on icon "Navigate to next page" at bounding box center [301, 367] width 12 height 12
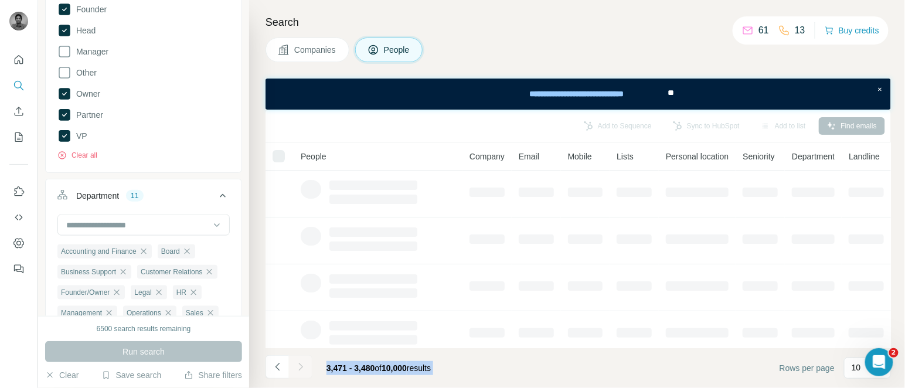
click at [297, 365] on div at bounding box center [300, 366] width 23 height 23
click at [297, 365] on icon "Navigate to next page" at bounding box center [301, 367] width 12 height 12
click at [297, 365] on div at bounding box center [300, 366] width 23 height 23
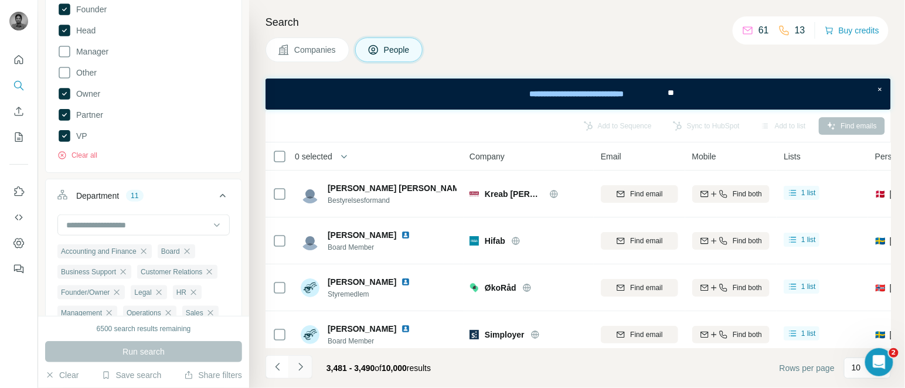
click at [297, 365] on icon "Navigate to next page" at bounding box center [301, 367] width 12 height 12
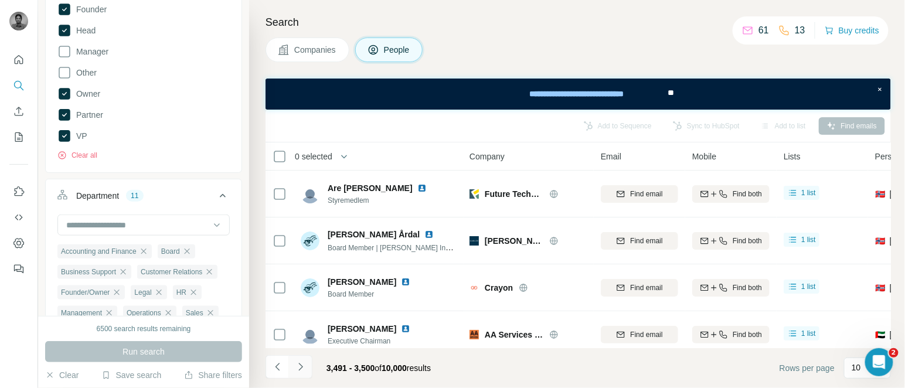
click at [297, 365] on icon "Navigate to next page" at bounding box center [301, 367] width 12 height 12
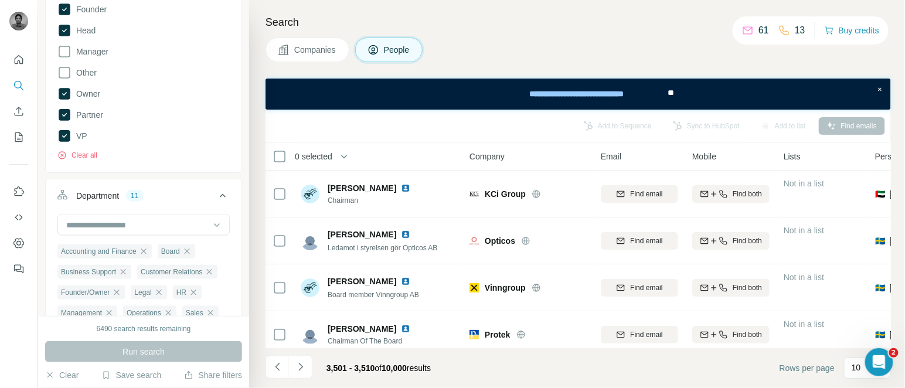
click at [317, 152] on span "0 selected" at bounding box center [314, 157] width 38 height 12
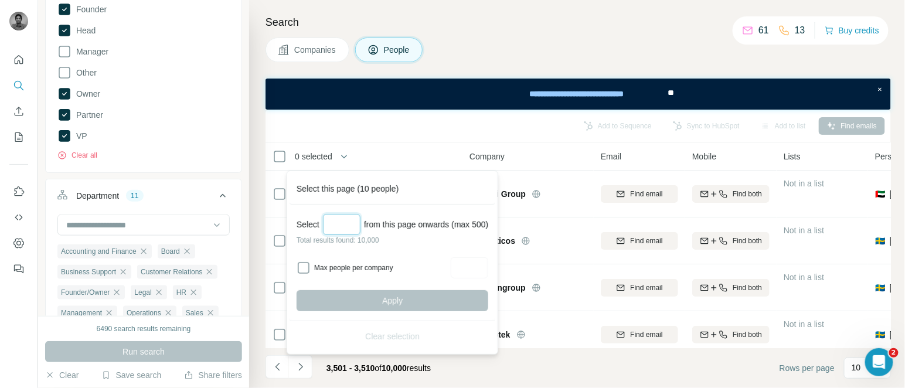
click at [349, 220] on input "Select a number (up to 500)" at bounding box center [342, 224] width 38 height 21
click at [347, 228] on input "*" at bounding box center [342, 224] width 38 height 21
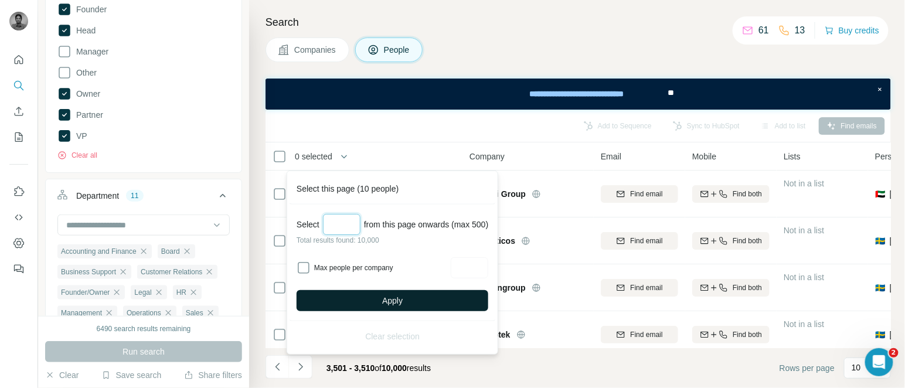
type input "***"
click at [384, 294] on button "Apply" at bounding box center [393, 300] width 192 height 21
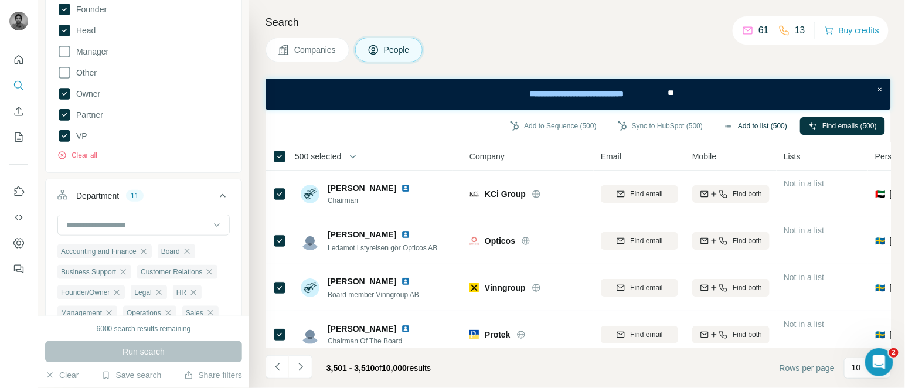
click at [760, 129] on button "Add to list (500)" at bounding box center [756, 126] width 80 height 18
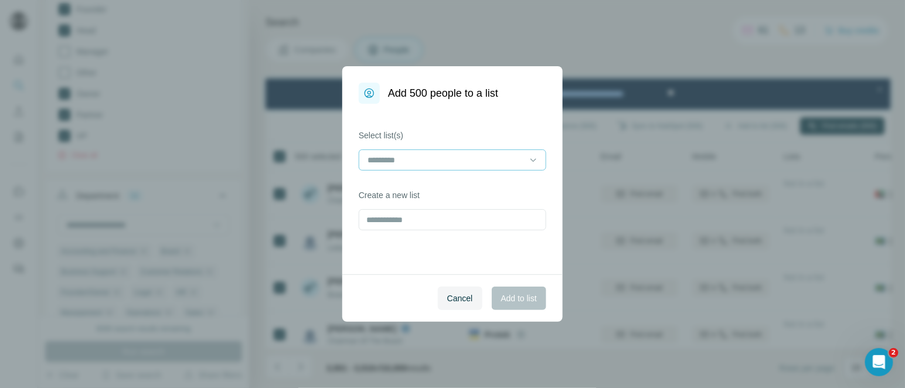
click at [475, 156] on input at bounding box center [446, 160] width 158 height 13
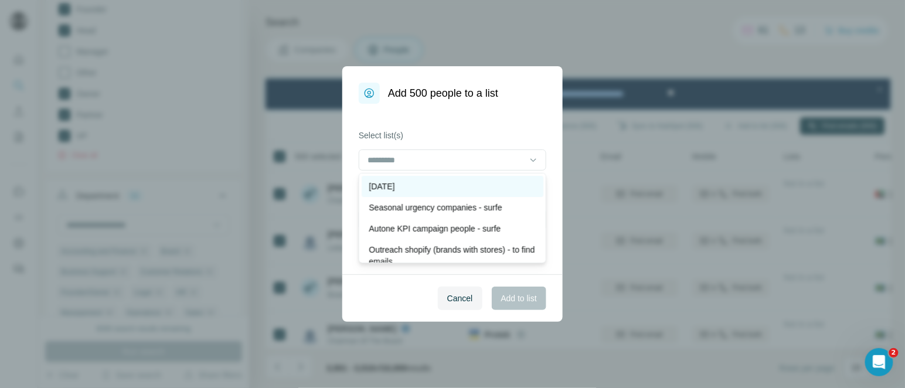
click at [419, 176] on div "[DATE]" at bounding box center [453, 186] width 182 height 21
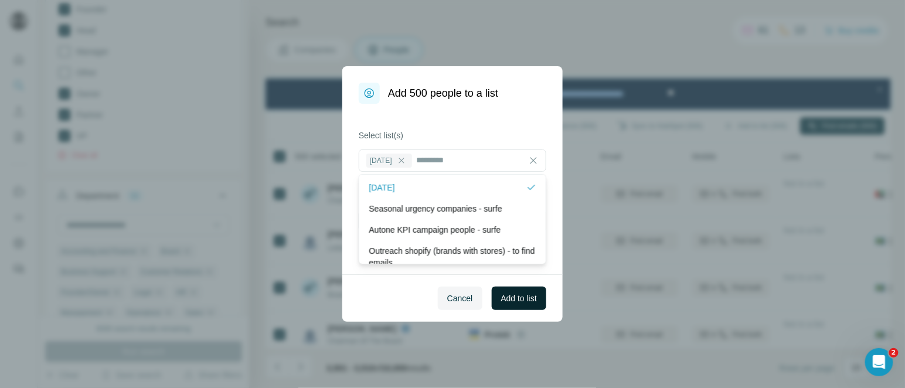
click at [519, 287] on button "Add to list" at bounding box center [519, 298] width 55 height 23
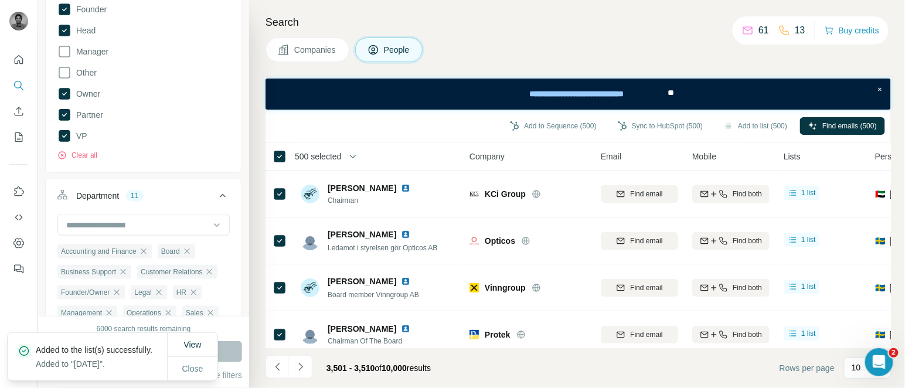
click at [325, 160] on span "500 selected" at bounding box center [318, 157] width 46 height 12
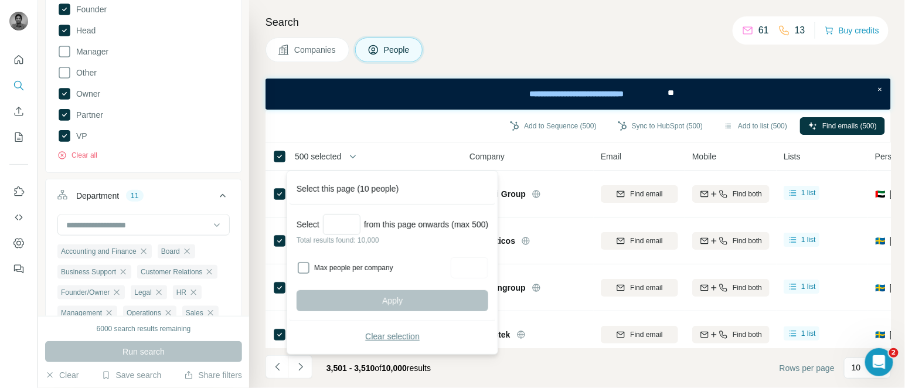
click at [399, 338] on span "Clear selection" at bounding box center [392, 337] width 55 height 12
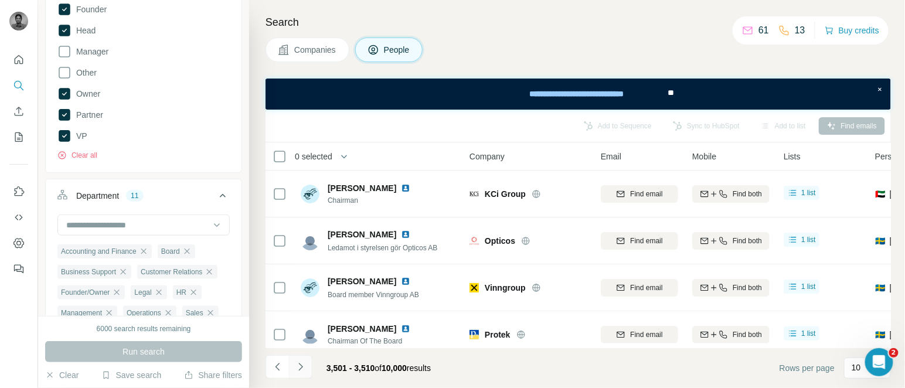
click at [303, 362] on icon "Navigate to next page" at bounding box center [301, 367] width 12 height 12
click at [303, 362] on div at bounding box center [300, 366] width 23 height 23
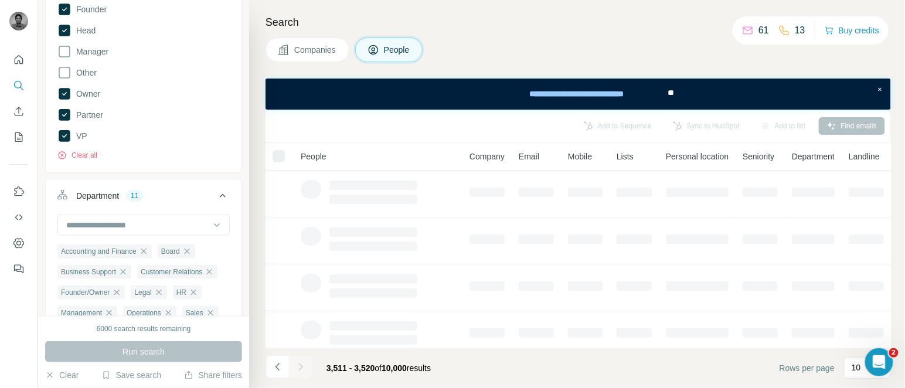
click at [303, 362] on div at bounding box center [300, 366] width 23 height 23
drag, startPoint x: 303, startPoint y: 362, endPoint x: 292, endPoint y: 378, distance: 19.4
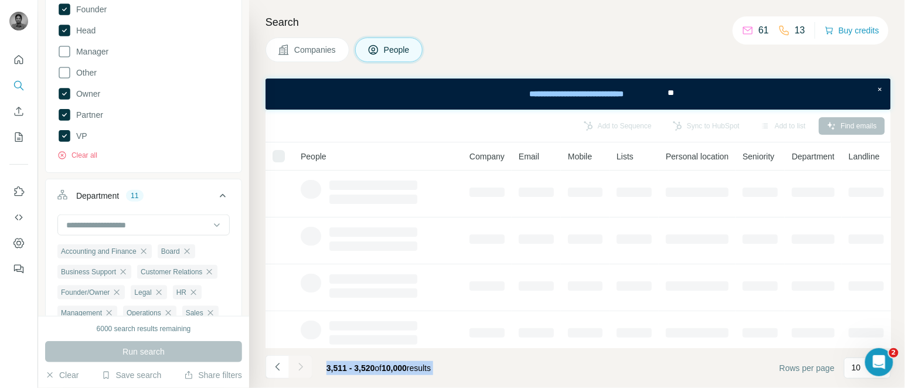
click at [303, 362] on icon "Navigate to next page" at bounding box center [301, 367] width 12 height 12
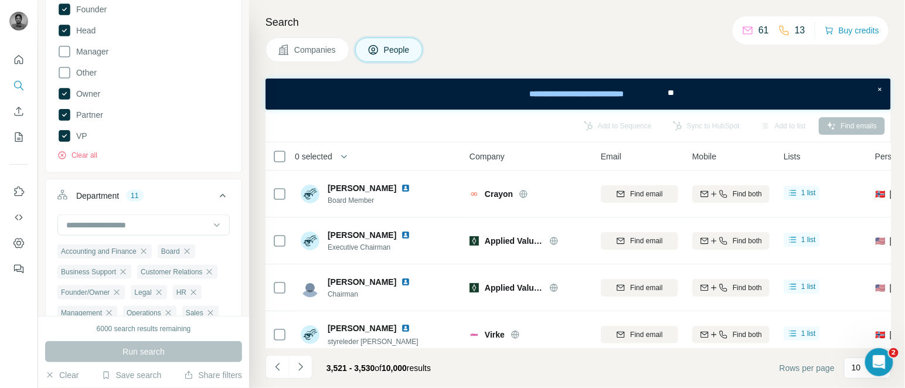
drag, startPoint x: 292, startPoint y: 378, endPoint x: 308, endPoint y: 347, distance: 35.2
click at [308, 347] on div "Add to Sequence Sync to HubSpot Add to list Find emails 0 selected People Compa…" at bounding box center [579, 249] width 626 height 279
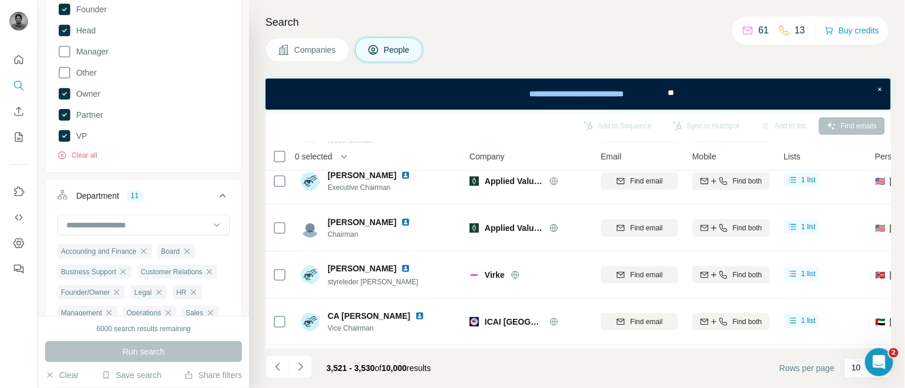
click at [493, 361] on footer "3,521 - 3,530 of 10,000 results Rows per page 10" at bounding box center [579, 368] width 626 height 40
click at [300, 364] on icon "Navigate to next page" at bounding box center [301, 367] width 12 height 12
click at [300, 364] on div at bounding box center [300, 366] width 23 height 23
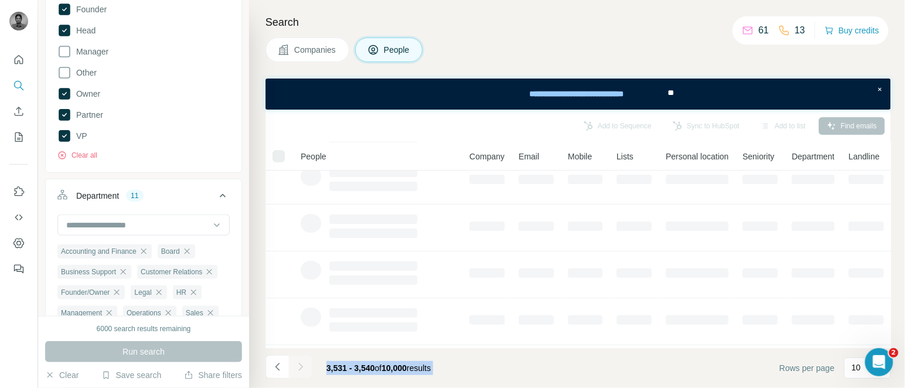
click at [300, 364] on div at bounding box center [300, 366] width 23 height 23
click at [300, 364] on icon "Navigate to next page" at bounding box center [301, 367] width 12 height 12
click at [300, 364] on div at bounding box center [300, 366] width 23 height 23
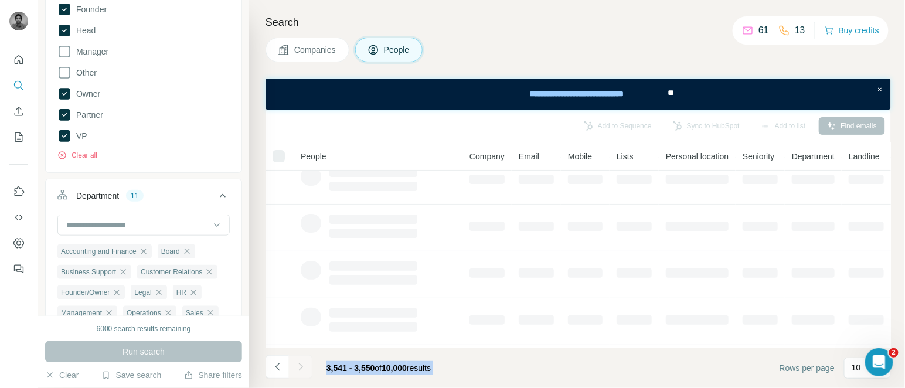
click at [300, 364] on div at bounding box center [300, 366] width 23 height 23
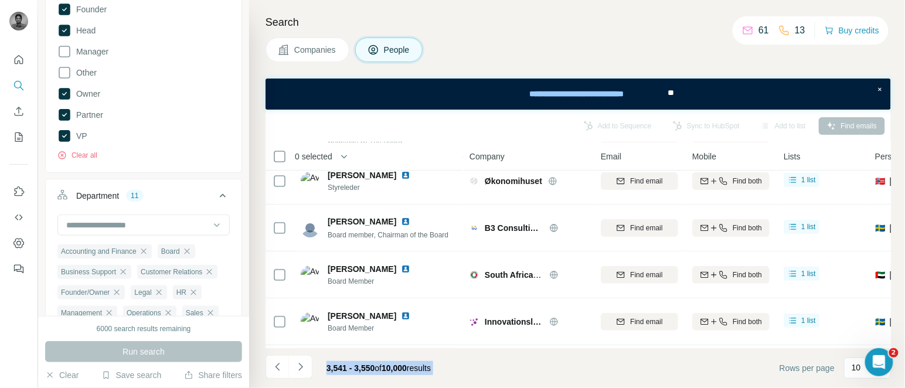
click at [300, 364] on icon "Navigate to next page" at bounding box center [301, 367] width 12 height 12
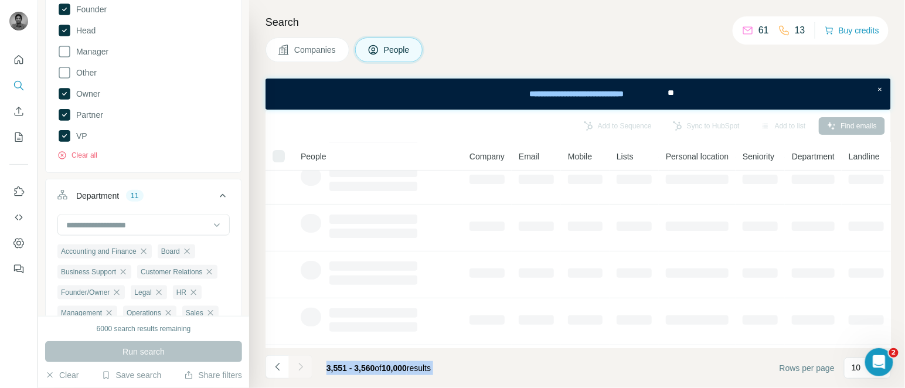
click at [300, 364] on div at bounding box center [300, 366] width 23 height 23
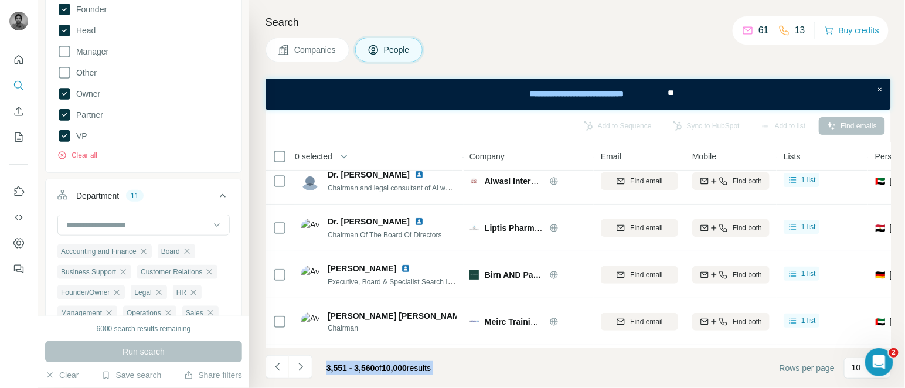
click at [300, 364] on icon "Navigate to next page" at bounding box center [301, 367] width 12 height 12
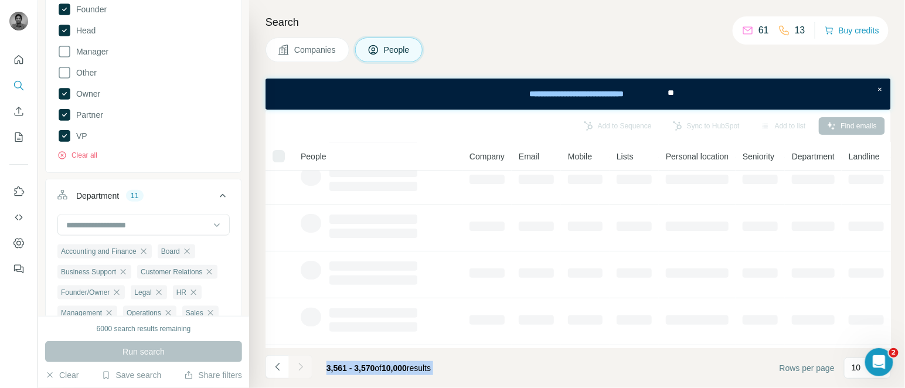
click at [300, 364] on div at bounding box center [300, 366] width 23 height 23
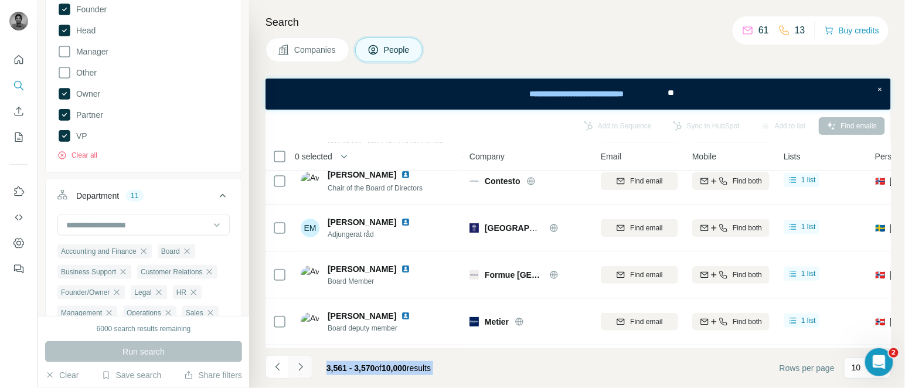
click at [300, 364] on icon "Navigate to next page" at bounding box center [301, 367] width 12 height 12
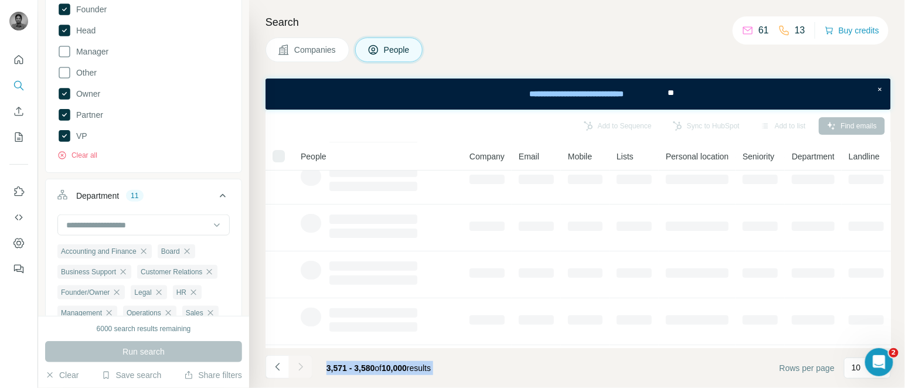
click at [300, 364] on icon "Navigate to next page" at bounding box center [301, 367] width 12 height 12
click at [300, 364] on div at bounding box center [300, 366] width 23 height 23
click at [300, 364] on icon "Navigate to next page" at bounding box center [301, 367] width 12 height 12
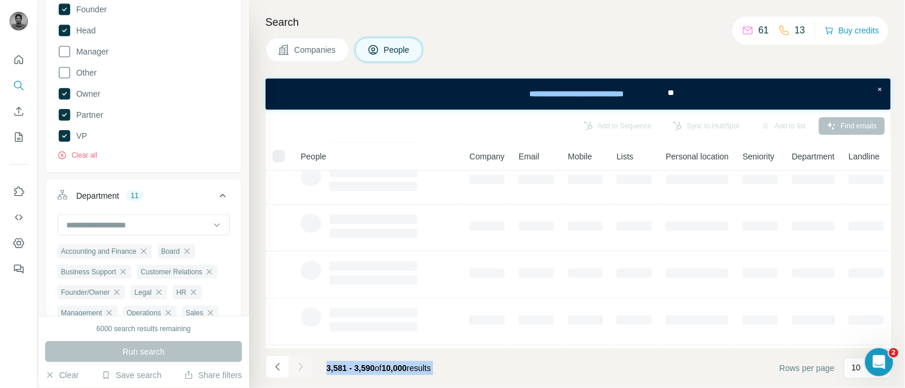
click at [300, 364] on div at bounding box center [300, 366] width 23 height 23
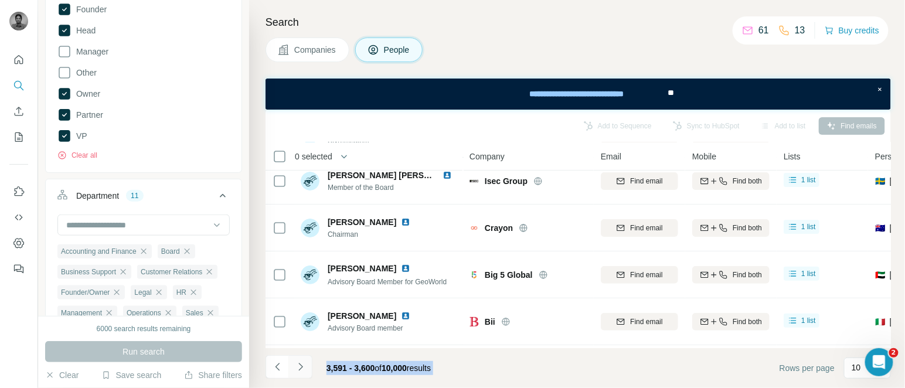
click at [300, 364] on icon "Navigate to next page" at bounding box center [301, 367] width 12 height 12
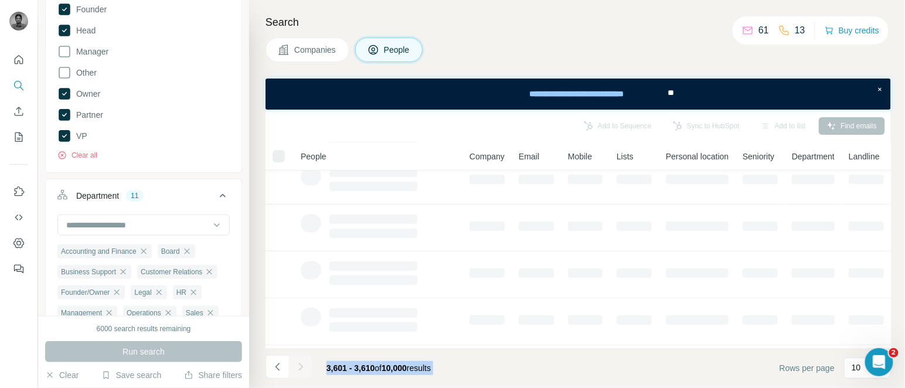
click at [300, 364] on div at bounding box center [300, 366] width 23 height 23
click at [300, 364] on icon "Navigate to next page" at bounding box center [301, 367] width 12 height 12
click at [300, 364] on div at bounding box center [300, 366] width 23 height 23
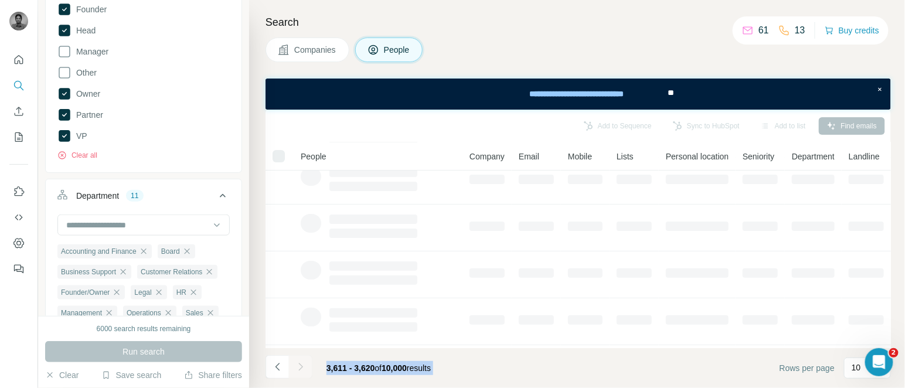
click at [300, 364] on div at bounding box center [300, 366] width 23 height 23
click at [300, 364] on icon "Navigate to next page" at bounding box center [301, 367] width 12 height 12
click at [300, 364] on div at bounding box center [300, 366] width 23 height 23
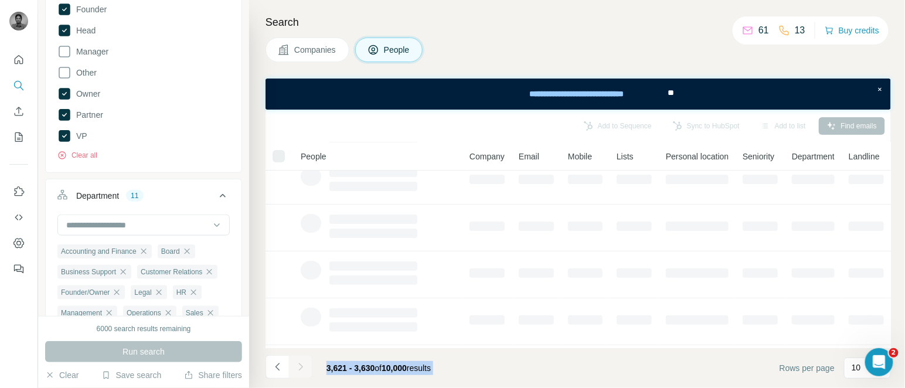
click at [300, 364] on div at bounding box center [300, 366] width 23 height 23
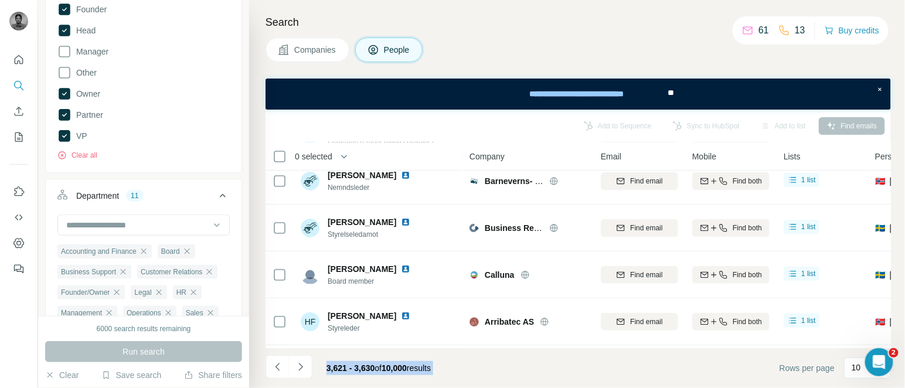
click at [300, 364] on icon "Navigate to next page" at bounding box center [301, 367] width 12 height 12
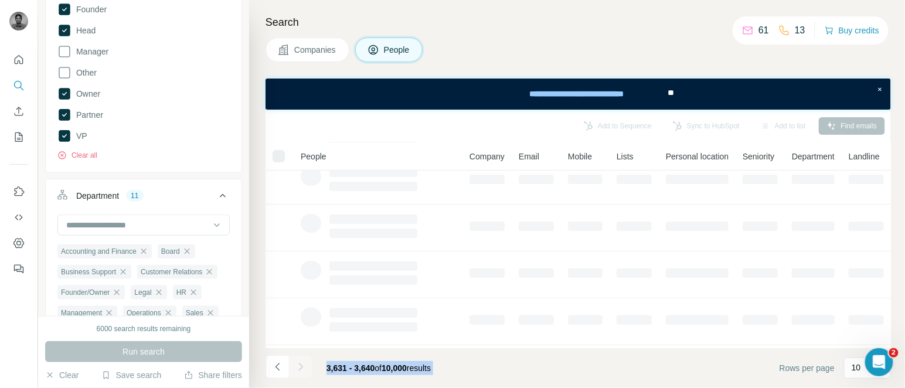
click at [300, 364] on div at bounding box center [300, 366] width 23 height 23
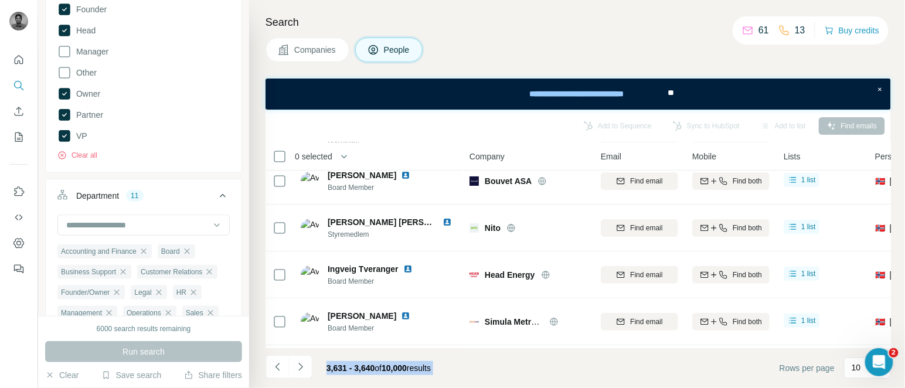
click at [300, 364] on icon "Navigate to next page" at bounding box center [301, 367] width 12 height 12
click at [300, 364] on div at bounding box center [300, 366] width 23 height 23
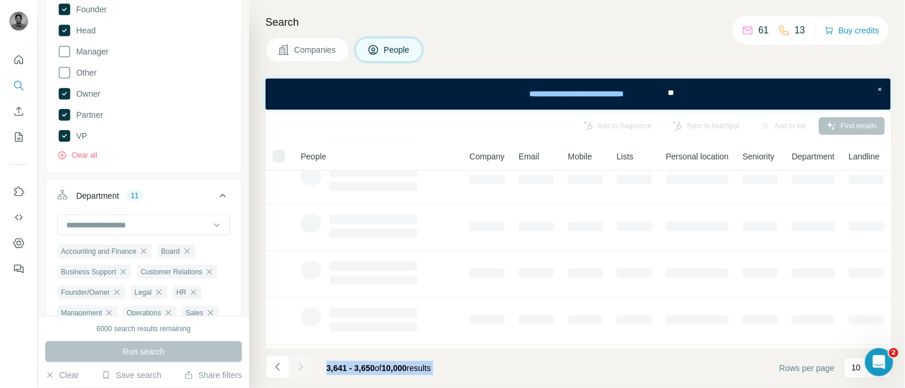
click at [300, 364] on div at bounding box center [300, 366] width 23 height 23
click at [300, 364] on icon "Navigate to next page" at bounding box center [301, 367] width 12 height 12
click at [300, 364] on div at bounding box center [300, 366] width 23 height 23
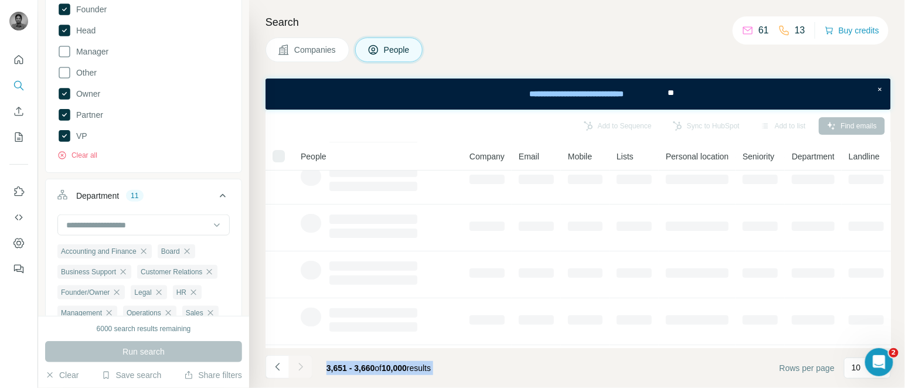
click at [300, 364] on div at bounding box center [300, 366] width 23 height 23
click at [300, 364] on icon "Navigate to next page" at bounding box center [301, 367] width 12 height 12
click at [300, 364] on div at bounding box center [300, 366] width 23 height 23
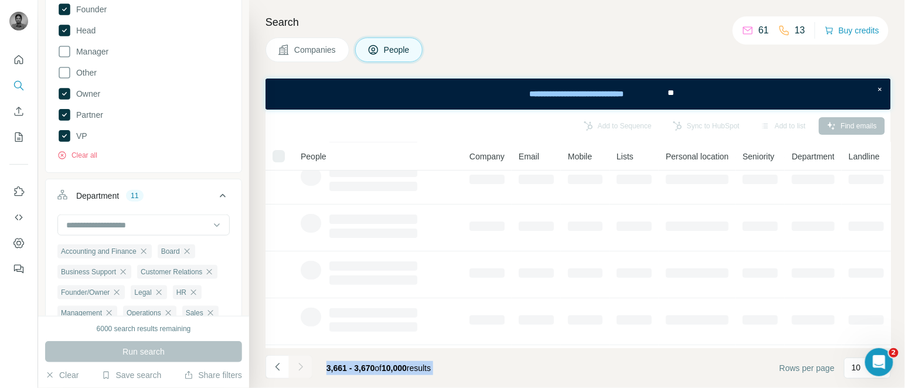
click at [300, 364] on div at bounding box center [300, 366] width 23 height 23
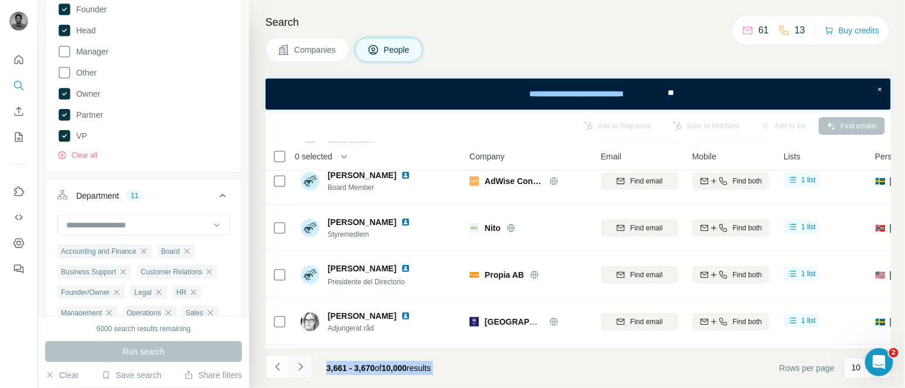
click at [300, 364] on icon "Navigate to next page" at bounding box center [300, 367] width 4 height 8
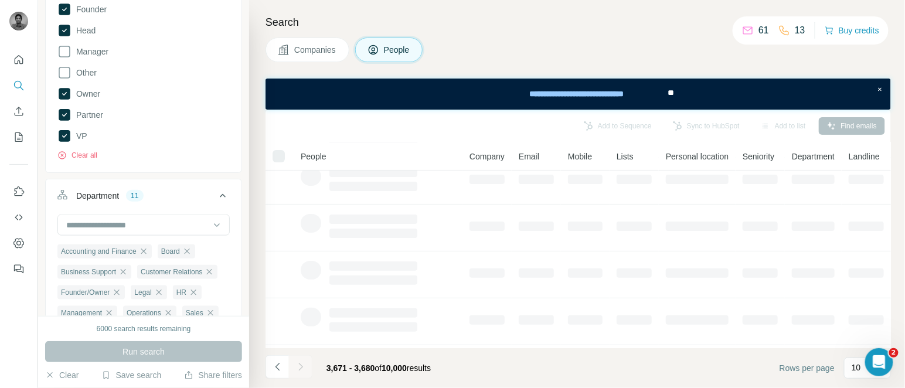
click at [300, 364] on div at bounding box center [300, 366] width 23 height 23
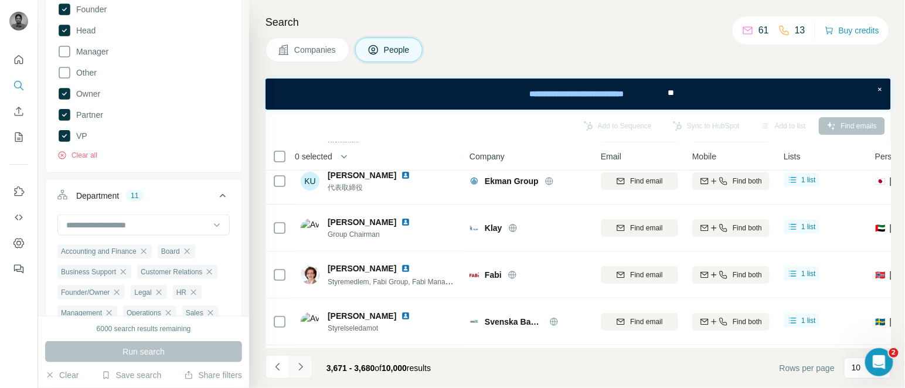
click at [300, 364] on icon "Navigate to next page" at bounding box center [300, 367] width 4 height 8
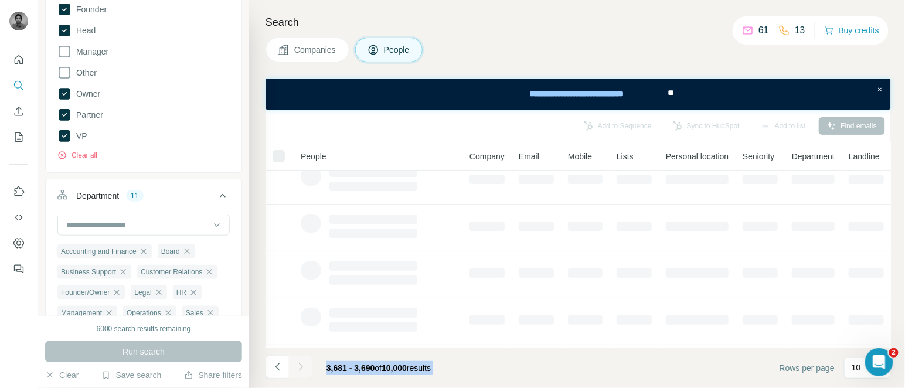
click at [300, 364] on div at bounding box center [300, 366] width 23 height 23
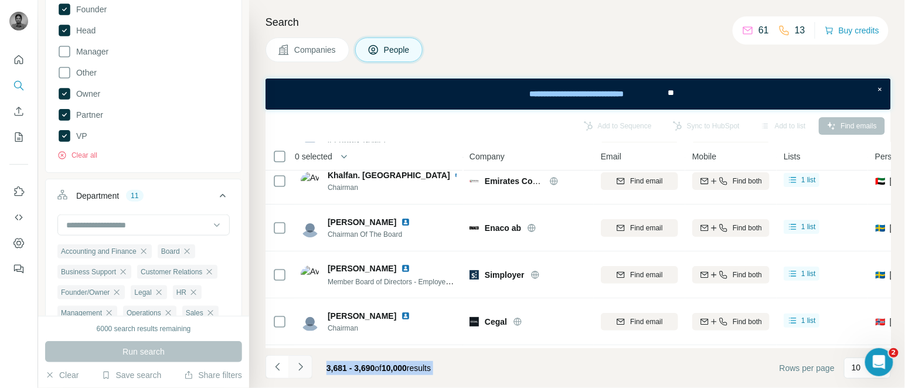
click at [300, 364] on icon "Navigate to next page" at bounding box center [300, 367] width 4 height 8
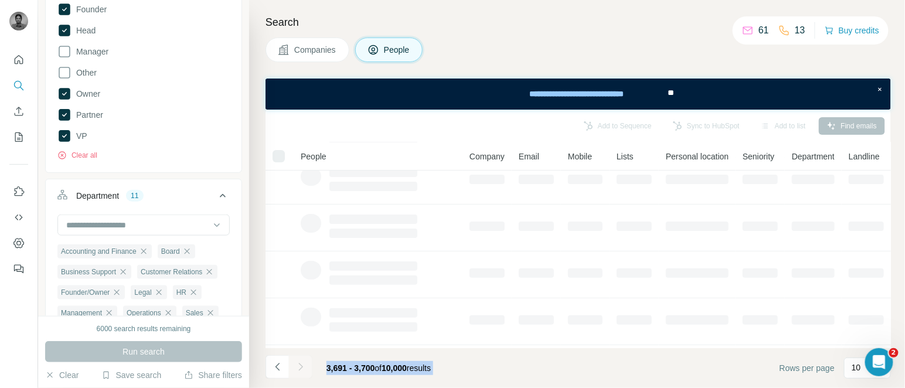
click at [300, 364] on div at bounding box center [300, 366] width 23 height 23
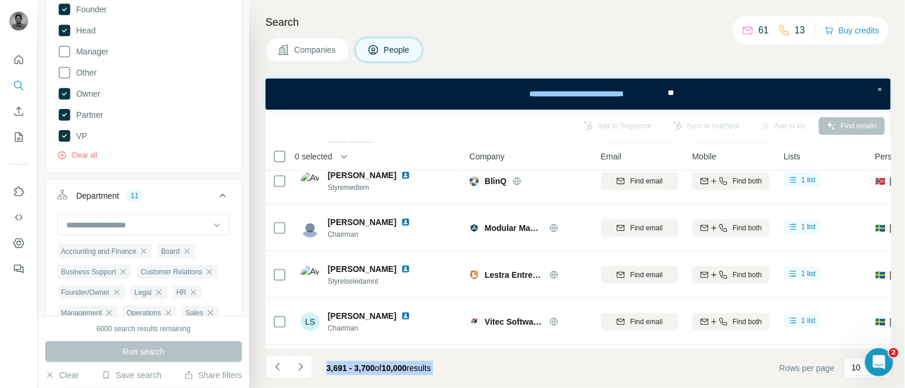
click at [300, 364] on icon "Navigate to next page" at bounding box center [300, 367] width 4 height 8
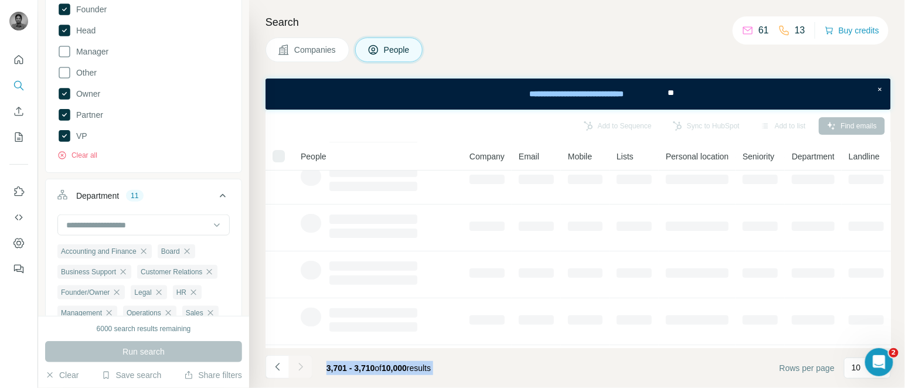
click at [300, 364] on div at bounding box center [300, 366] width 23 height 23
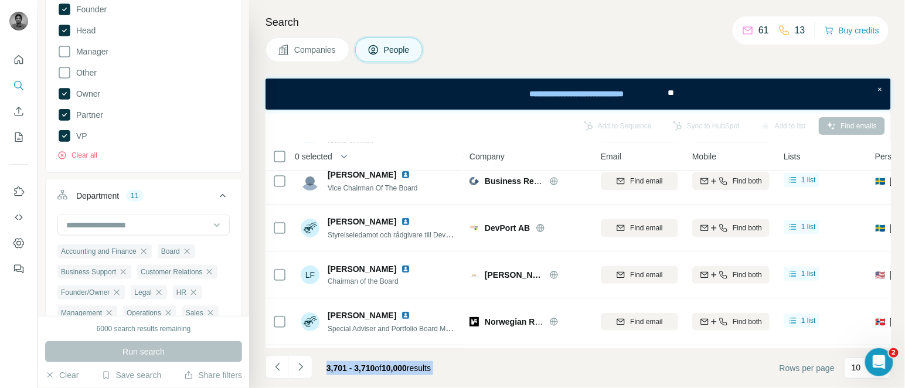
click at [300, 364] on icon "Navigate to next page" at bounding box center [300, 367] width 4 height 8
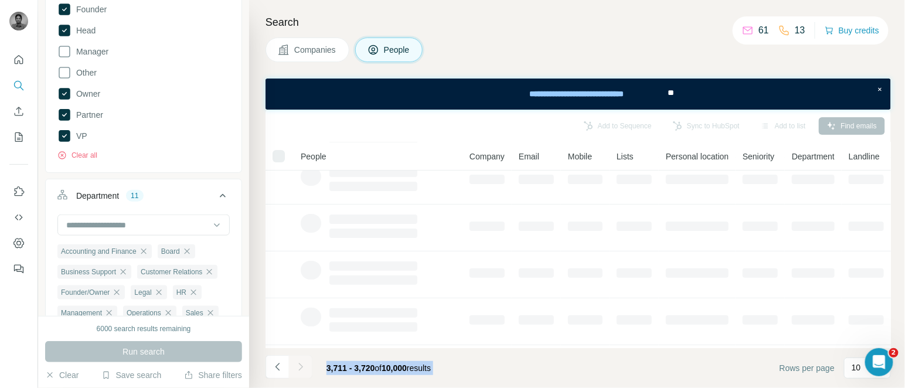
click at [300, 364] on div at bounding box center [300, 366] width 23 height 23
click at [300, 364] on icon "Navigate to next page" at bounding box center [300, 367] width 4 height 8
click at [300, 364] on div at bounding box center [300, 366] width 23 height 23
click at [300, 364] on icon "Navigate to next page" at bounding box center [300, 367] width 4 height 8
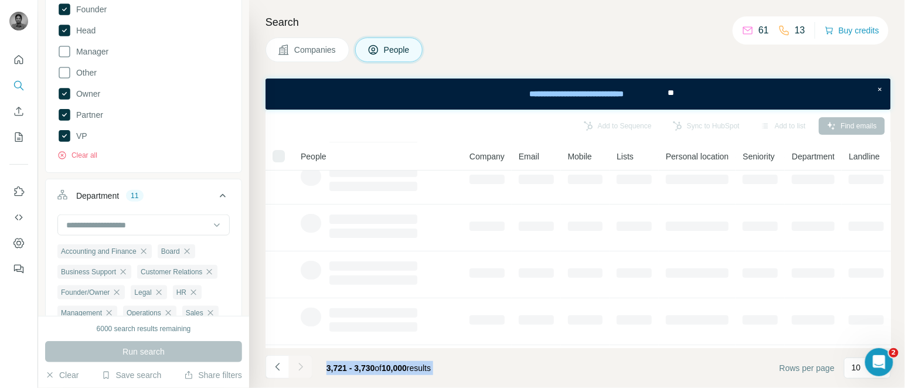
click at [300, 364] on div at bounding box center [300, 366] width 23 height 23
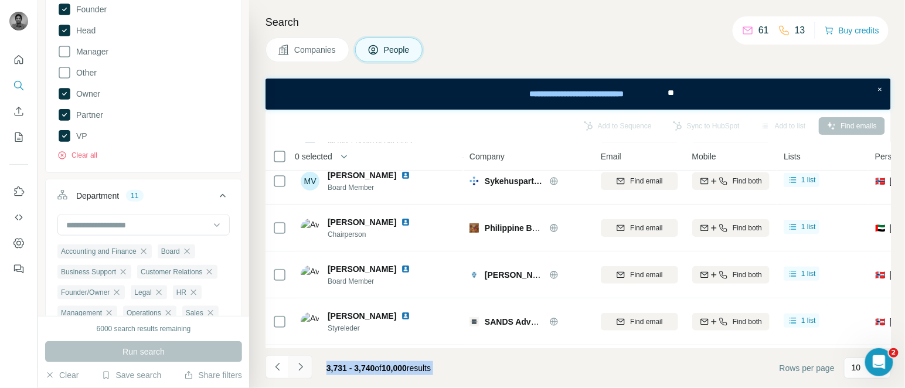
click at [300, 364] on icon "Navigate to next page" at bounding box center [300, 367] width 4 height 8
click at [300, 364] on div at bounding box center [300, 366] width 23 height 23
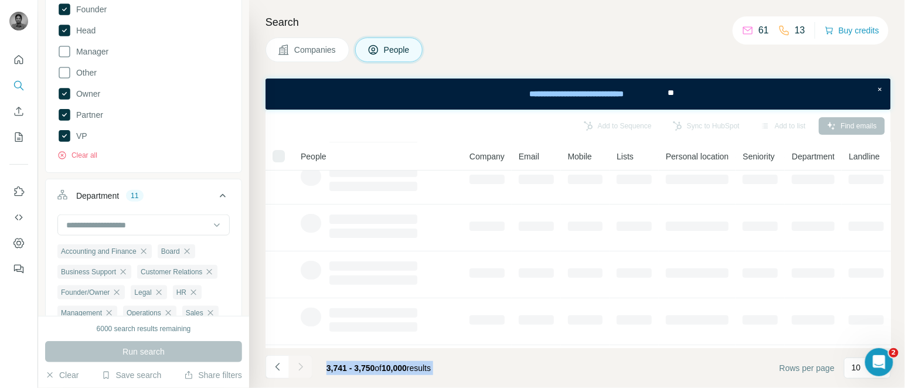
click at [300, 364] on div at bounding box center [300, 366] width 23 height 23
click at [300, 364] on icon "Navigate to next page" at bounding box center [300, 367] width 4 height 8
click at [300, 364] on div at bounding box center [300, 366] width 23 height 23
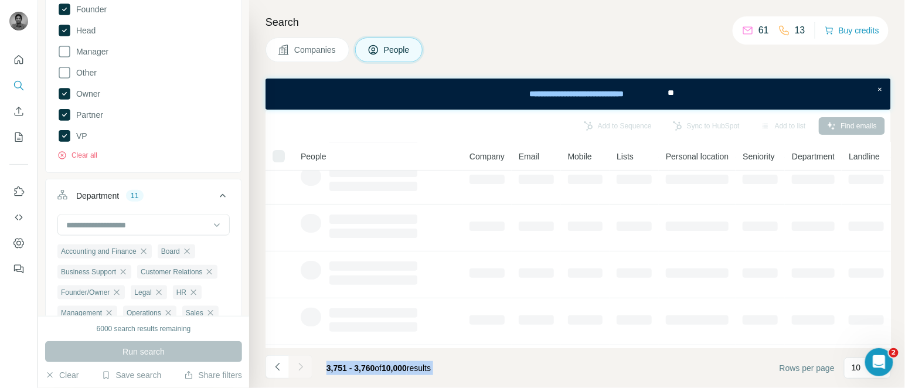
click at [300, 364] on div at bounding box center [300, 366] width 23 height 23
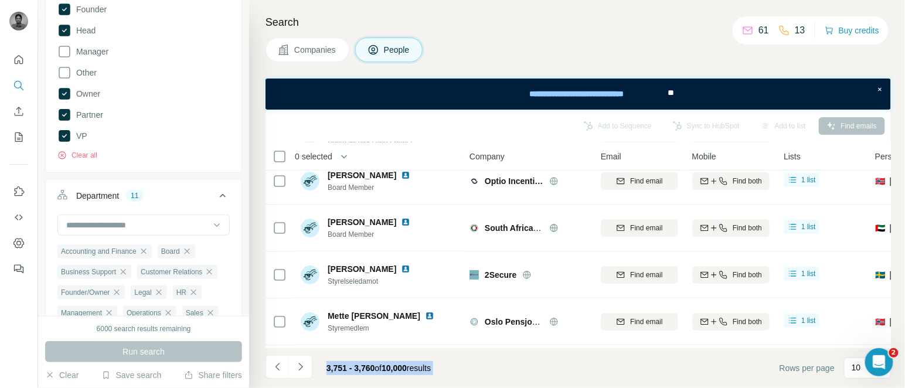
click at [300, 364] on icon "Navigate to next page" at bounding box center [300, 367] width 4 height 8
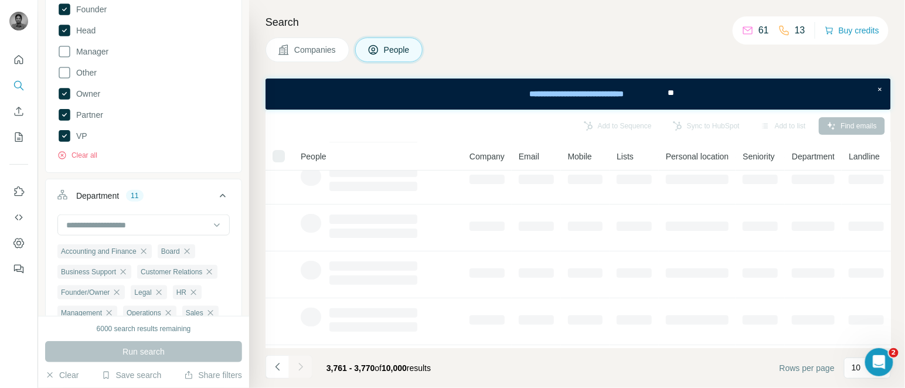
click at [300, 364] on div at bounding box center [300, 366] width 23 height 23
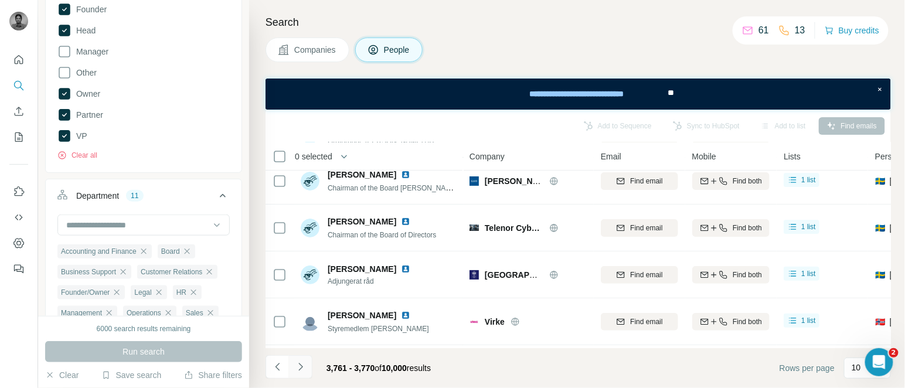
click at [300, 364] on icon "Navigate to next page" at bounding box center [300, 367] width 4 height 8
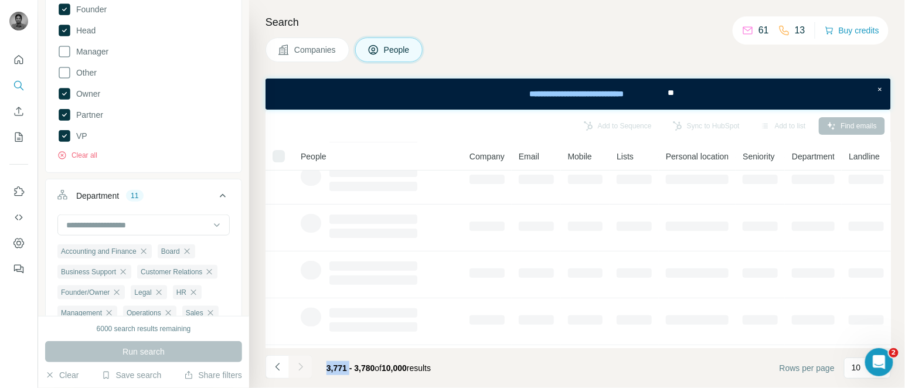
click at [300, 364] on div at bounding box center [300, 366] width 23 height 23
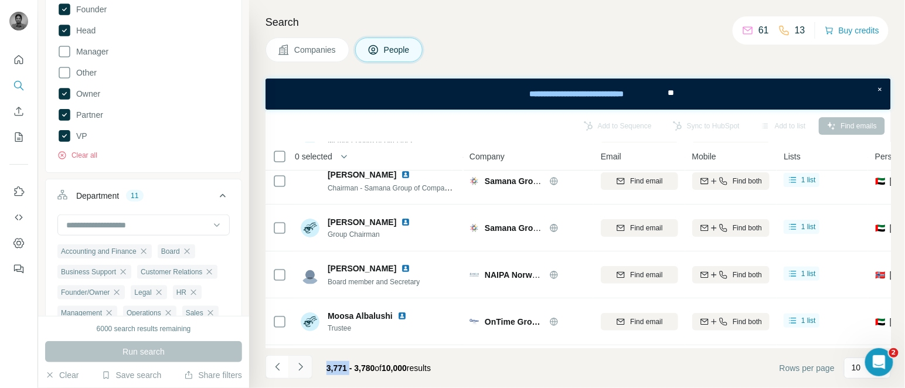
click at [300, 364] on icon "Navigate to next page" at bounding box center [300, 367] width 4 height 8
click at [300, 364] on div at bounding box center [300, 366] width 23 height 23
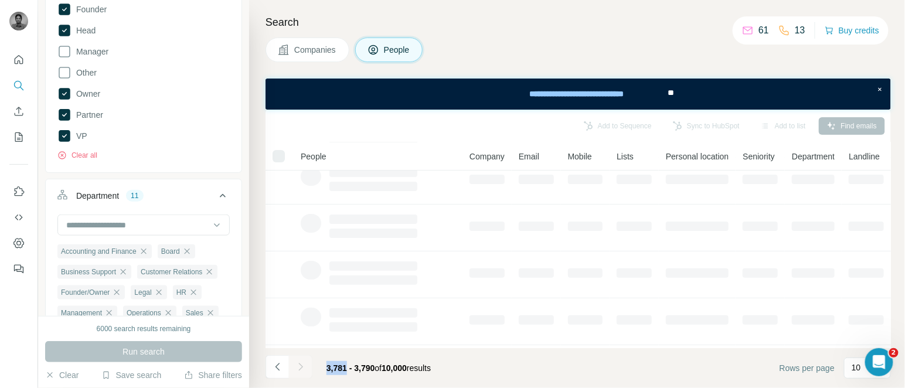
click at [300, 364] on div at bounding box center [300, 366] width 23 height 23
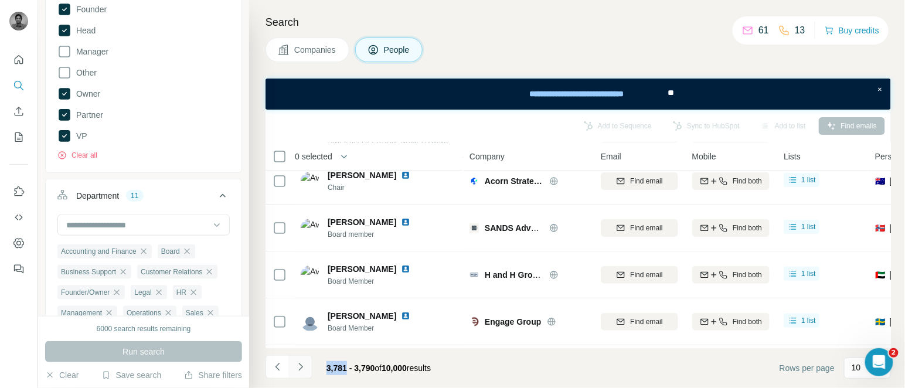
click at [300, 364] on icon "Navigate to next page" at bounding box center [300, 367] width 4 height 8
click at [300, 364] on div at bounding box center [300, 366] width 23 height 23
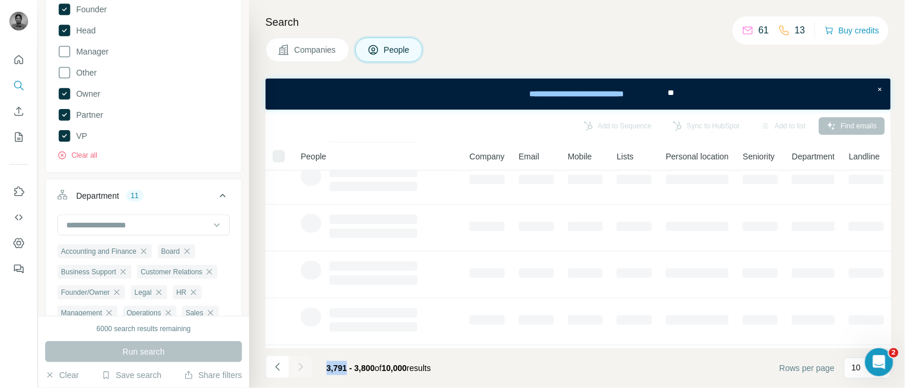
click at [300, 364] on div at bounding box center [300, 366] width 23 height 23
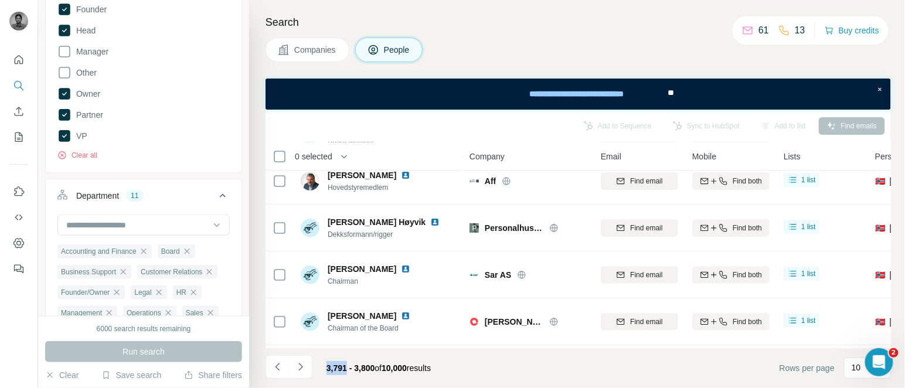
click at [300, 364] on icon "Navigate to next page" at bounding box center [300, 367] width 4 height 8
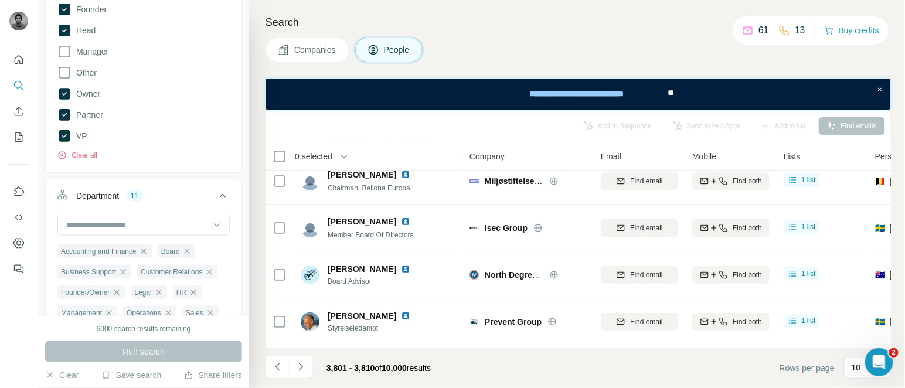
click at [300, 364] on icon "Navigate to next page" at bounding box center [300, 367] width 4 height 8
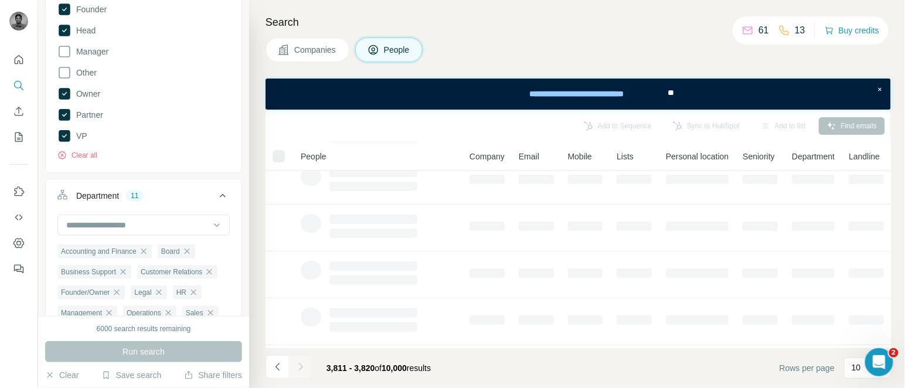
click at [300, 364] on icon "Navigate to next page" at bounding box center [300, 367] width 4 height 8
click at [300, 364] on div at bounding box center [300, 366] width 23 height 23
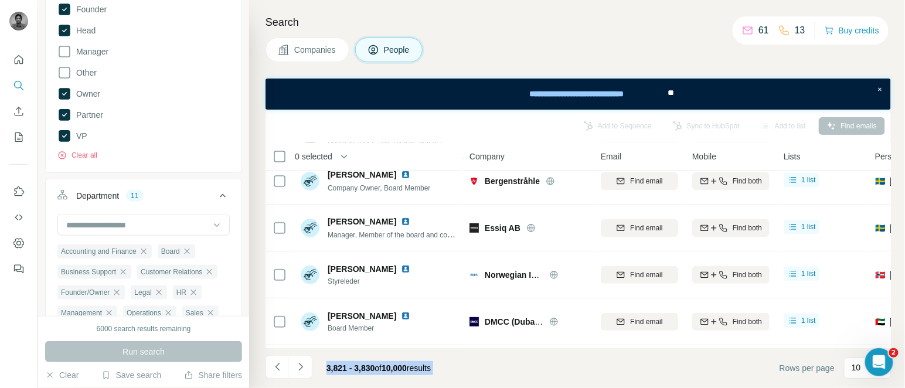
click at [300, 364] on icon "Navigate to next page" at bounding box center [300, 367] width 4 height 8
click at [300, 364] on div at bounding box center [300, 366] width 23 height 23
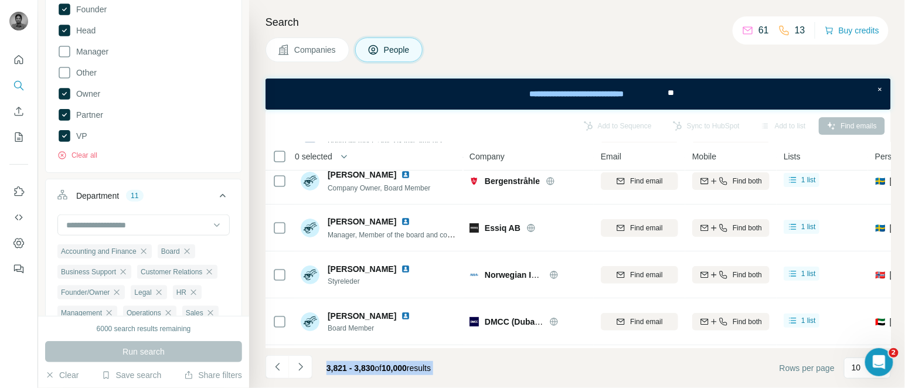
click at [300, 364] on div at bounding box center [300, 366] width 23 height 23
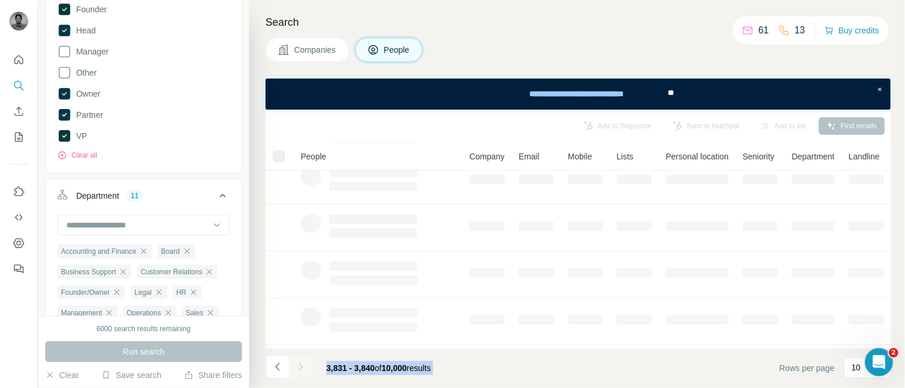
click at [300, 364] on div at bounding box center [300, 366] width 23 height 23
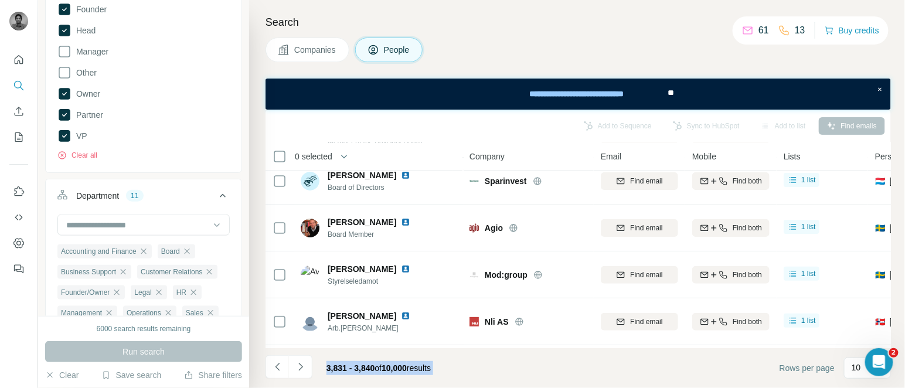
click at [300, 364] on icon "Navigate to next page" at bounding box center [300, 367] width 4 height 8
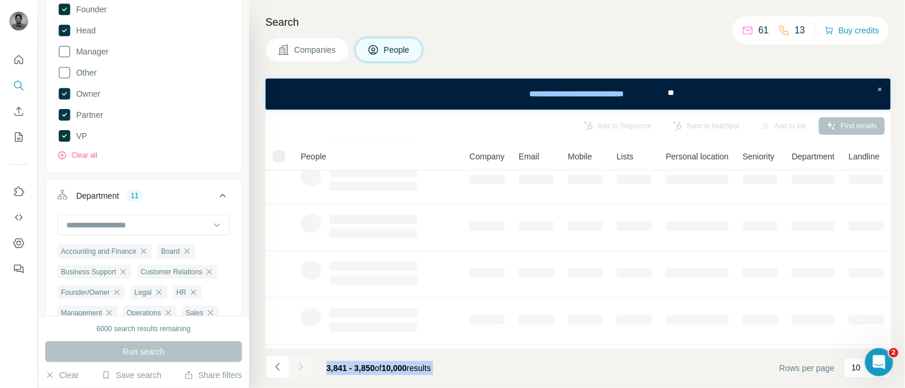
click at [300, 364] on div at bounding box center [300, 366] width 23 height 23
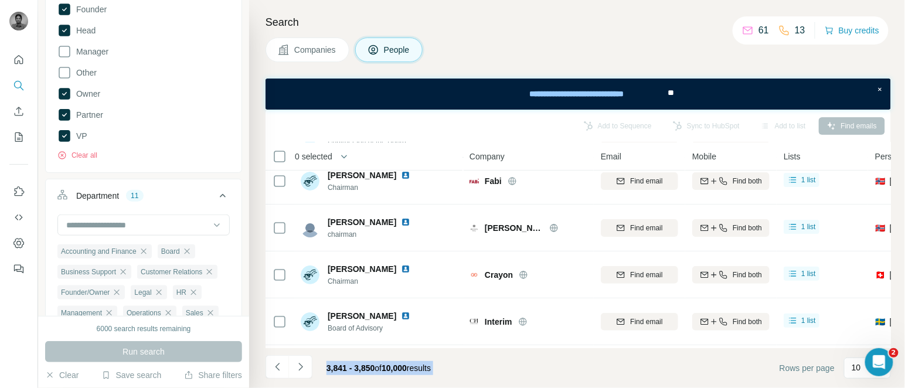
click at [300, 364] on icon "Navigate to next page" at bounding box center [300, 367] width 4 height 8
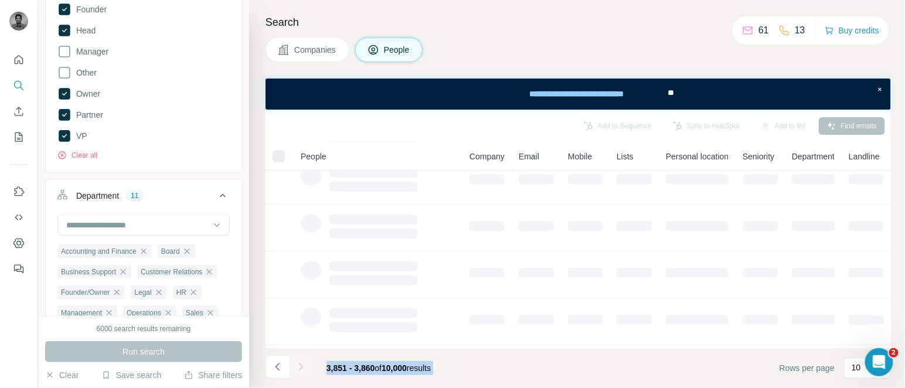
click at [300, 364] on div at bounding box center [300, 366] width 23 height 23
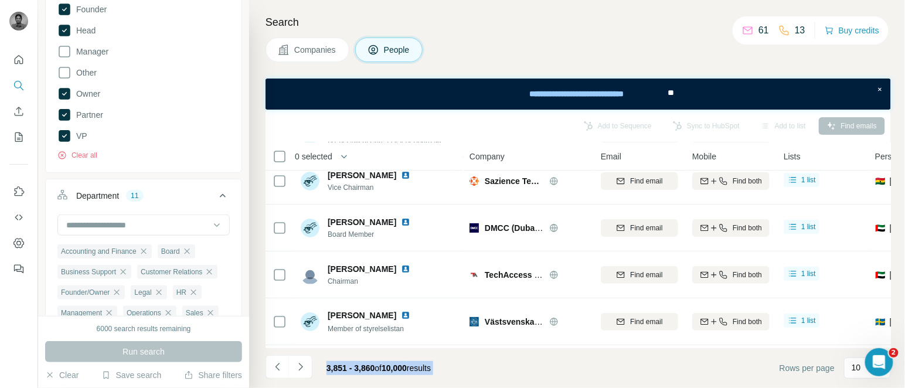
click at [300, 364] on icon "Navigate to next page" at bounding box center [300, 367] width 4 height 8
click at [300, 364] on div at bounding box center [300, 366] width 23 height 23
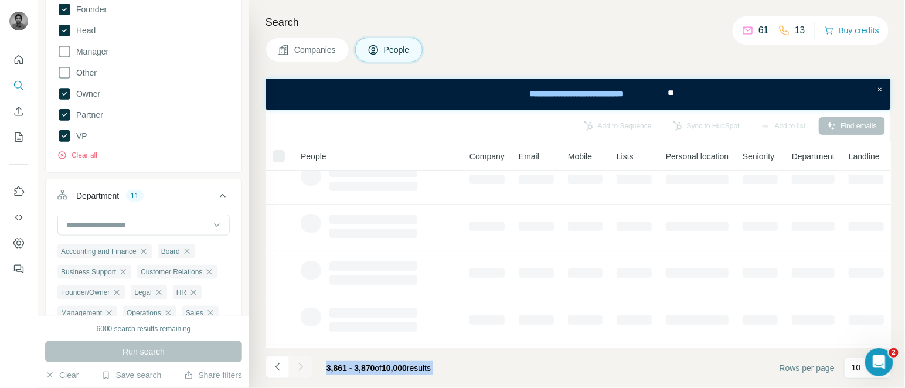
click at [300, 364] on div at bounding box center [300, 366] width 23 height 23
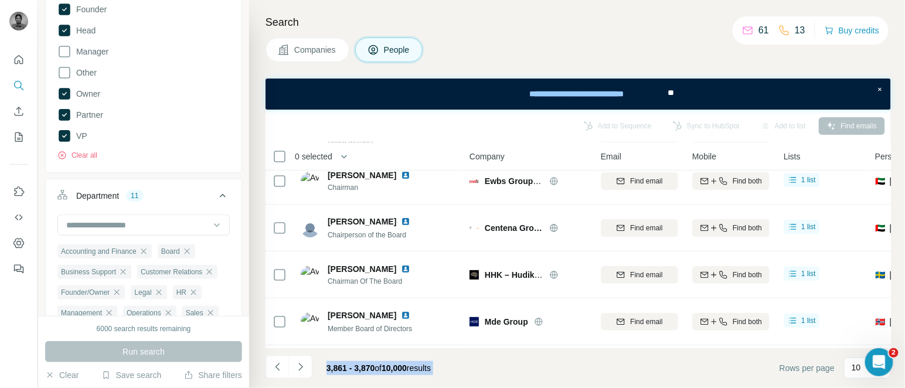
click at [300, 364] on div at bounding box center [300, 366] width 23 height 23
click at [300, 364] on icon "Navigate to next page" at bounding box center [300, 367] width 4 height 8
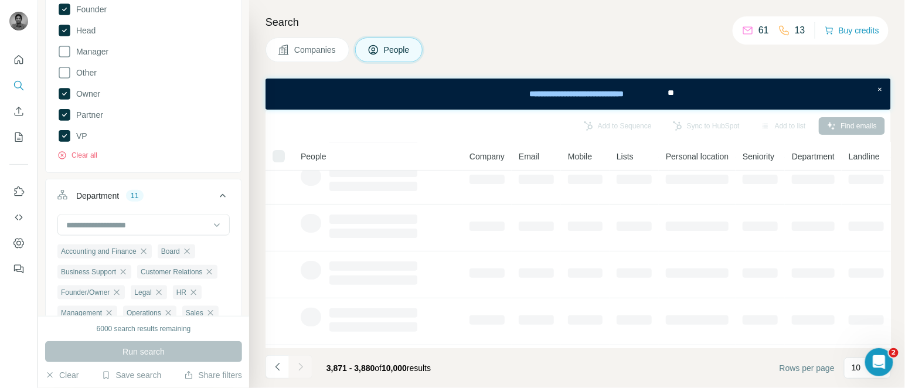
click at [300, 364] on div at bounding box center [300, 366] width 23 height 23
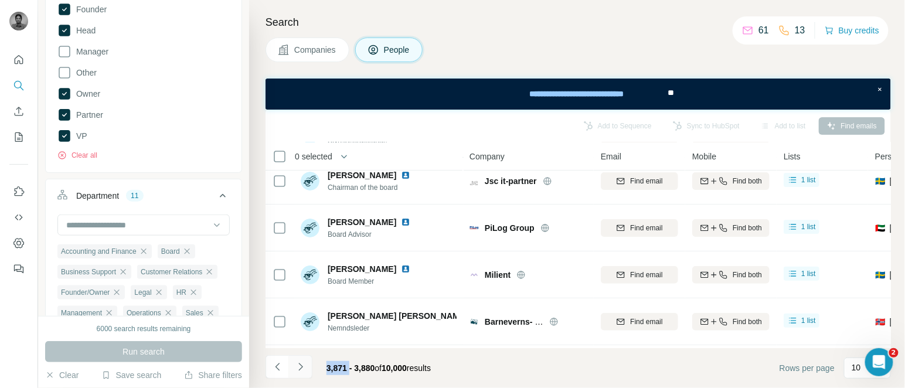
click at [300, 364] on icon "Navigate to next page" at bounding box center [300, 367] width 4 height 8
click at [300, 364] on div at bounding box center [300, 366] width 23 height 23
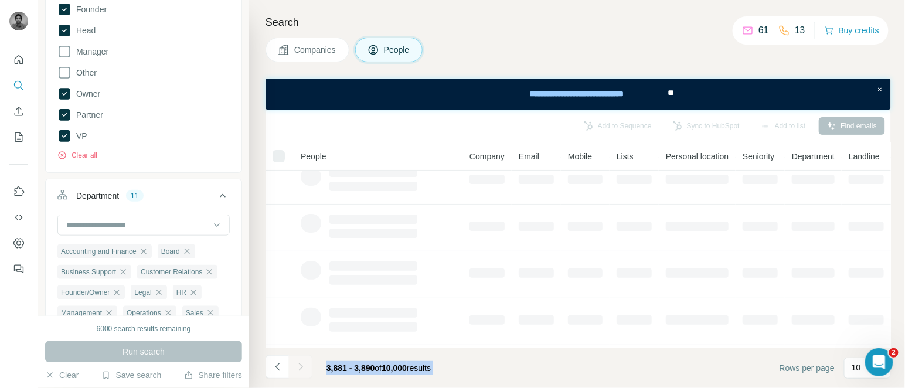
click at [300, 364] on div at bounding box center [300, 366] width 23 height 23
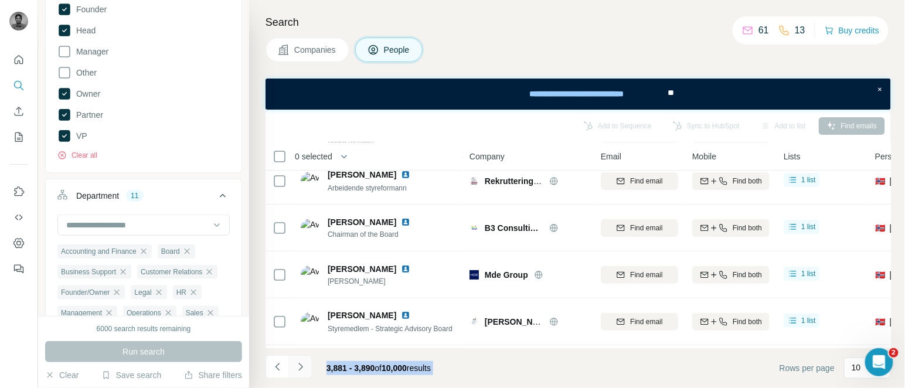
click at [300, 364] on icon "Navigate to next page" at bounding box center [300, 367] width 4 height 8
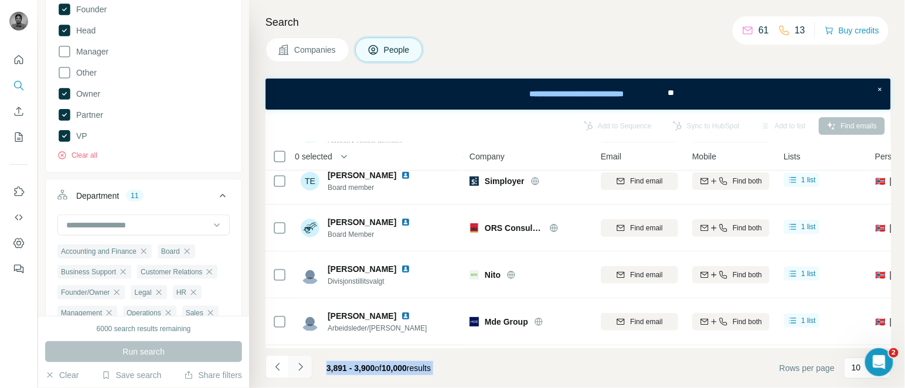
click at [300, 364] on icon "Navigate to next page" at bounding box center [300, 367] width 4 height 8
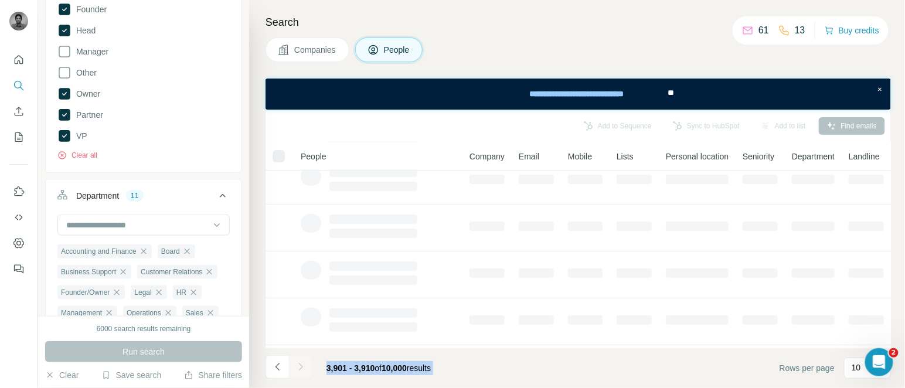
click at [300, 364] on icon "Navigate to next page" at bounding box center [300, 367] width 4 height 8
click at [300, 364] on div at bounding box center [300, 366] width 23 height 23
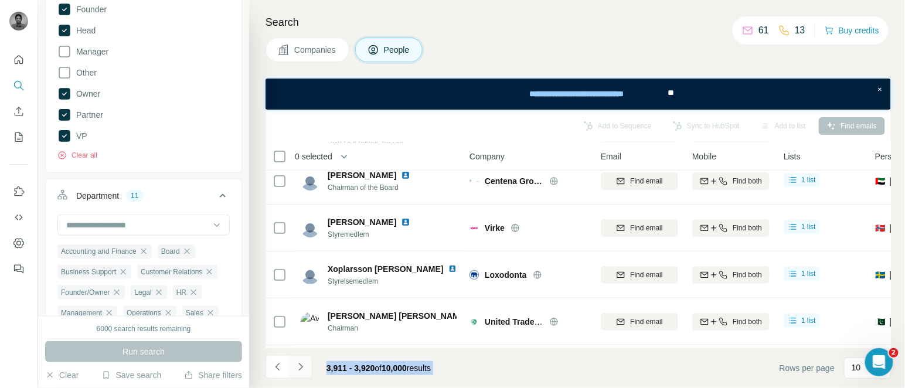
click at [300, 364] on icon "Navigate to next page" at bounding box center [300, 367] width 4 height 8
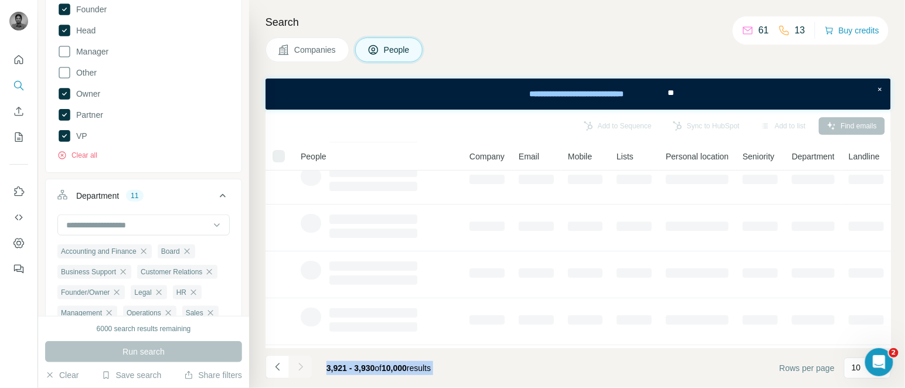
click at [300, 364] on div at bounding box center [300, 366] width 23 height 23
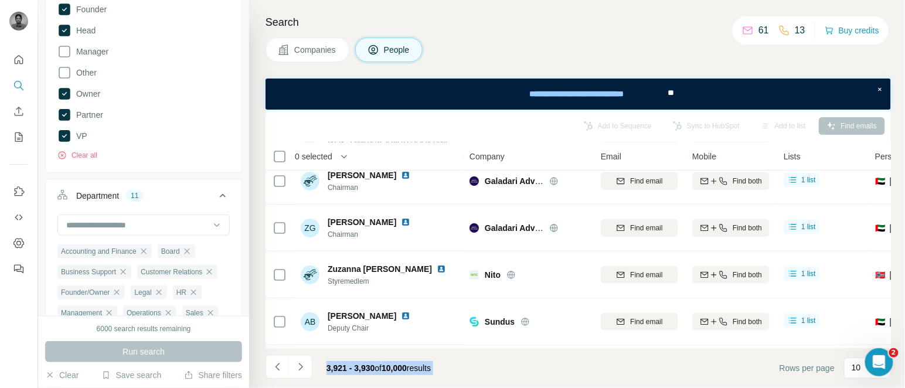
click at [300, 364] on icon "Navigate to next page" at bounding box center [300, 367] width 4 height 8
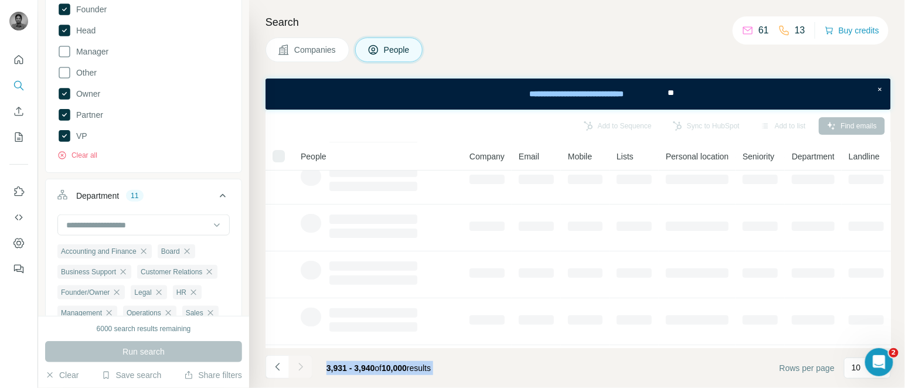
click at [300, 364] on div at bounding box center [300, 366] width 23 height 23
click at [300, 364] on icon "Navigate to next page" at bounding box center [300, 367] width 4 height 8
click at [300, 364] on div at bounding box center [300, 366] width 23 height 23
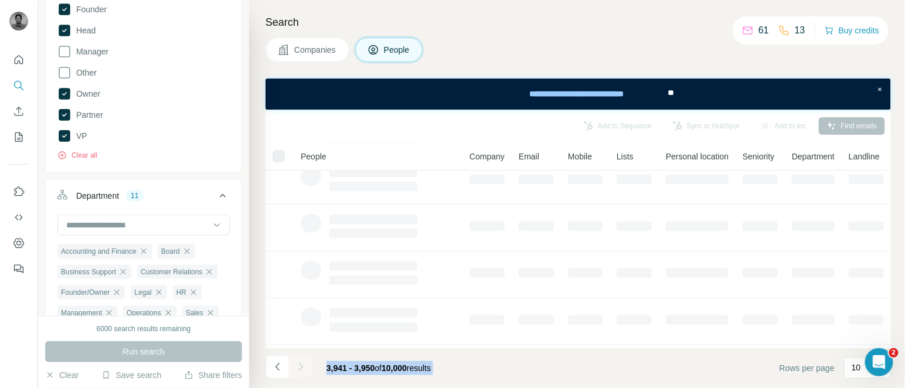
click at [300, 364] on div at bounding box center [300, 366] width 23 height 23
click at [300, 364] on icon "Navigate to next page" at bounding box center [300, 367] width 4 height 8
click at [300, 364] on div at bounding box center [300, 366] width 23 height 23
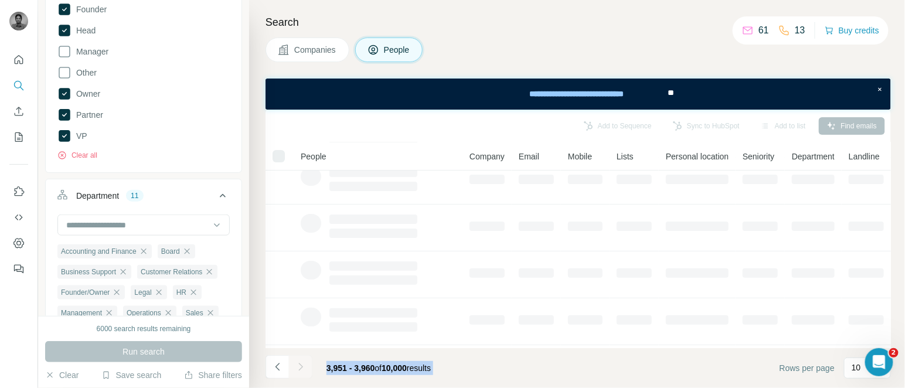
click at [300, 364] on div at bounding box center [300, 366] width 23 height 23
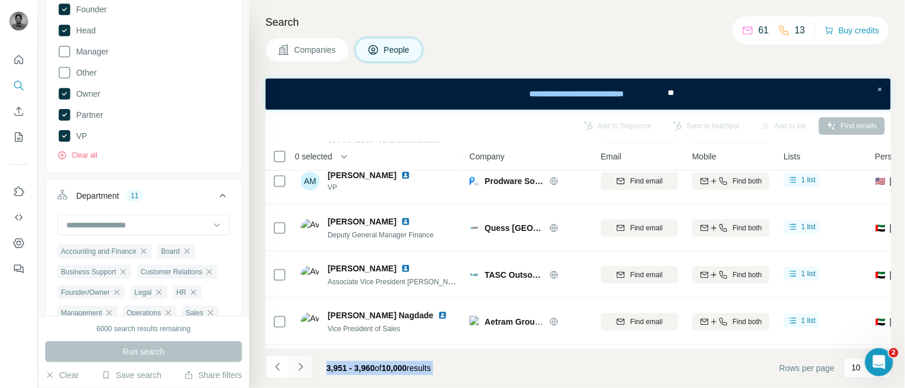
click at [300, 364] on icon "Navigate to next page" at bounding box center [300, 367] width 4 height 8
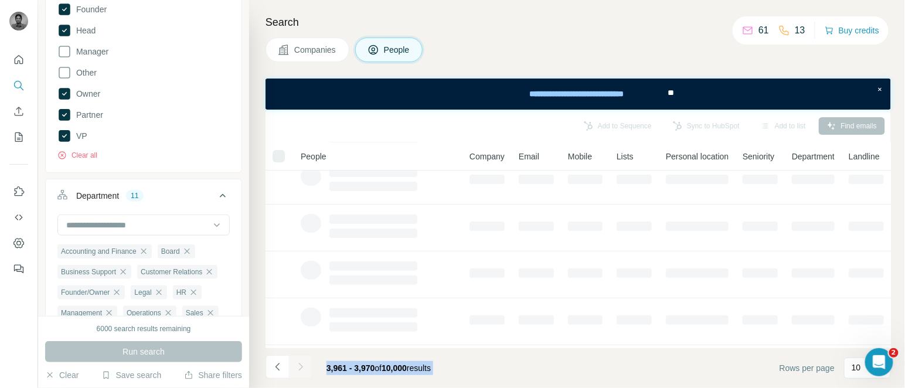
click at [300, 364] on div at bounding box center [300, 366] width 23 height 23
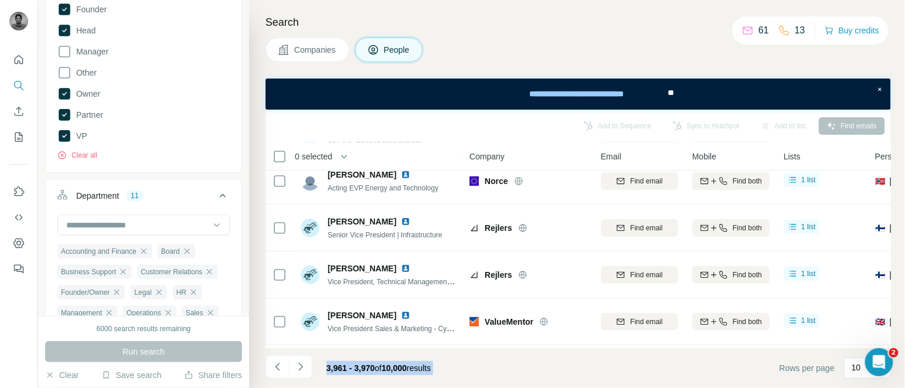
click at [300, 364] on icon "Navigate to next page" at bounding box center [300, 367] width 4 height 8
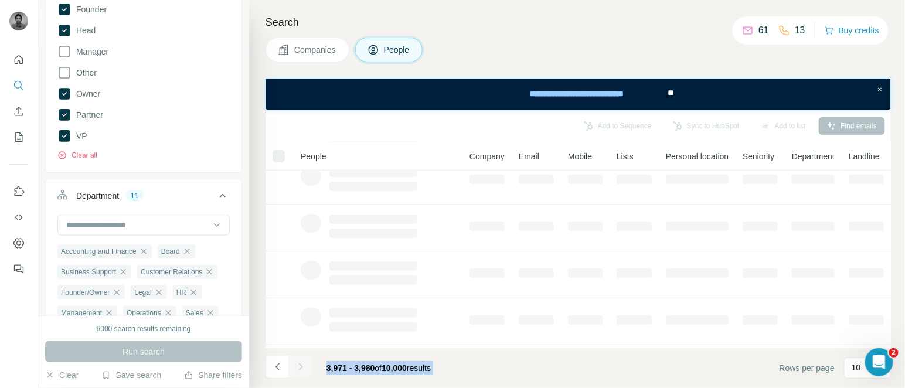
click at [300, 364] on div at bounding box center [300, 366] width 23 height 23
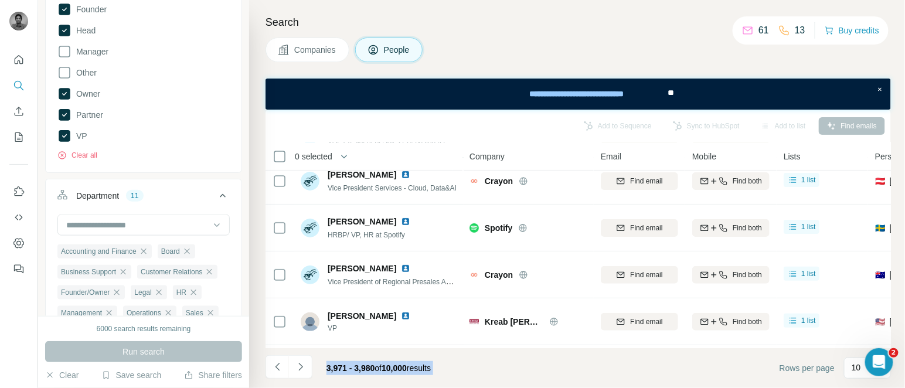
click at [300, 364] on icon "Navigate to next page" at bounding box center [300, 367] width 4 height 8
click at [300, 364] on div at bounding box center [300, 366] width 23 height 23
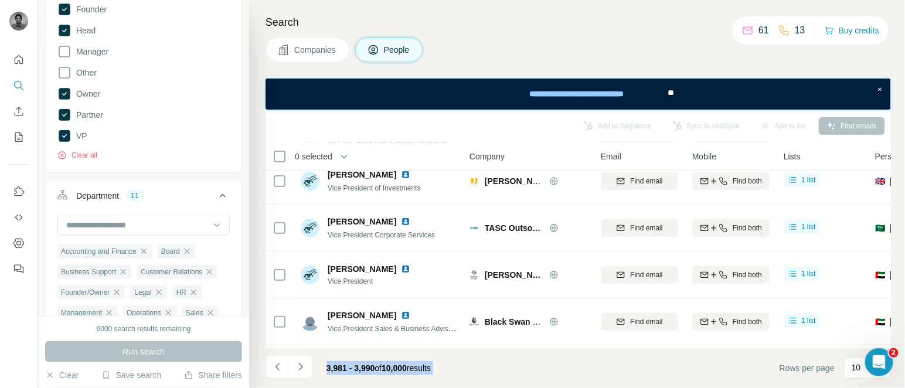
click at [300, 364] on icon "Navigate to next page" at bounding box center [300, 367] width 4 height 8
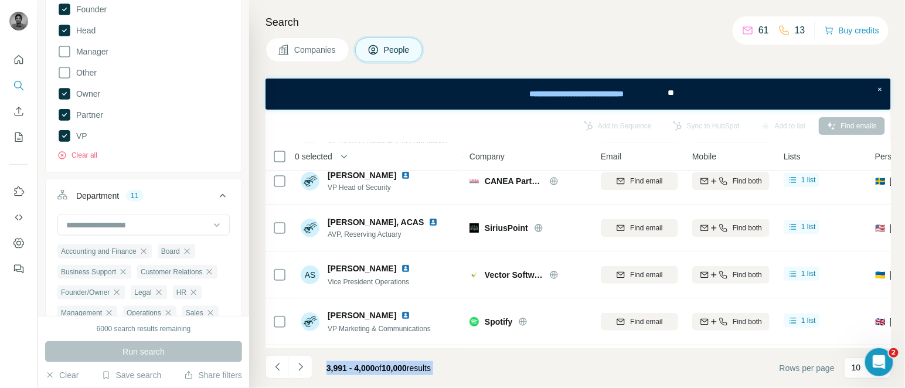
click at [300, 364] on icon "Navigate to next page" at bounding box center [300, 367] width 4 height 8
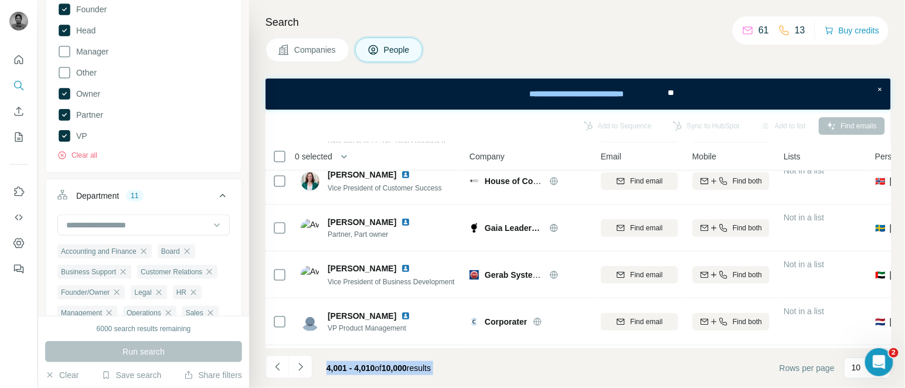
click at [440, 362] on div "4,001 - 4,010 of 10,000 results" at bounding box center [378, 368] width 123 height 26
click at [311, 153] on span "0 selected" at bounding box center [314, 157] width 38 height 12
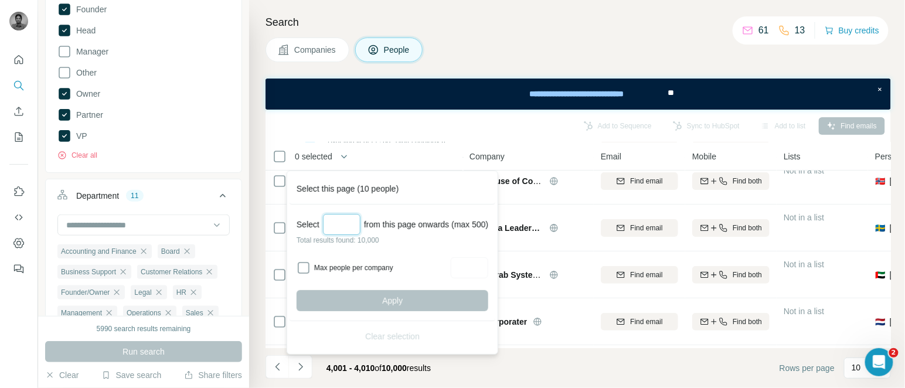
click at [348, 223] on input "Select a number (up to 500)" at bounding box center [342, 224] width 38 height 21
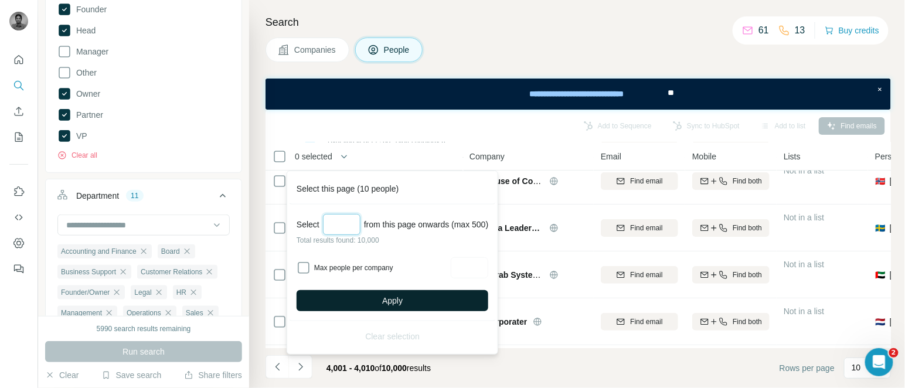
type input "***"
click at [384, 299] on button "Apply" at bounding box center [393, 300] width 192 height 21
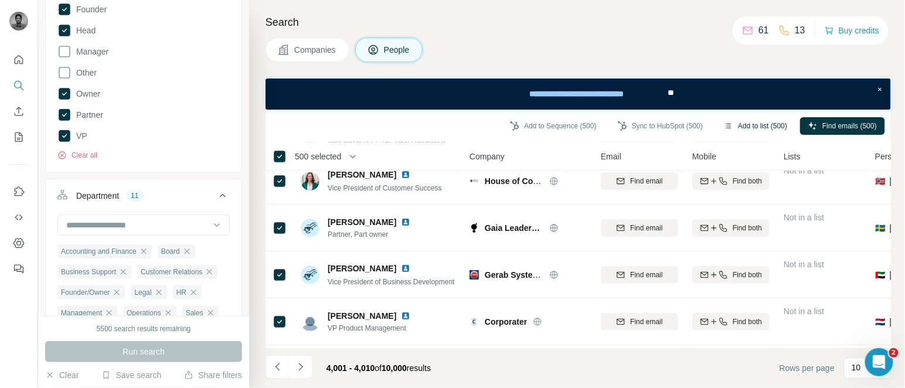
click at [769, 123] on button "Add to list (500)" at bounding box center [756, 126] width 80 height 18
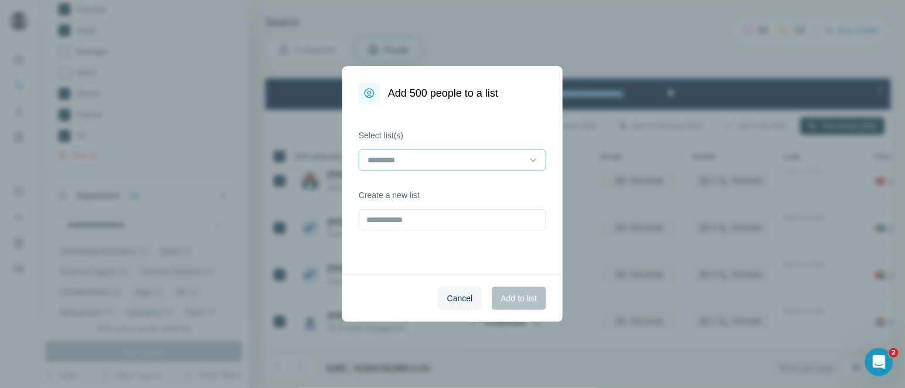
click at [450, 155] on input at bounding box center [446, 160] width 158 height 13
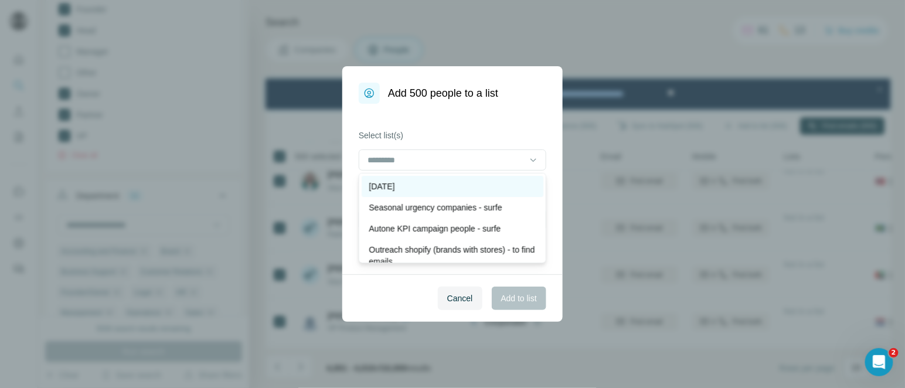
click at [395, 181] on p "[DATE]" at bounding box center [382, 187] width 26 height 12
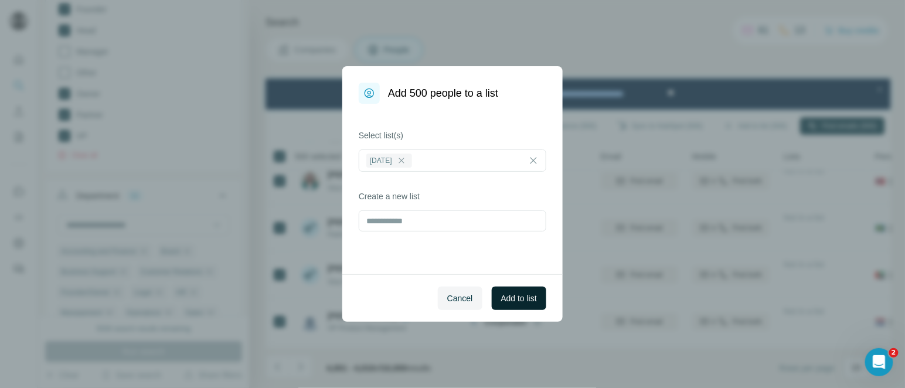
click at [515, 302] on span "Add to list" at bounding box center [519, 299] width 36 height 12
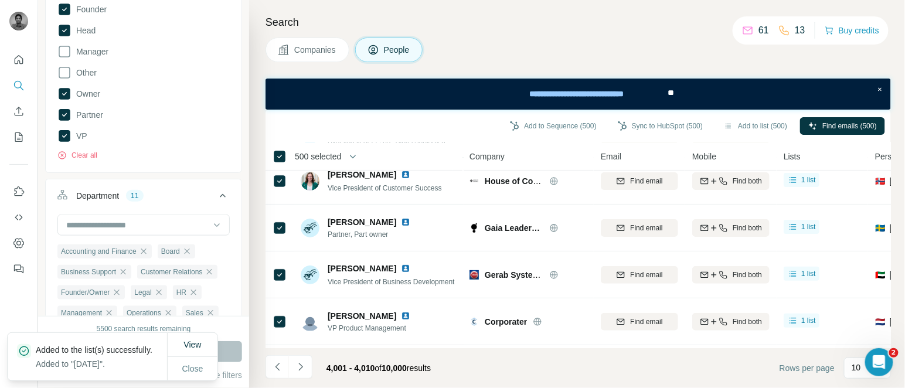
click at [328, 154] on span "500 selected" at bounding box center [318, 157] width 46 height 12
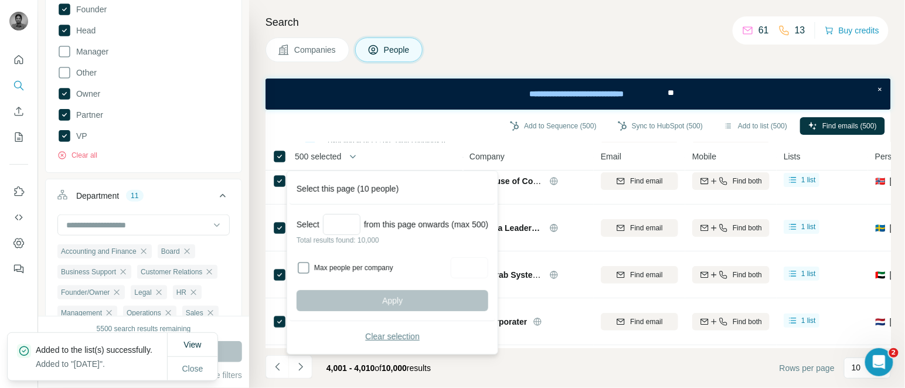
click at [374, 333] on span "Clear selection" at bounding box center [392, 337] width 55 height 12
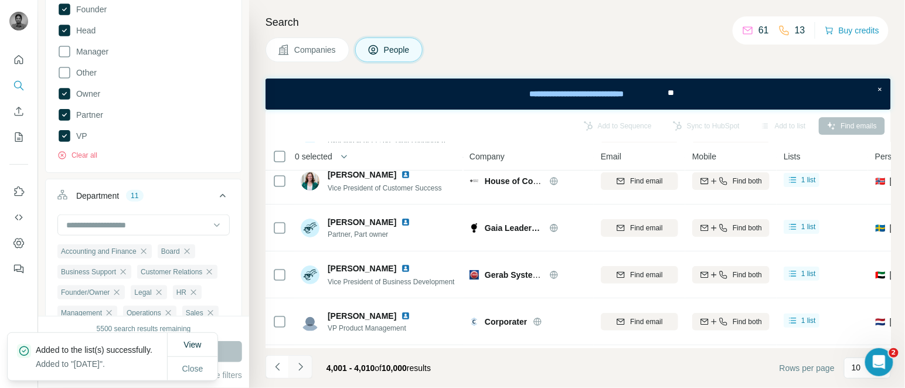
click at [303, 359] on button "Navigate to next page" at bounding box center [300, 366] width 23 height 23
click at [303, 359] on div at bounding box center [300, 366] width 23 height 23
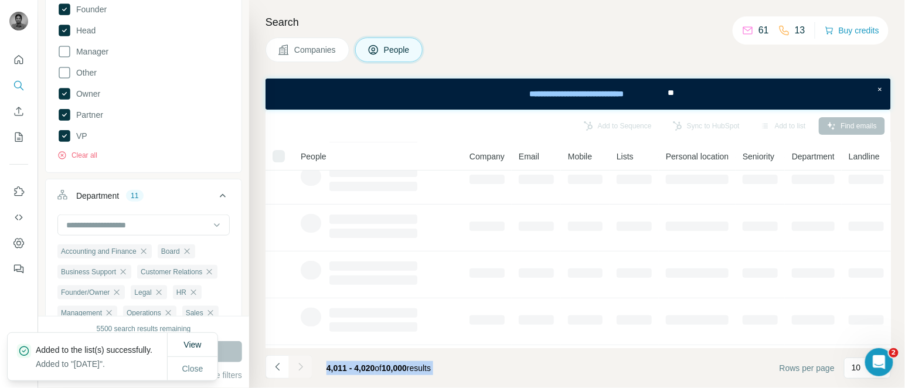
click at [303, 359] on div at bounding box center [300, 366] width 23 height 23
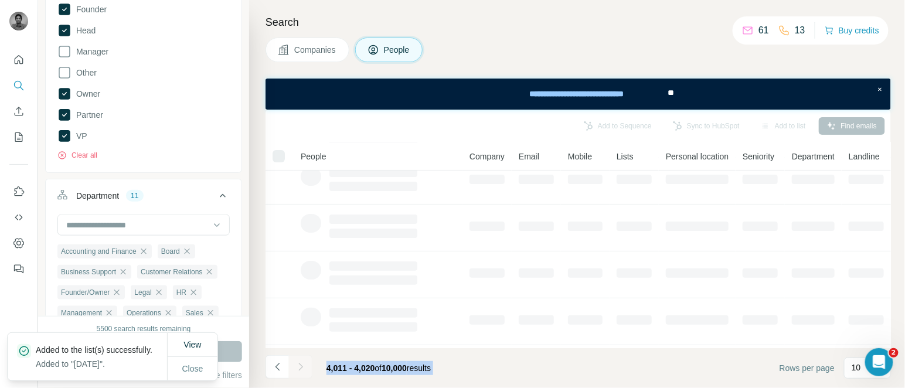
click at [303, 359] on div at bounding box center [300, 366] width 23 height 23
click at [303, 359] on button "Navigate to next page" at bounding box center [300, 366] width 23 height 23
click at [303, 359] on div at bounding box center [300, 366] width 23 height 23
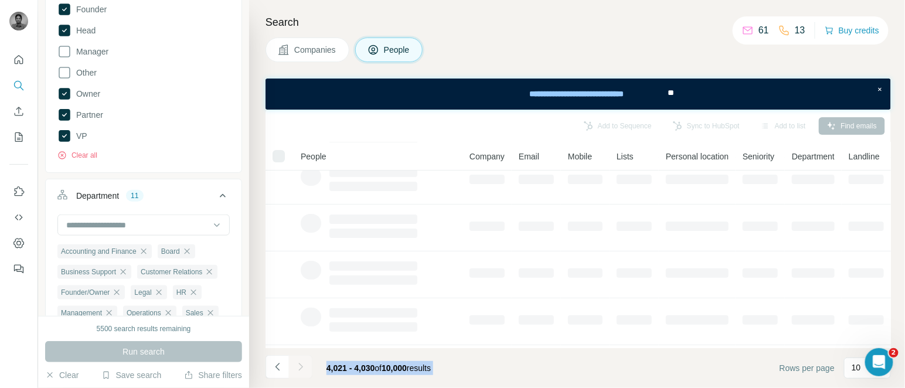
click at [303, 359] on div at bounding box center [300, 366] width 23 height 23
click at [303, 359] on button "Navigate to next page" at bounding box center [300, 366] width 23 height 23
click at [303, 359] on div at bounding box center [300, 366] width 23 height 23
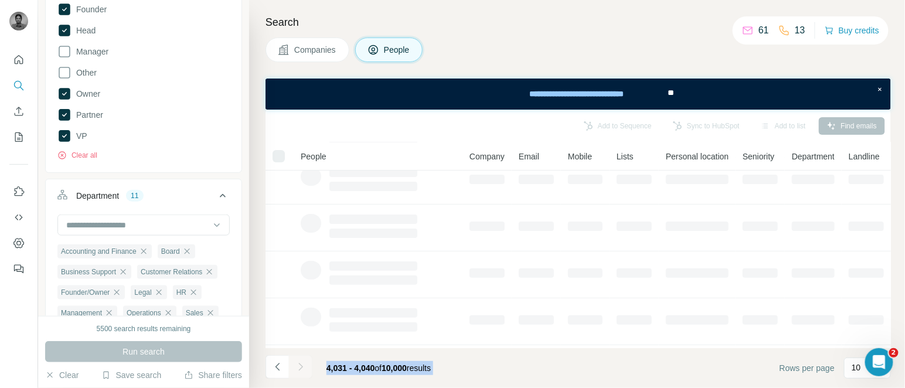
click at [303, 359] on div at bounding box center [300, 366] width 23 height 23
click at [303, 359] on button "Navigate to next page" at bounding box center [300, 366] width 23 height 23
click at [303, 359] on div at bounding box center [300, 366] width 23 height 23
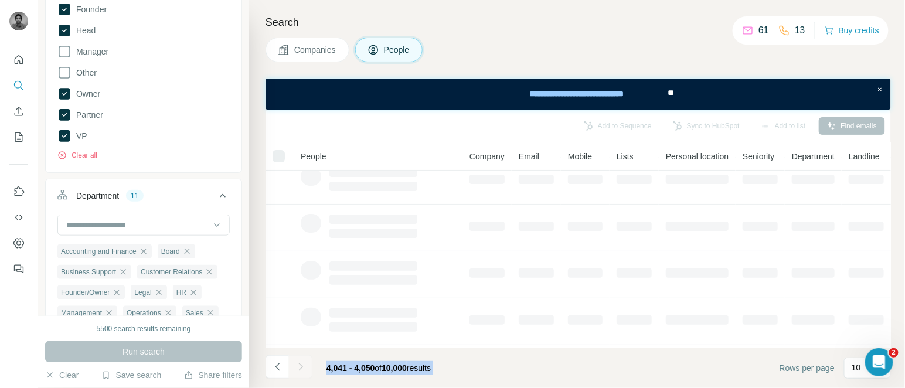
click at [303, 359] on div at bounding box center [300, 366] width 23 height 23
click at [303, 359] on button "Navigate to next page" at bounding box center [300, 366] width 23 height 23
click at [303, 359] on div at bounding box center [300, 366] width 23 height 23
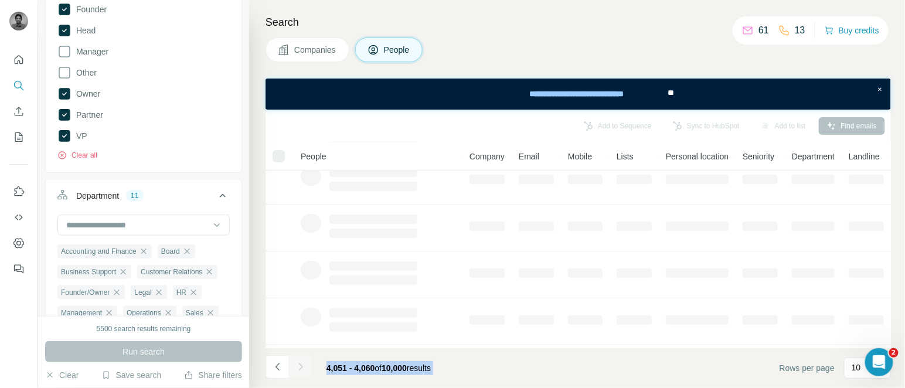
click at [303, 359] on div at bounding box center [300, 366] width 23 height 23
click at [303, 359] on button "Navigate to next page" at bounding box center [300, 366] width 23 height 23
click at [303, 359] on div at bounding box center [300, 366] width 23 height 23
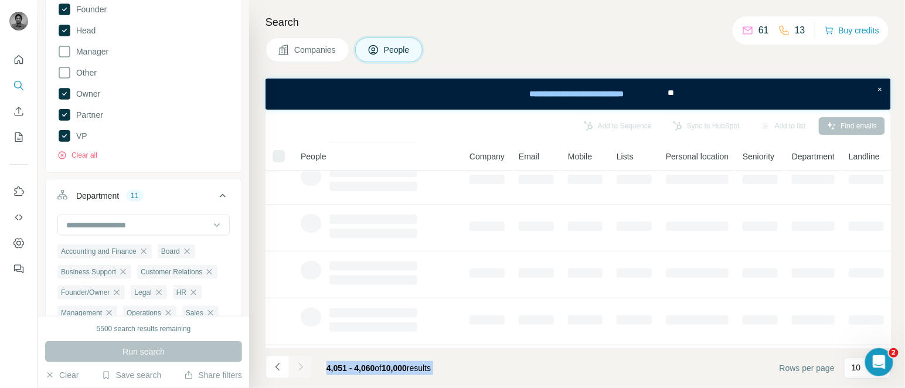
click at [303, 359] on div at bounding box center [300, 366] width 23 height 23
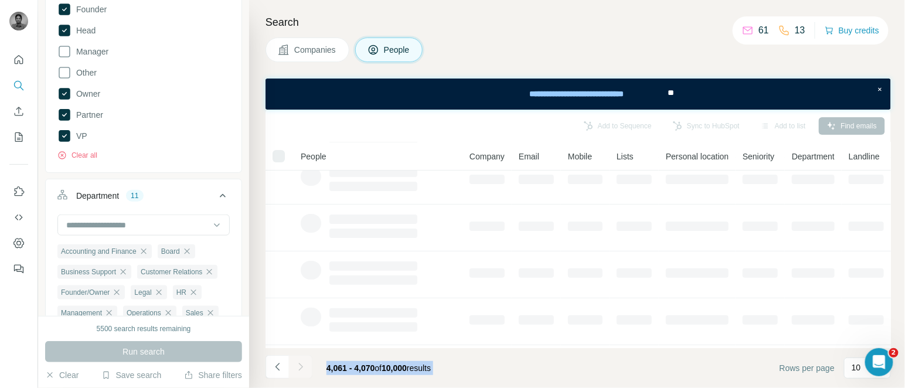
click at [303, 359] on div at bounding box center [300, 366] width 23 height 23
click at [303, 359] on button "Navigate to next page" at bounding box center [300, 366] width 23 height 23
click at [303, 359] on div at bounding box center [300, 366] width 23 height 23
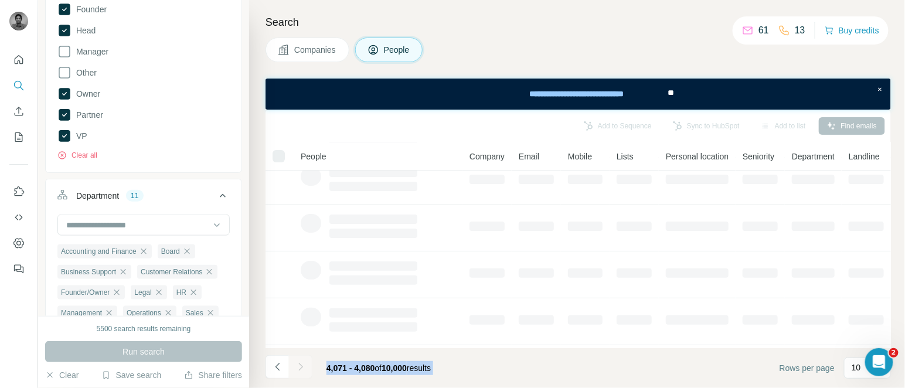
click at [303, 359] on div at bounding box center [300, 366] width 23 height 23
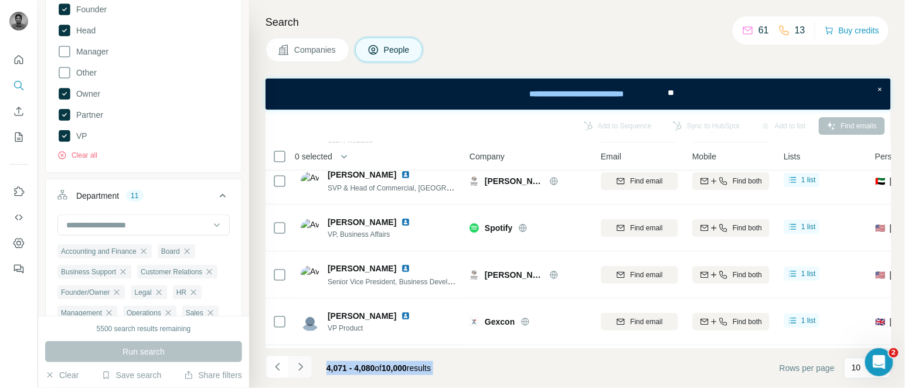
click at [303, 359] on button "Navigate to next page" at bounding box center [300, 366] width 23 height 23
click at [303, 359] on div at bounding box center [300, 366] width 23 height 23
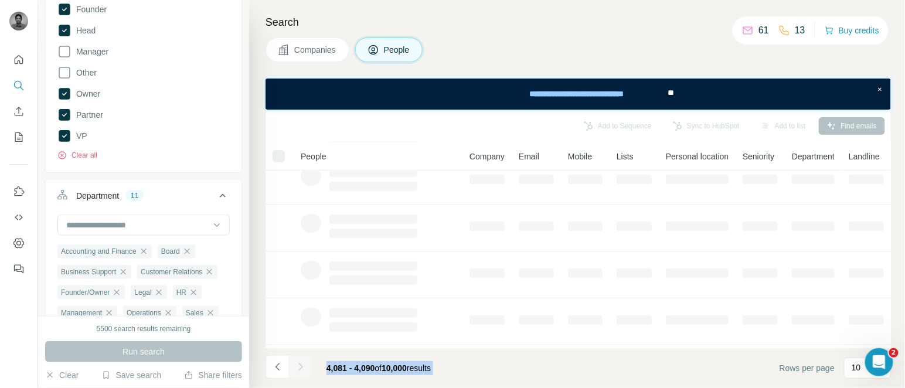
click at [303, 359] on div at bounding box center [300, 366] width 23 height 23
click at [303, 359] on button "Navigate to next page" at bounding box center [300, 366] width 23 height 23
click at [303, 359] on div at bounding box center [300, 366] width 23 height 23
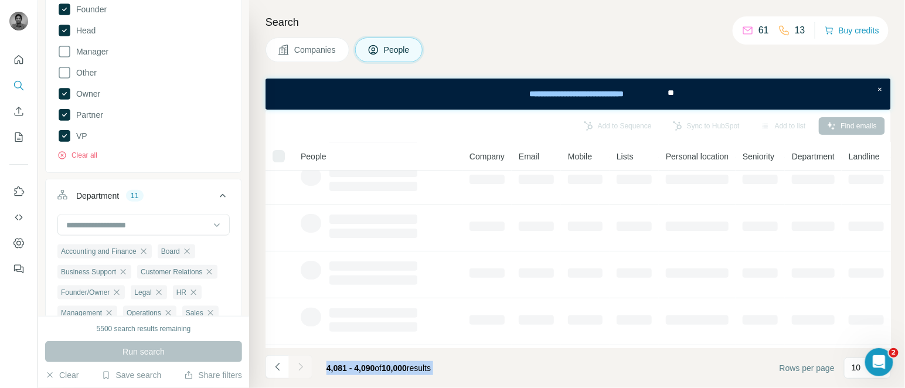
click at [303, 359] on div at bounding box center [300, 366] width 23 height 23
click at [303, 359] on button "Navigate to next page" at bounding box center [300, 366] width 23 height 23
click at [303, 359] on div at bounding box center [300, 366] width 23 height 23
drag, startPoint x: 303, startPoint y: 359, endPoint x: 300, endPoint y: 368, distance: 9.1
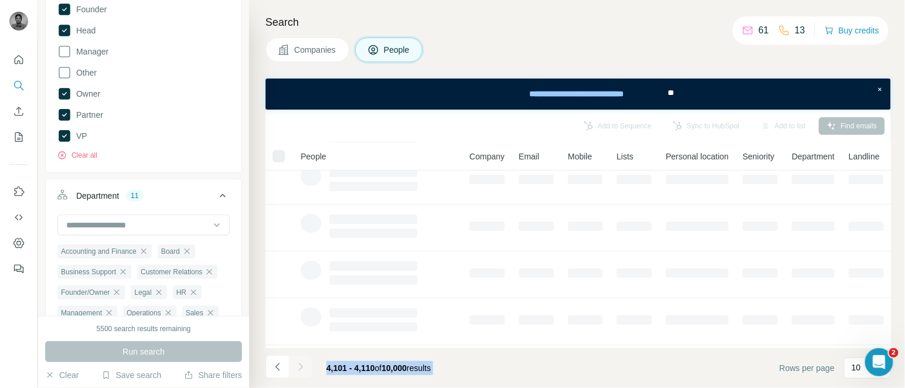
click at [300, 368] on div at bounding box center [300, 366] width 23 height 23
click at [300, 368] on icon "Navigate to next page" at bounding box center [300, 367] width 4 height 8
click at [300, 368] on div at bounding box center [300, 366] width 23 height 23
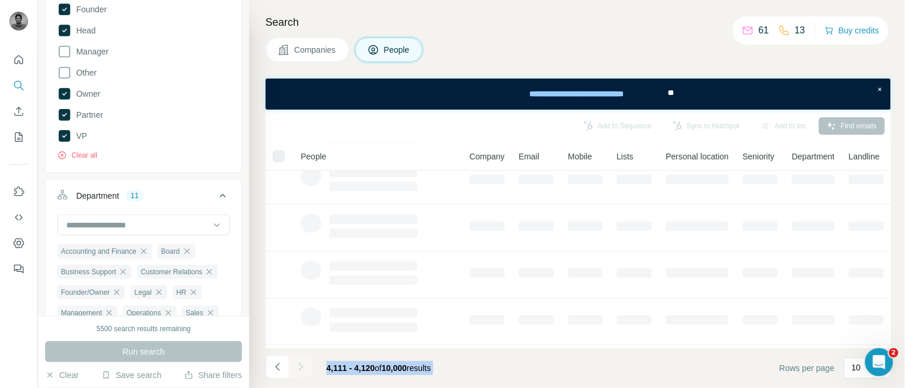
click at [300, 368] on div at bounding box center [300, 366] width 23 height 23
click at [300, 368] on icon "Navigate to next page" at bounding box center [300, 367] width 4 height 8
click at [300, 368] on div at bounding box center [300, 366] width 23 height 23
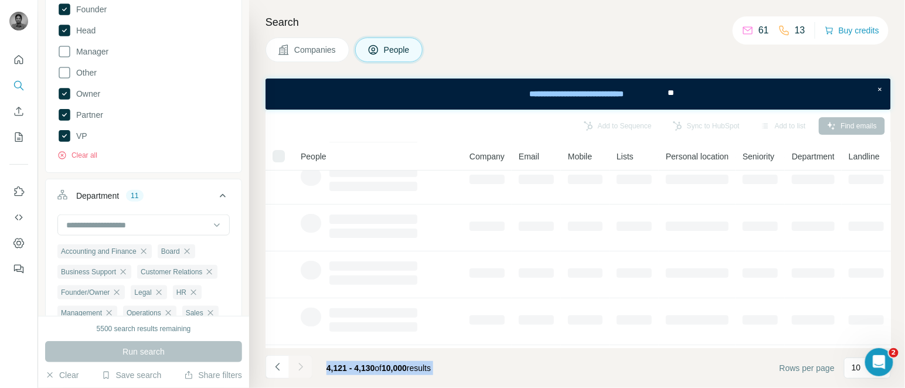
click at [300, 368] on div at bounding box center [300, 366] width 23 height 23
click at [300, 368] on icon "Navigate to next page" at bounding box center [300, 367] width 4 height 8
click at [300, 368] on div at bounding box center [300, 366] width 23 height 23
click at [300, 368] on icon "Navigate to next page" at bounding box center [300, 367] width 4 height 8
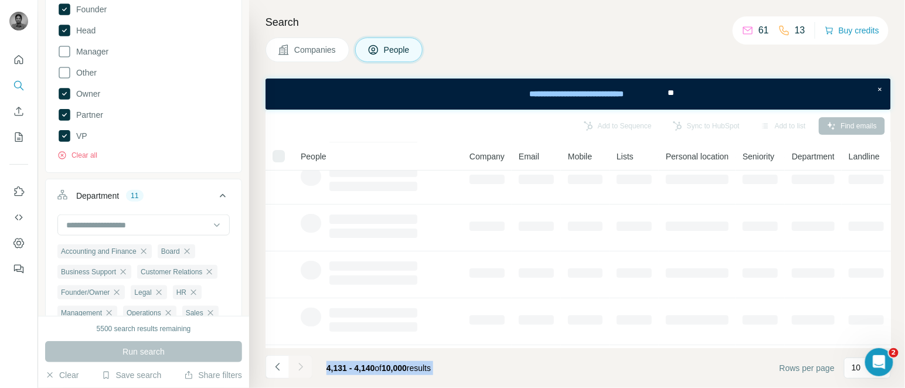
click at [300, 368] on div at bounding box center [300, 366] width 23 height 23
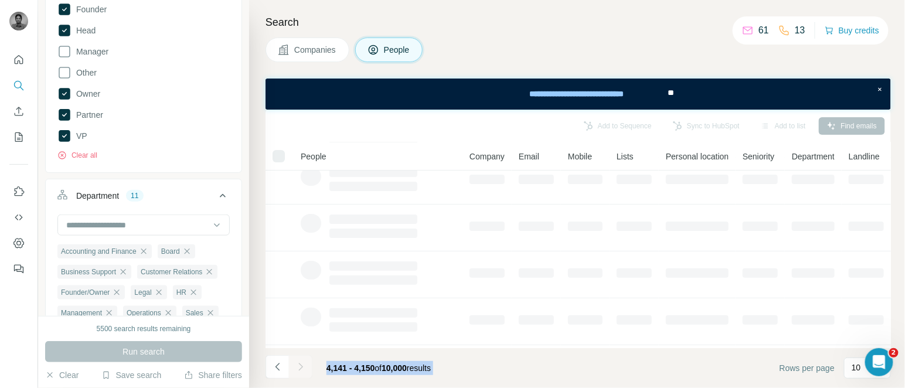
click at [300, 368] on icon "Navigate to next page" at bounding box center [300, 367] width 4 height 8
click at [300, 368] on div at bounding box center [300, 366] width 23 height 23
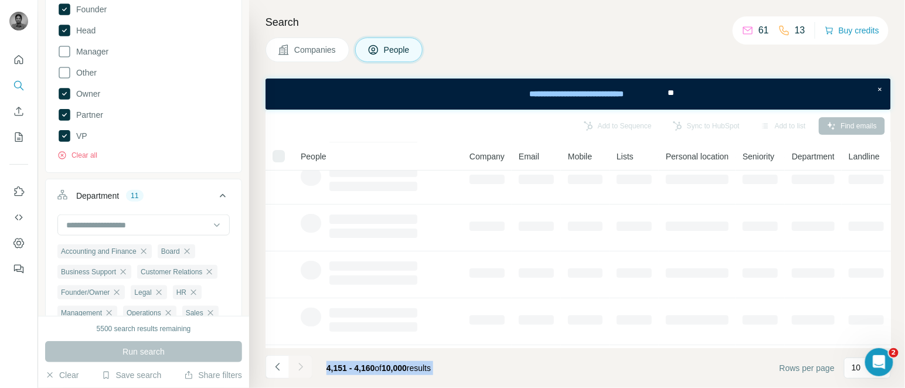
click at [300, 368] on div at bounding box center [300, 366] width 23 height 23
click at [300, 368] on icon "Navigate to next page" at bounding box center [300, 367] width 4 height 8
click at [300, 368] on div at bounding box center [300, 366] width 23 height 23
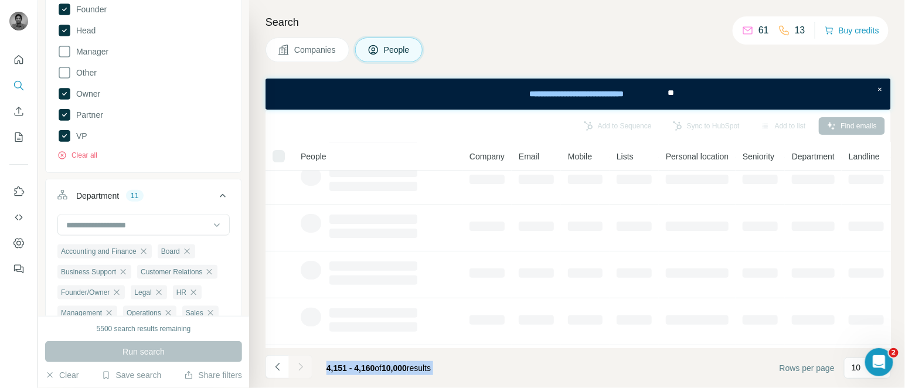
click at [300, 368] on div at bounding box center [300, 366] width 23 height 23
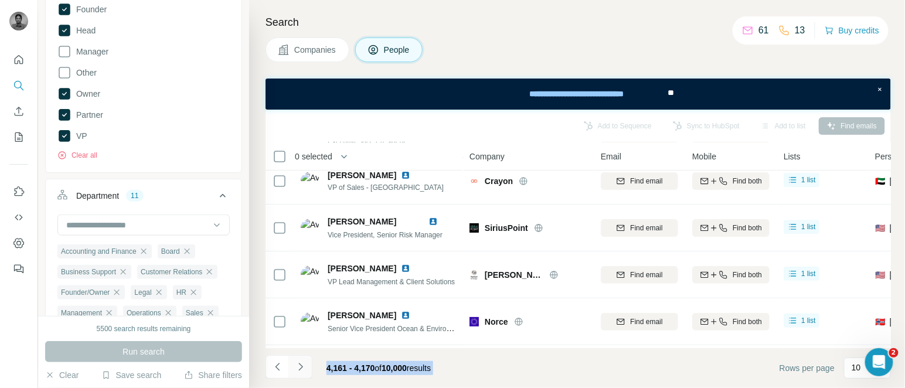
click at [300, 368] on icon "Navigate to next page" at bounding box center [300, 367] width 4 height 8
click at [300, 368] on div at bounding box center [300, 366] width 23 height 23
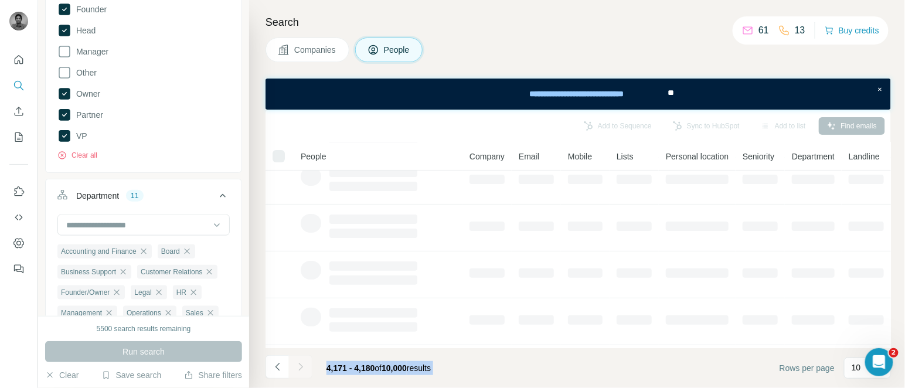
click at [300, 368] on div at bounding box center [300, 366] width 23 height 23
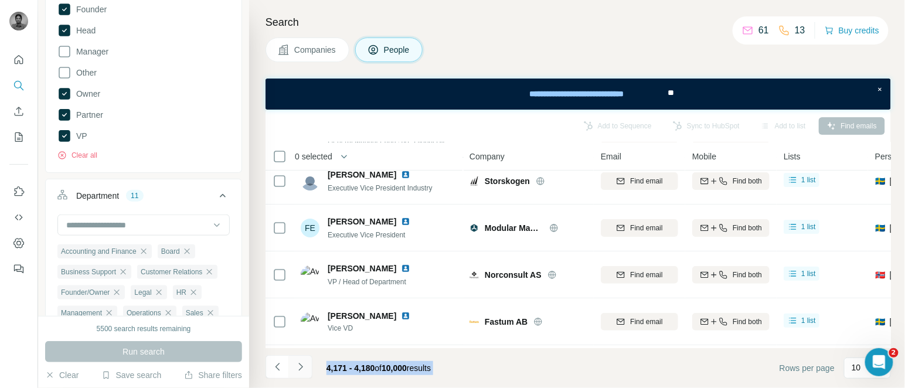
click at [300, 368] on icon "Navigate to next page" at bounding box center [300, 367] width 4 height 8
click at [300, 368] on div at bounding box center [300, 366] width 23 height 23
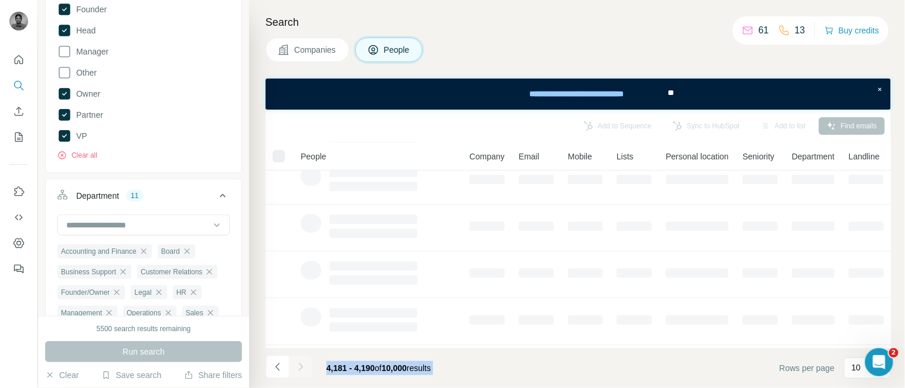
click at [300, 368] on div at bounding box center [300, 366] width 23 height 23
click at [300, 368] on icon "Navigate to next page" at bounding box center [300, 367] width 4 height 8
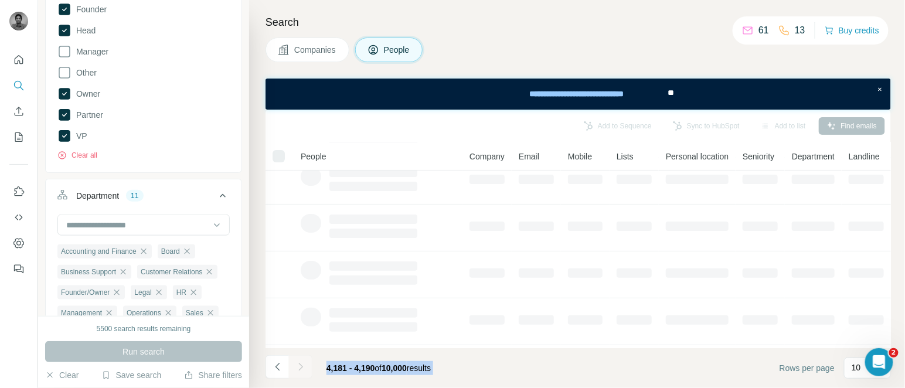
click at [300, 368] on div at bounding box center [300, 366] width 23 height 23
click at [300, 368] on icon "Navigate to next page" at bounding box center [300, 367] width 4 height 8
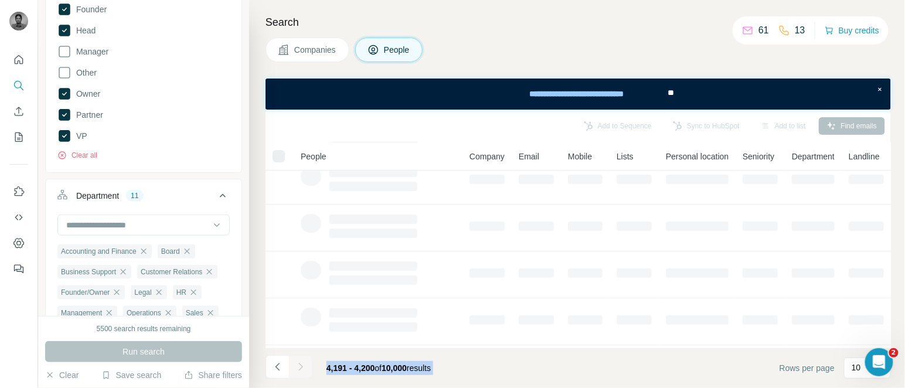
click at [300, 368] on div at bounding box center [300, 366] width 23 height 23
click at [300, 368] on icon "Navigate to next page" at bounding box center [300, 367] width 4 height 8
click at [300, 368] on div at bounding box center [300, 366] width 23 height 23
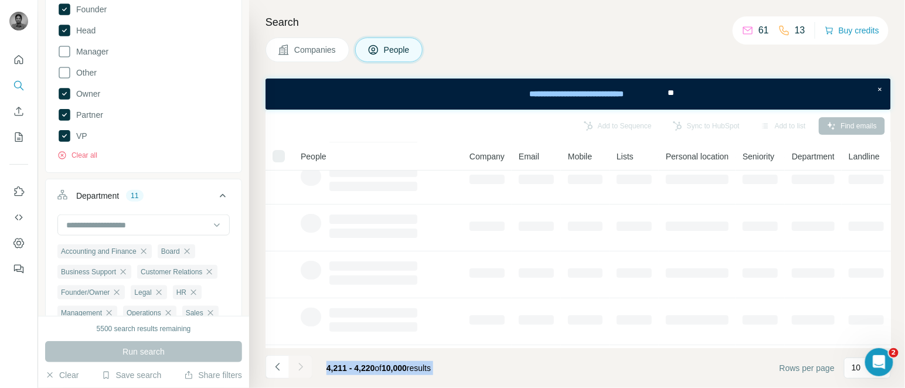
click at [300, 368] on div at bounding box center [300, 366] width 23 height 23
click at [300, 368] on icon "Navigate to next page" at bounding box center [300, 367] width 4 height 8
click at [300, 368] on div at bounding box center [300, 366] width 23 height 23
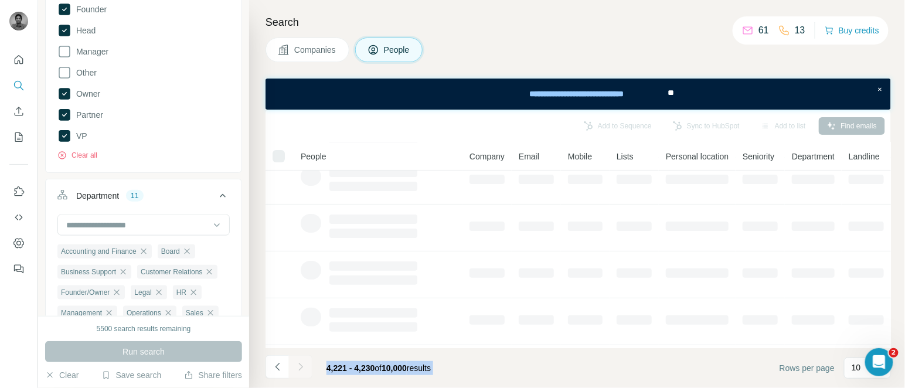
click at [300, 368] on div at bounding box center [300, 366] width 23 height 23
click at [300, 368] on icon "Navigate to next page" at bounding box center [300, 367] width 4 height 8
click at [300, 368] on div at bounding box center [300, 366] width 23 height 23
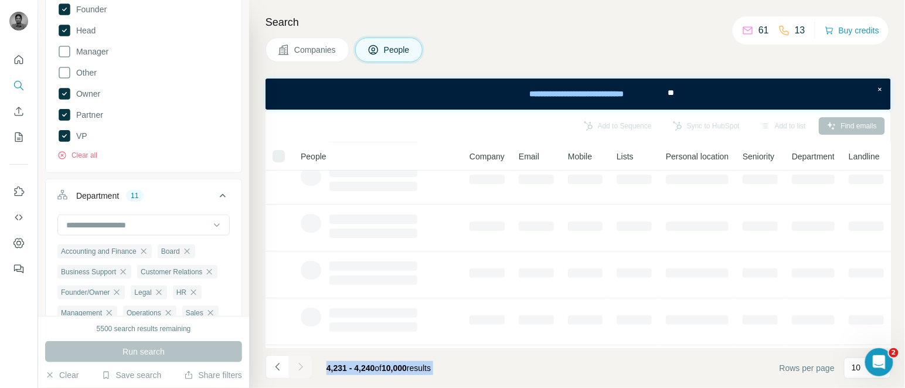
click at [300, 368] on div at bounding box center [300, 366] width 23 height 23
click at [300, 368] on icon "Navigate to next page" at bounding box center [300, 367] width 4 height 8
click at [300, 368] on div at bounding box center [300, 366] width 23 height 23
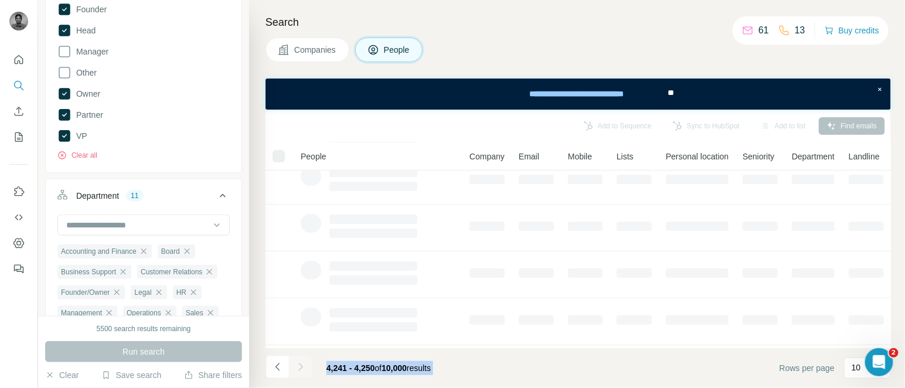
click at [300, 368] on div at bounding box center [300, 366] width 23 height 23
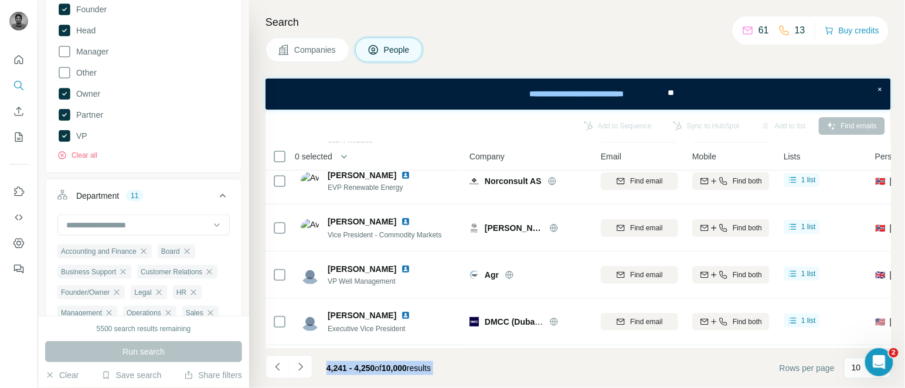
click at [300, 368] on icon "Navigate to next page" at bounding box center [300, 367] width 4 height 8
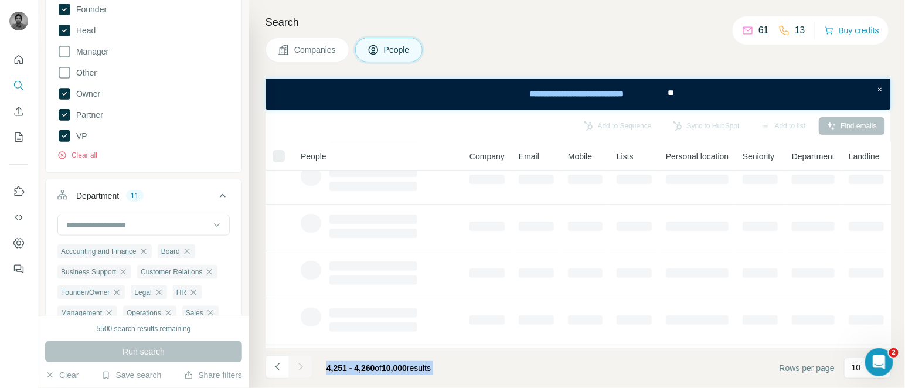
click at [300, 368] on div at bounding box center [300, 366] width 23 height 23
click at [300, 368] on icon "Navigate to next page" at bounding box center [300, 367] width 4 height 8
click at [300, 368] on div at bounding box center [300, 366] width 23 height 23
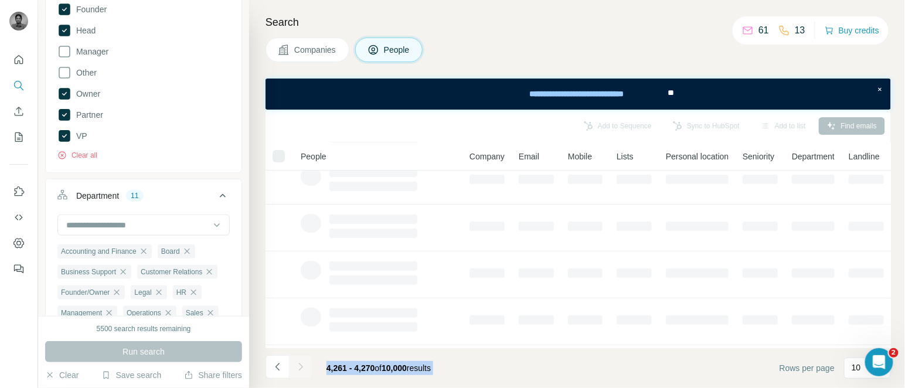
click at [300, 368] on div at bounding box center [300, 366] width 23 height 23
click at [300, 368] on icon "Navigate to next page" at bounding box center [300, 367] width 4 height 8
click at [300, 368] on div at bounding box center [300, 366] width 23 height 23
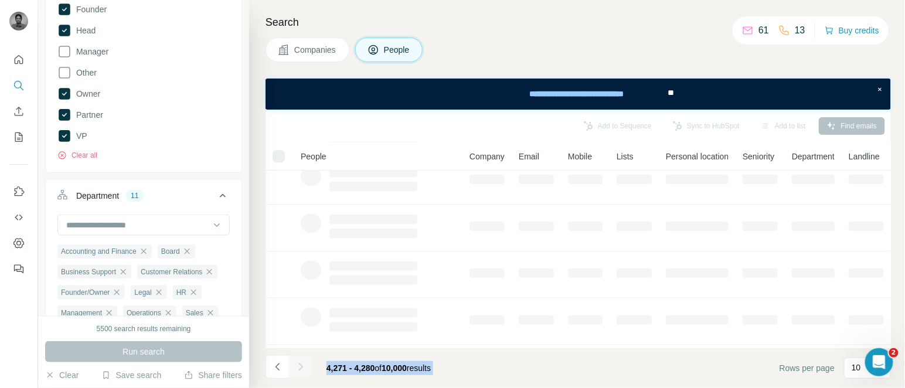
click at [300, 368] on div at bounding box center [300, 366] width 23 height 23
click at [300, 368] on icon "Navigate to next page" at bounding box center [300, 367] width 4 height 8
click at [300, 368] on div at bounding box center [300, 366] width 23 height 23
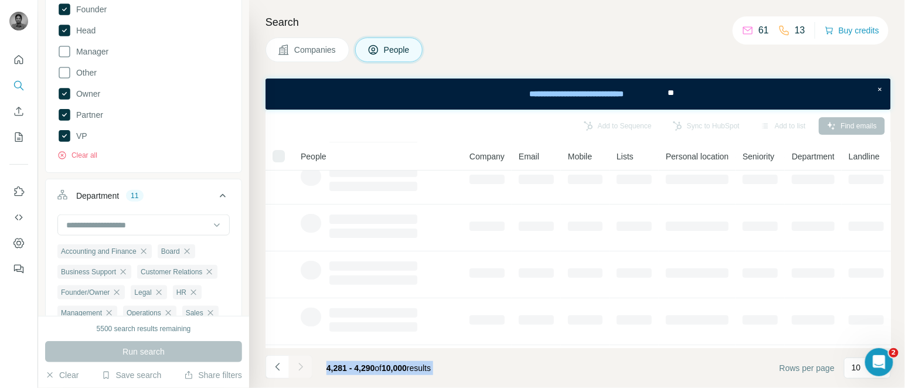
click at [300, 368] on div at bounding box center [300, 366] width 23 height 23
click at [300, 368] on icon "Navigate to next page" at bounding box center [300, 367] width 4 height 8
click at [300, 368] on div at bounding box center [300, 366] width 23 height 23
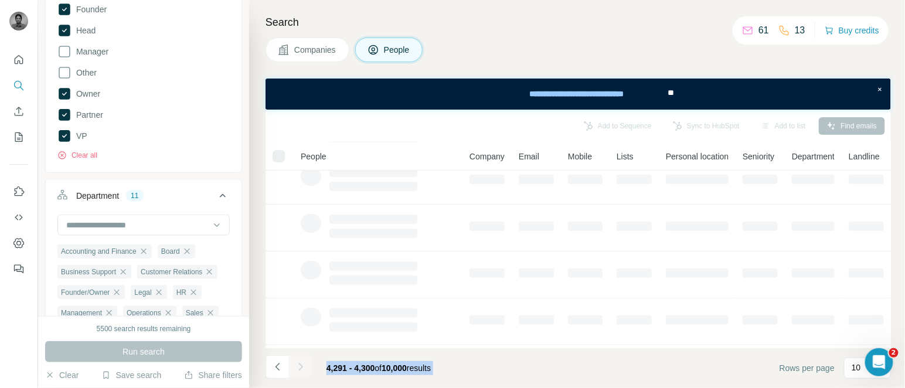
click at [300, 368] on div at bounding box center [300, 366] width 23 height 23
click at [300, 368] on icon "Navigate to next page" at bounding box center [300, 367] width 4 height 8
click at [300, 368] on div at bounding box center [300, 366] width 23 height 23
click at [300, 368] on icon "Navigate to next page" at bounding box center [300, 367] width 4 height 8
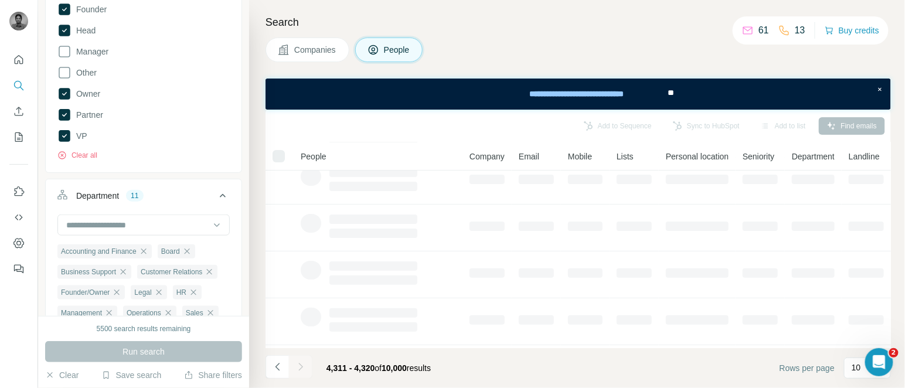
click at [300, 368] on div at bounding box center [300, 366] width 23 height 23
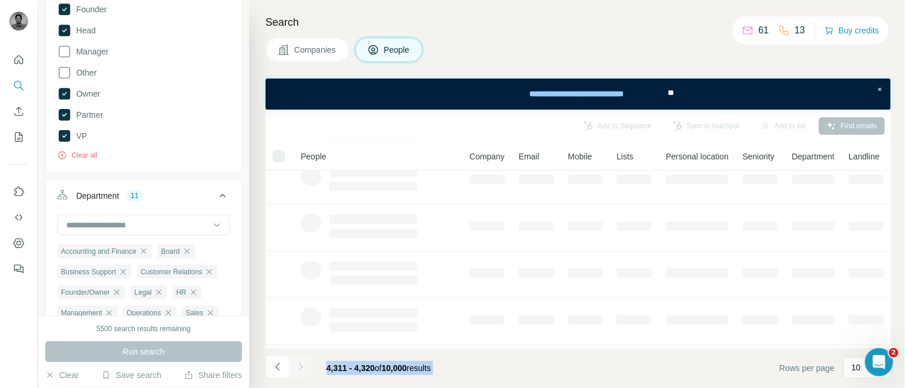
click at [300, 368] on div at bounding box center [300, 366] width 23 height 23
click at [300, 368] on icon "Navigate to next page" at bounding box center [300, 367] width 4 height 8
click at [300, 368] on div at bounding box center [300, 366] width 23 height 23
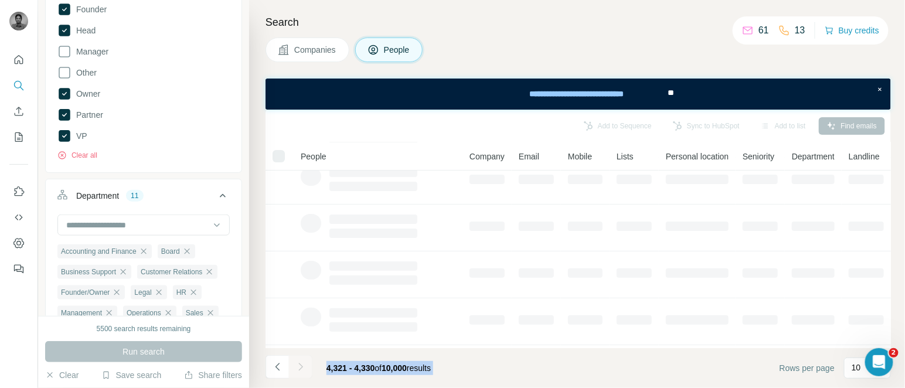
click at [300, 368] on div at bounding box center [300, 366] width 23 height 23
click at [300, 368] on icon "Navigate to next page" at bounding box center [300, 367] width 4 height 8
click at [300, 368] on div at bounding box center [300, 366] width 23 height 23
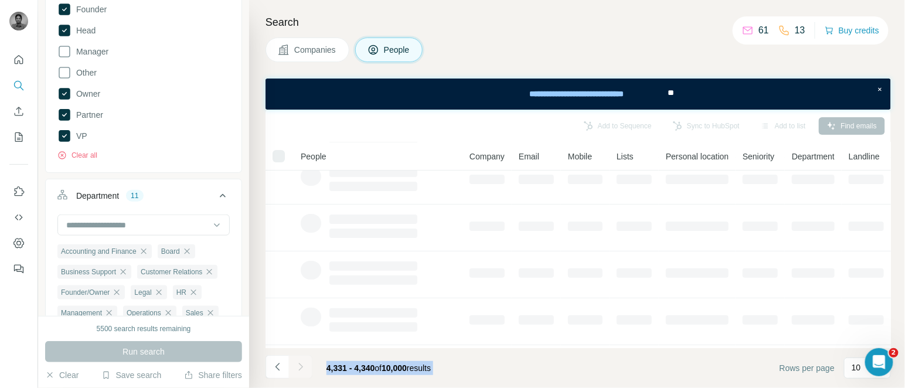
click at [300, 368] on div at bounding box center [300, 366] width 23 height 23
click at [300, 368] on icon "Navigate to next page" at bounding box center [300, 367] width 4 height 8
click at [300, 368] on div at bounding box center [300, 366] width 23 height 23
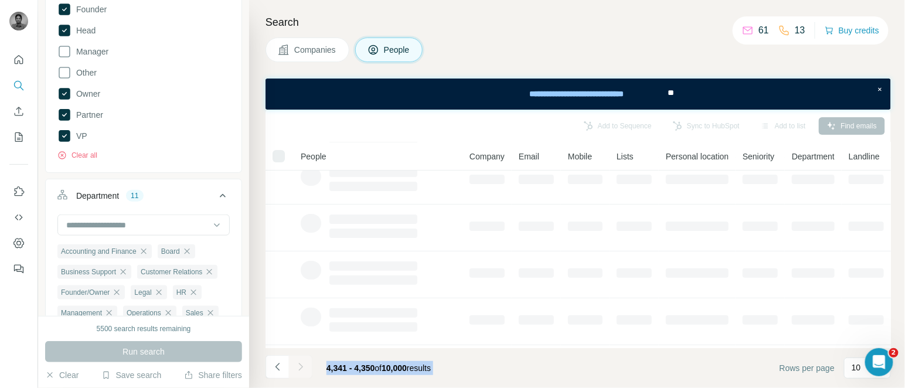
click at [300, 368] on div at bounding box center [300, 366] width 23 height 23
click at [300, 368] on icon "Navigate to next page" at bounding box center [300, 367] width 4 height 8
click at [300, 368] on div at bounding box center [300, 366] width 23 height 23
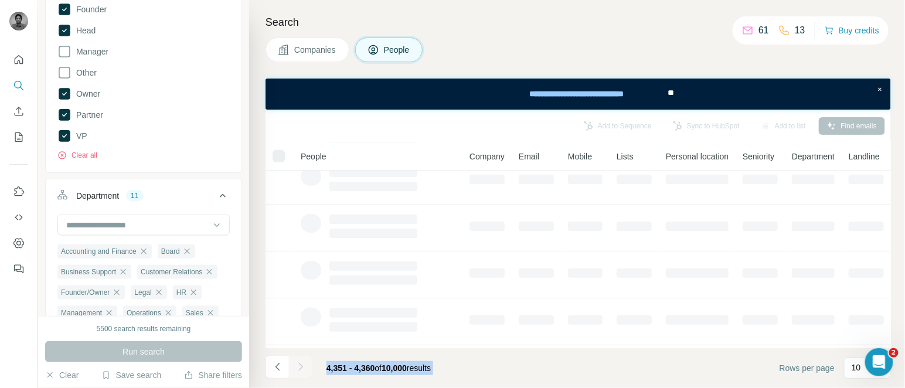
click at [300, 368] on div at bounding box center [300, 366] width 23 height 23
click at [300, 368] on icon "Navigate to next page" at bounding box center [300, 367] width 4 height 8
click at [300, 368] on div at bounding box center [300, 366] width 23 height 23
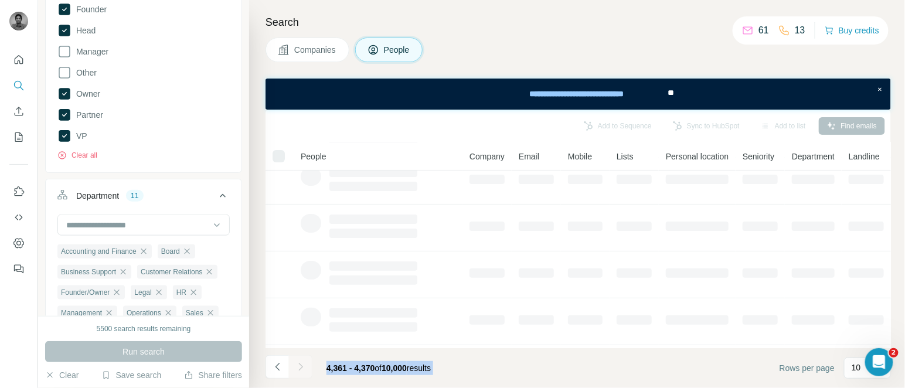
click at [300, 368] on div at bounding box center [300, 366] width 23 height 23
click at [300, 368] on icon "Navigate to next page" at bounding box center [300, 367] width 4 height 8
click at [300, 368] on div at bounding box center [300, 366] width 23 height 23
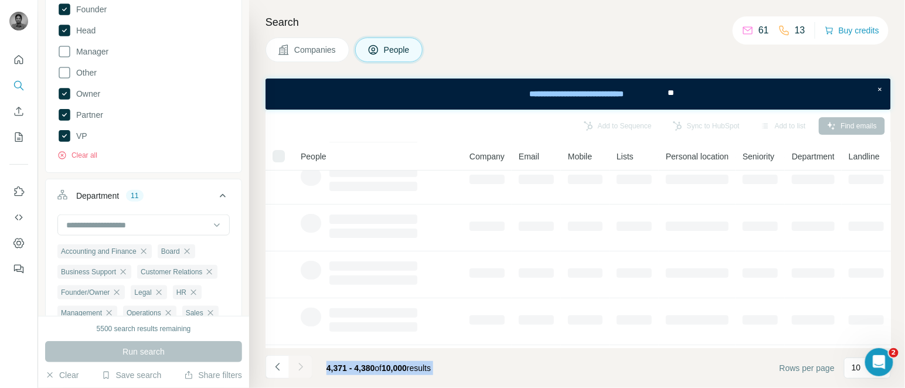
click at [300, 368] on div at bounding box center [300, 366] width 23 height 23
click at [300, 368] on icon "Navigate to next page" at bounding box center [300, 367] width 4 height 8
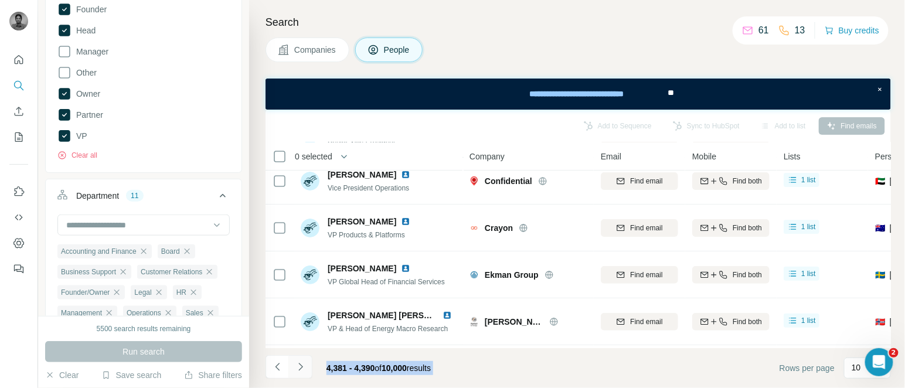
click at [300, 368] on icon "Navigate to next page" at bounding box center [300, 367] width 4 height 8
click at [300, 368] on div at bounding box center [300, 366] width 23 height 23
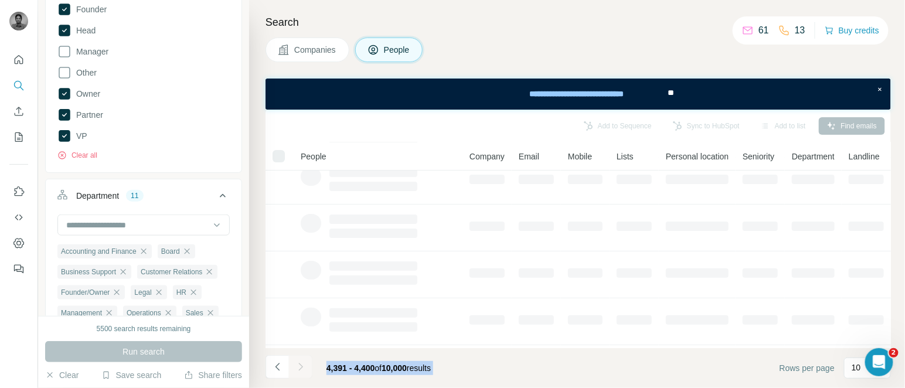
click at [300, 368] on div at bounding box center [300, 366] width 23 height 23
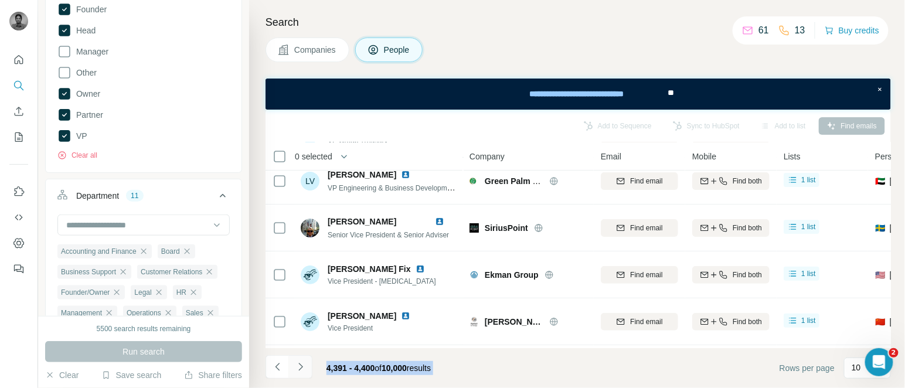
click at [300, 368] on icon "Navigate to next page" at bounding box center [300, 367] width 4 height 8
click at [300, 368] on div at bounding box center [300, 366] width 23 height 23
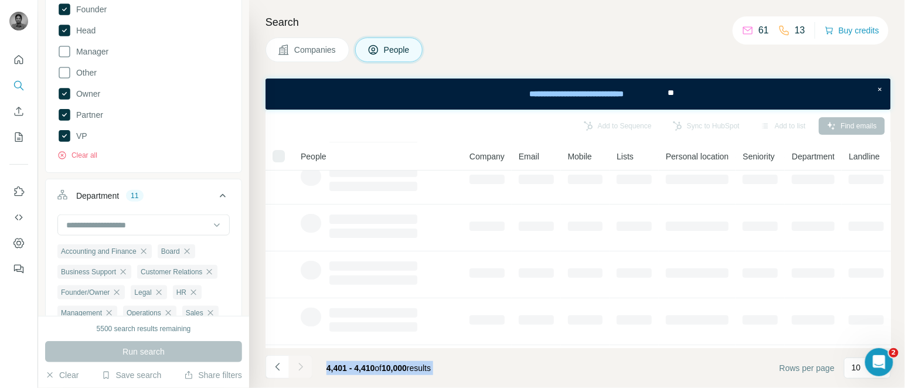
click at [300, 368] on icon "Navigate to next page" at bounding box center [300, 367] width 4 height 8
click at [300, 368] on div at bounding box center [300, 366] width 23 height 23
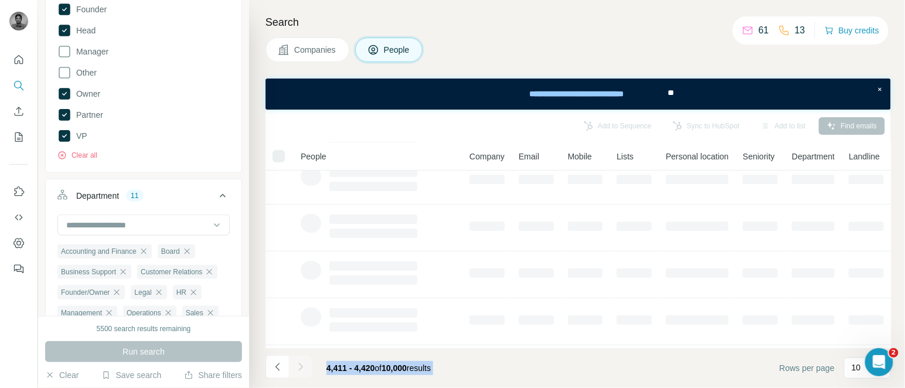
click at [300, 368] on div at bounding box center [300, 366] width 23 height 23
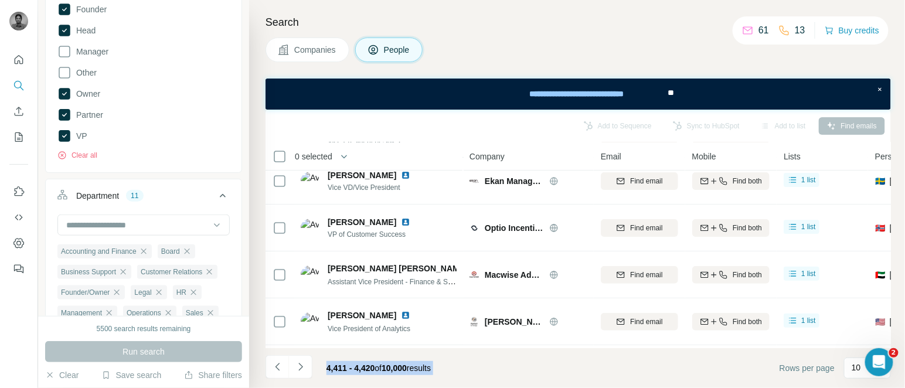
click at [300, 368] on icon "Navigate to next page" at bounding box center [300, 367] width 4 height 8
click at [300, 368] on div at bounding box center [300, 366] width 23 height 23
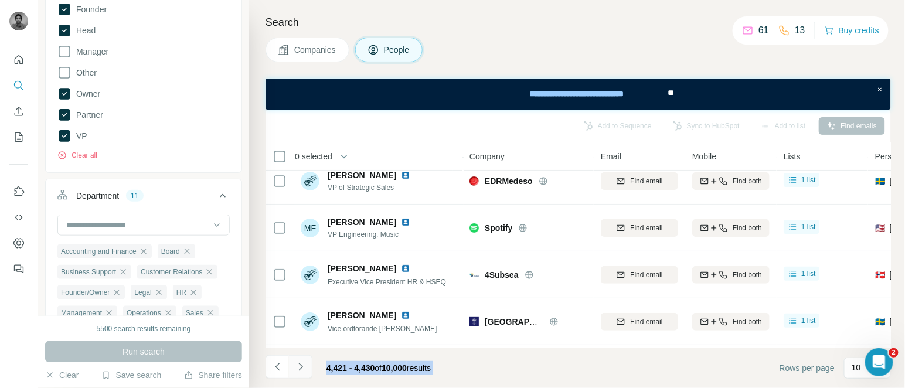
click at [300, 368] on icon "Navigate to next page" at bounding box center [300, 367] width 4 height 8
click at [300, 368] on div at bounding box center [300, 366] width 23 height 23
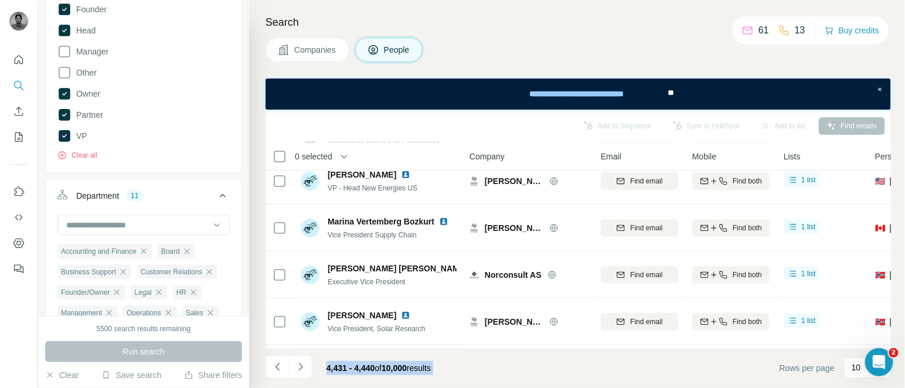
click at [300, 368] on icon "Navigate to next page" at bounding box center [300, 367] width 4 height 8
click at [300, 368] on div at bounding box center [300, 366] width 23 height 23
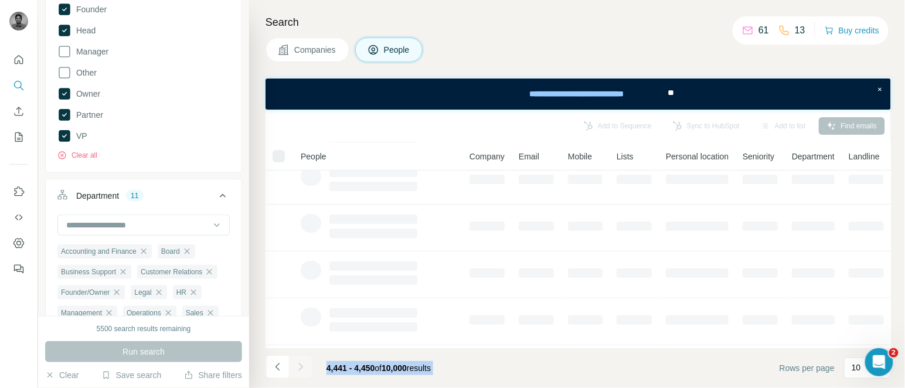
click at [300, 368] on div at bounding box center [300, 366] width 23 height 23
click at [300, 368] on icon "Navigate to next page" at bounding box center [300, 367] width 4 height 8
click at [300, 368] on div at bounding box center [300, 366] width 23 height 23
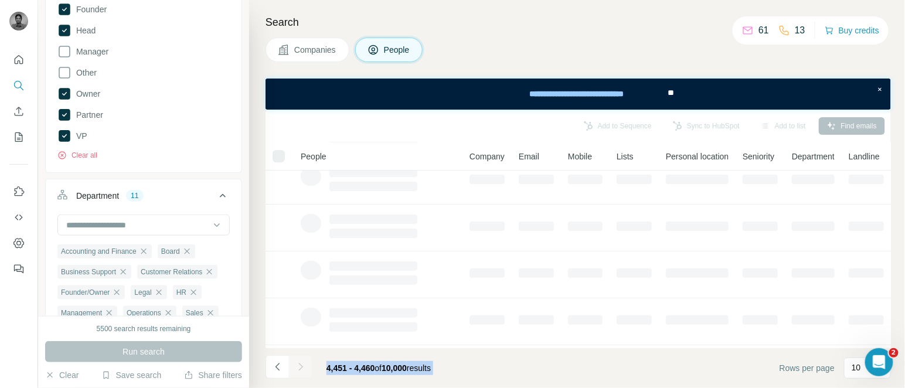
click at [300, 368] on div at bounding box center [300, 366] width 23 height 23
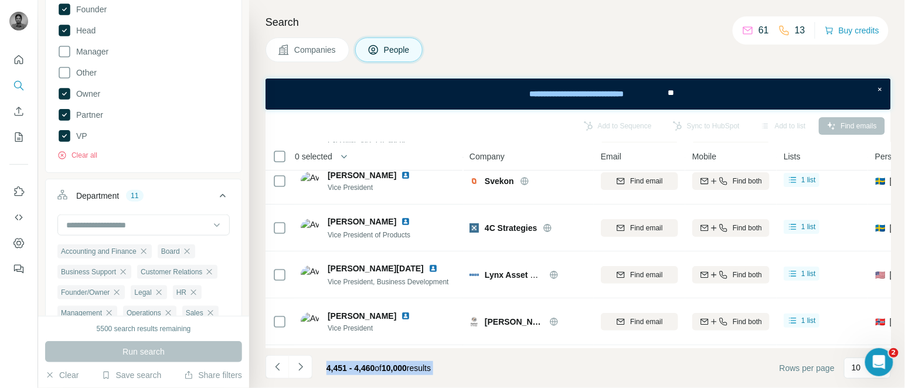
click at [300, 368] on icon "Navigate to next page" at bounding box center [300, 367] width 4 height 8
click at [300, 368] on div at bounding box center [300, 366] width 23 height 23
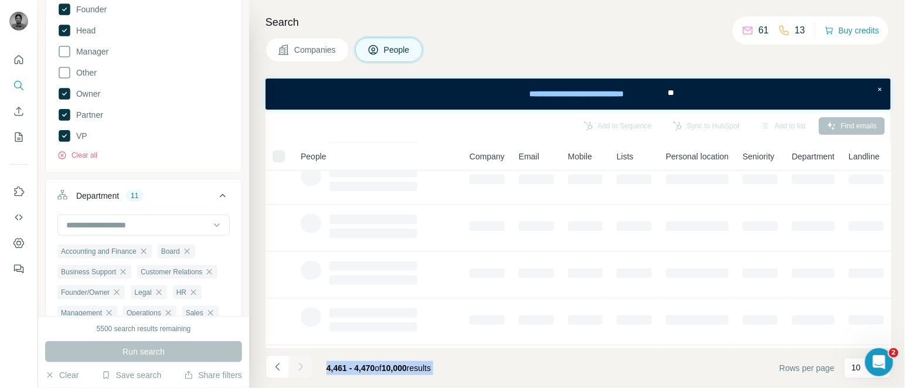
click at [300, 368] on div at bounding box center [300, 366] width 23 height 23
click at [300, 368] on icon "Navigate to next page" at bounding box center [300, 367] width 4 height 8
click at [300, 368] on div at bounding box center [300, 366] width 23 height 23
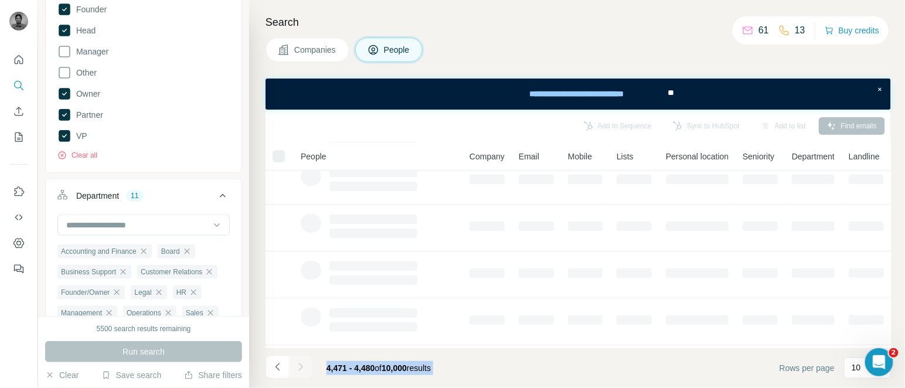
click at [300, 368] on div at bounding box center [300, 366] width 23 height 23
click at [300, 368] on icon "Navigate to next page" at bounding box center [300, 367] width 4 height 8
click at [300, 368] on div at bounding box center [300, 366] width 23 height 23
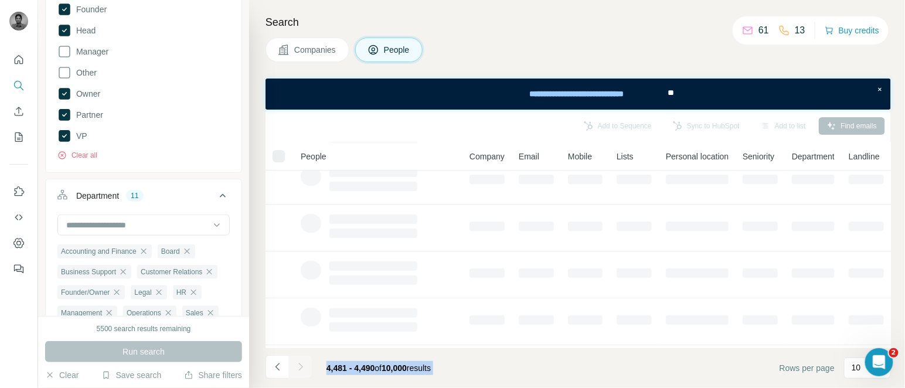
click at [300, 368] on div at bounding box center [300, 366] width 23 height 23
click at [300, 368] on icon "Navigate to next page" at bounding box center [300, 367] width 4 height 8
click at [300, 368] on div at bounding box center [300, 366] width 23 height 23
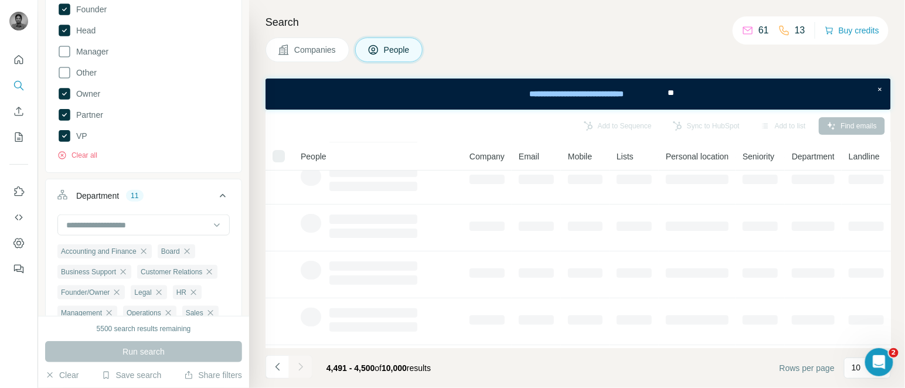
click at [300, 368] on icon "Navigate to next page" at bounding box center [300, 367] width 4 height 8
click at [300, 368] on div at bounding box center [300, 366] width 23 height 23
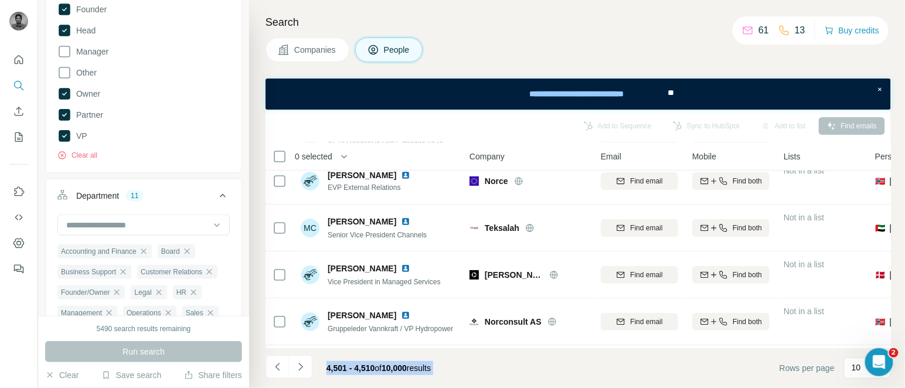
click at [471, 367] on footer "4,501 - 4,510 of 10,000 results Rows per page 10" at bounding box center [579, 368] width 626 height 40
click at [329, 151] on span "0 selected" at bounding box center [314, 157] width 38 height 12
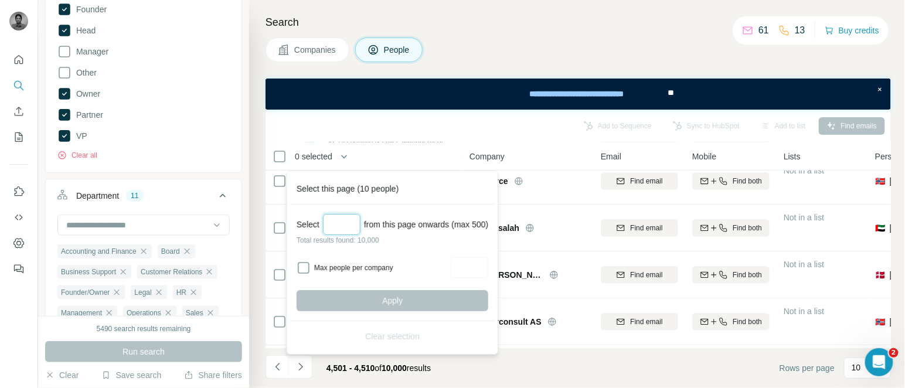
click at [344, 233] on input "Select a number (up to 500)" at bounding box center [342, 224] width 38 height 21
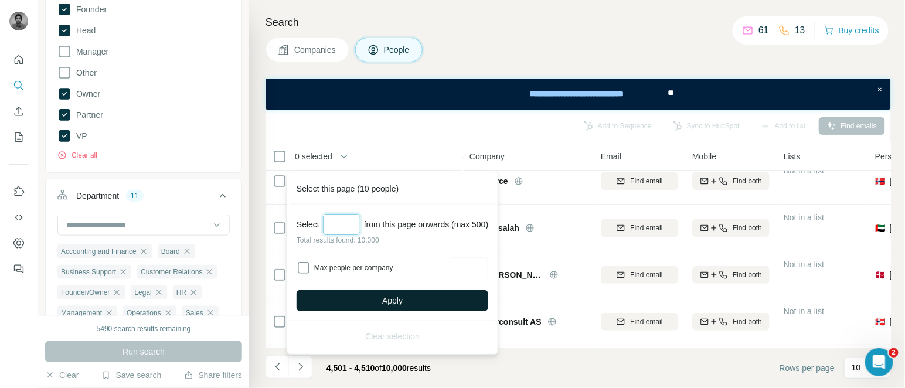
type input "***"
click at [379, 297] on button "Apply" at bounding box center [393, 300] width 192 height 21
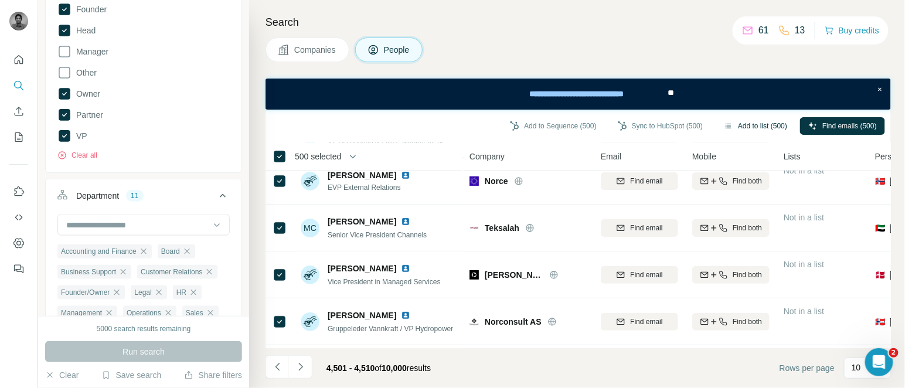
click at [751, 122] on button "Add to list (500)" at bounding box center [756, 126] width 80 height 18
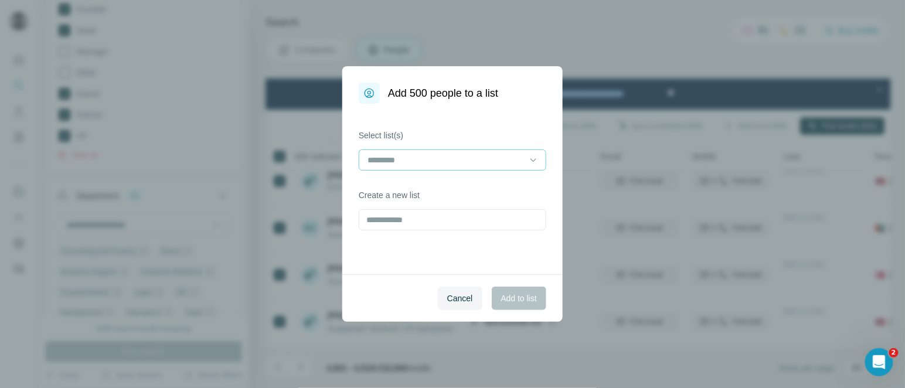
click at [459, 152] on div at bounding box center [446, 160] width 158 height 20
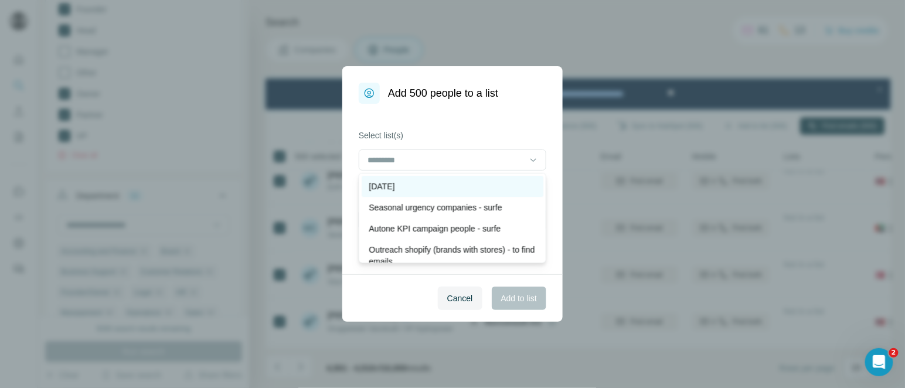
click at [395, 186] on p "[DATE]" at bounding box center [382, 187] width 26 height 12
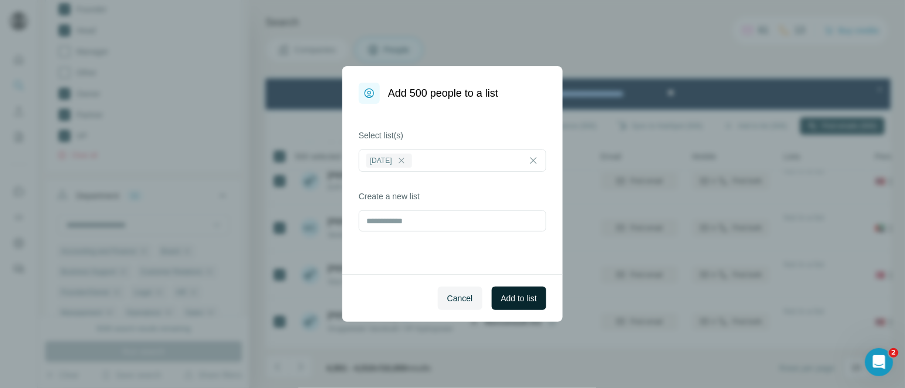
click at [515, 298] on span "Add to list" at bounding box center [519, 299] width 36 height 12
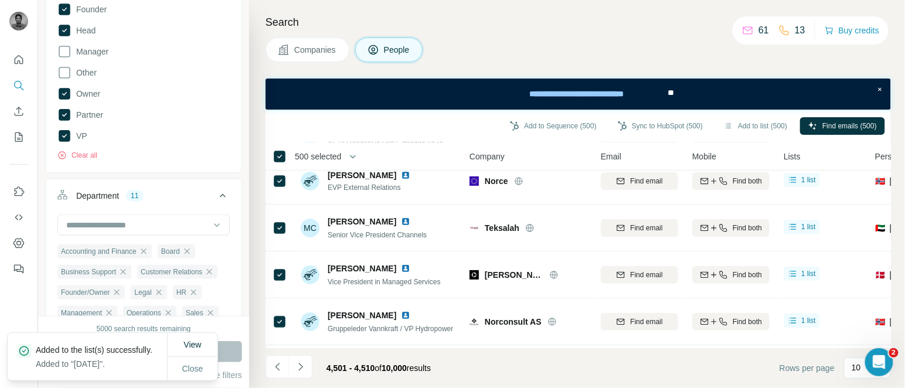
click at [332, 152] on span "500 selected" at bounding box center [318, 157] width 46 height 12
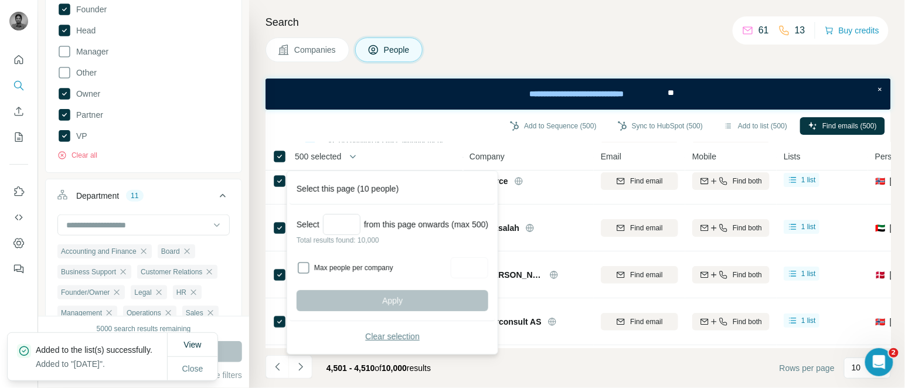
click at [384, 331] on span "Clear selection" at bounding box center [392, 337] width 55 height 12
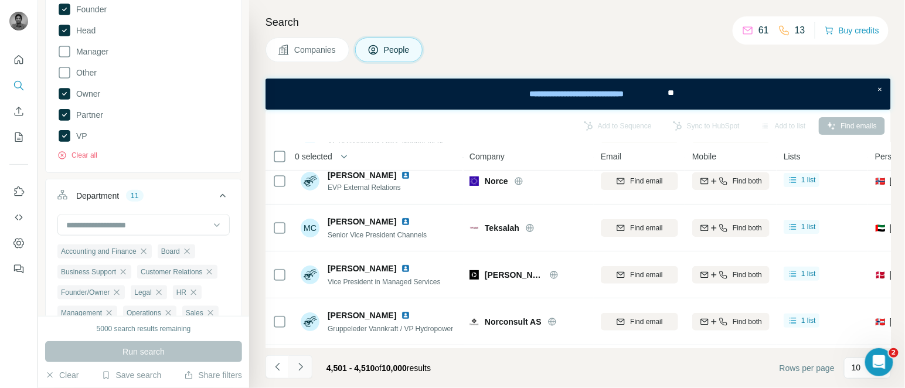
click at [303, 367] on icon "Navigate to next page" at bounding box center [301, 367] width 12 height 12
click at [303, 367] on div at bounding box center [300, 366] width 23 height 23
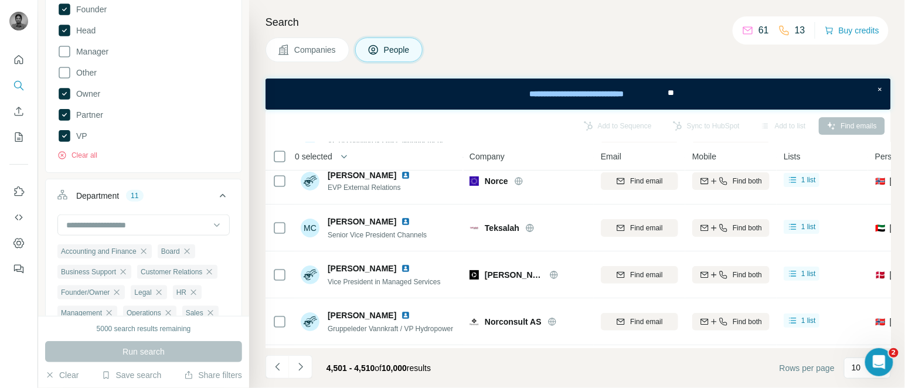
click at [303, 367] on div at bounding box center [300, 366] width 23 height 23
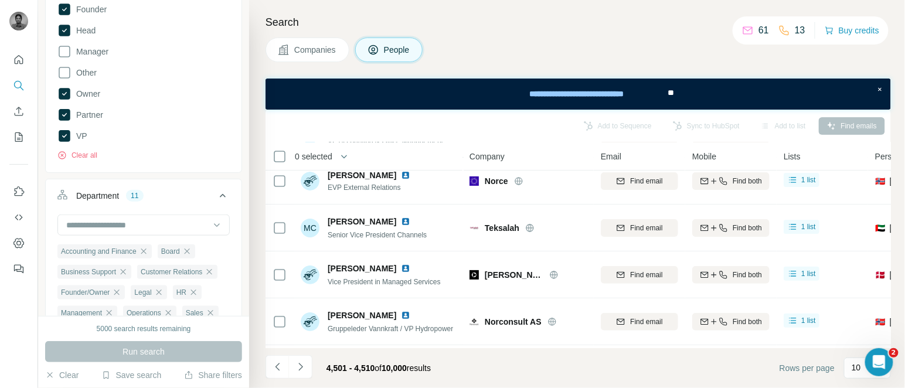
click at [303, 367] on div at bounding box center [300, 366] width 23 height 23
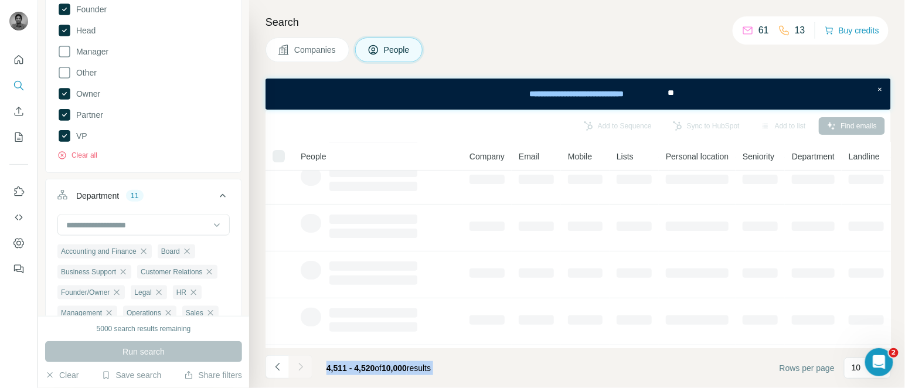
click at [303, 367] on div at bounding box center [300, 366] width 23 height 23
click at [303, 367] on icon "Navigate to next page" at bounding box center [301, 367] width 12 height 12
click at [303, 367] on div at bounding box center [300, 366] width 23 height 23
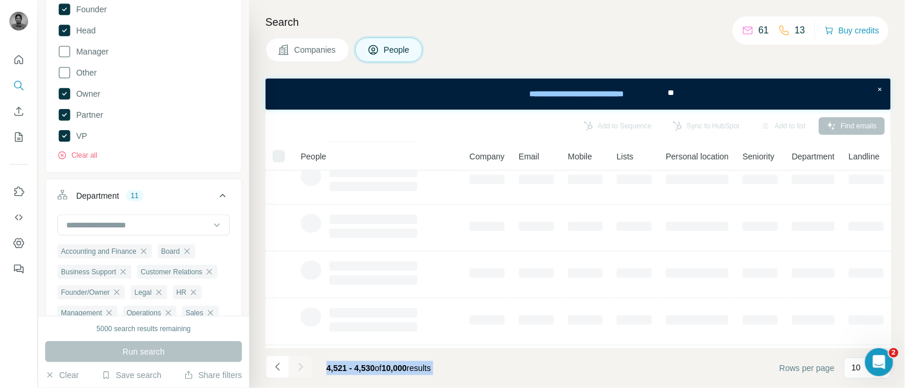
click at [303, 367] on div at bounding box center [300, 366] width 23 height 23
click at [303, 367] on icon "Navigate to next page" at bounding box center [301, 367] width 12 height 12
click at [303, 367] on div at bounding box center [300, 366] width 23 height 23
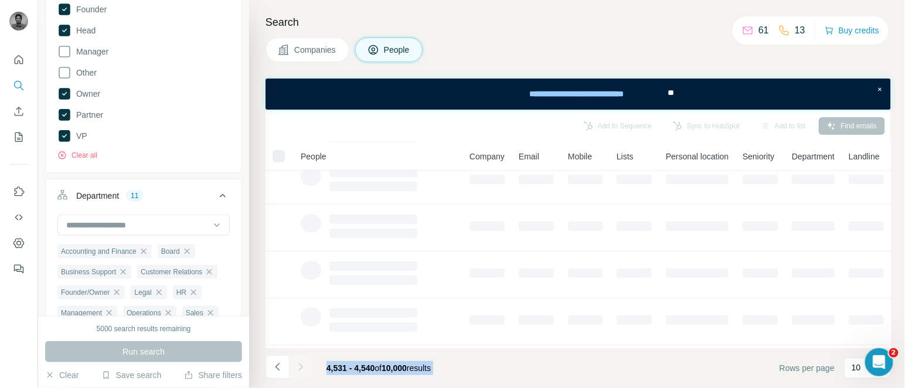
click at [303, 367] on div at bounding box center [300, 366] width 23 height 23
click at [303, 367] on icon "Navigate to next page" at bounding box center [301, 367] width 12 height 12
click at [303, 367] on div at bounding box center [300, 366] width 23 height 23
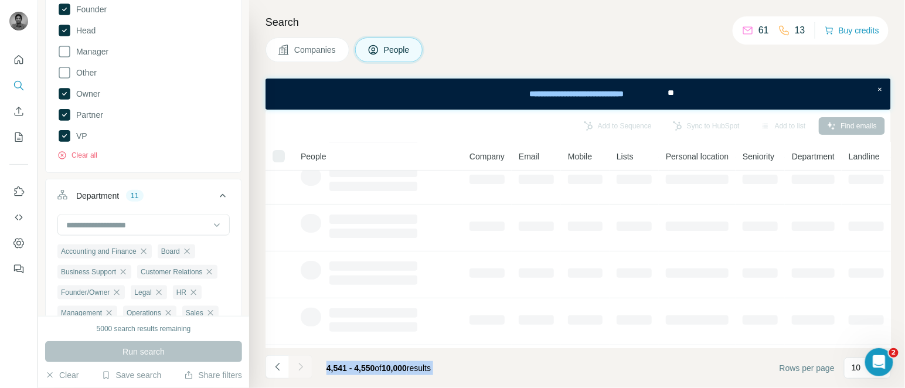
click at [303, 367] on div at bounding box center [300, 366] width 23 height 23
click at [303, 367] on icon "Navigate to next page" at bounding box center [301, 367] width 12 height 12
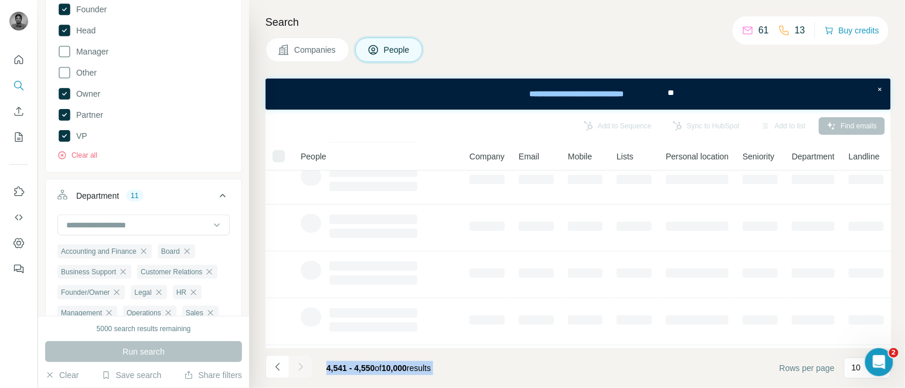
click at [303, 367] on div at bounding box center [300, 366] width 23 height 23
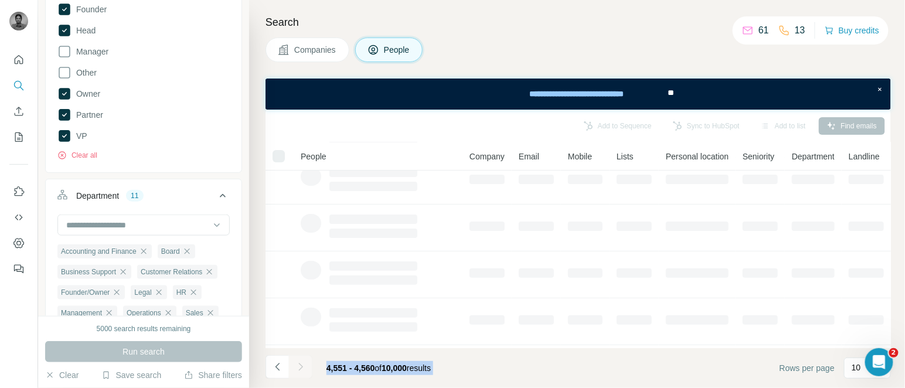
click at [303, 367] on div at bounding box center [300, 366] width 23 height 23
click at [303, 367] on icon "Navigate to next page" at bounding box center [301, 367] width 12 height 12
click at [303, 367] on div at bounding box center [300, 366] width 23 height 23
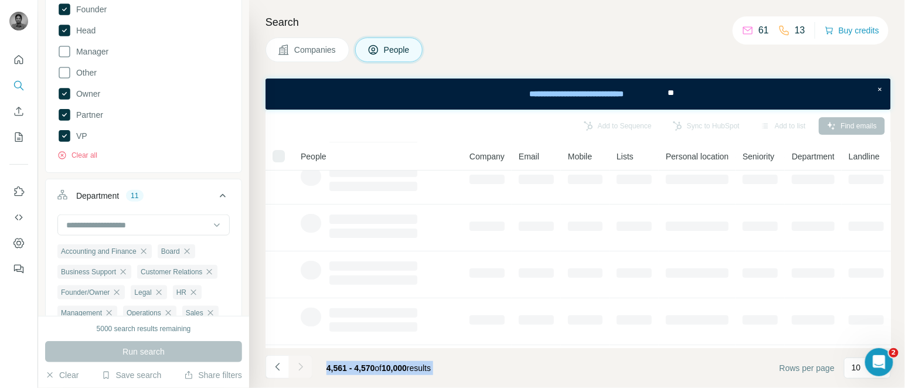
click at [303, 367] on div at bounding box center [300, 366] width 23 height 23
click at [303, 367] on icon "Navigate to next page" at bounding box center [301, 367] width 12 height 12
click at [303, 367] on div at bounding box center [300, 366] width 23 height 23
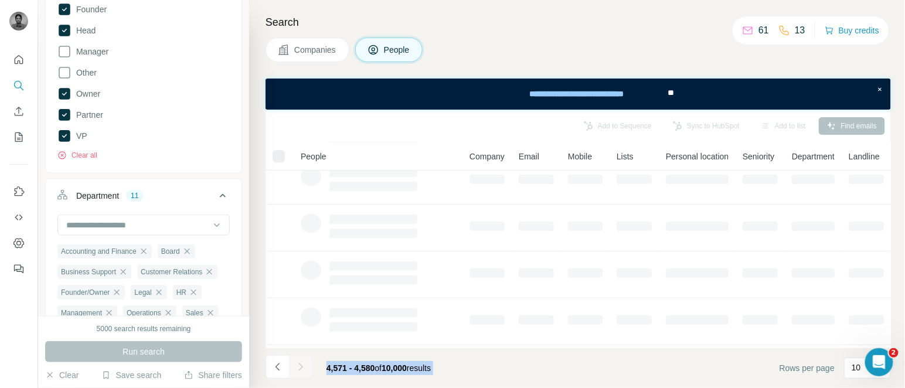
click at [303, 367] on div at bounding box center [300, 366] width 23 height 23
click at [303, 367] on icon "Navigate to next page" at bounding box center [301, 367] width 12 height 12
click at [303, 367] on div at bounding box center [300, 366] width 23 height 23
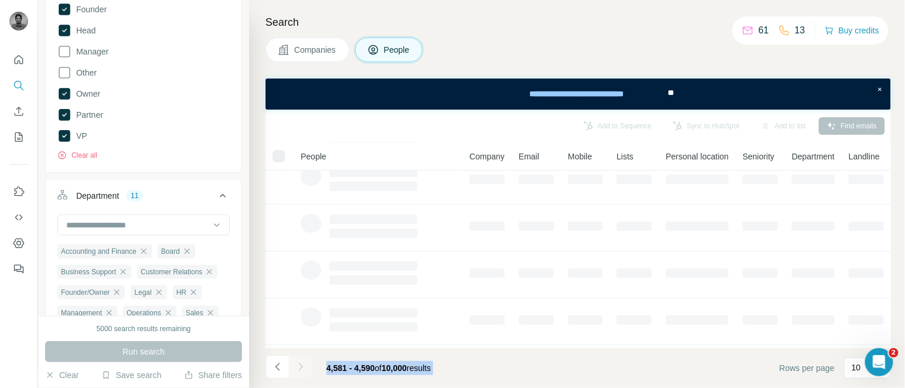
click at [303, 367] on div at bounding box center [300, 366] width 23 height 23
click at [303, 367] on icon "Navigate to next page" at bounding box center [301, 367] width 12 height 12
click at [303, 367] on div at bounding box center [300, 366] width 23 height 23
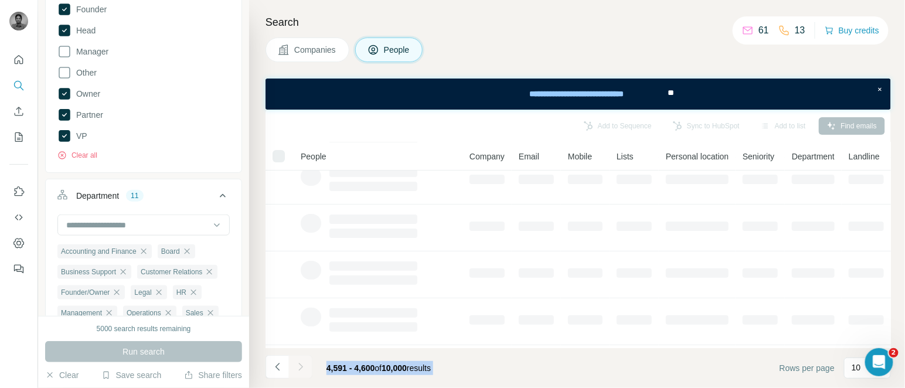
click at [303, 367] on div at bounding box center [300, 366] width 23 height 23
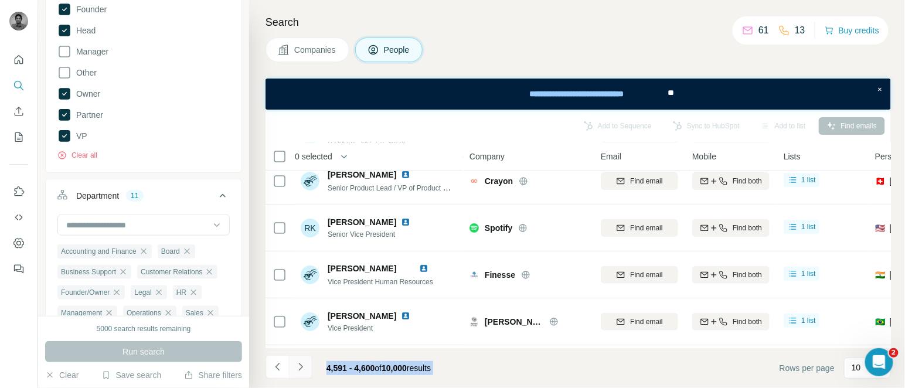
click at [303, 367] on icon "Navigate to next page" at bounding box center [301, 367] width 12 height 12
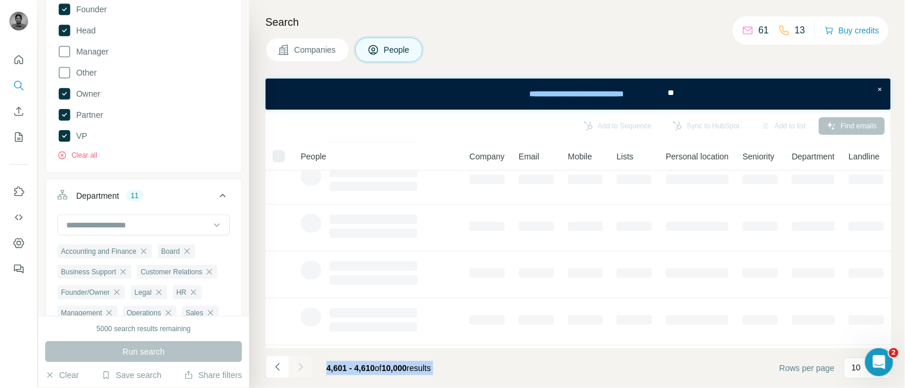
click at [303, 367] on div at bounding box center [300, 366] width 23 height 23
click at [303, 367] on icon "Navigate to next page" at bounding box center [301, 367] width 12 height 12
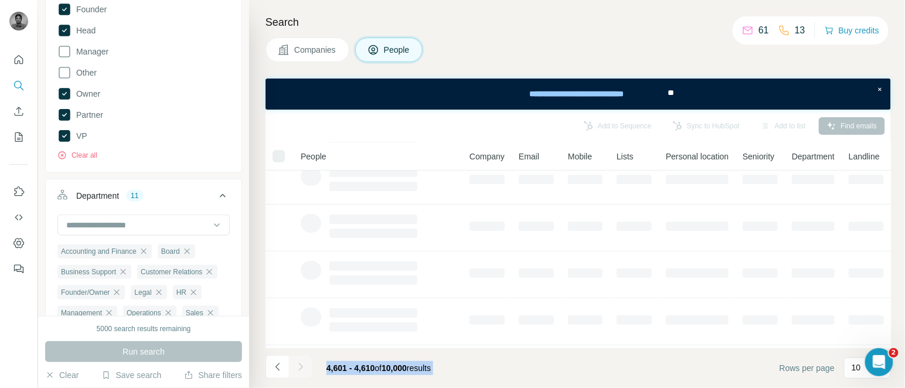
click at [303, 367] on div at bounding box center [300, 366] width 23 height 23
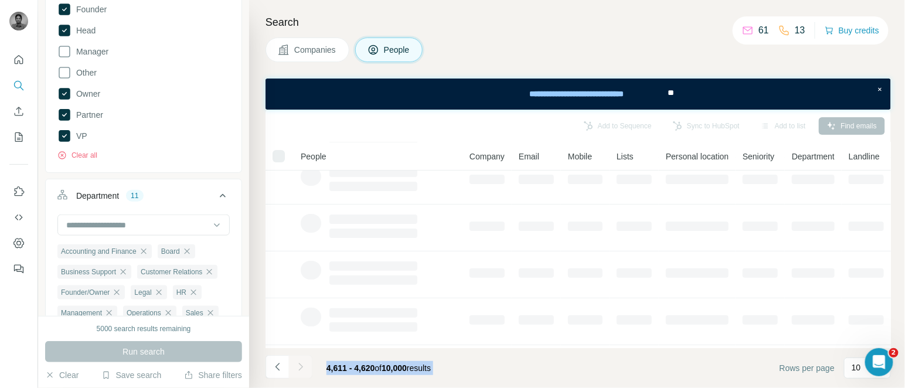
click at [303, 367] on icon "Navigate to next page" at bounding box center [301, 367] width 12 height 12
click at [303, 367] on div at bounding box center [300, 366] width 23 height 23
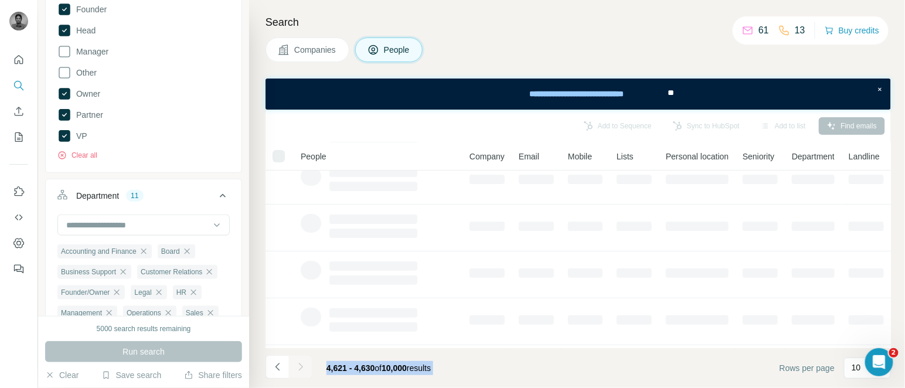
click at [303, 367] on icon "Navigate to next page" at bounding box center [301, 367] width 12 height 12
click at [303, 367] on div at bounding box center [300, 366] width 23 height 23
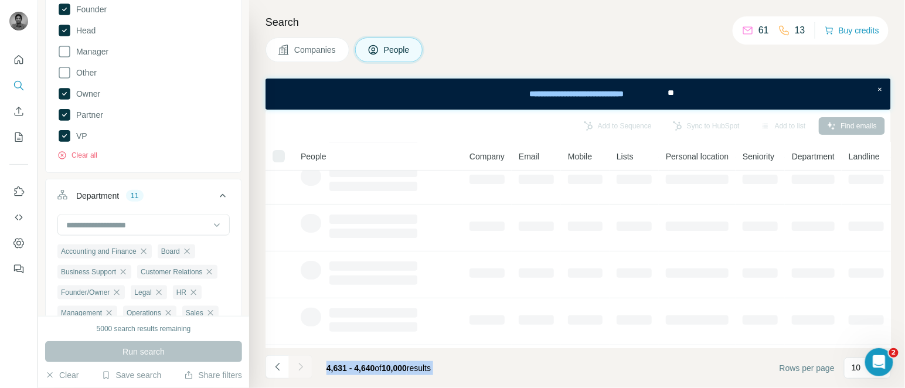
click at [303, 367] on div at bounding box center [300, 366] width 23 height 23
click at [303, 367] on icon "Navigate to next page" at bounding box center [301, 367] width 12 height 12
click at [303, 367] on div at bounding box center [300, 366] width 23 height 23
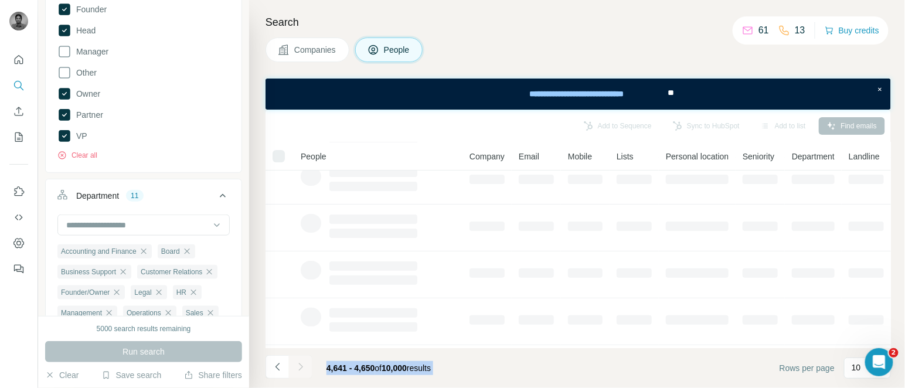
click at [303, 367] on div at bounding box center [300, 366] width 23 height 23
click at [303, 367] on icon "Navigate to next page" at bounding box center [301, 367] width 12 height 12
click at [303, 367] on div at bounding box center [300, 366] width 23 height 23
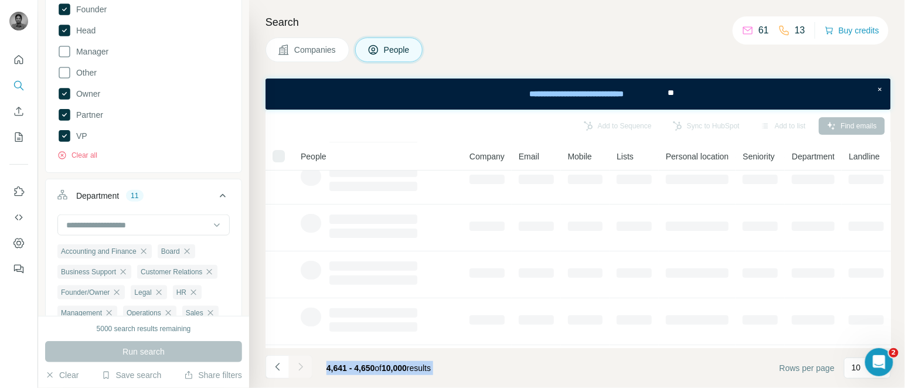
click at [303, 367] on div at bounding box center [300, 366] width 23 height 23
click
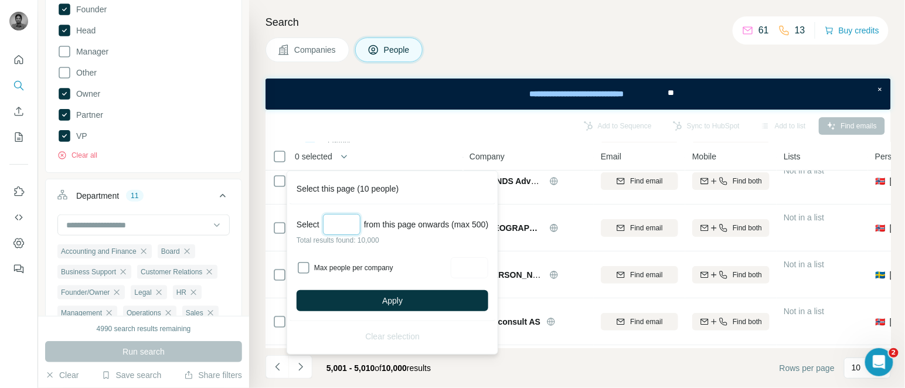
type input "*"
type input "***"
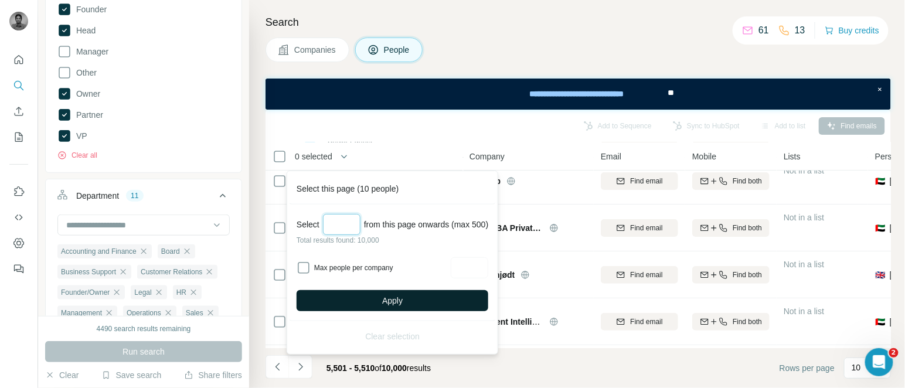
type input "***"
